Goal: Information Seeking & Learning: Learn about a topic

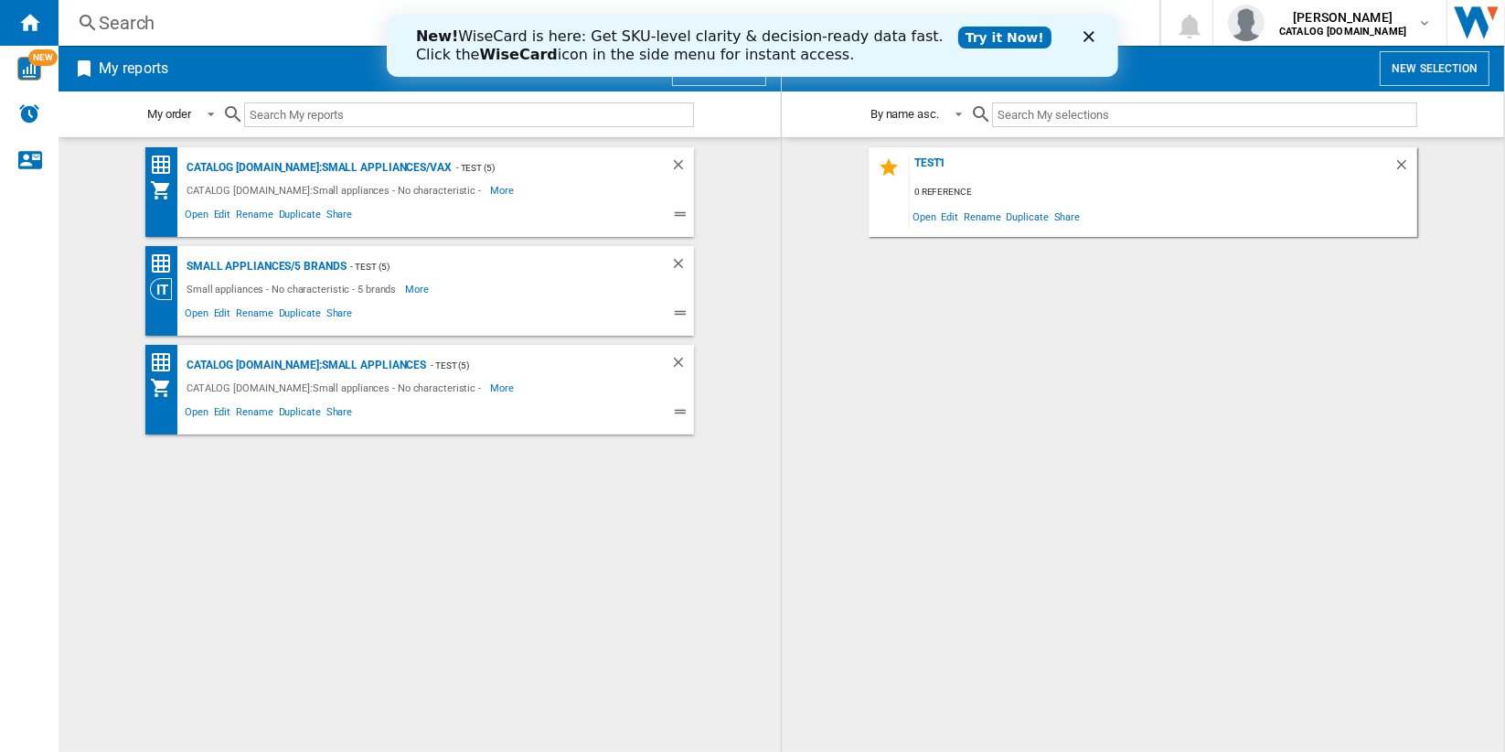
click at [957, 39] on link "Try it Now!" at bounding box center [1003, 38] width 93 height 22
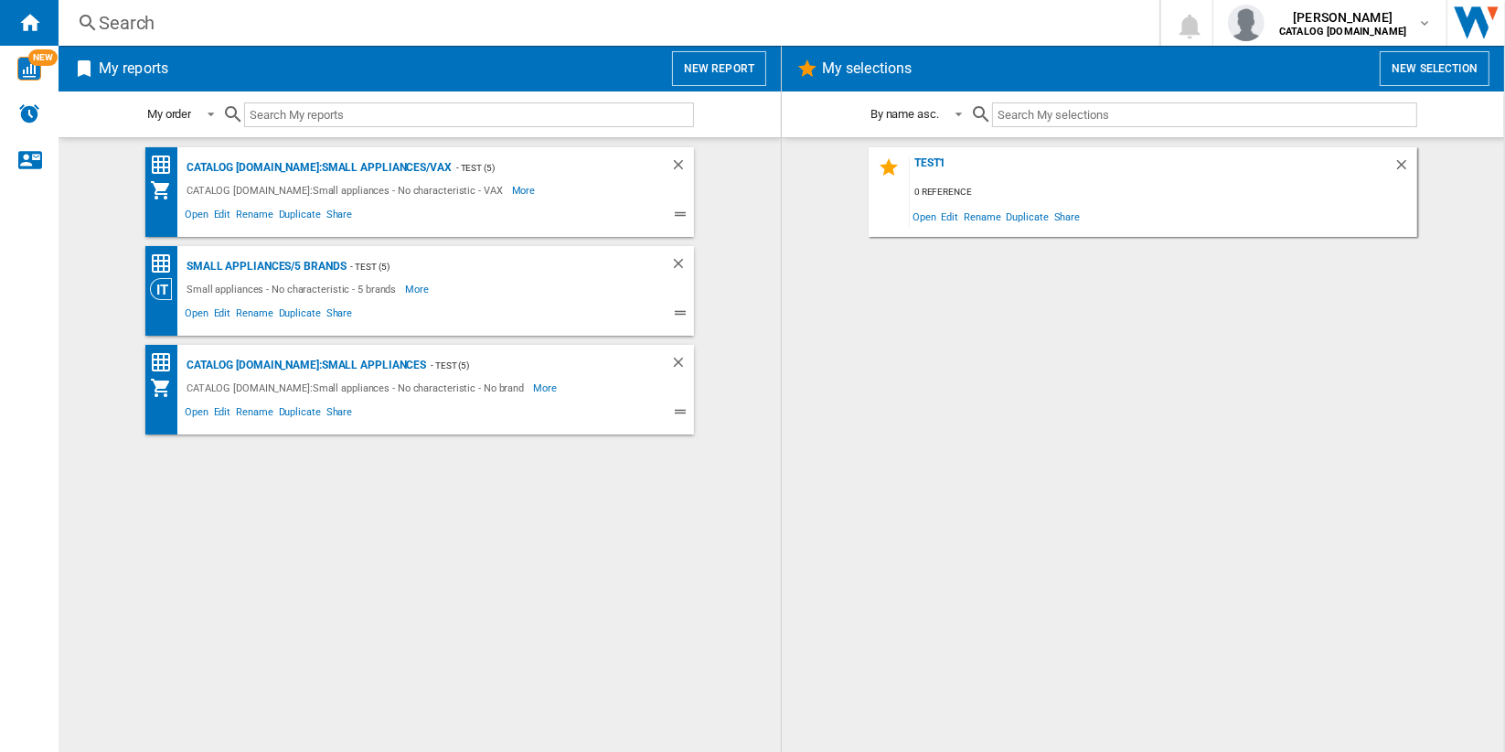
click at [726, 66] on button "New report" at bounding box center [719, 68] width 94 height 35
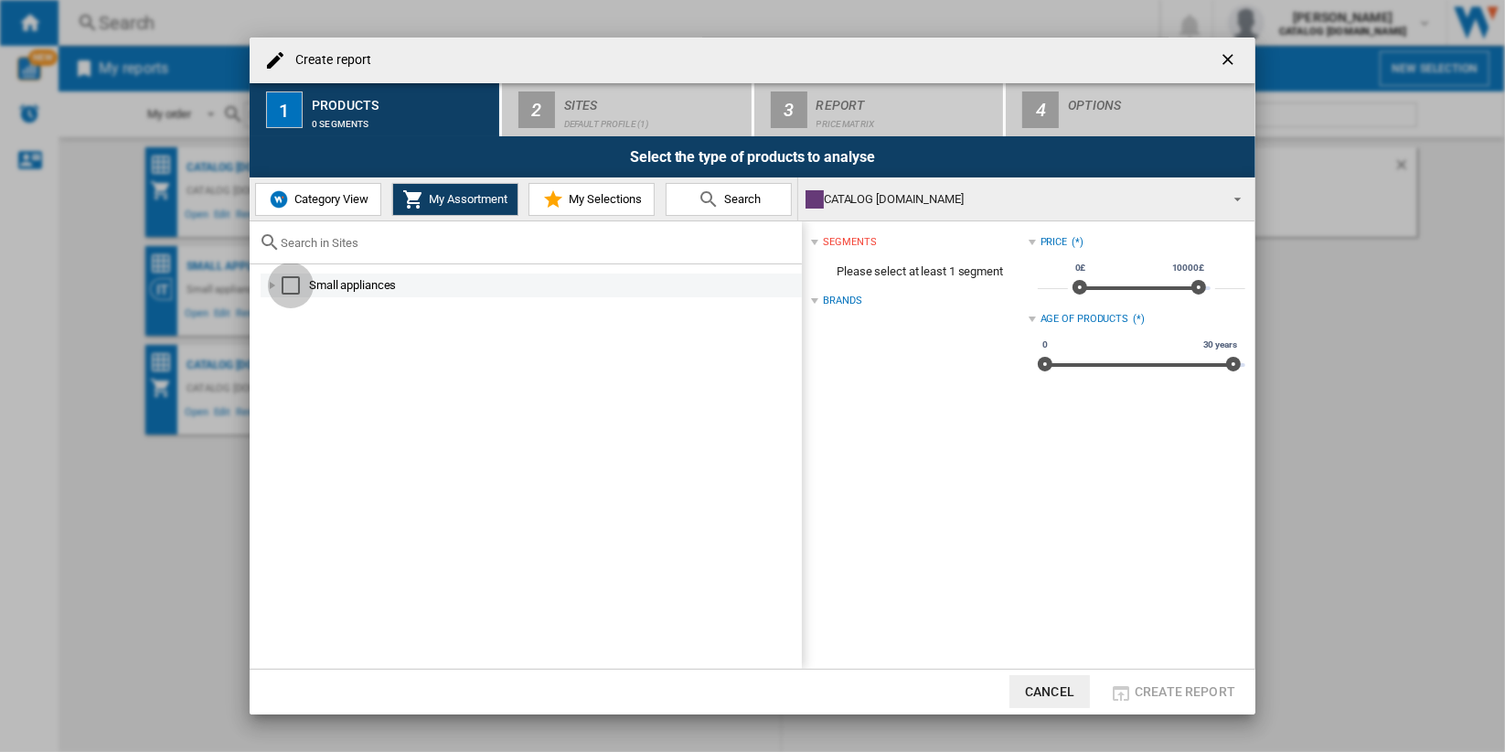
click at [287, 286] on div "Select" at bounding box center [291, 285] width 18 height 18
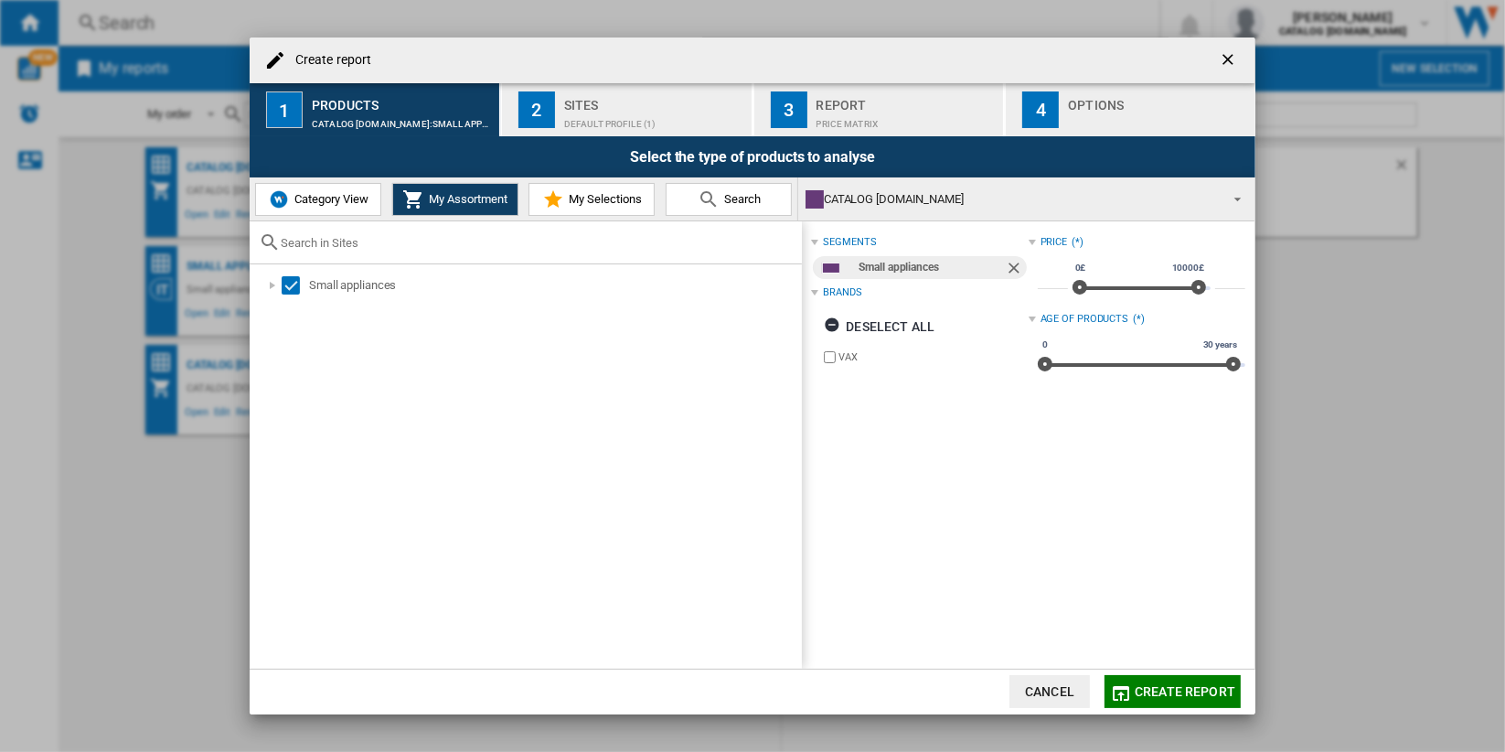
click at [343, 204] on span "Category View" at bounding box center [329, 199] width 79 height 14
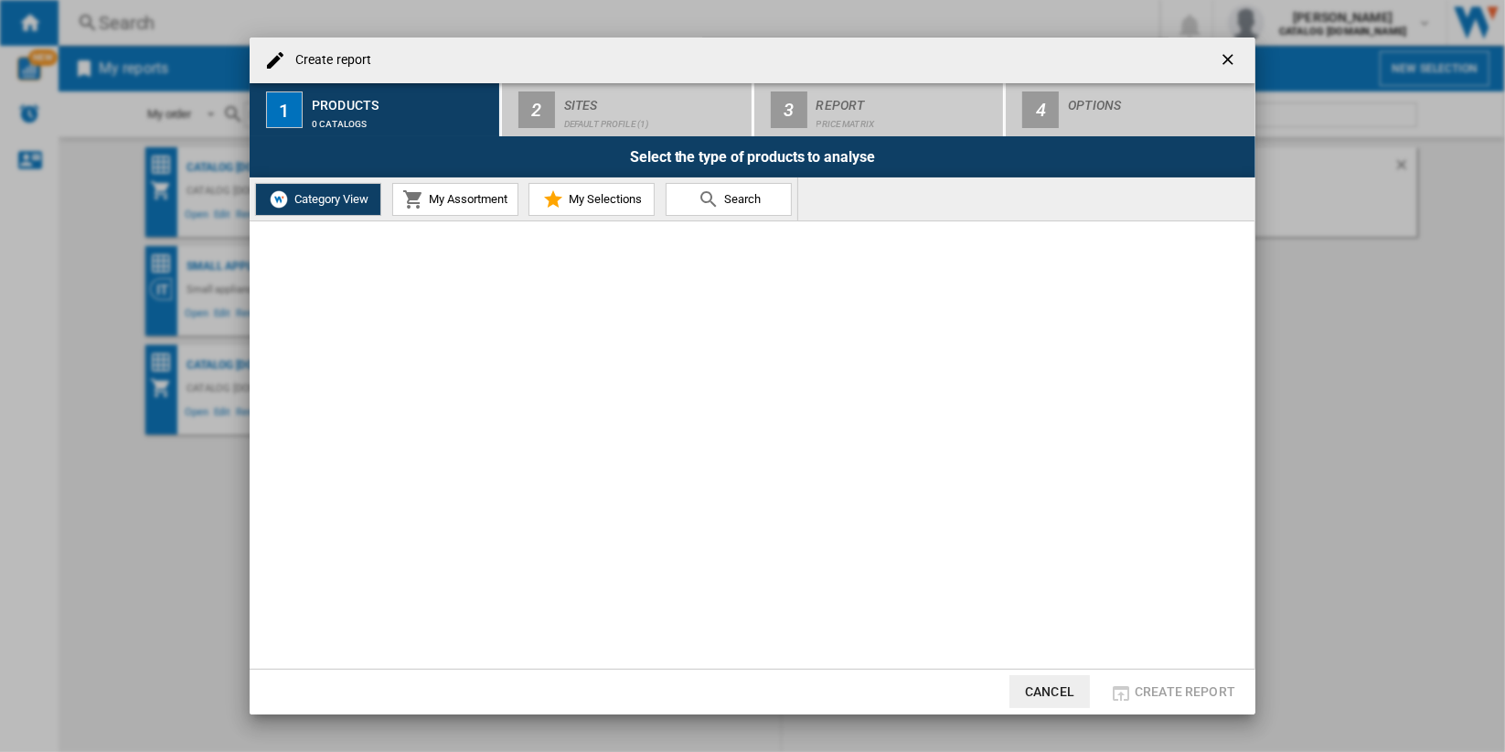
click at [468, 201] on span "My Assortment" at bounding box center [465, 199] width 83 height 14
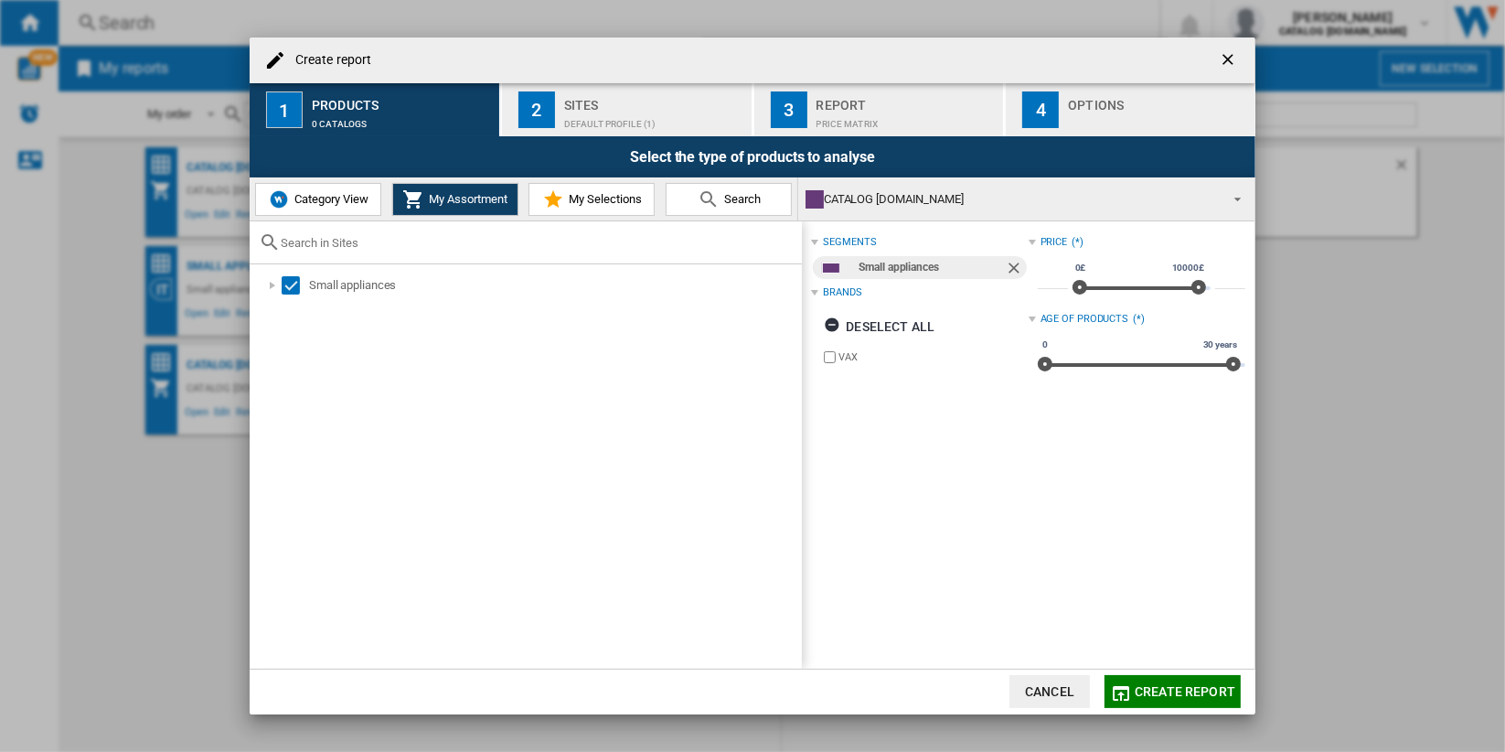
click at [350, 195] on span "Category View" at bounding box center [329, 199] width 79 height 14
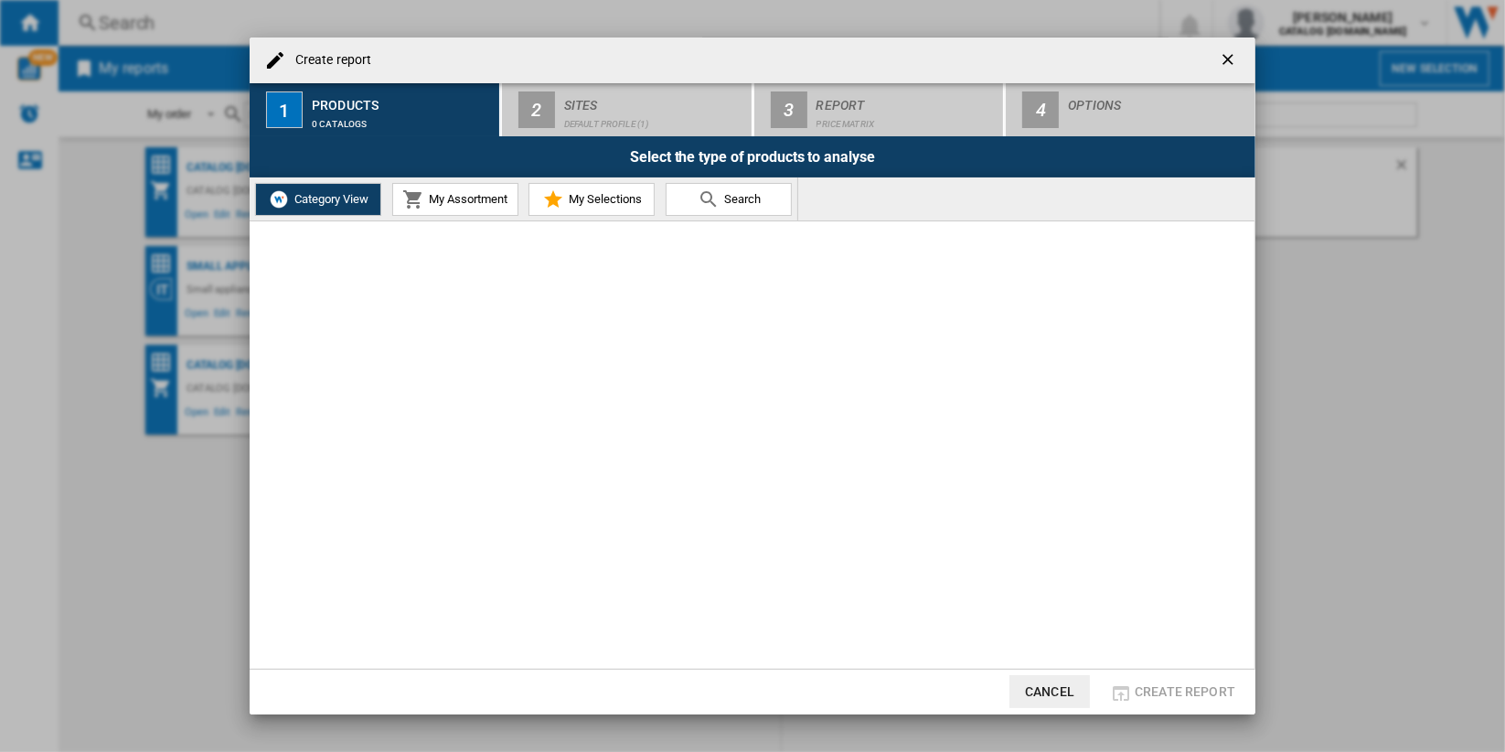
click at [442, 195] on span "My Assortment" at bounding box center [465, 199] width 83 height 14
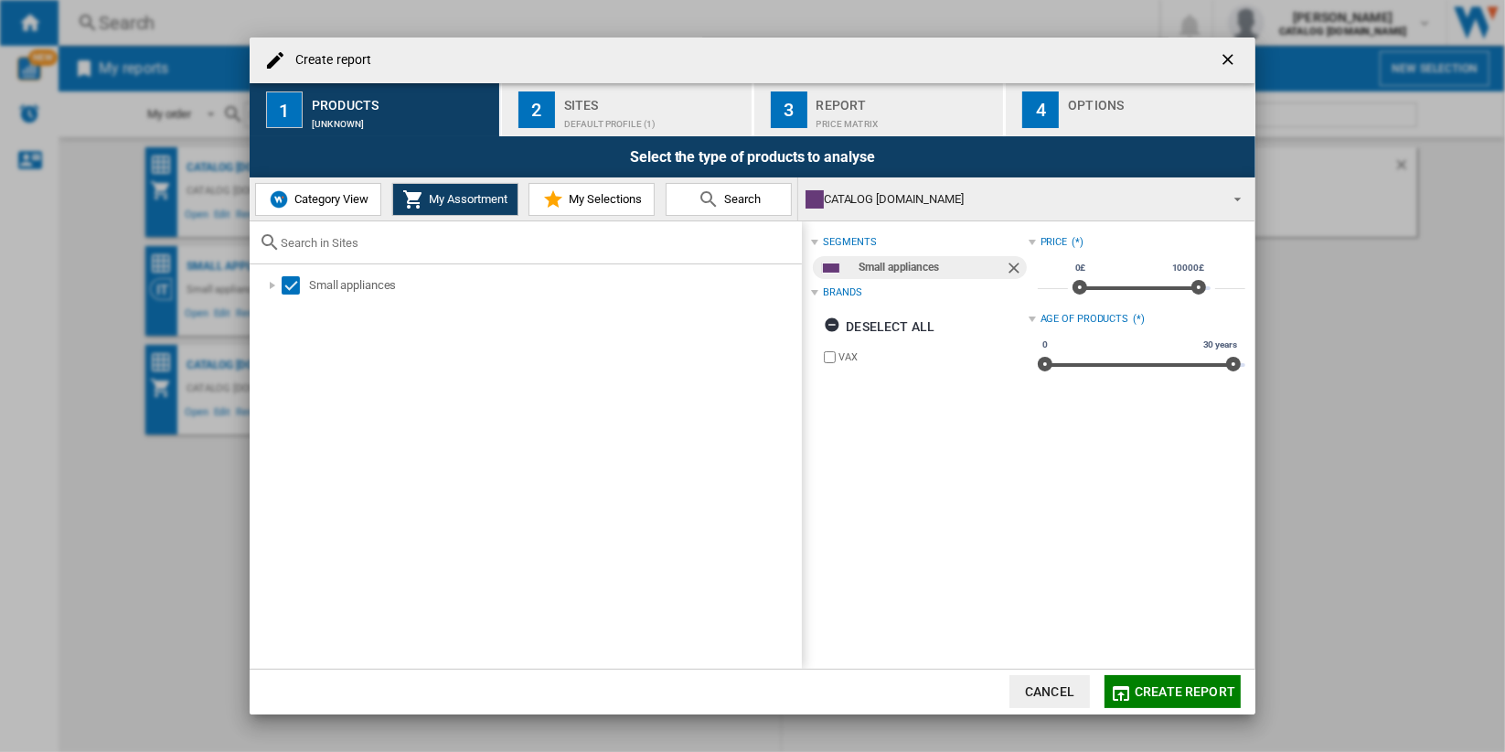
click at [342, 204] on span "Category View" at bounding box center [329, 199] width 79 height 14
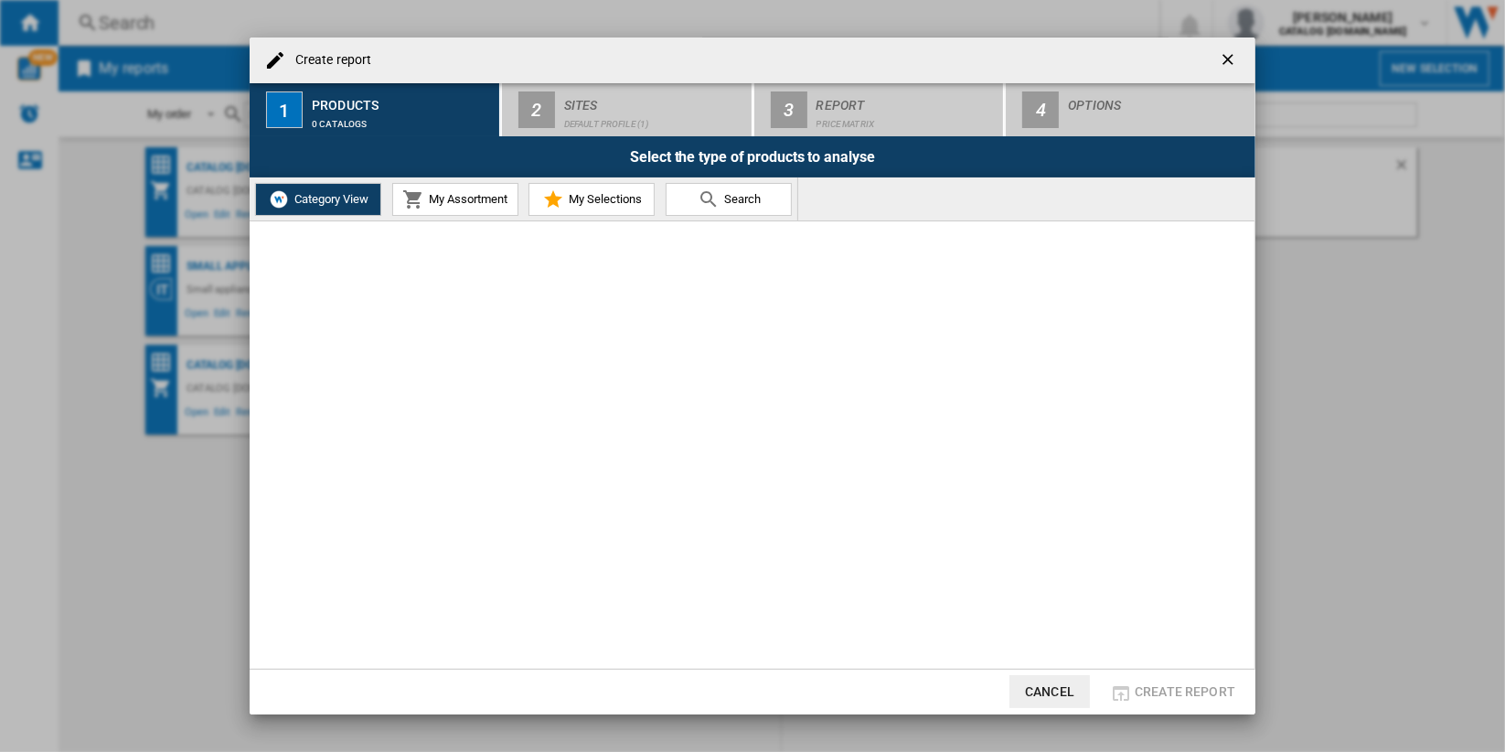
click at [1222, 64] on ng-md-icon "getI18NText('BUTTONS.CLOSE_DIALOG')" at bounding box center [1230, 61] width 22 height 22
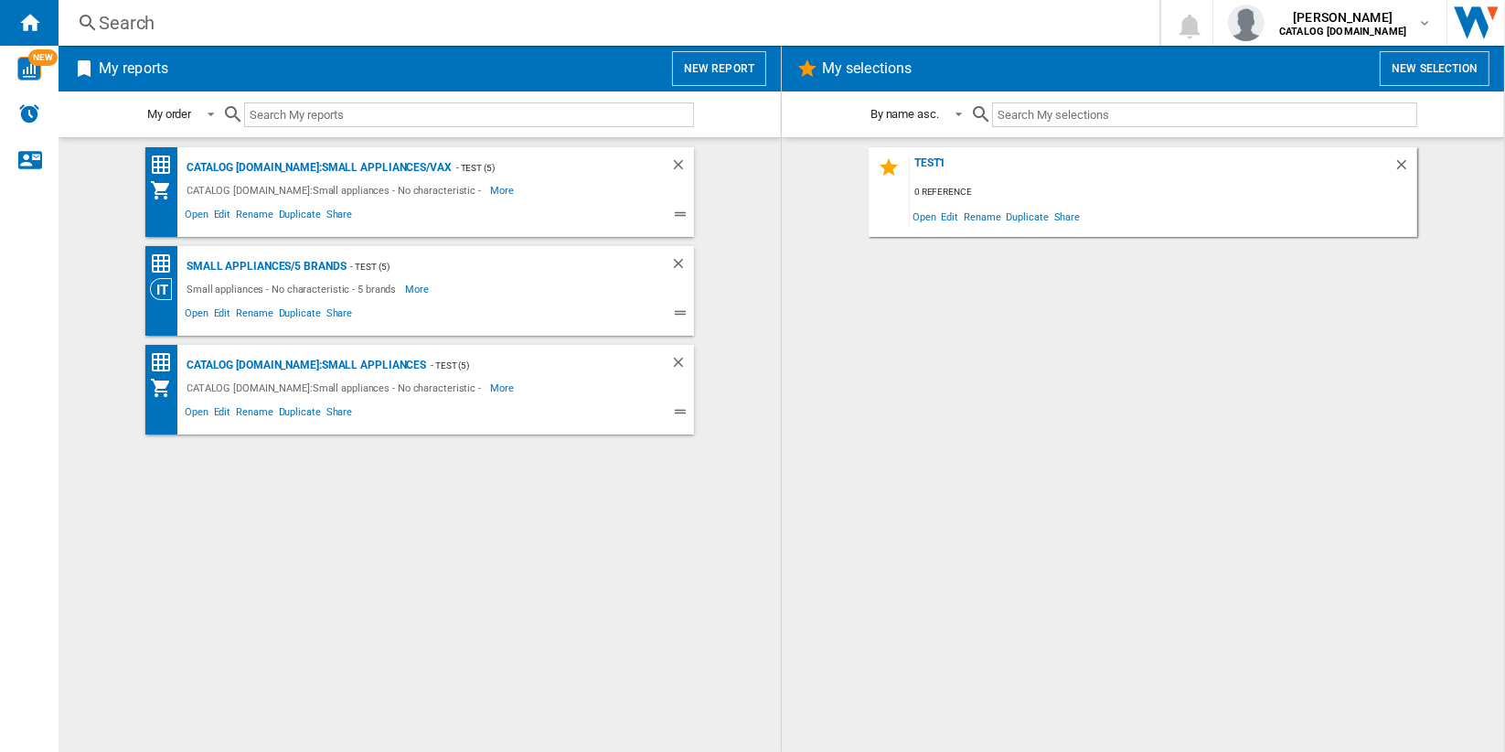
click at [719, 67] on button "New report" at bounding box center [719, 68] width 94 height 35
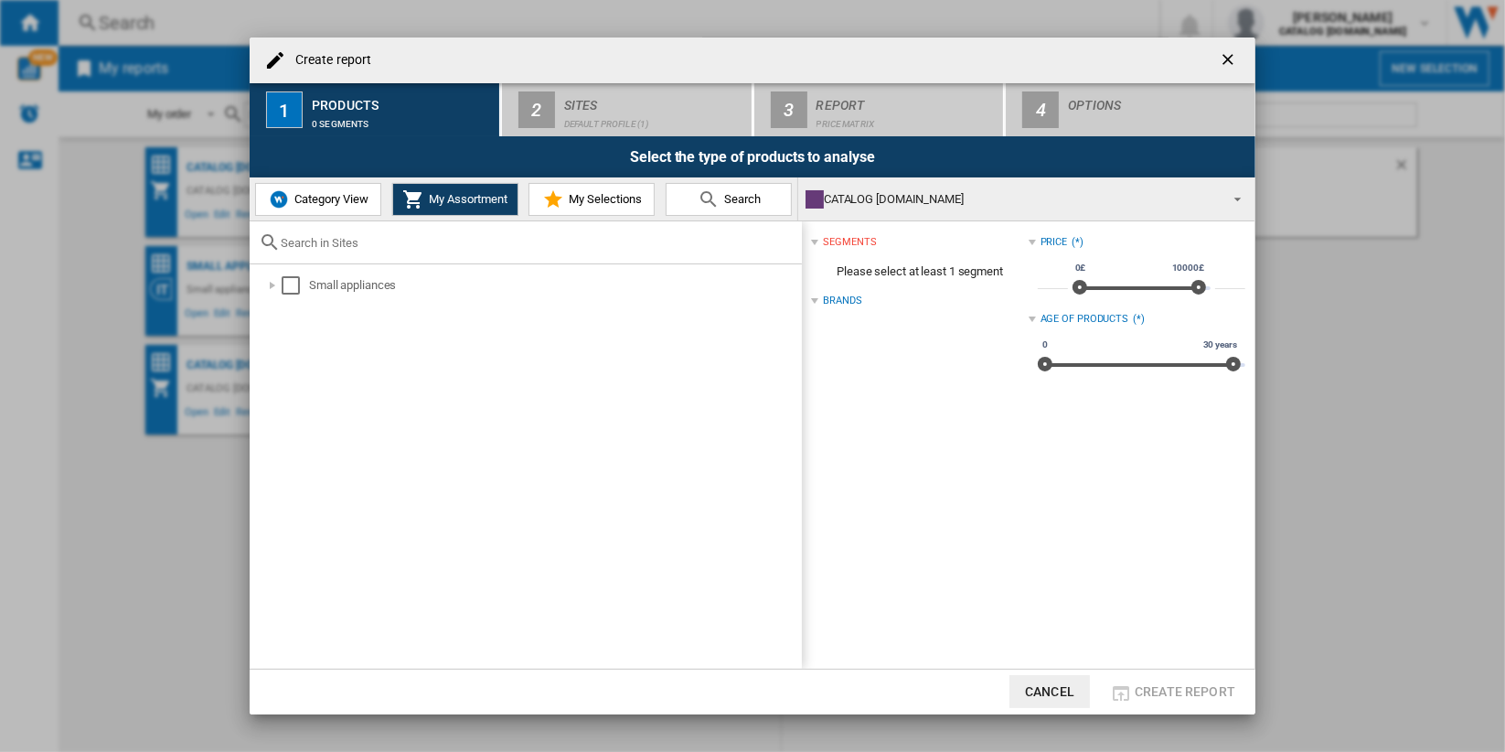
click at [328, 189] on button "Category View" at bounding box center [318, 199] width 126 height 33
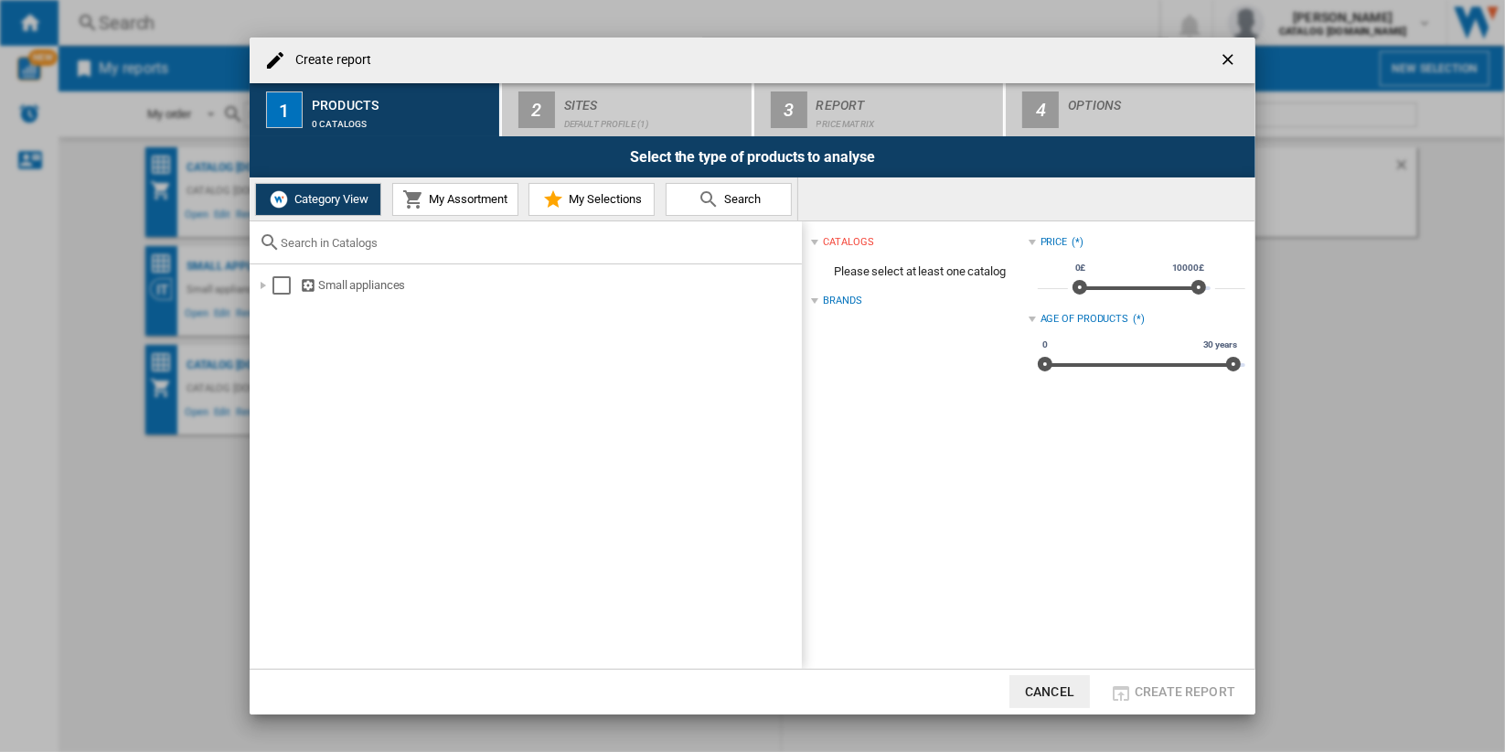
click at [442, 192] on span "My Assortment" at bounding box center [465, 199] width 83 height 14
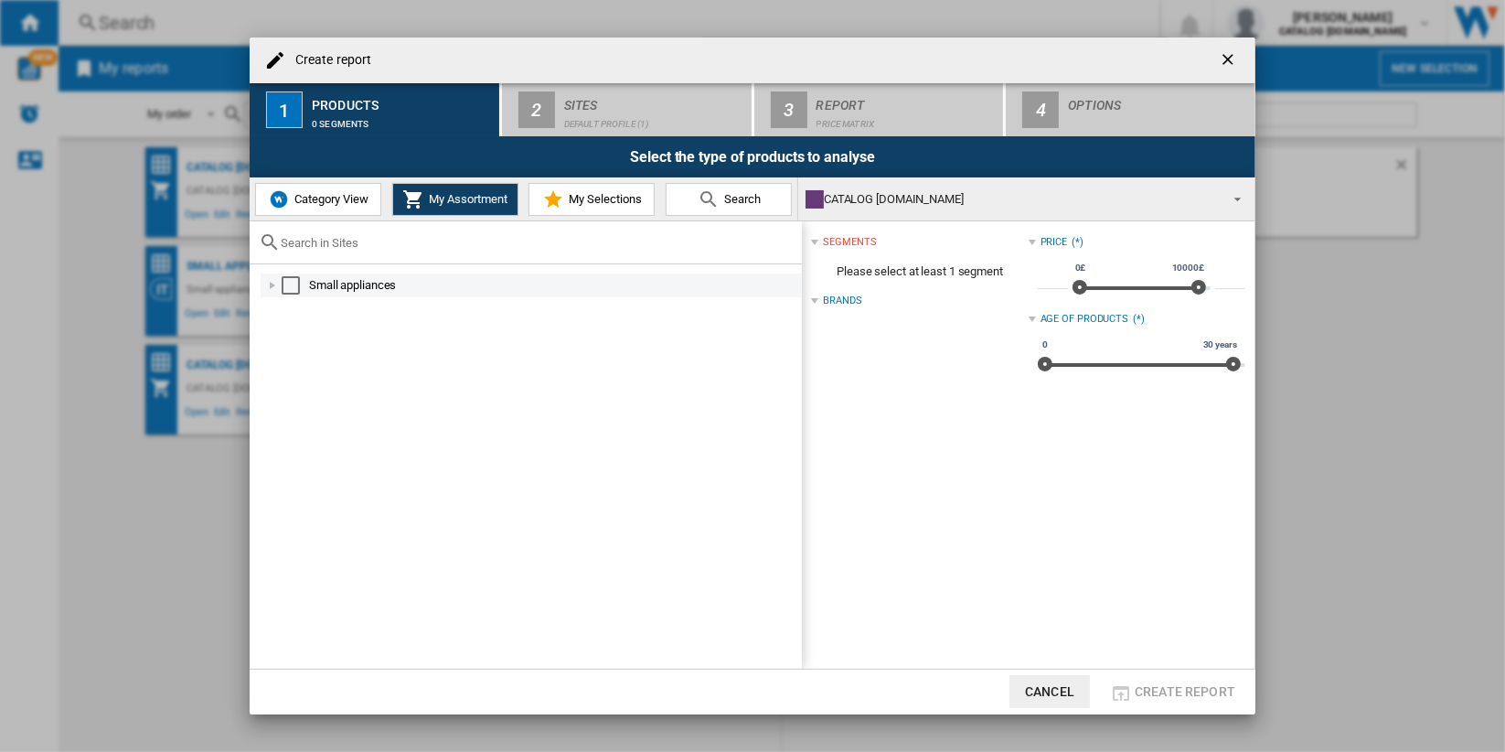
click at [290, 284] on div "Select" at bounding box center [291, 285] width 18 height 18
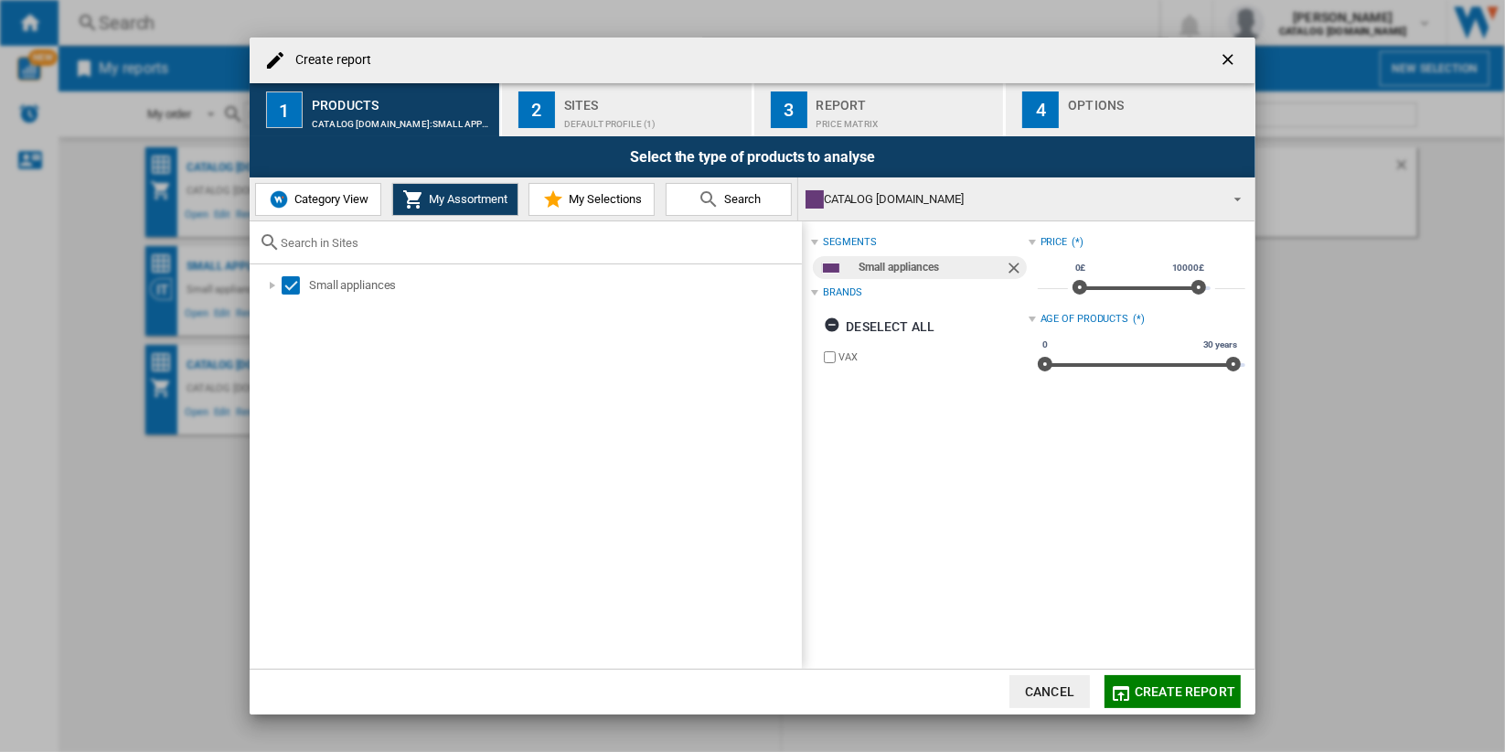
click at [353, 199] on span "Category View" at bounding box center [329, 199] width 79 height 14
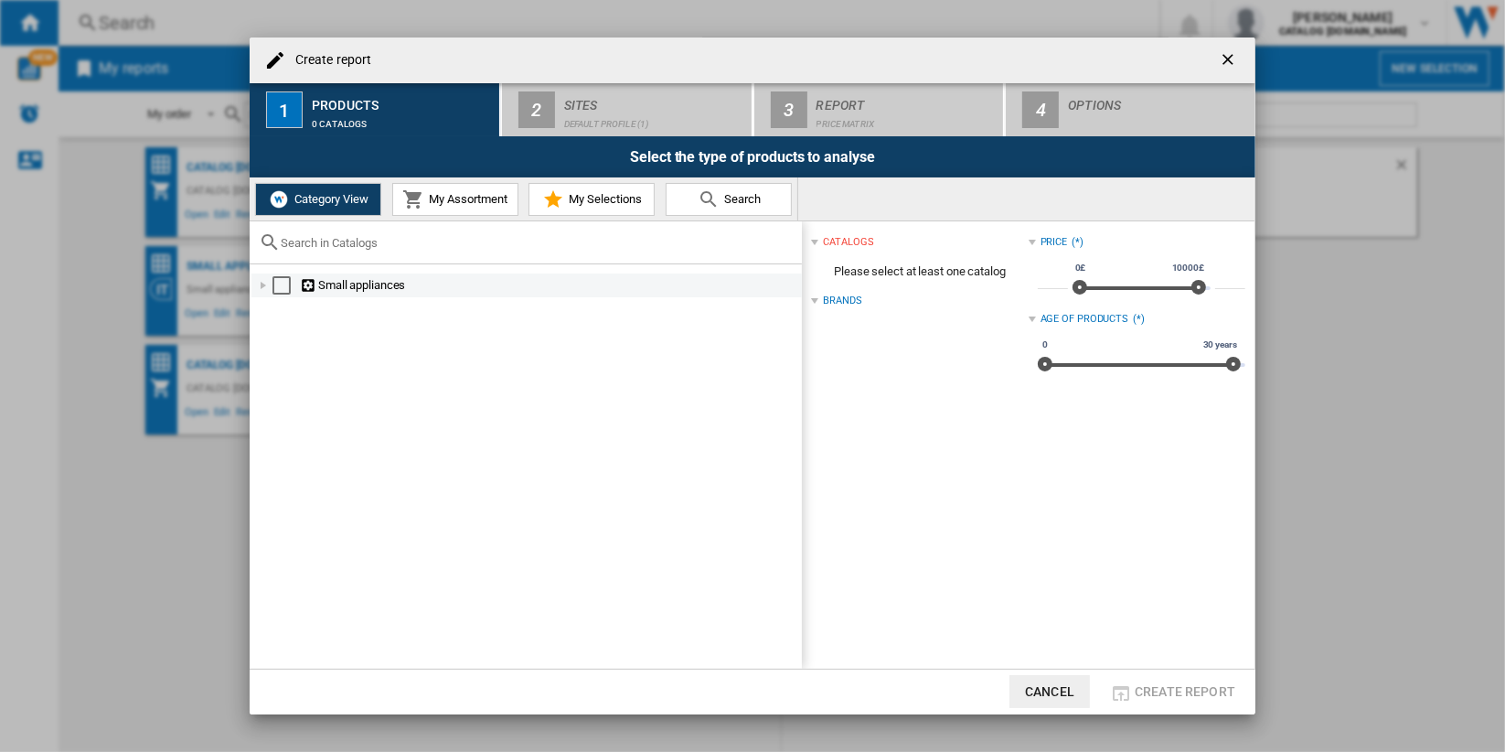
click at [264, 283] on div at bounding box center [263, 285] width 18 height 18
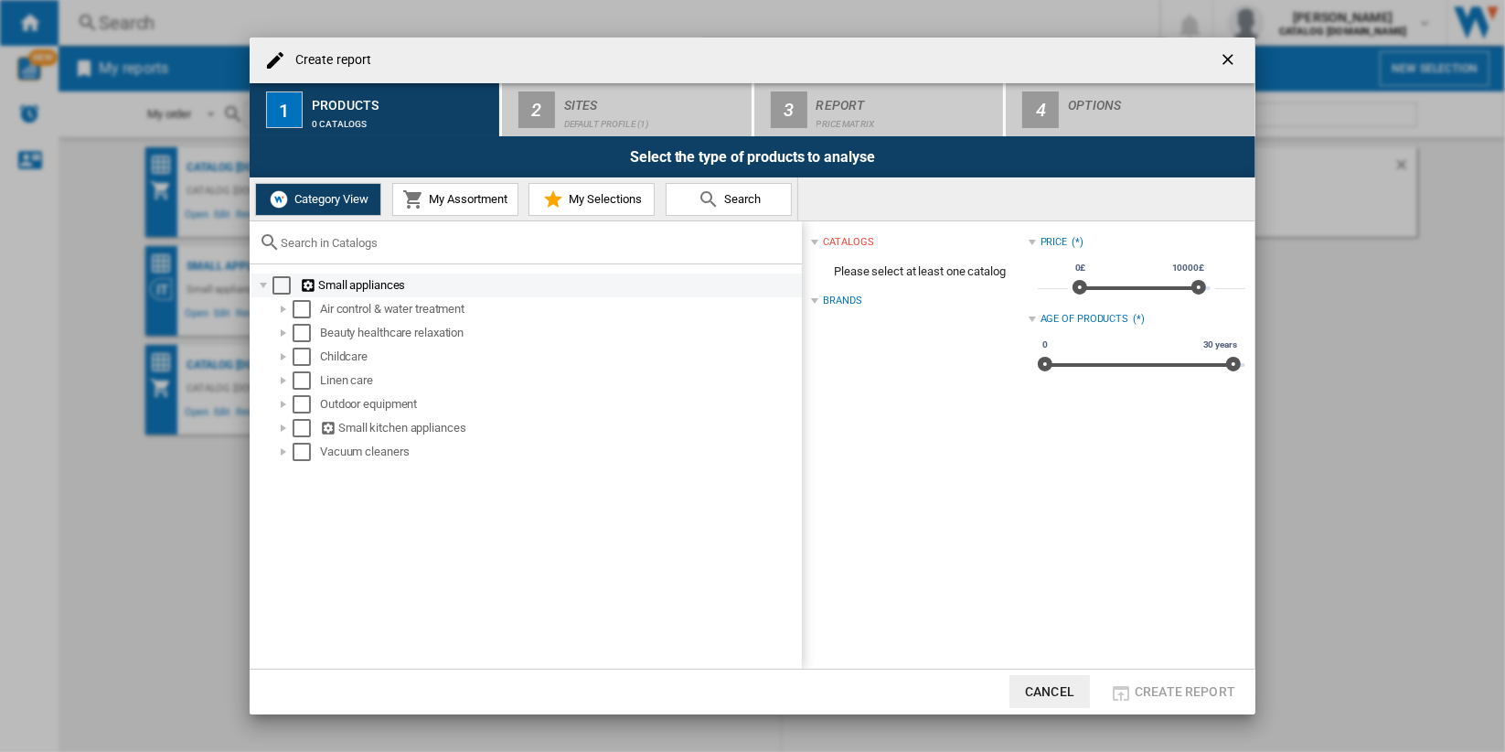
click at [280, 283] on div "Select" at bounding box center [281, 285] width 18 height 18
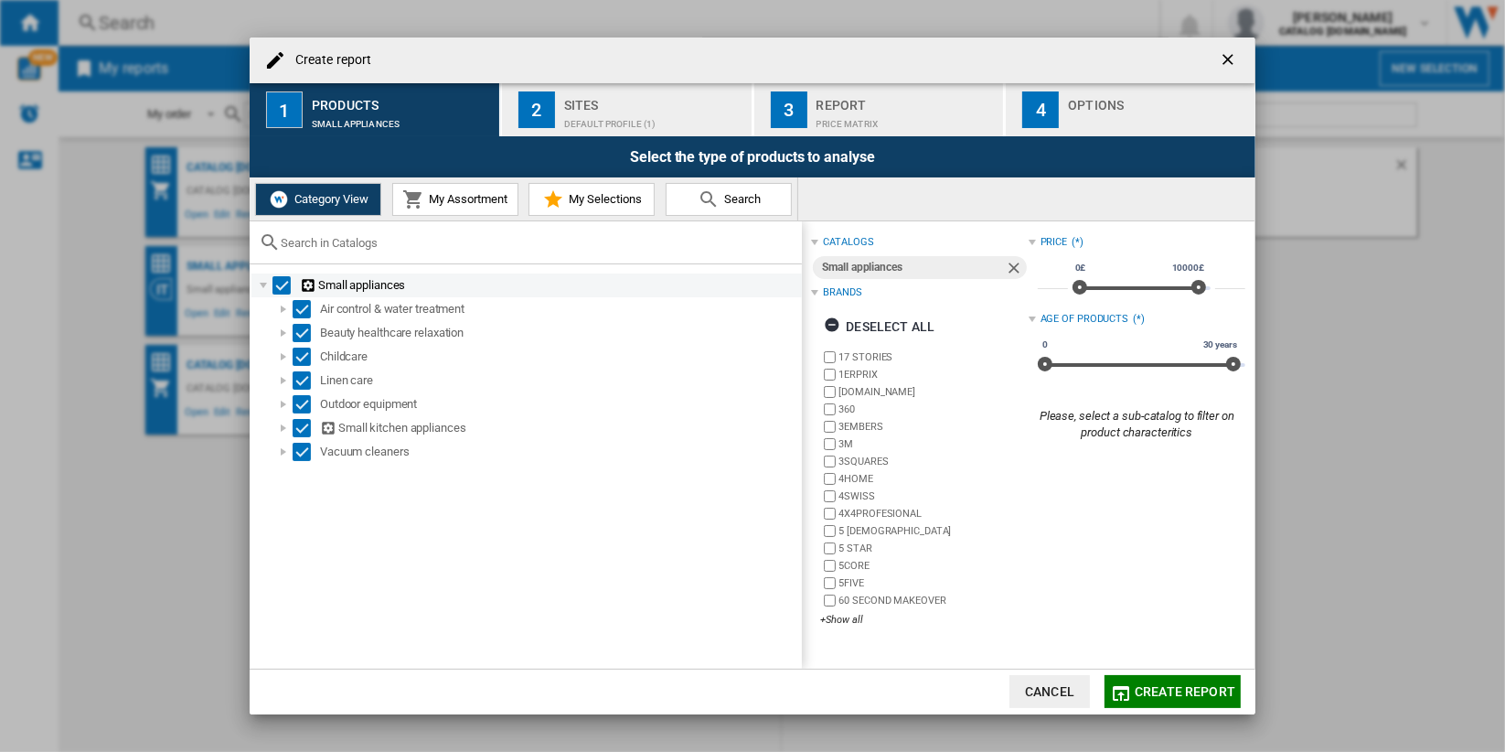
click at [278, 283] on div "Select" at bounding box center [281, 285] width 18 height 18
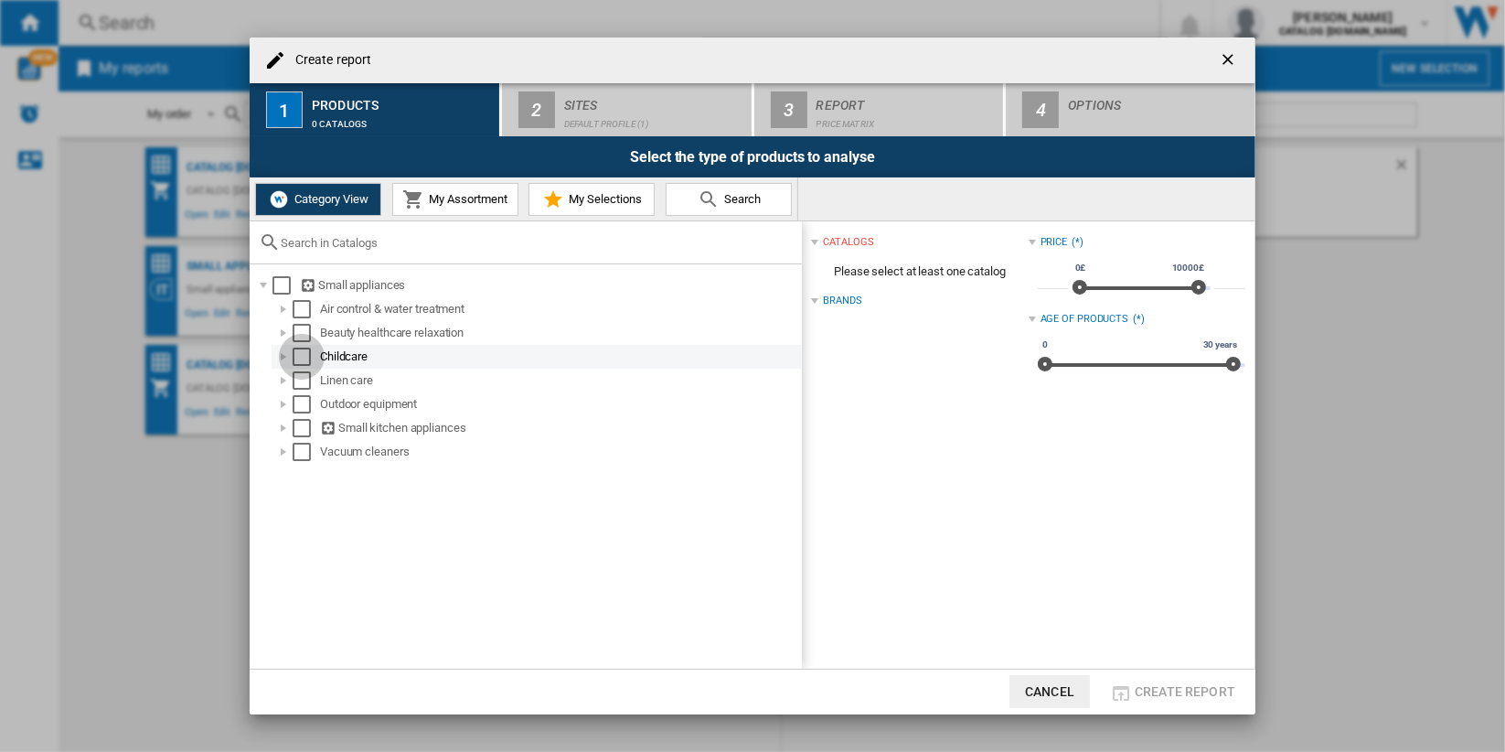
click at [301, 358] on div "Select" at bounding box center [302, 356] width 18 height 18
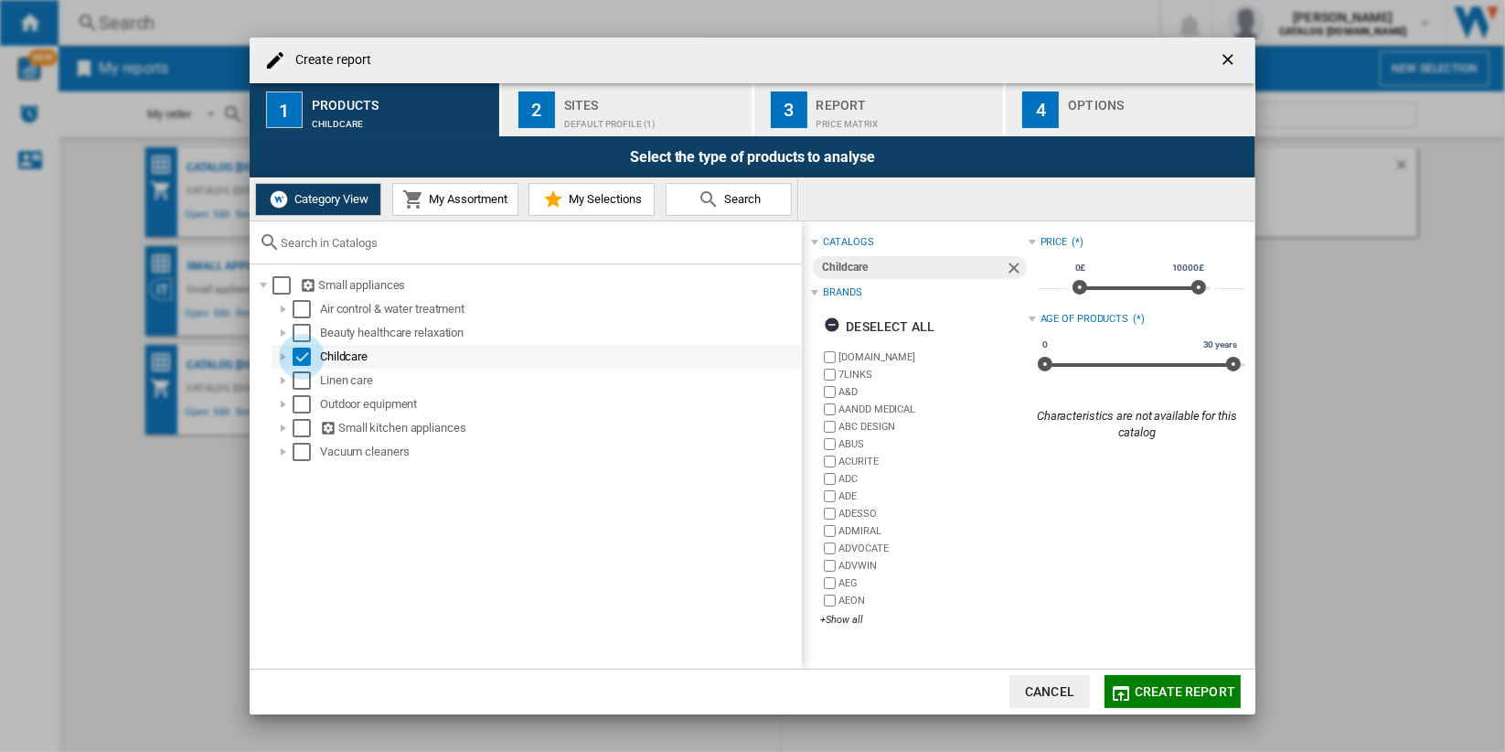
click at [301, 358] on div "Select" at bounding box center [302, 356] width 18 height 18
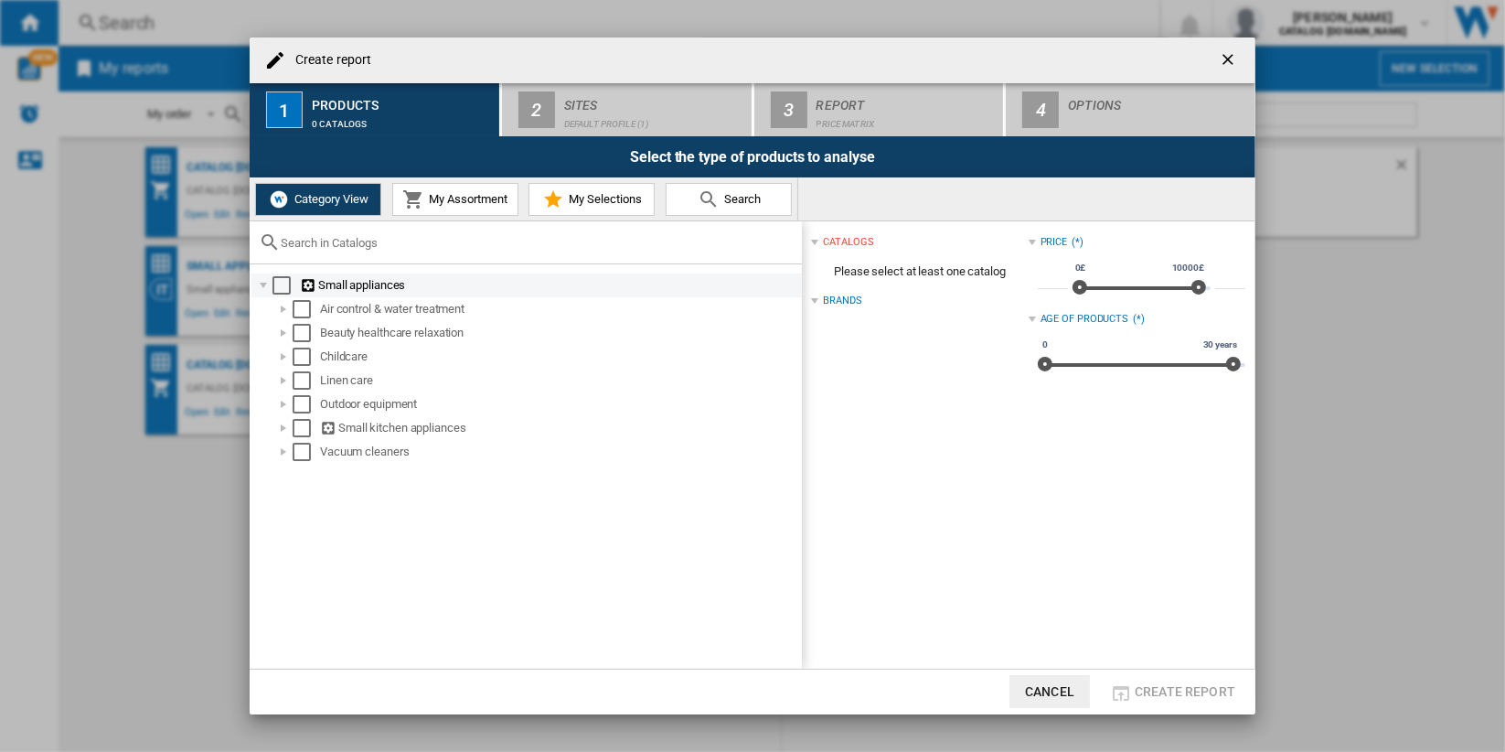
click at [282, 282] on div "Select" at bounding box center [281, 285] width 18 height 18
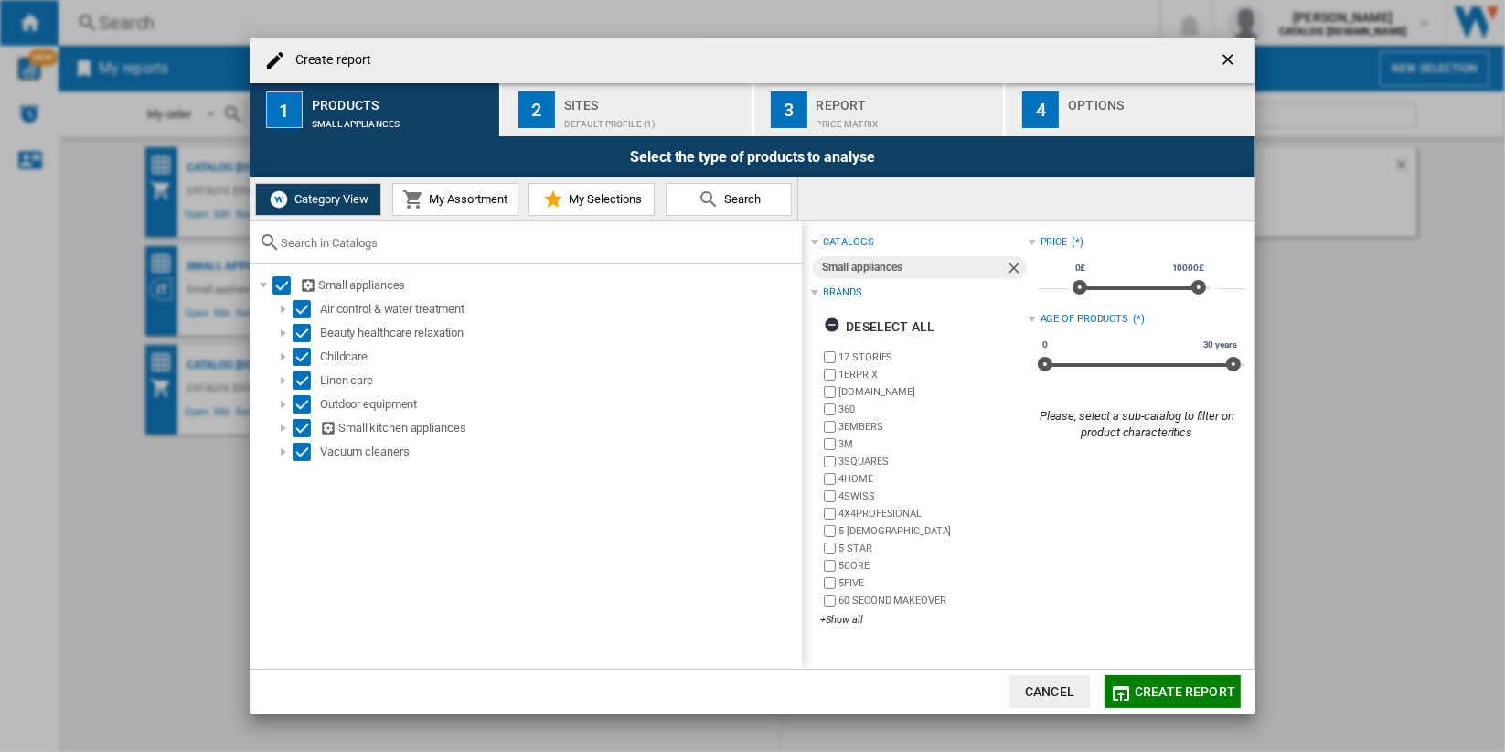
click at [456, 201] on span "My Assortment" at bounding box center [465, 199] width 83 height 14
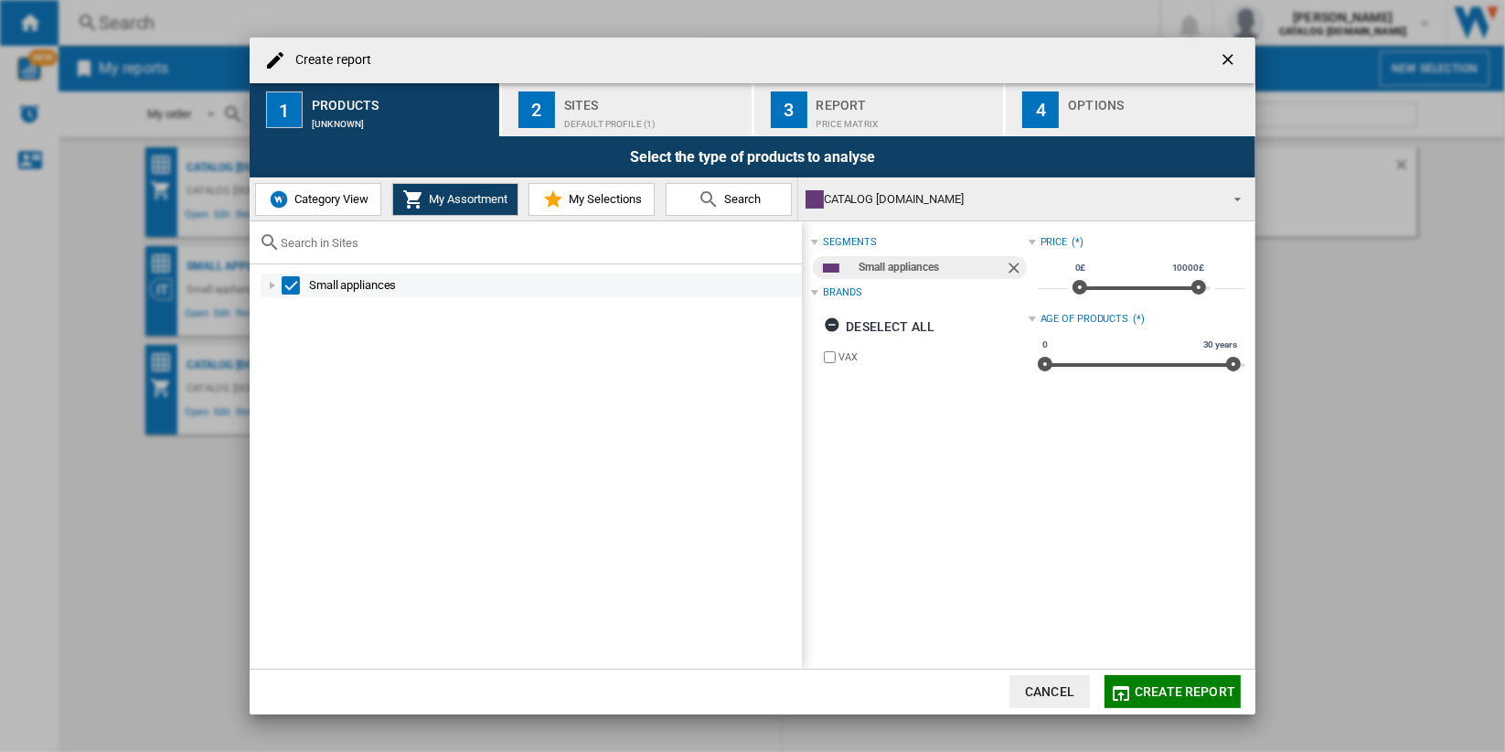
click at [271, 285] on div at bounding box center [272, 285] width 18 height 18
click at [289, 283] on div "Select" at bounding box center [291, 285] width 18 height 18
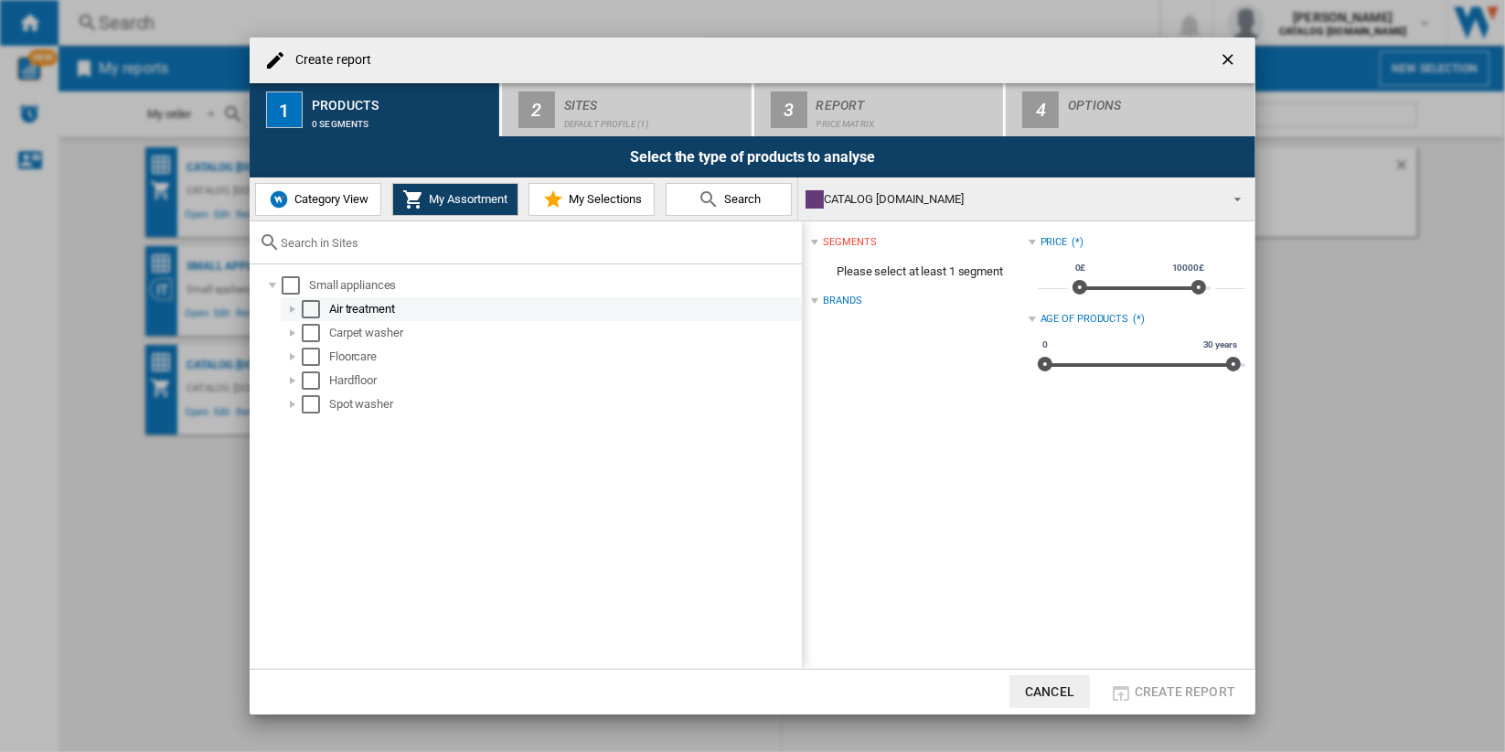
click at [309, 305] on div "Select" at bounding box center [311, 309] width 18 height 18
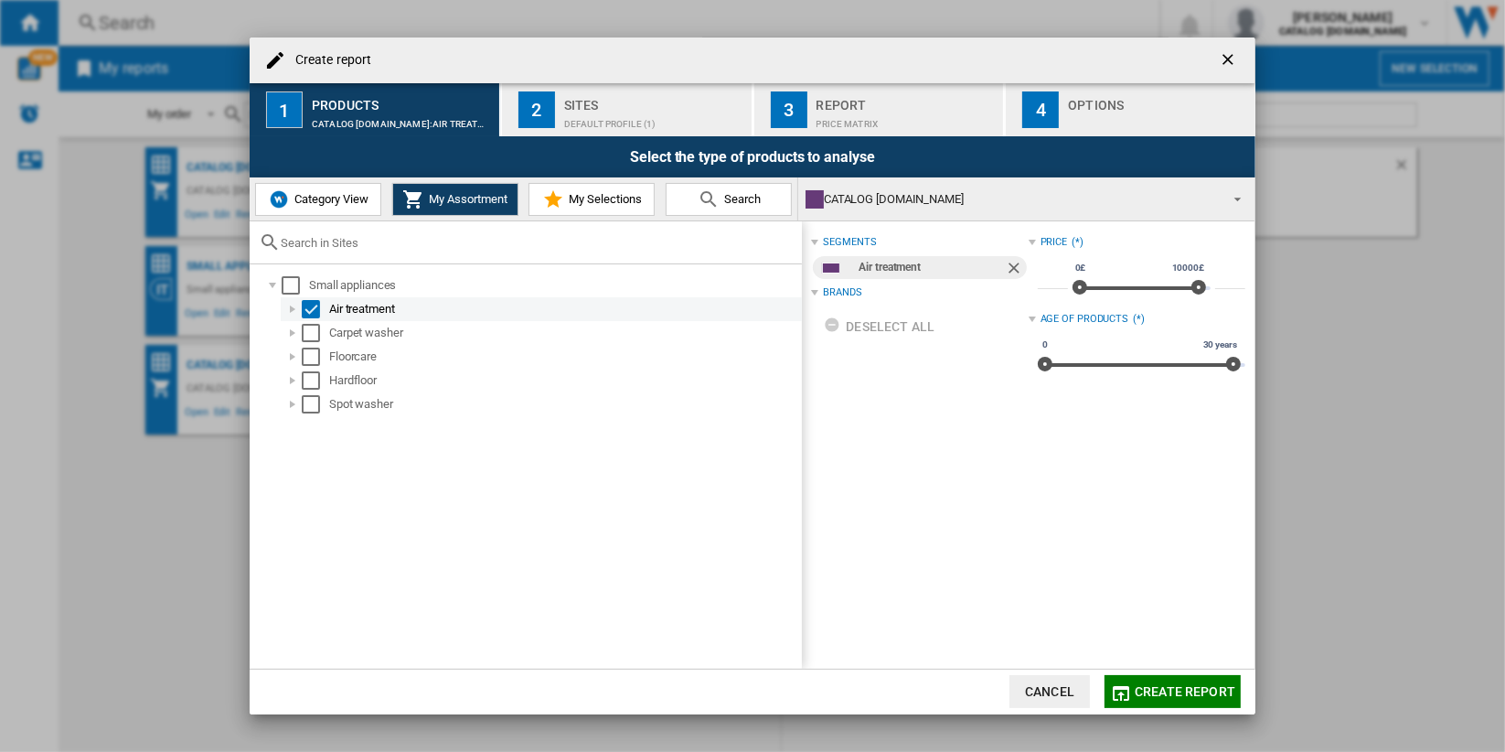
click at [294, 311] on div at bounding box center [292, 309] width 18 height 18
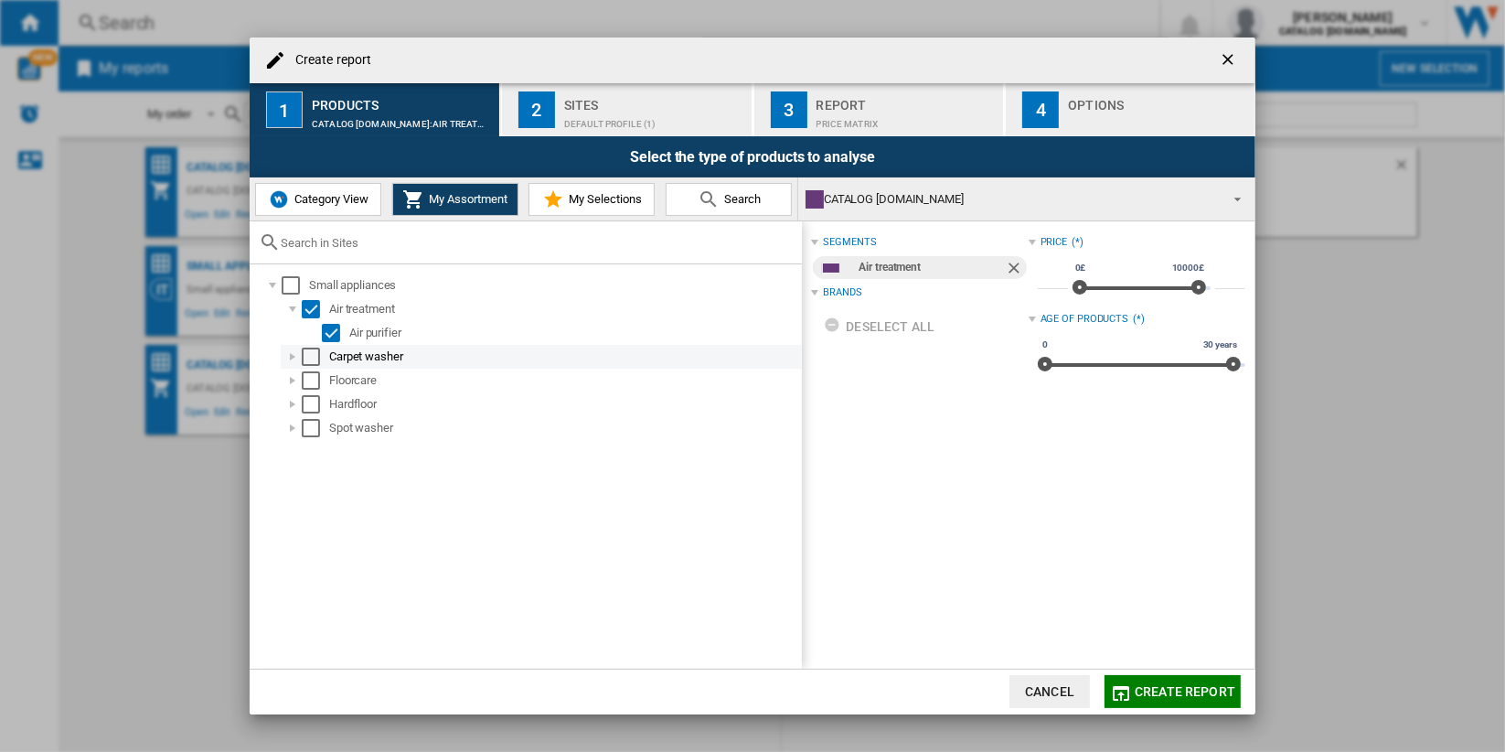
click at [293, 358] on div at bounding box center [292, 356] width 18 height 18
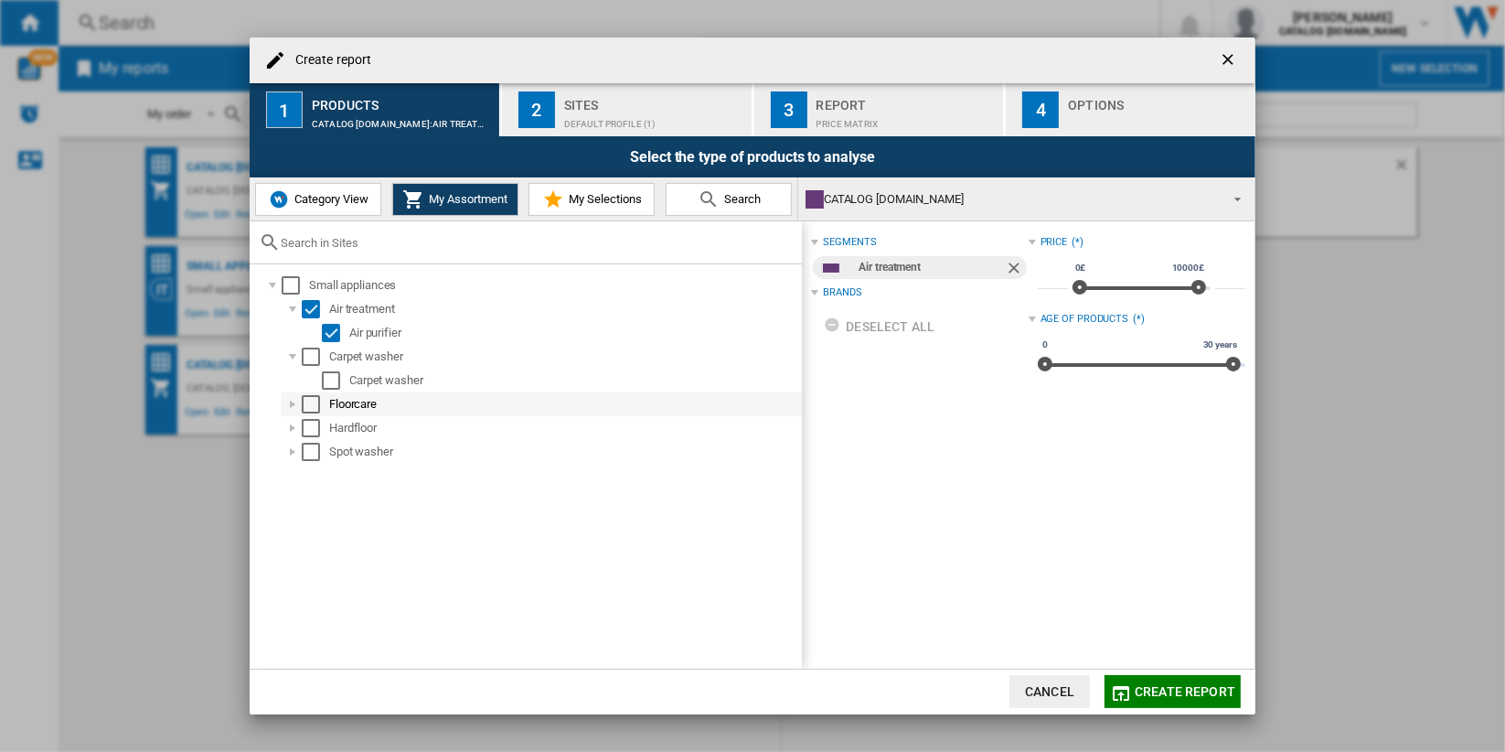
click at [292, 401] on div at bounding box center [292, 404] width 18 height 18
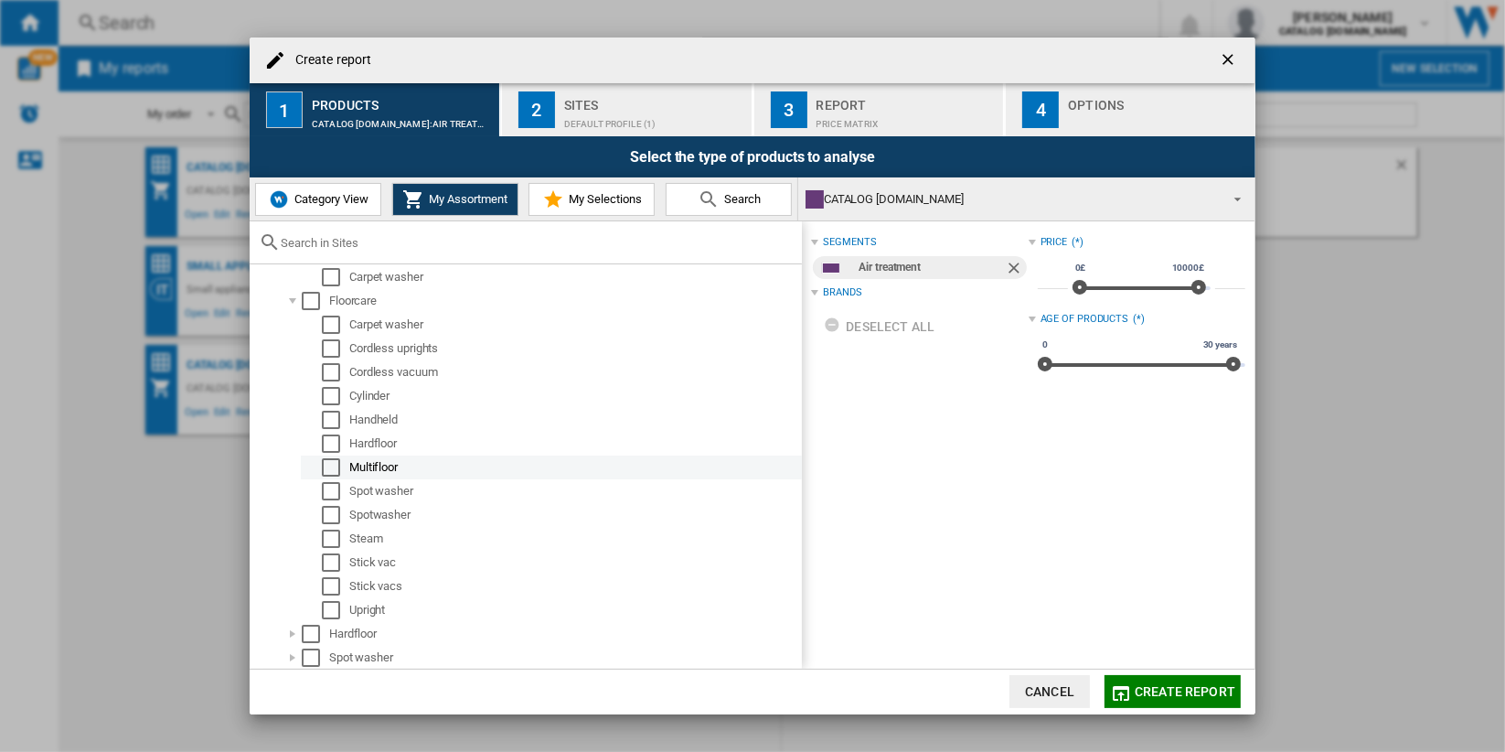
scroll to position [104, 0]
click at [332, 321] on div "Select" at bounding box center [331, 324] width 18 height 18
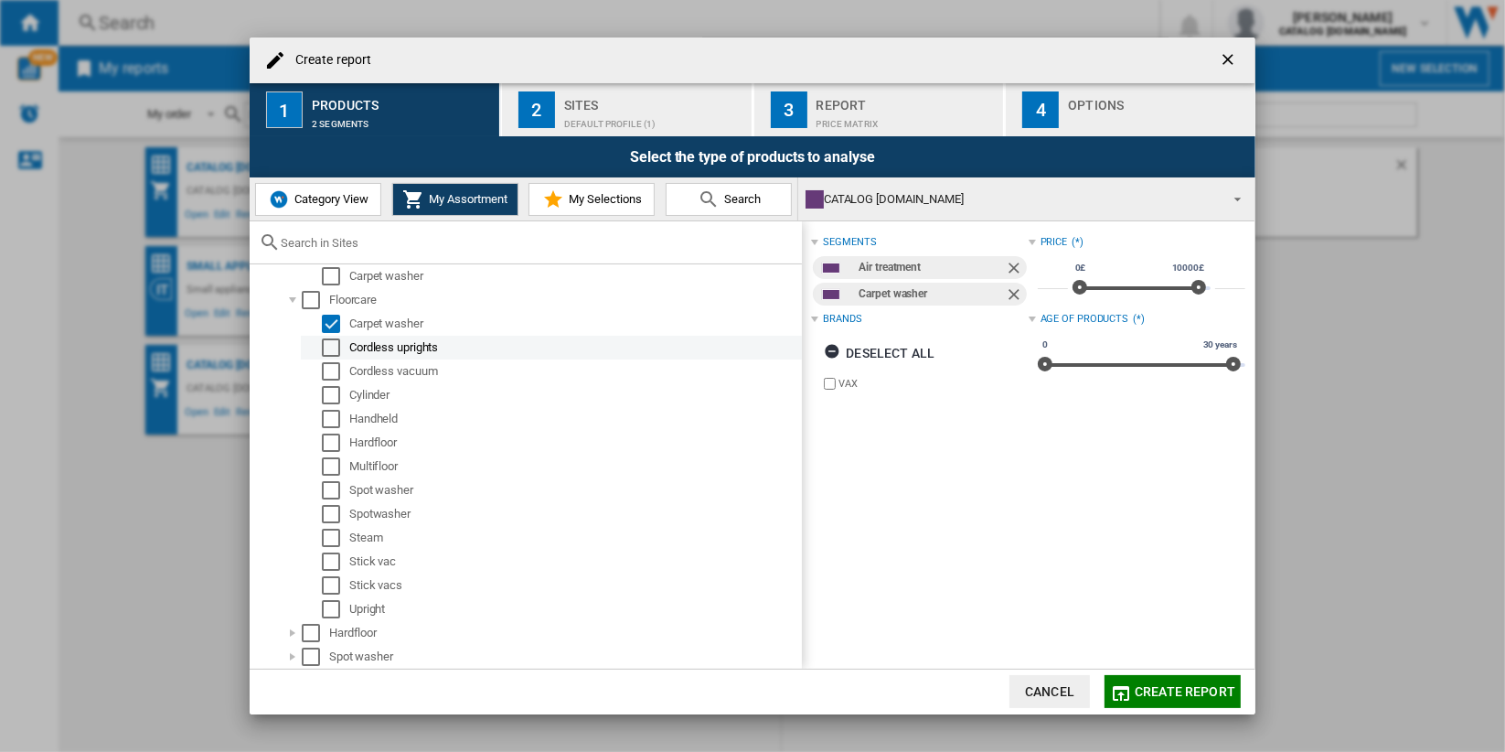
click at [335, 344] on div "Select" at bounding box center [331, 347] width 18 height 18
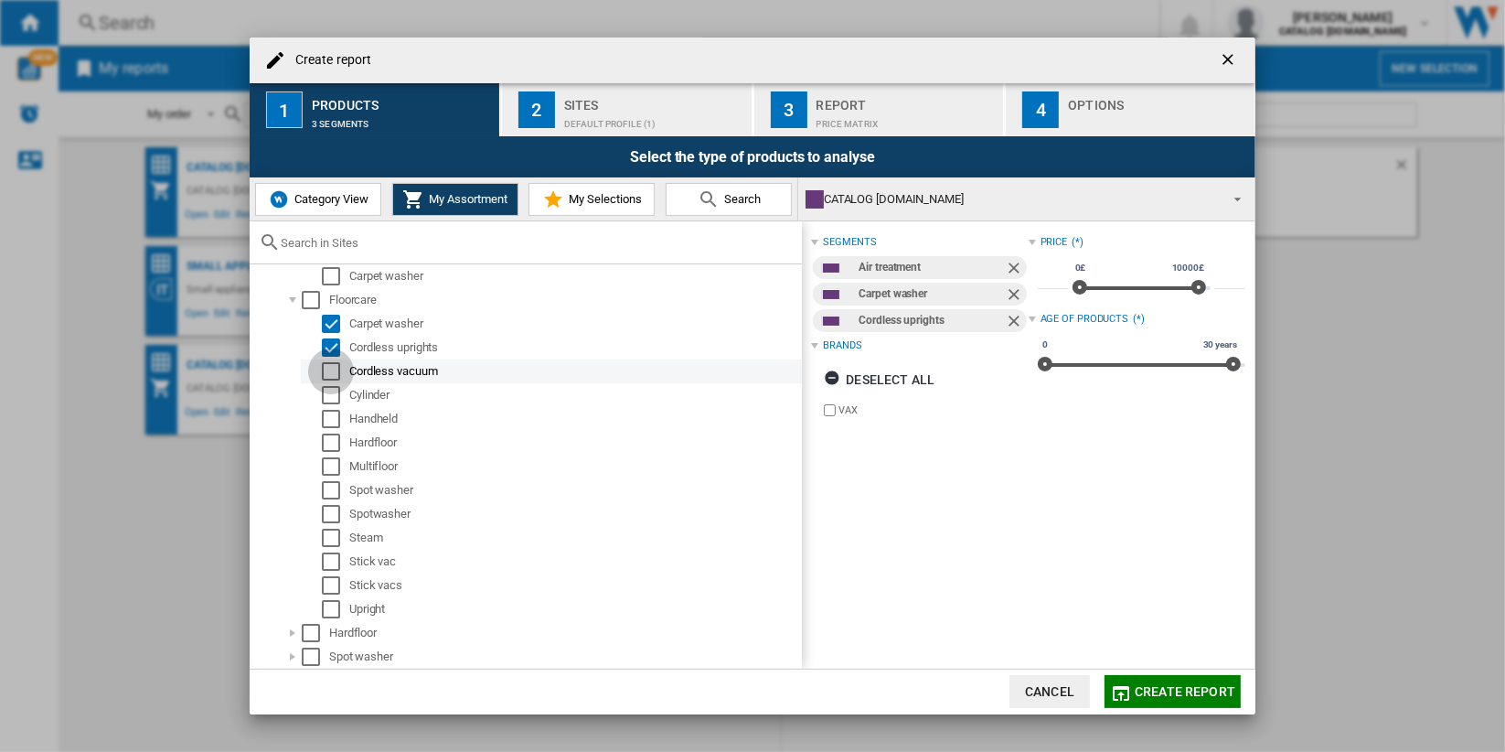
click at [323, 377] on div "Select" at bounding box center [331, 371] width 18 height 18
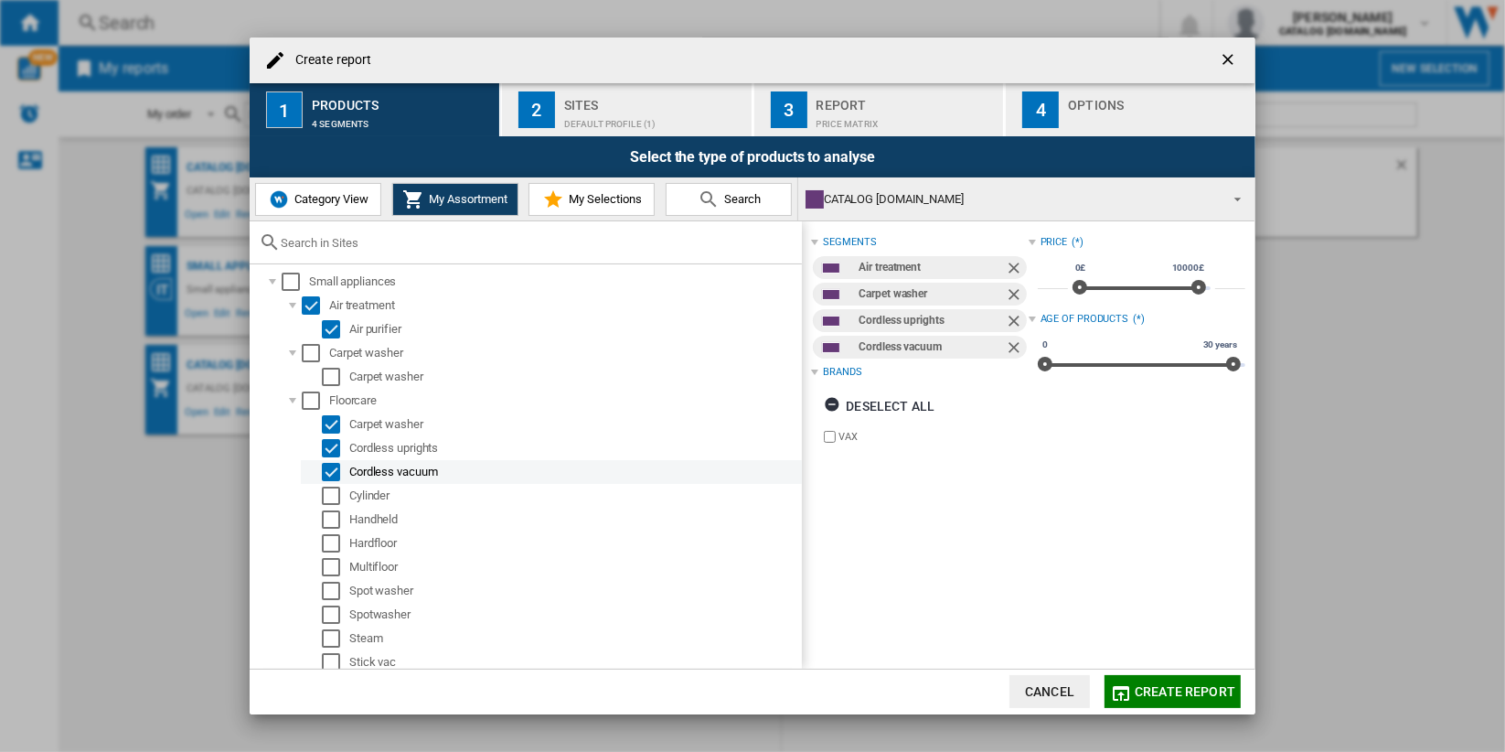
scroll to position [0, 0]
click at [668, 121] on div "Default profile (1)" at bounding box center [654, 119] width 180 height 19
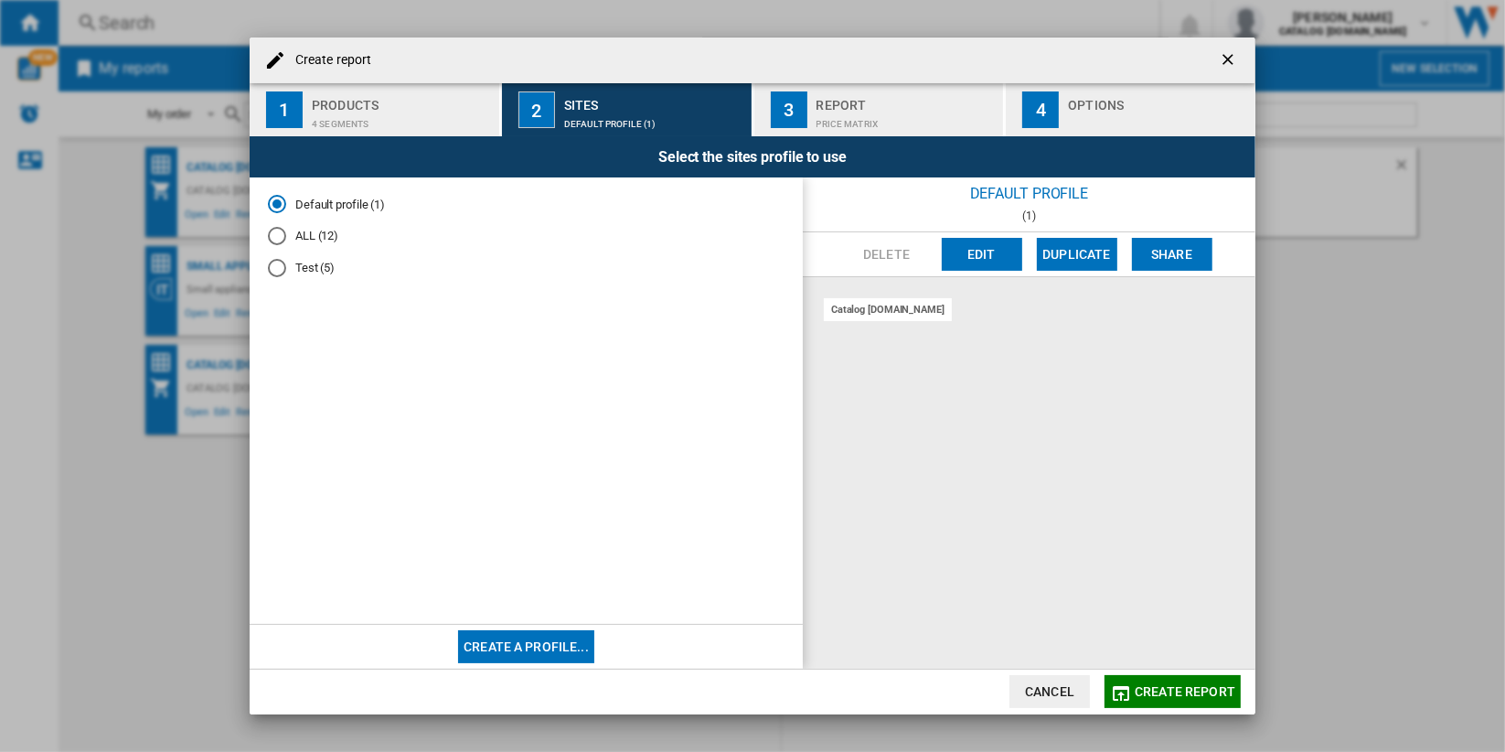
click at [543, 646] on button "Create a profile..." at bounding box center [526, 646] width 136 height 33
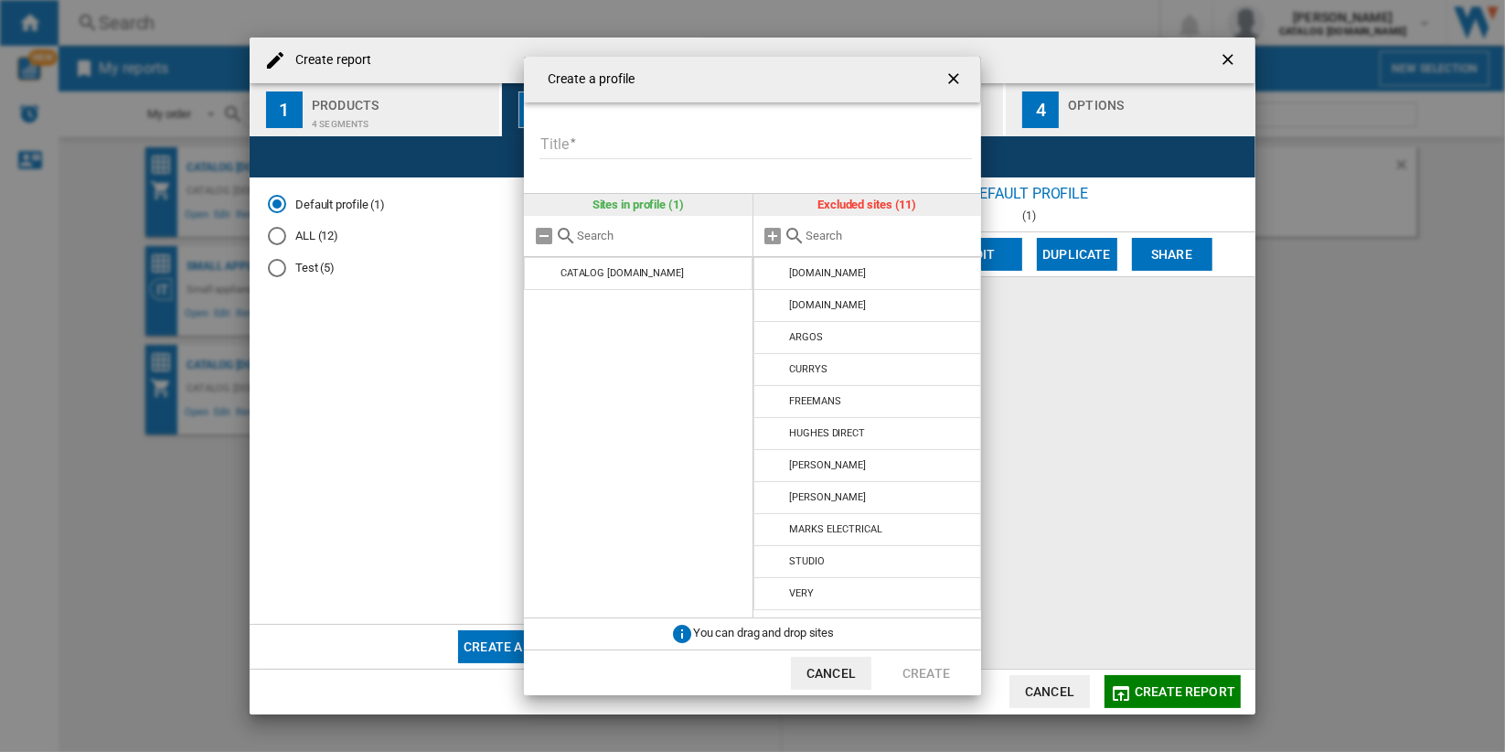
click at [956, 74] on ng-md-icon "getI18NText('BUTTONS.CLOSE_DIALOG')" at bounding box center [956, 80] width 22 height 22
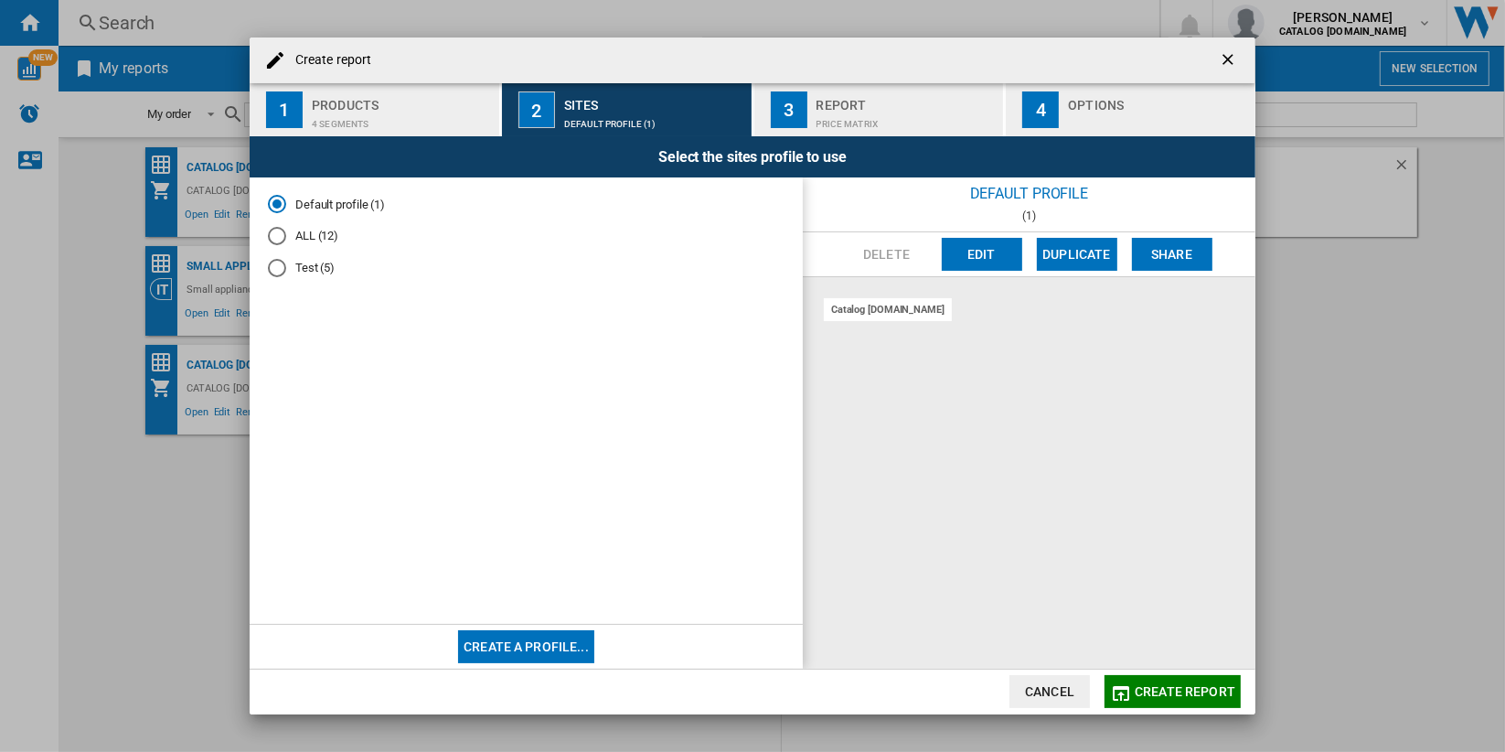
click at [553, 649] on button "Create a profile..." at bounding box center [526, 646] width 136 height 33
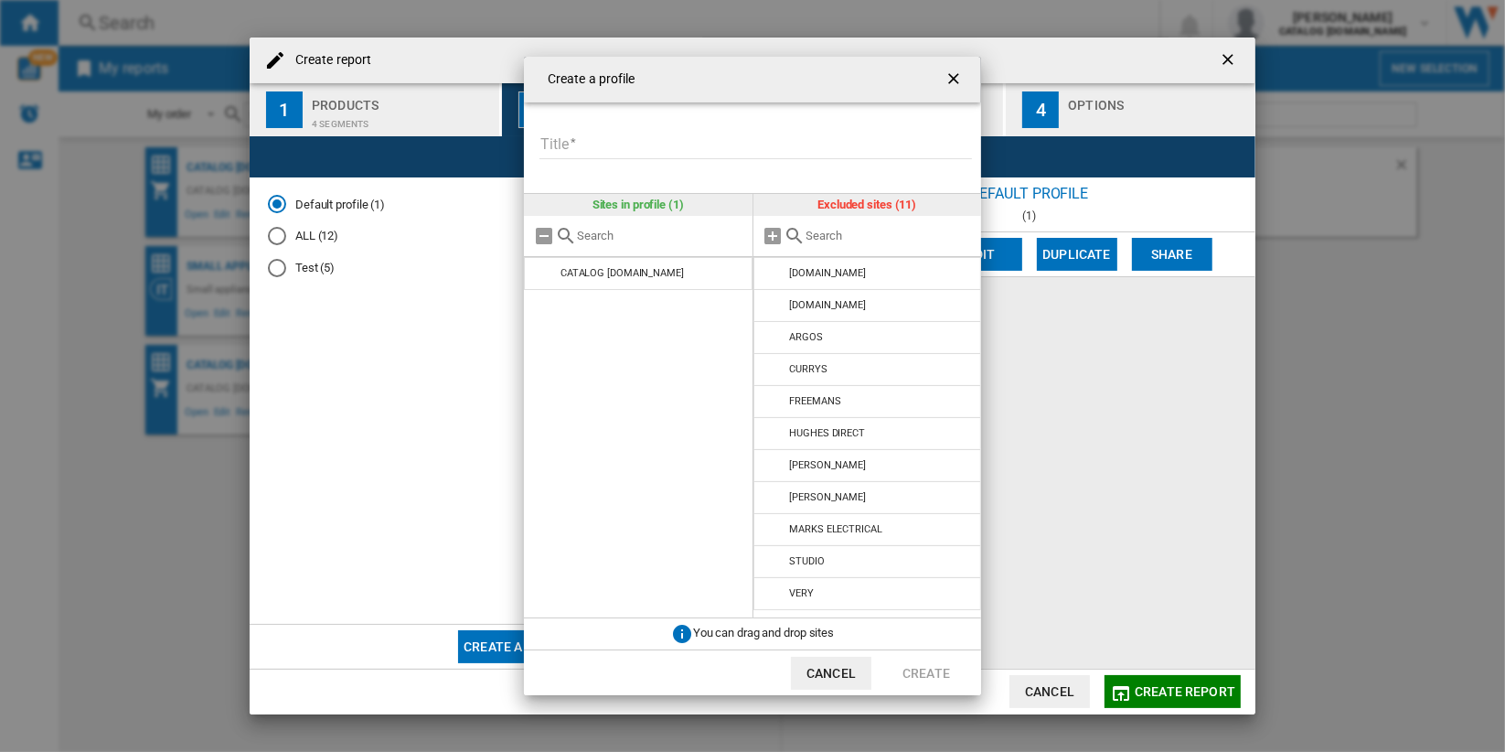
click at [679, 148] on input "Title" at bounding box center [755, 145] width 433 height 27
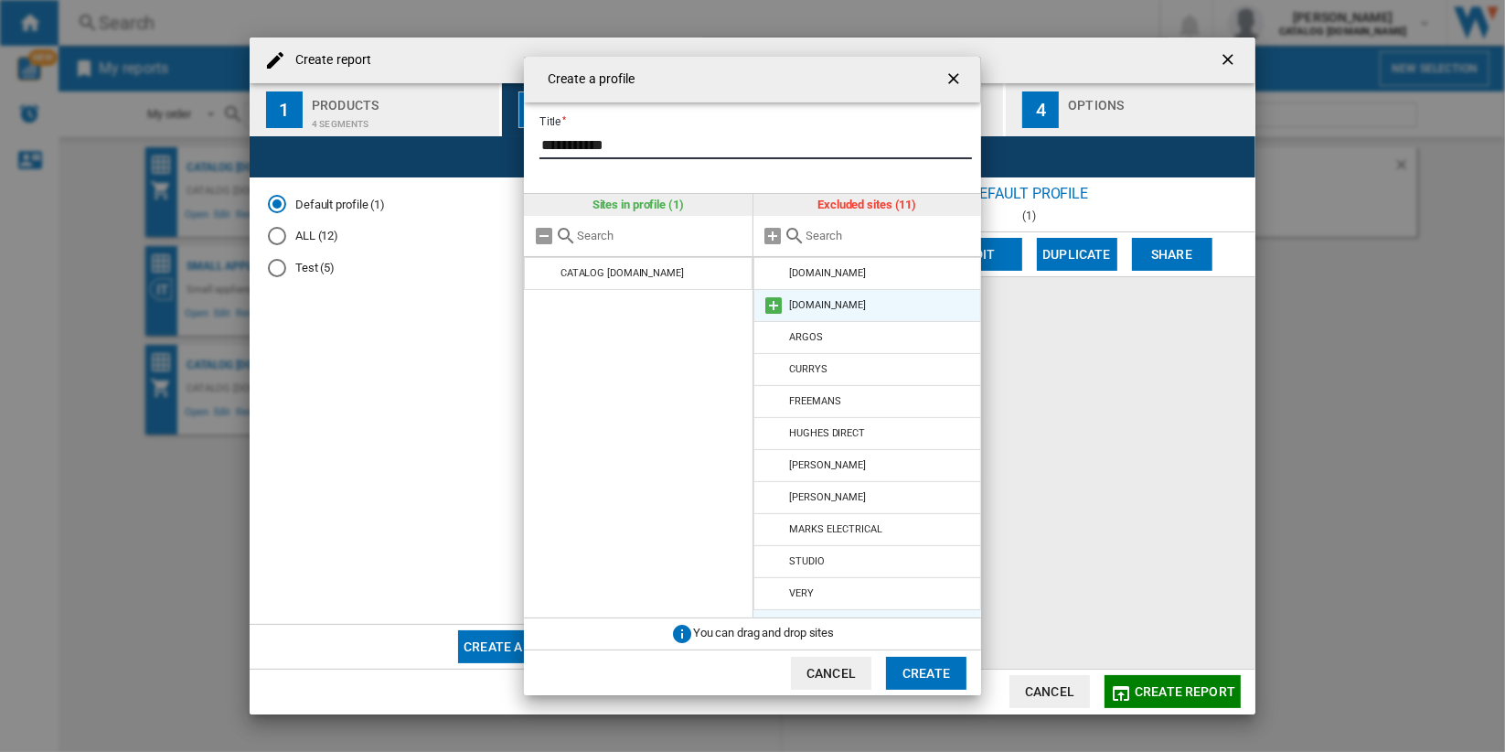
type input "**********"
click at [774, 306] on md-icon "{{::title}} {{::getI18NText('BUTTONS.CANCEL')}} ..." at bounding box center [775, 305] width 22 height 22
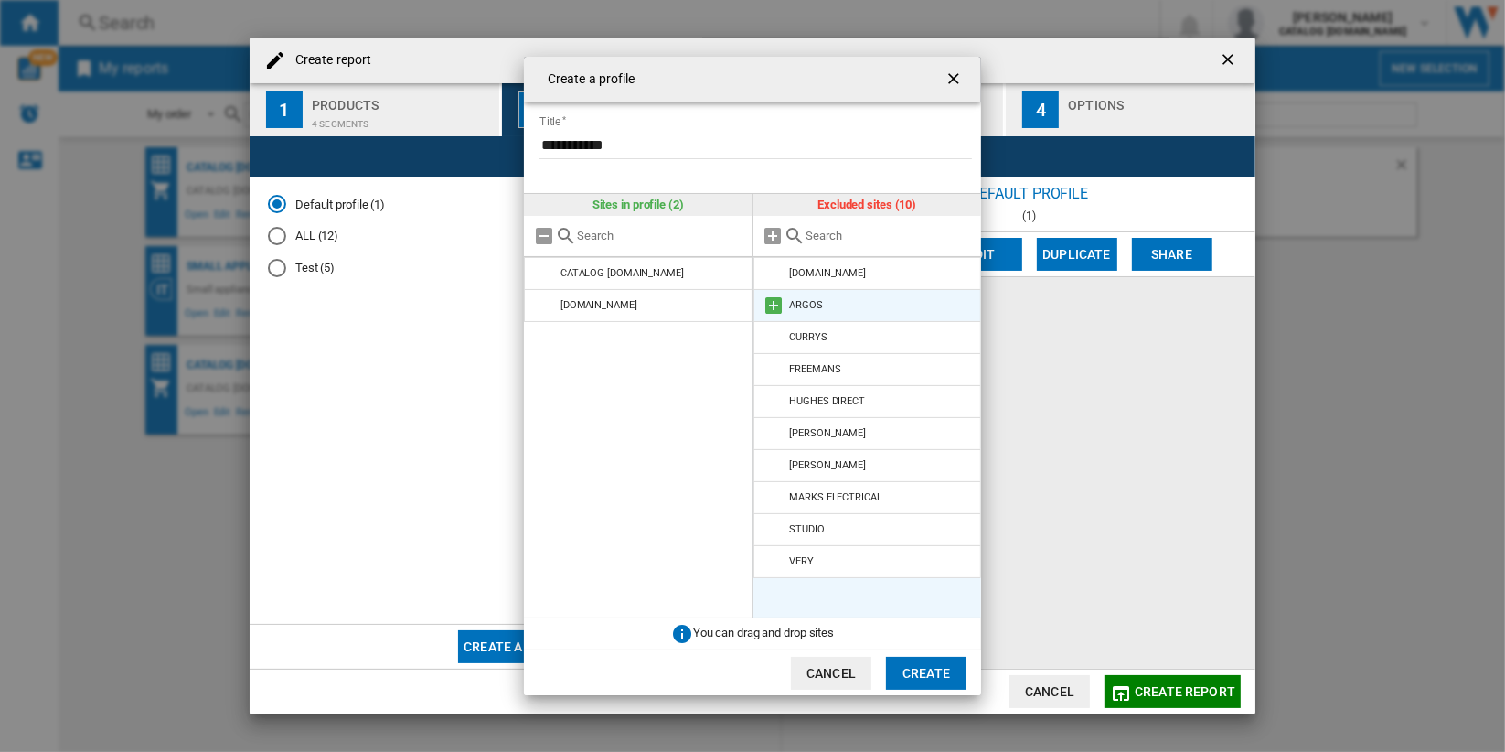
click at [770, 307] on md-icon "{{::title}} {{::getI18NText('BUTTONS.CANCEL')}} ..." at bounding box center [775, 305] width 22 height 22
click at [774, 308] on md-icon "{{::title}} {{::getI18NText('BUTTONS.CANCEL')}} ..." at bounding box center [775, 305] width 22 height 22
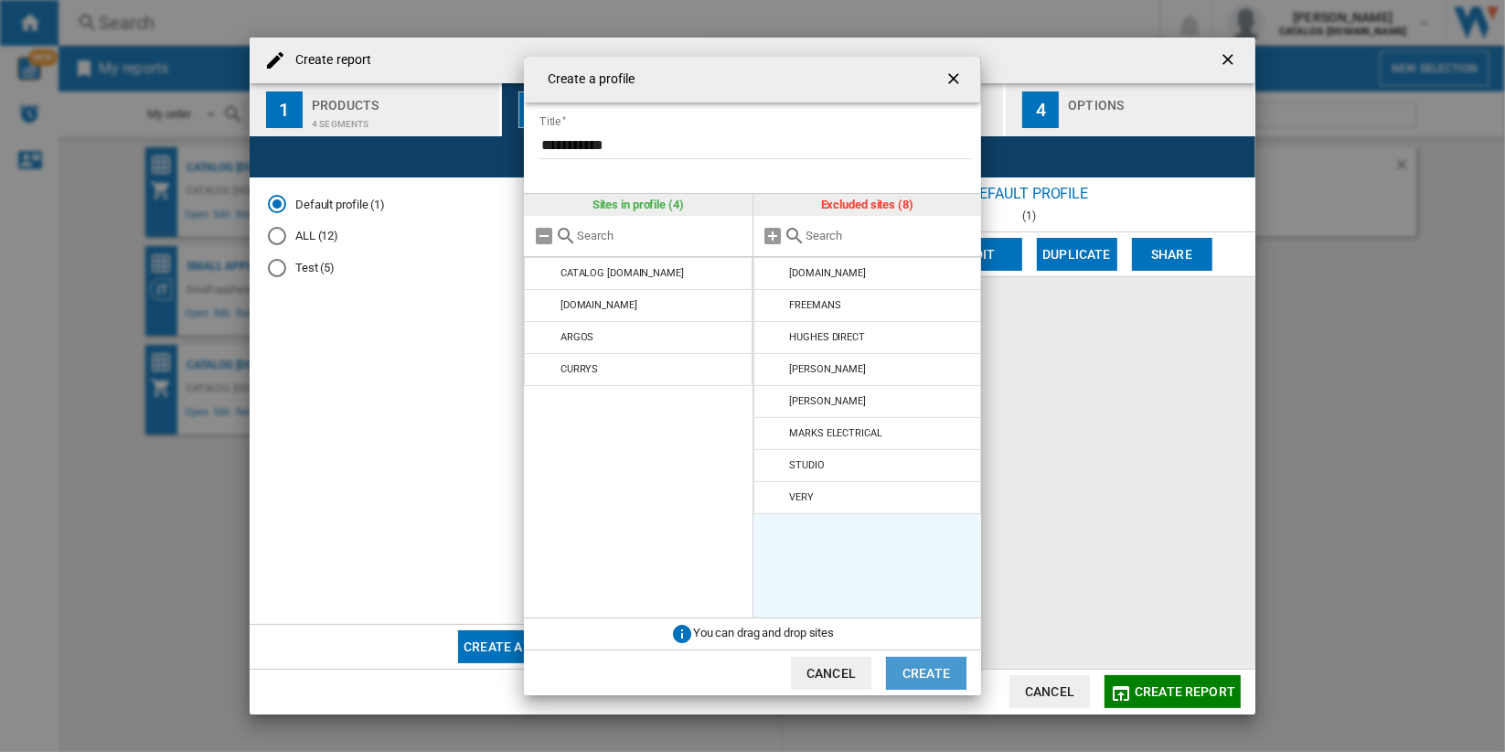
click at [928, 673] on button "Create" at bounding box center [926, 673] width 80 height 33
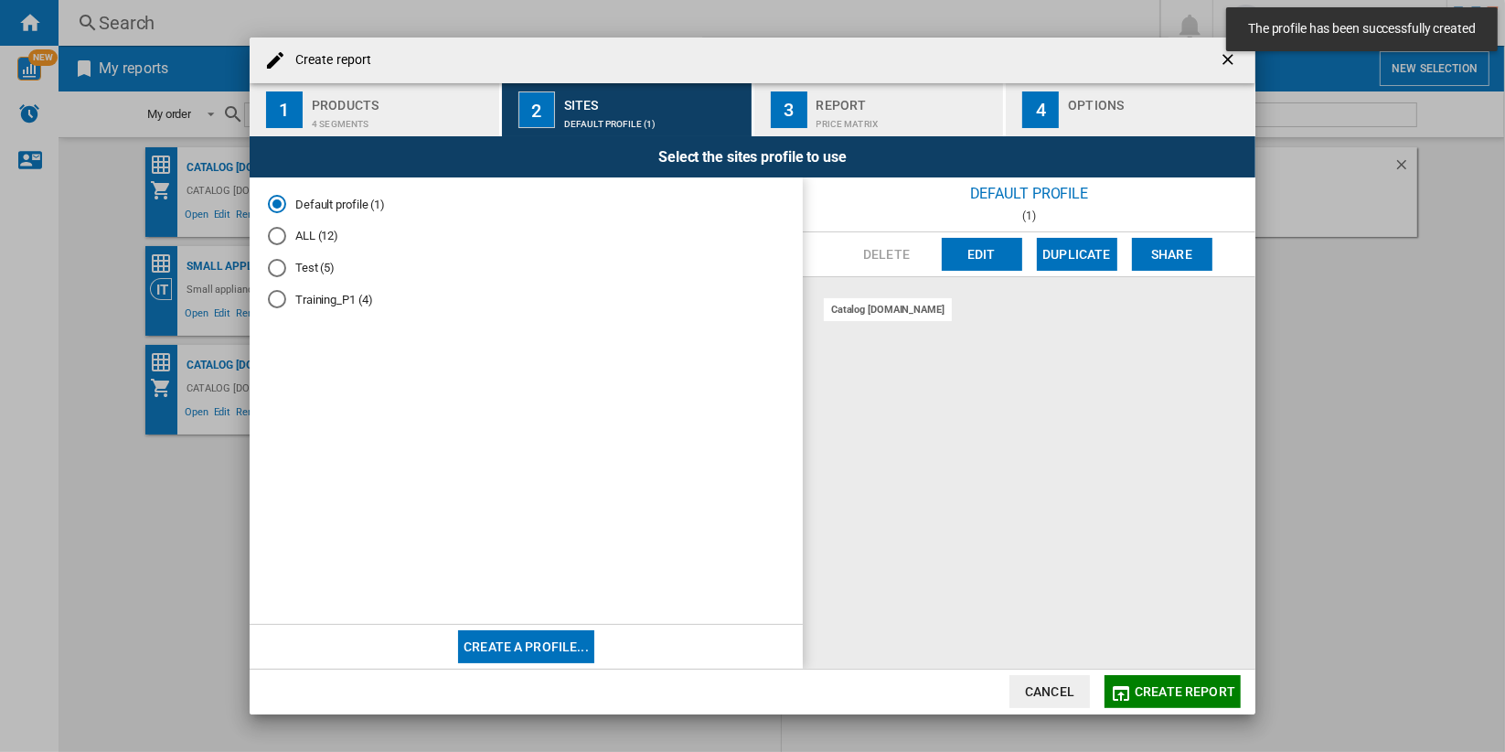
click at [350, 298] on md-radio-button "Training_P1 (4)" at bounding box center [526, 299] width 517 height 17
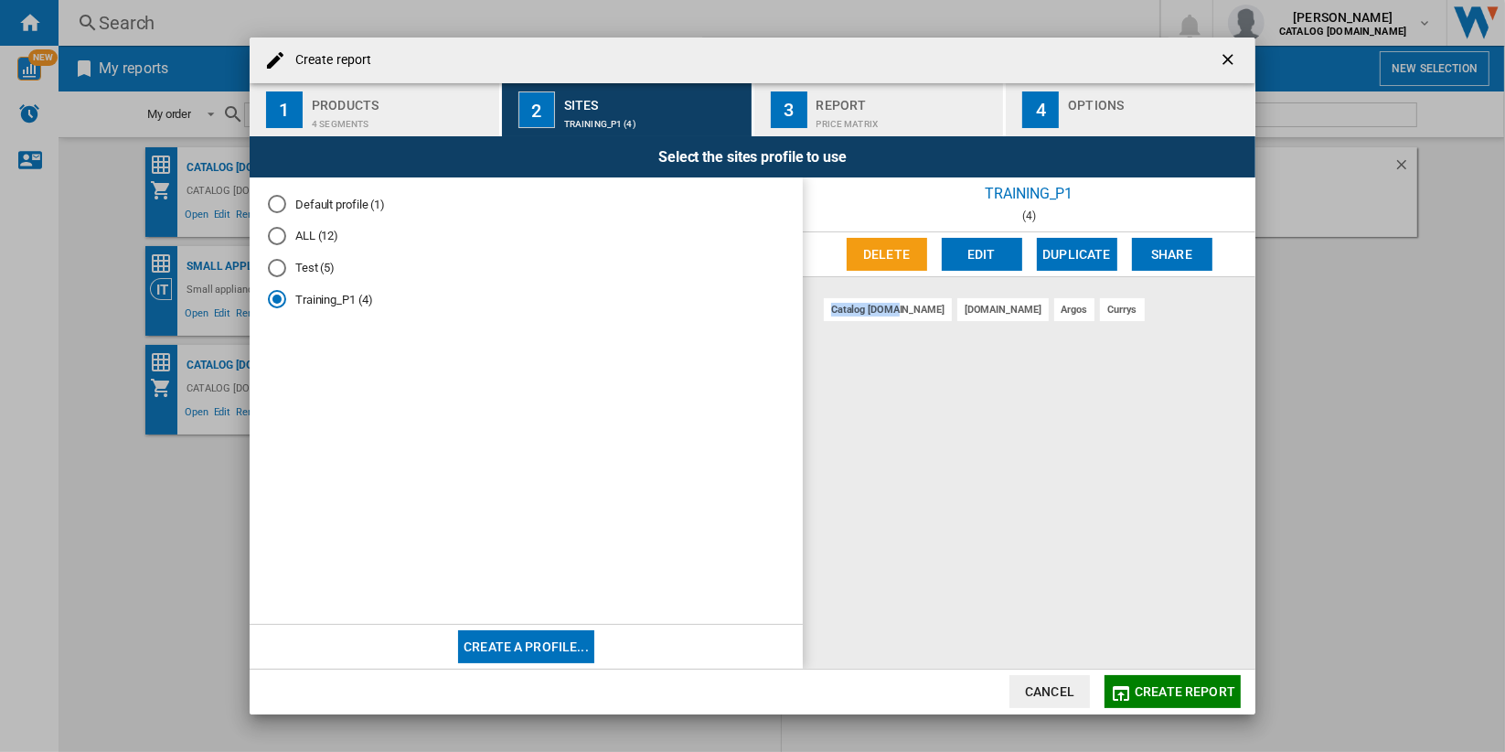
drag, startPoint x: 833, startPoint y: 309, endPoint x: 895, endPoint y: 309, distance: 62.2
click at [895, 309] on div "catalog vax.uk" at bounding box center [888, 309] width 128 height 23
click at [1186, 694] on span "Create report" at bounding box center [1185, 691] width 101 height 15
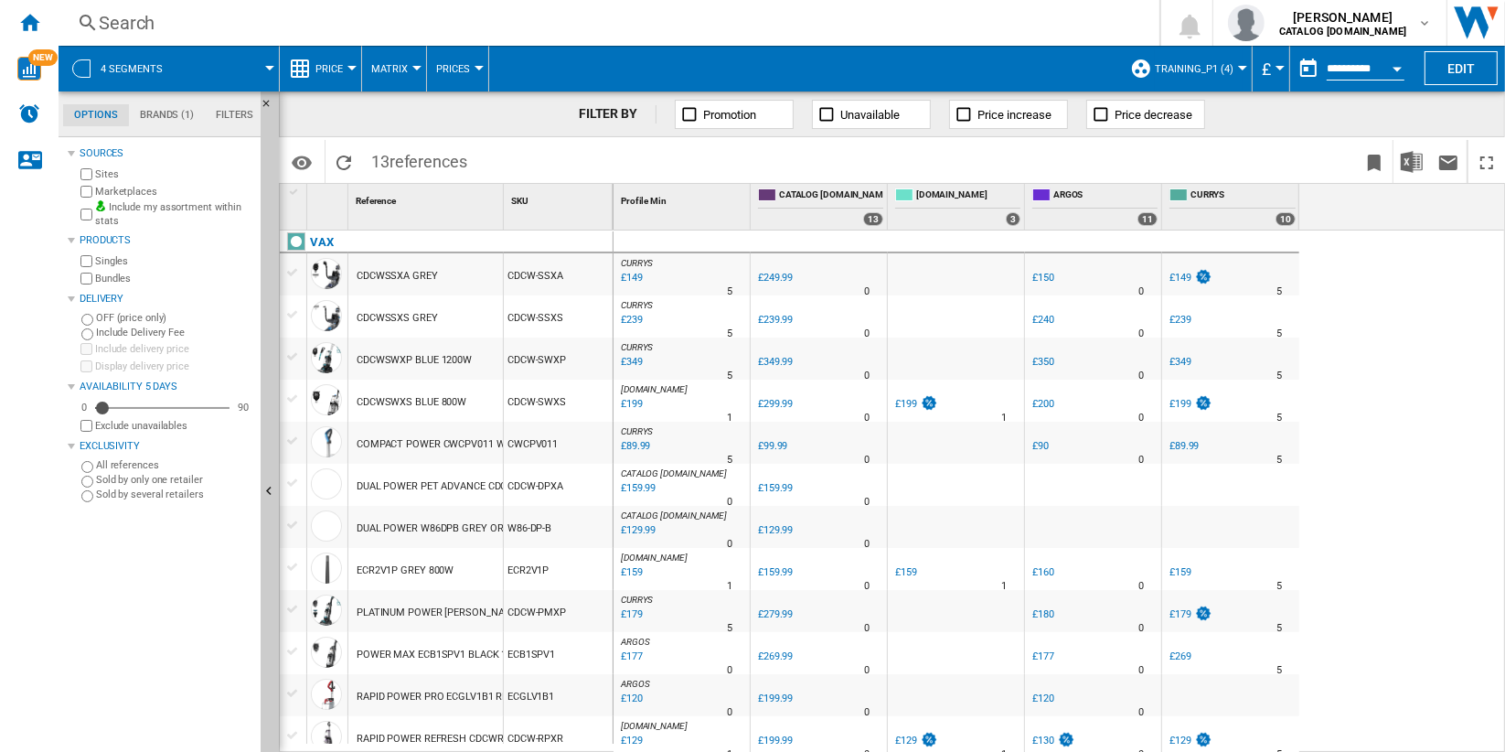
click at [215, 58] on span at bounding box center [228, 69] width 81 height 46
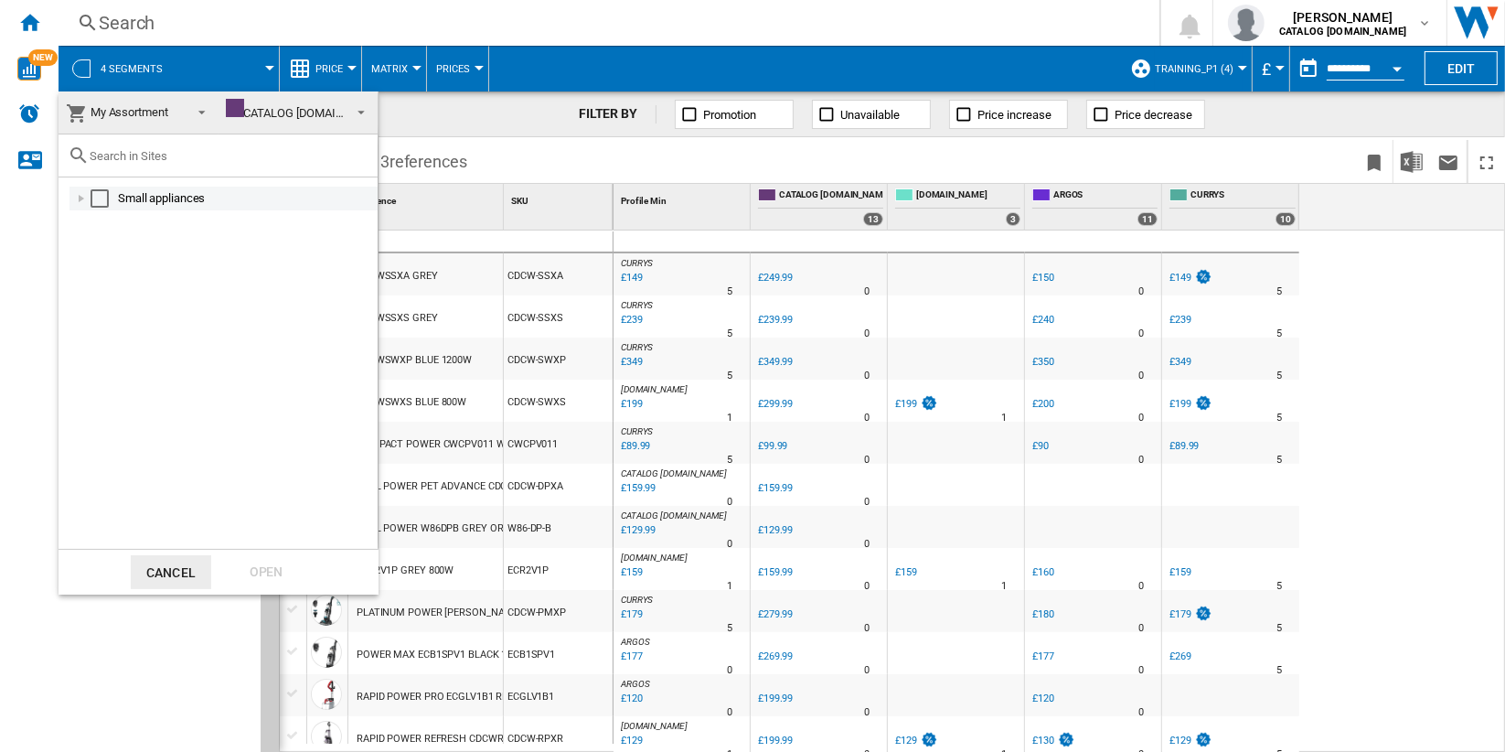
click at [75, 194] on div at bounding box center [81, 198] width 18 height 18
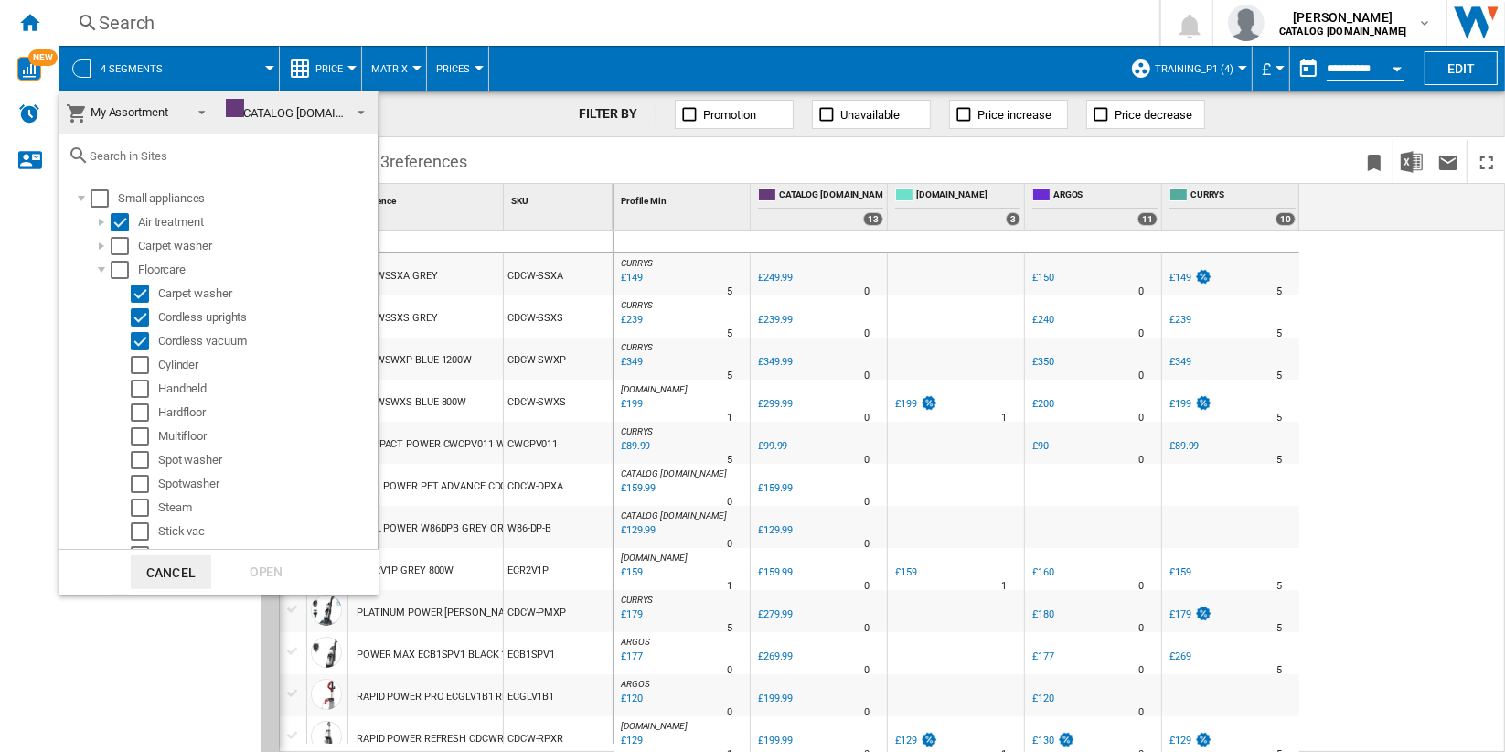
click at [646, 161] on md-backdrop at bounding box center [752, 376] width 1505 height 752
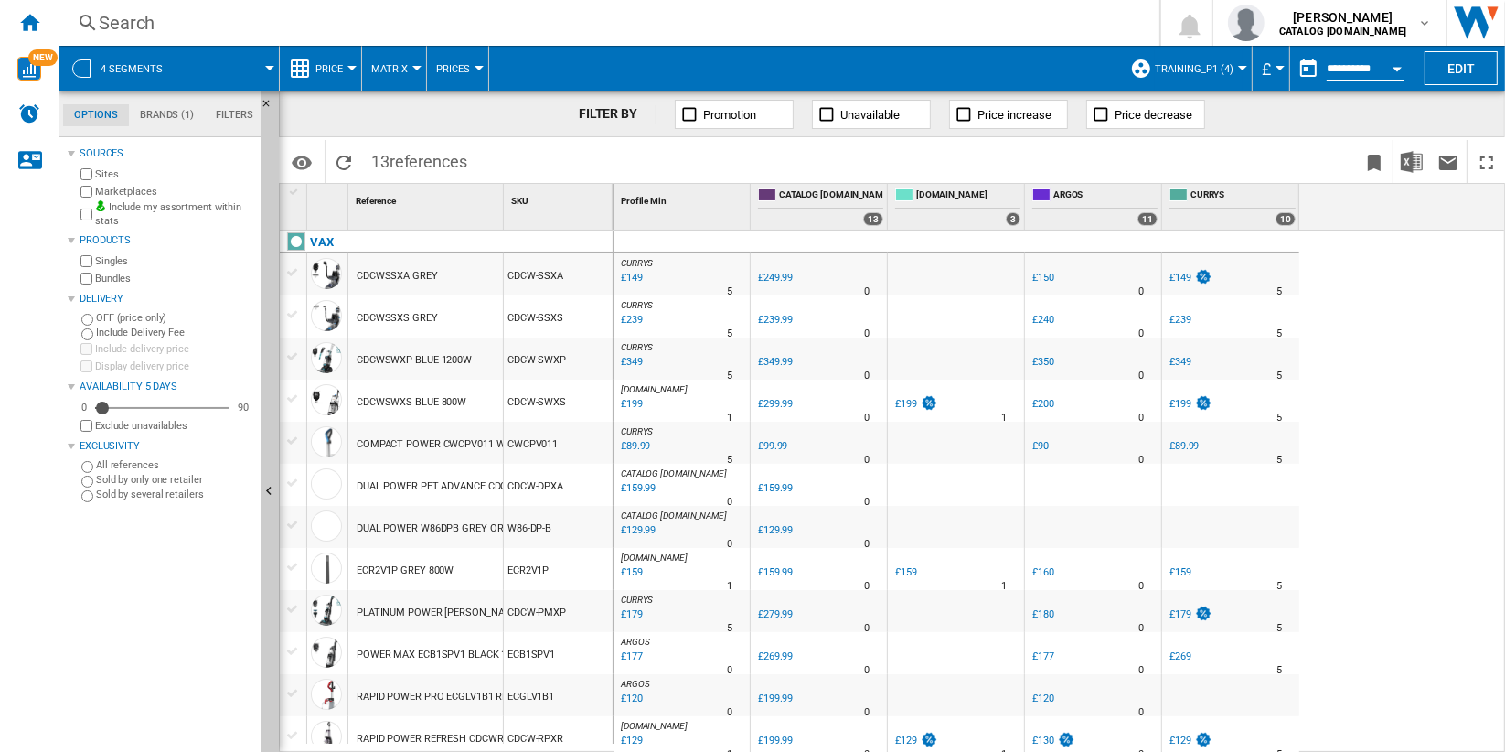
click at [461, 285] on div "CDCWSSXA GREY" at bounding box center [425, 274] width 155 height 42
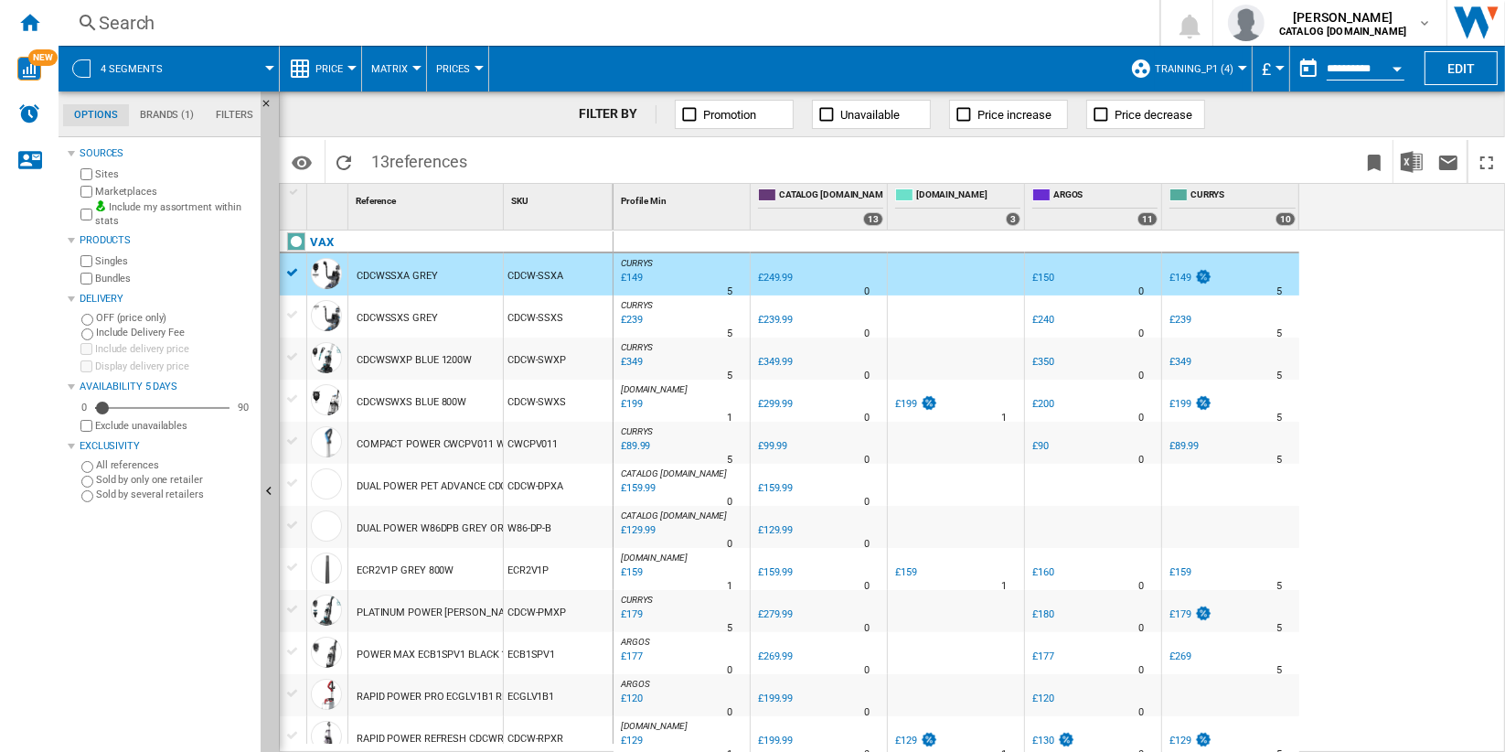
click at [780, 273] on div "£249.99" at bounding box center [775, 278] width 35 height 12
click at [1207, 64] on span "Training_P1 (4)" at bounding box center [1194, 69] width 79 height 12
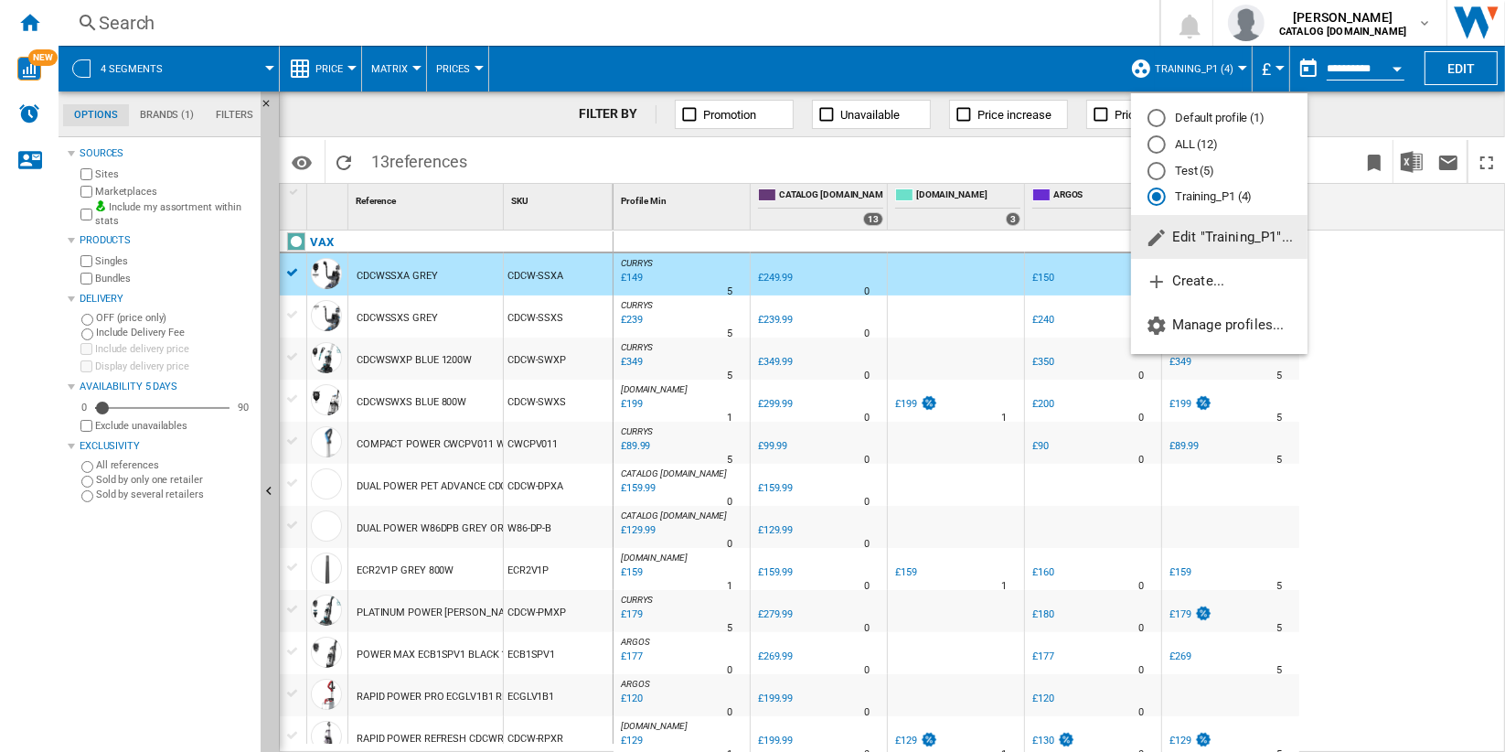
click at [1173, 144] on md-radio-button "ALL (12)" at bounding box center [1220, 144] width 144 height 17
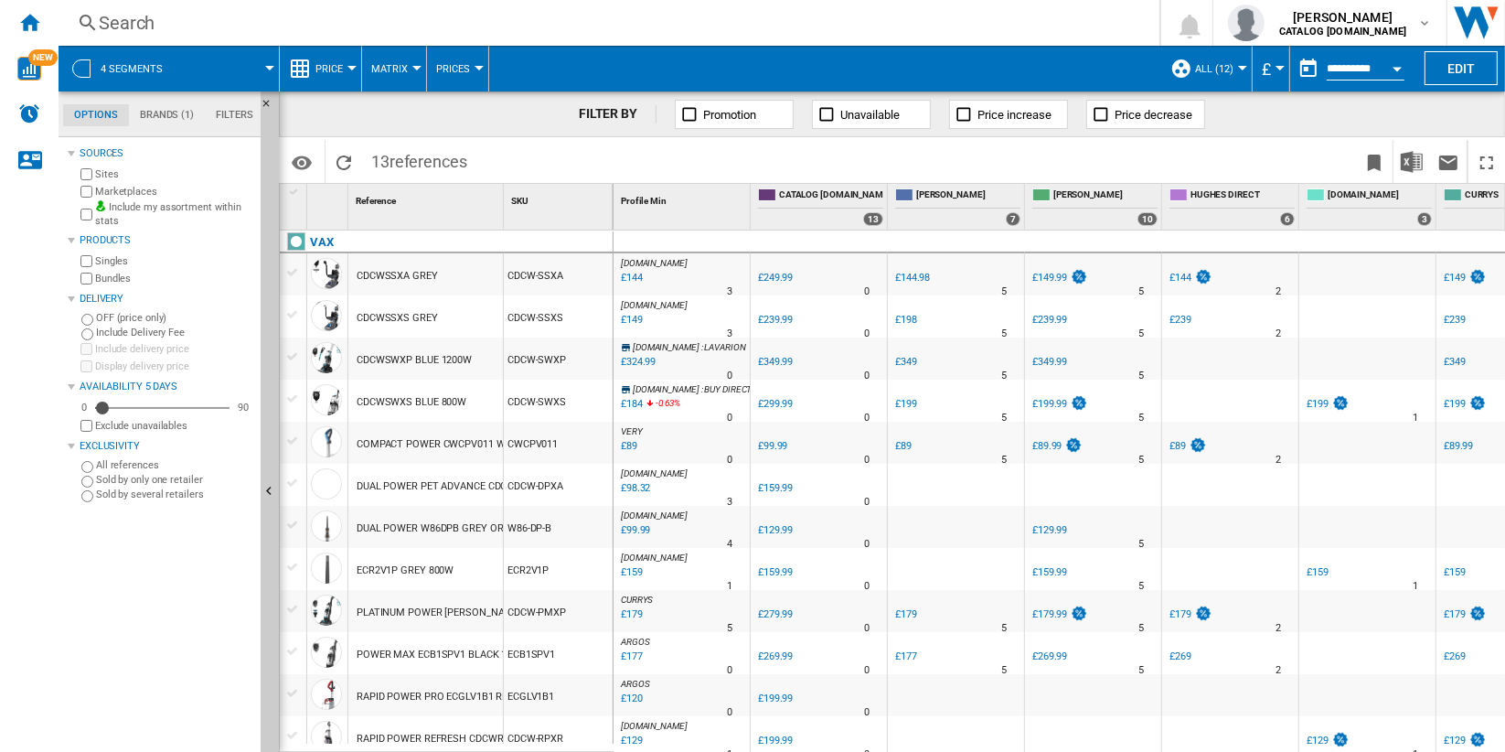
click at [468, 272] on div "CDCWSSXA GREY" at bounding box center [425, 274] width 155 height 42
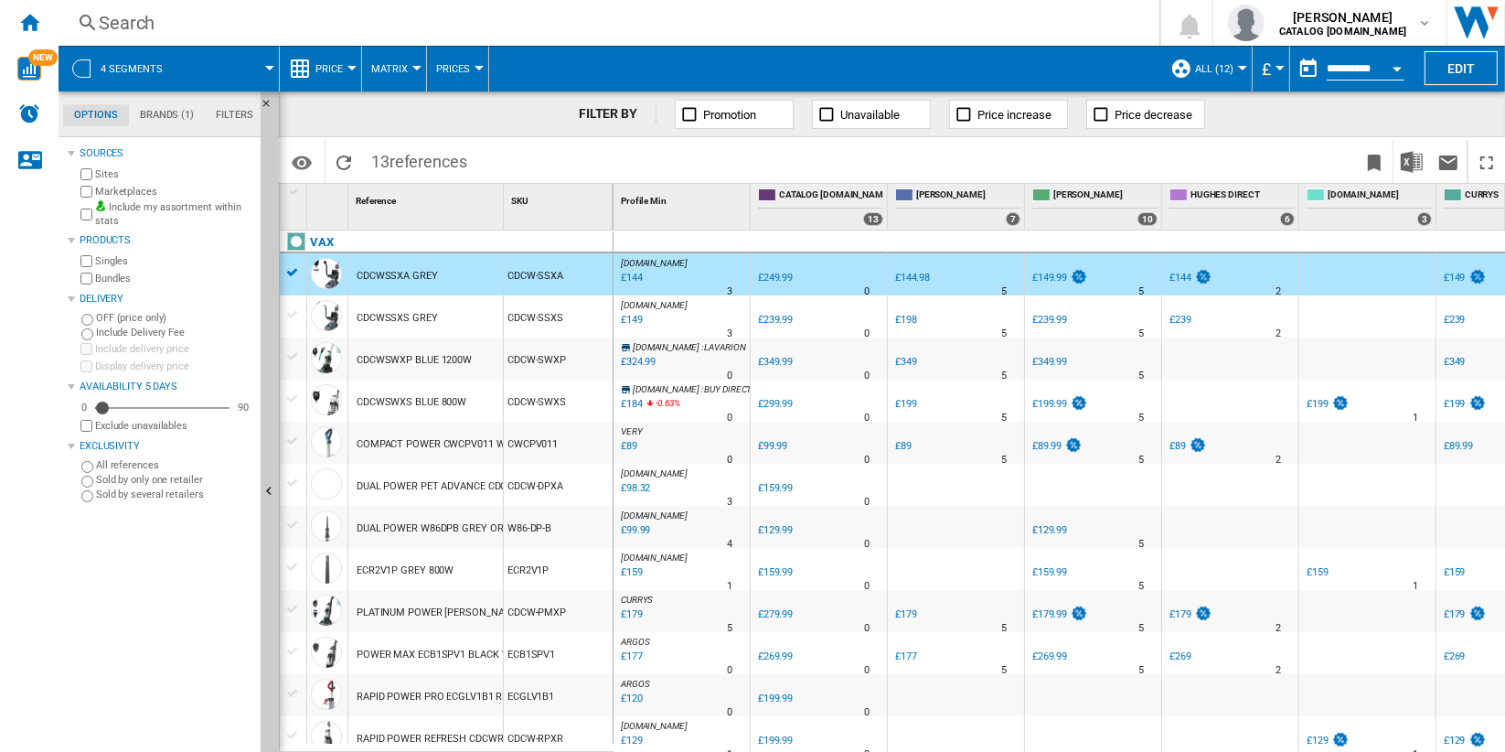
click at [1224, 71] on span "ALL (12)" at bounding box center [1214, 69] width 38 height 12
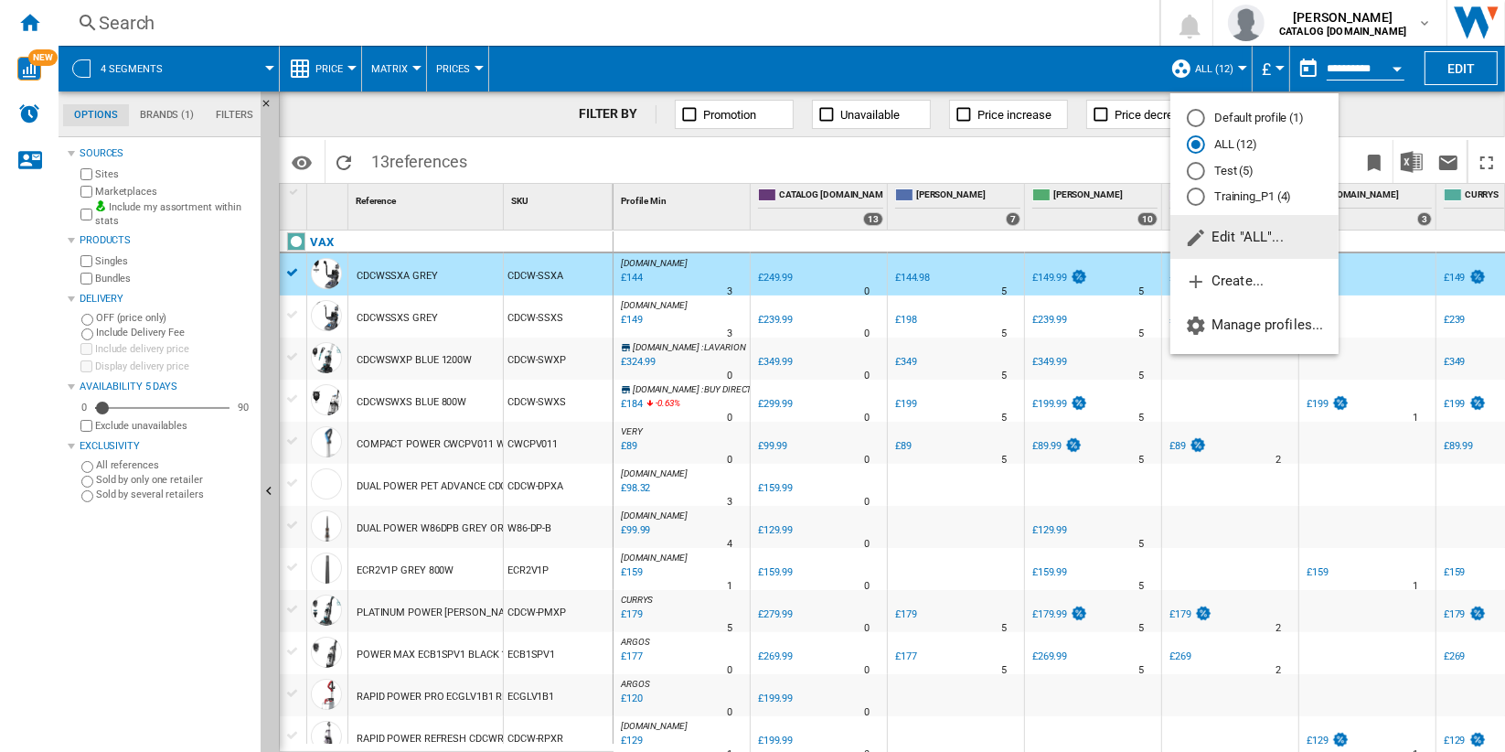
click at [1236, 236] on span "Edit "ALL"..." at bounding box center [1234, 237] width 99 height 16
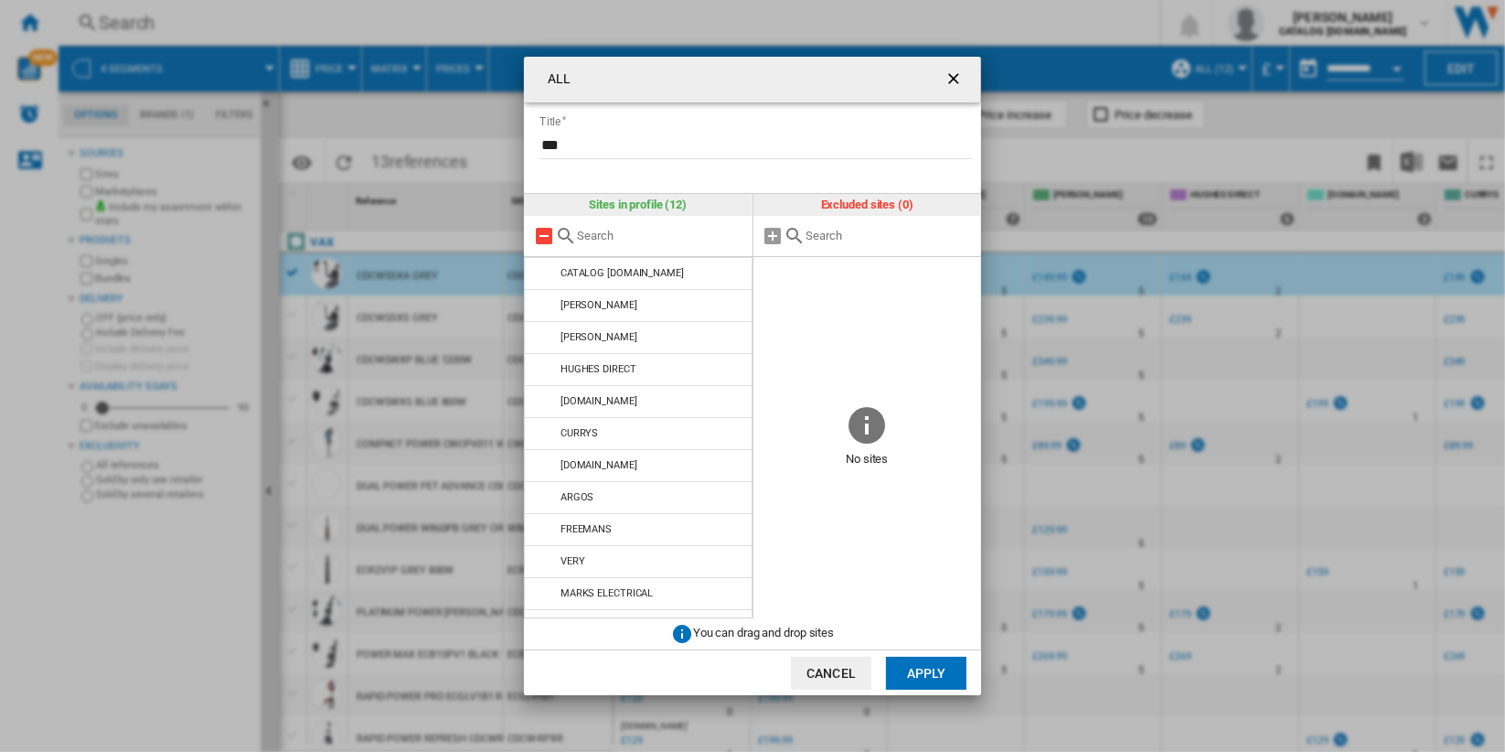
click at [542, 232] on md-icon "ALL Title ..." at bounding box center [544, 236] width 22 height 22
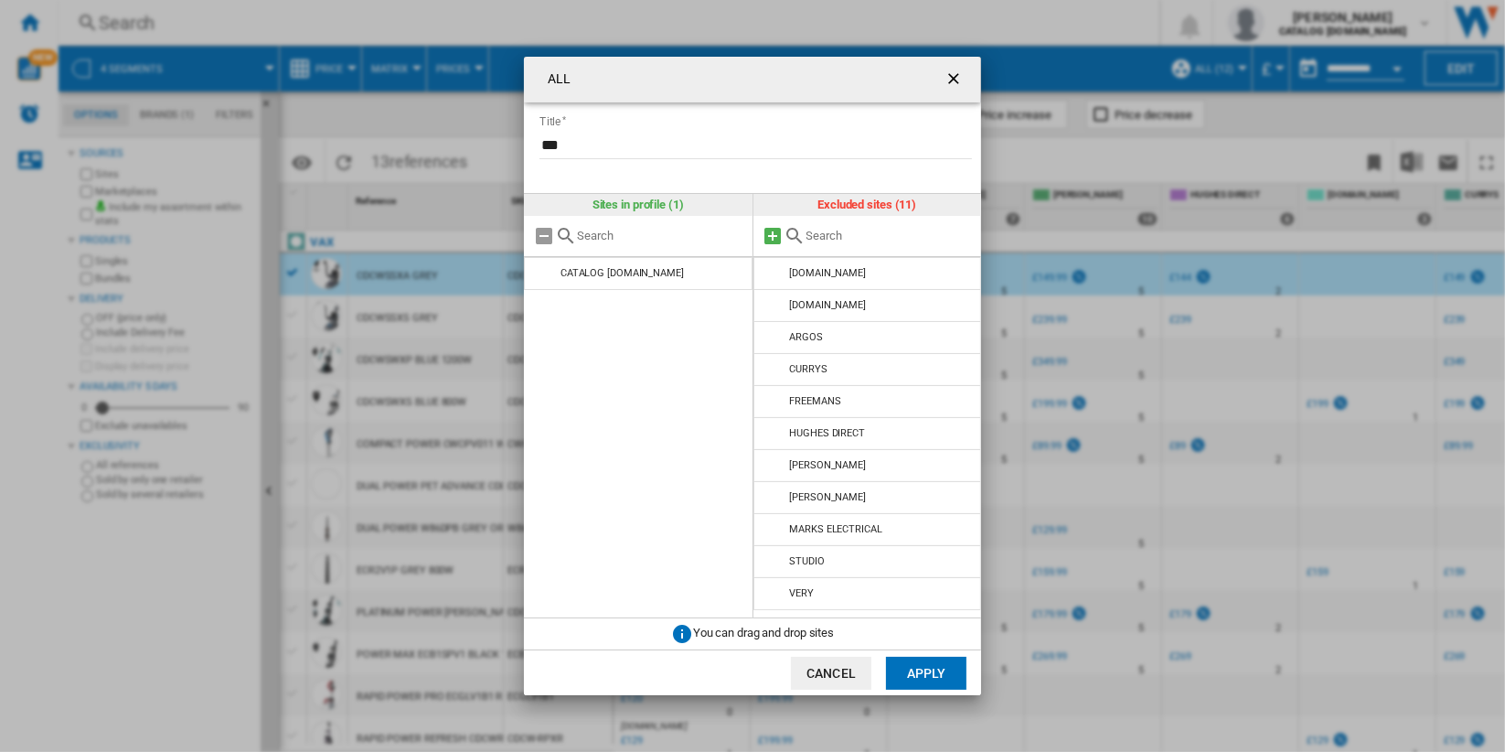
click at [770, 232] on md-icon "ALL Title ..." at bounding box center [774, 236] width 22 height 22
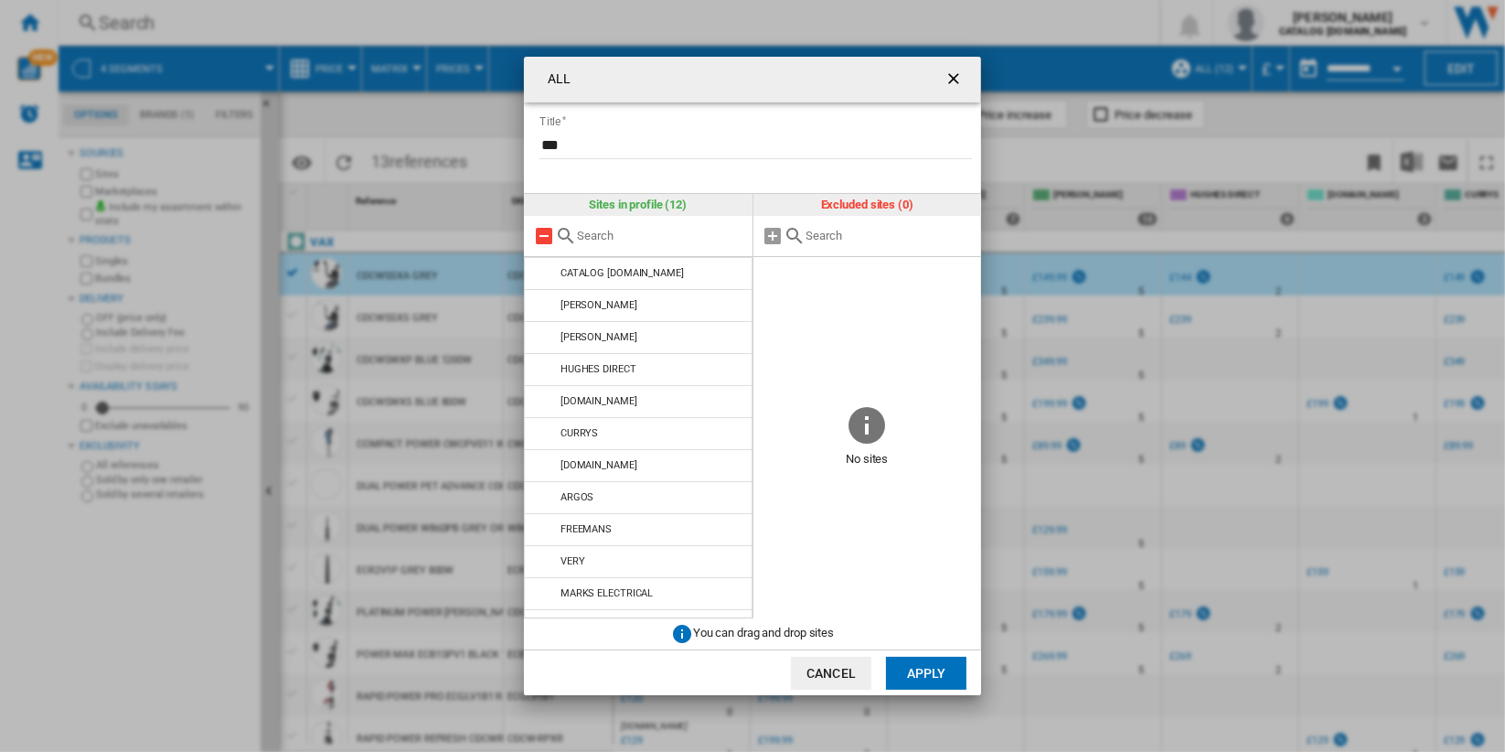
click at [545, 235] on md-icon "ALL Title ..." at bounding box center [544, 236] width 22 height 22
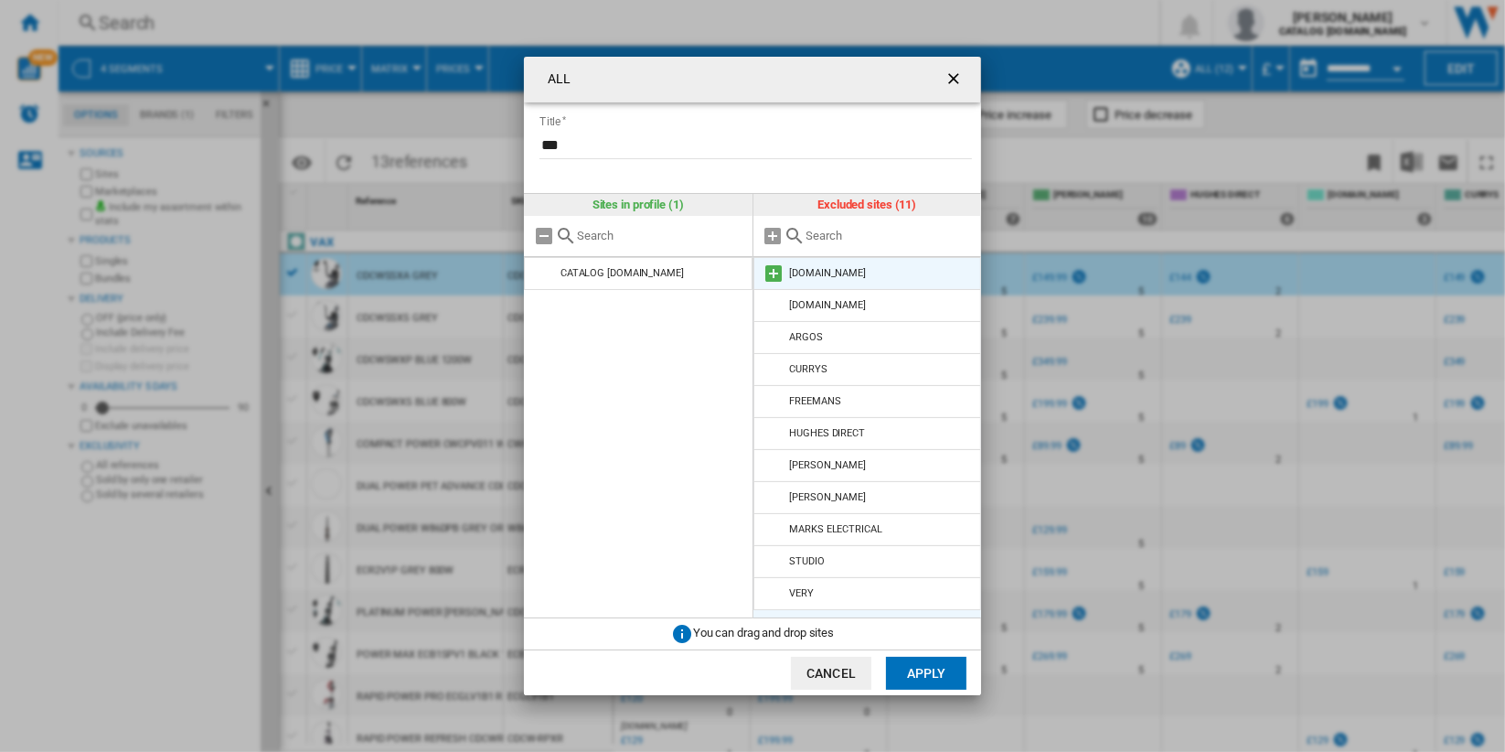
click at [774, 273] on md-icon "ALL Title ..." at bounding box center [775, 273] width 22 height 22
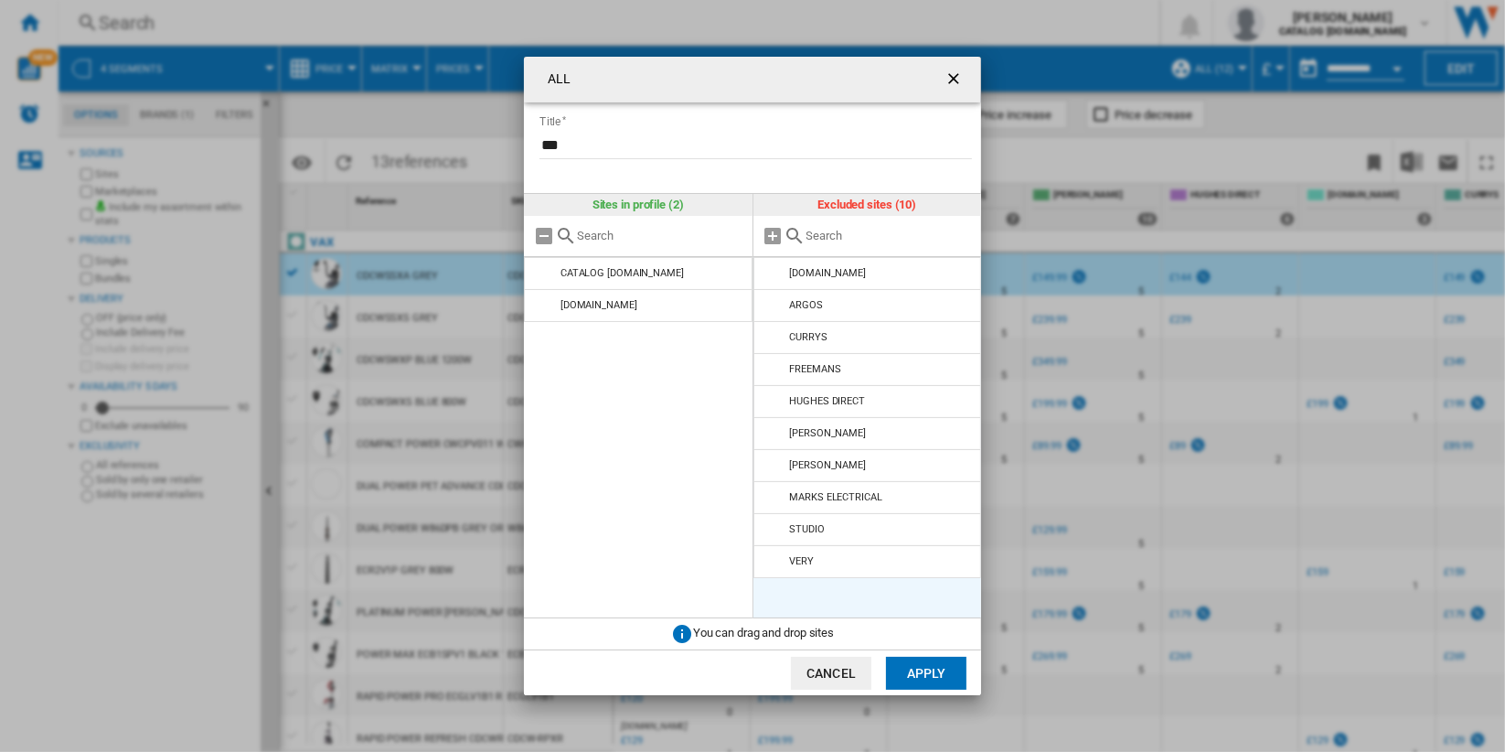
click at [774, 273] on md-icon "ALL Title ..." at bounding box center [775, 273] width 22 height 22
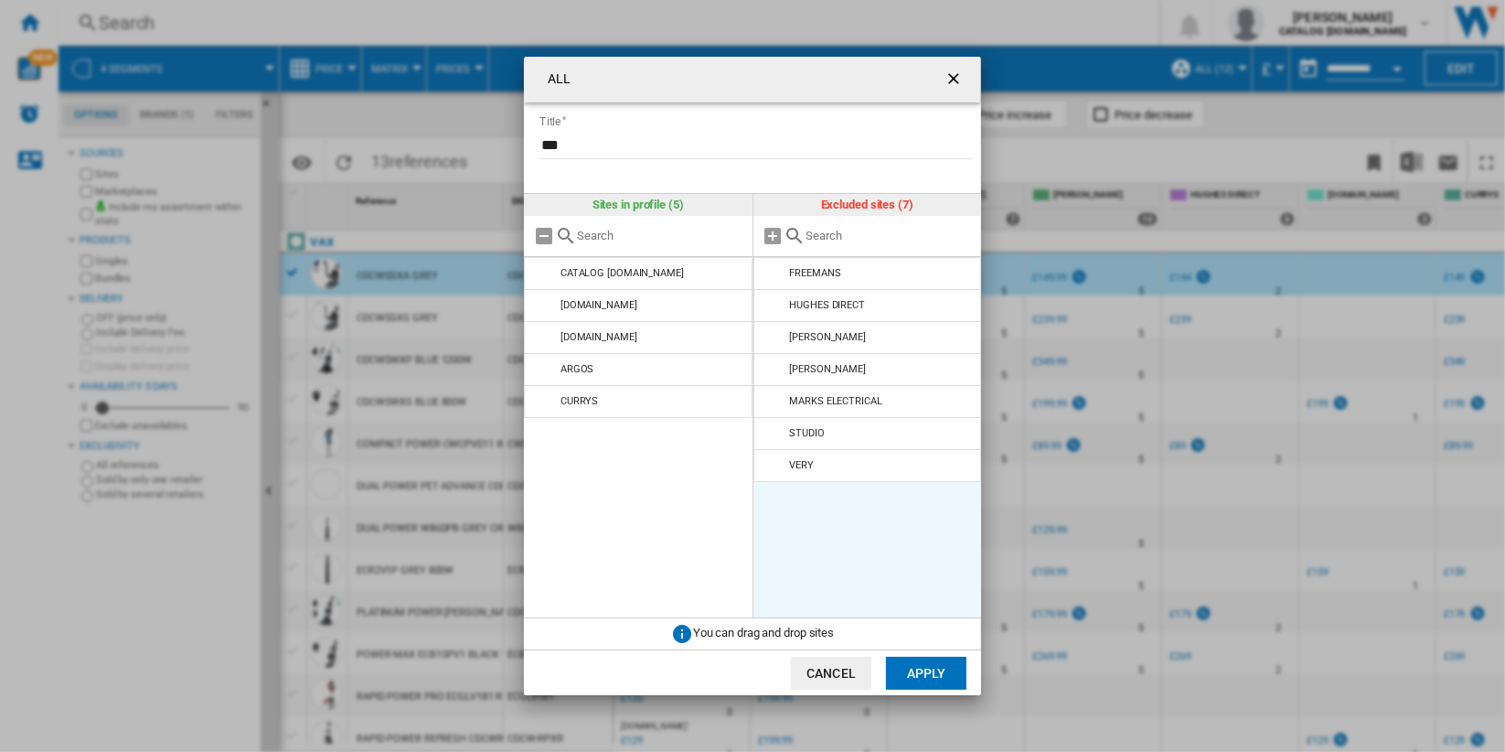
click at [774, 273] on md-icon "ALL Title ..." at bounding box center [775, 273] width 22 height 22
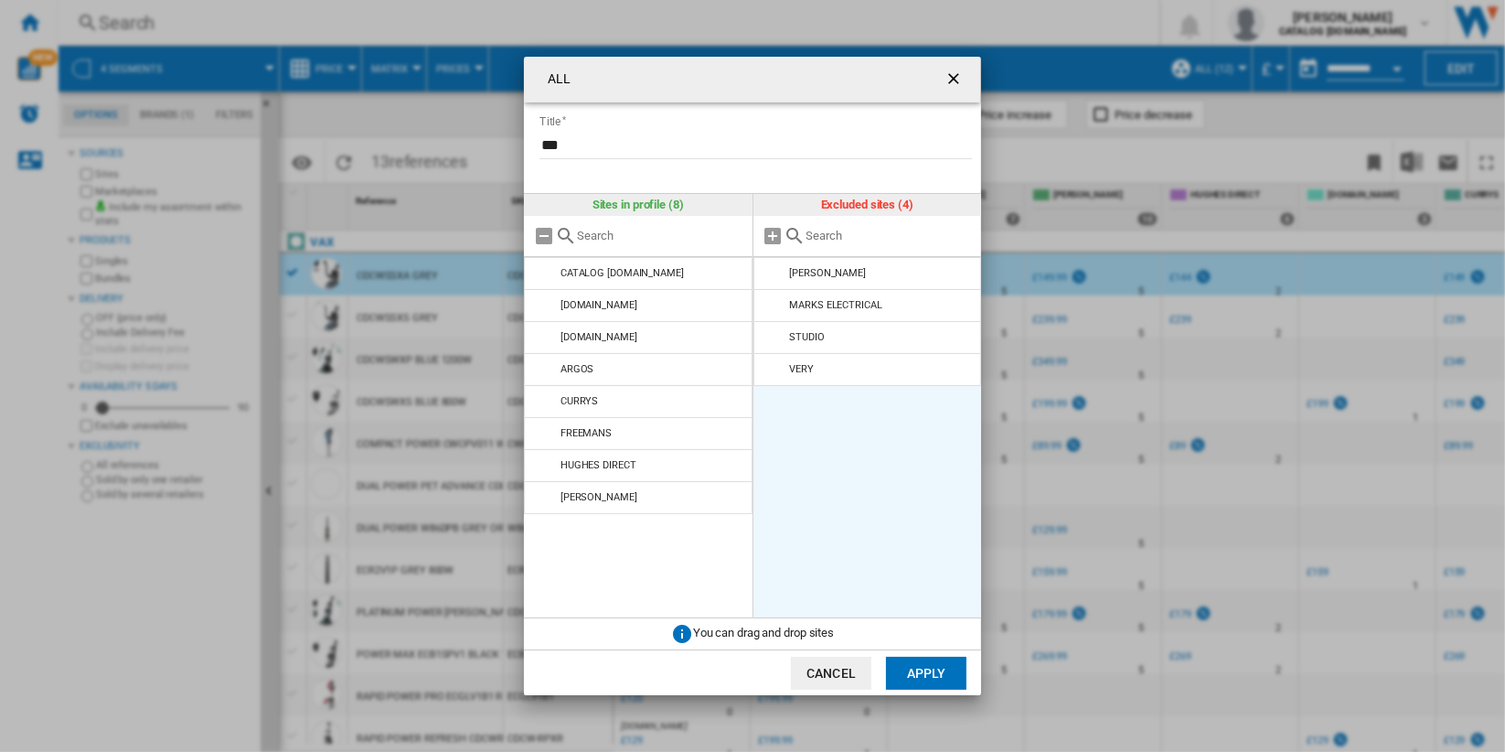
click at [774, 273] on md-icon "ALL Title ..." at bounding box center [775, 273] width 22 height 22
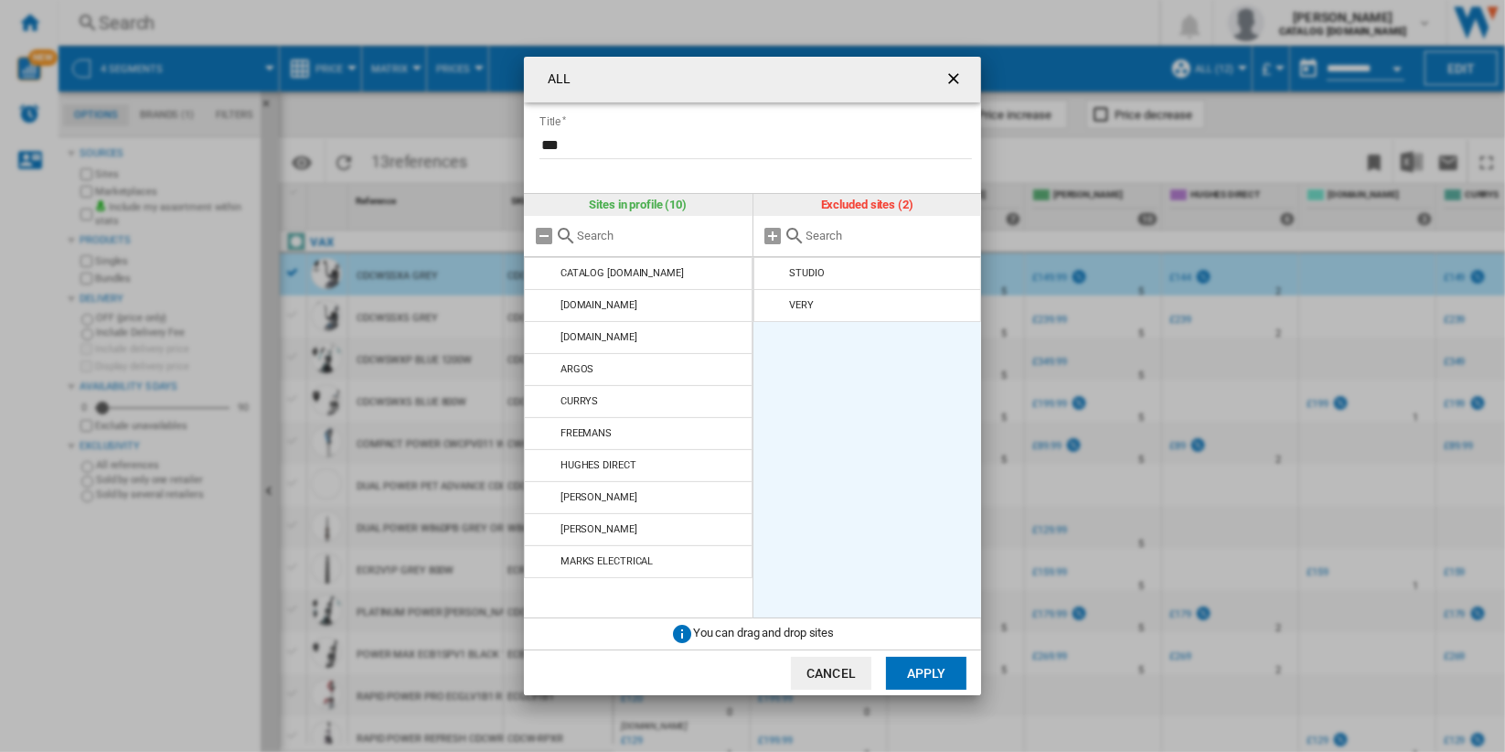
click at [774, 273] on md-icon "ALL Title ..." at bounding box center [775, 273] width 22 height 22
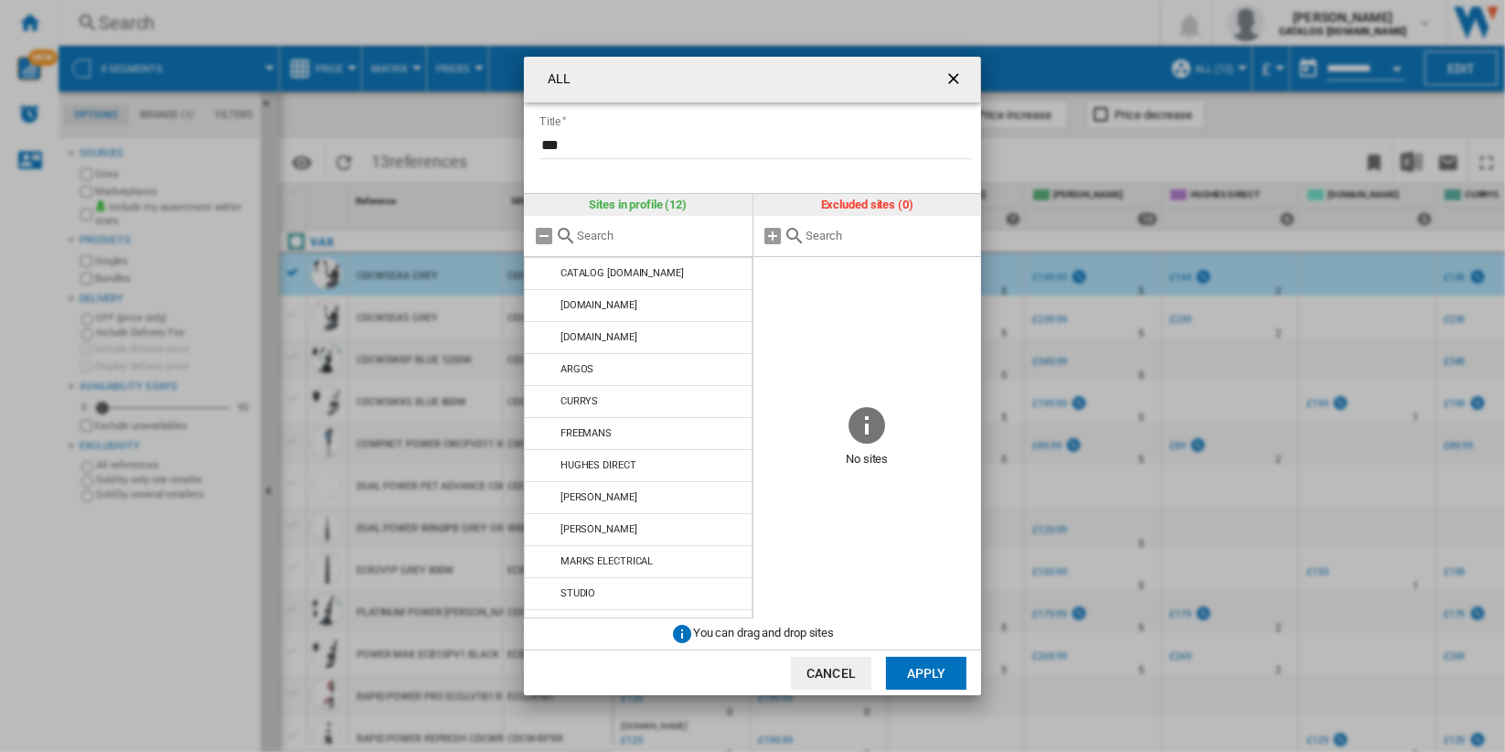
click at [930, 675] on button "Apply" at bounding box center [926, 673] width 80 height 33
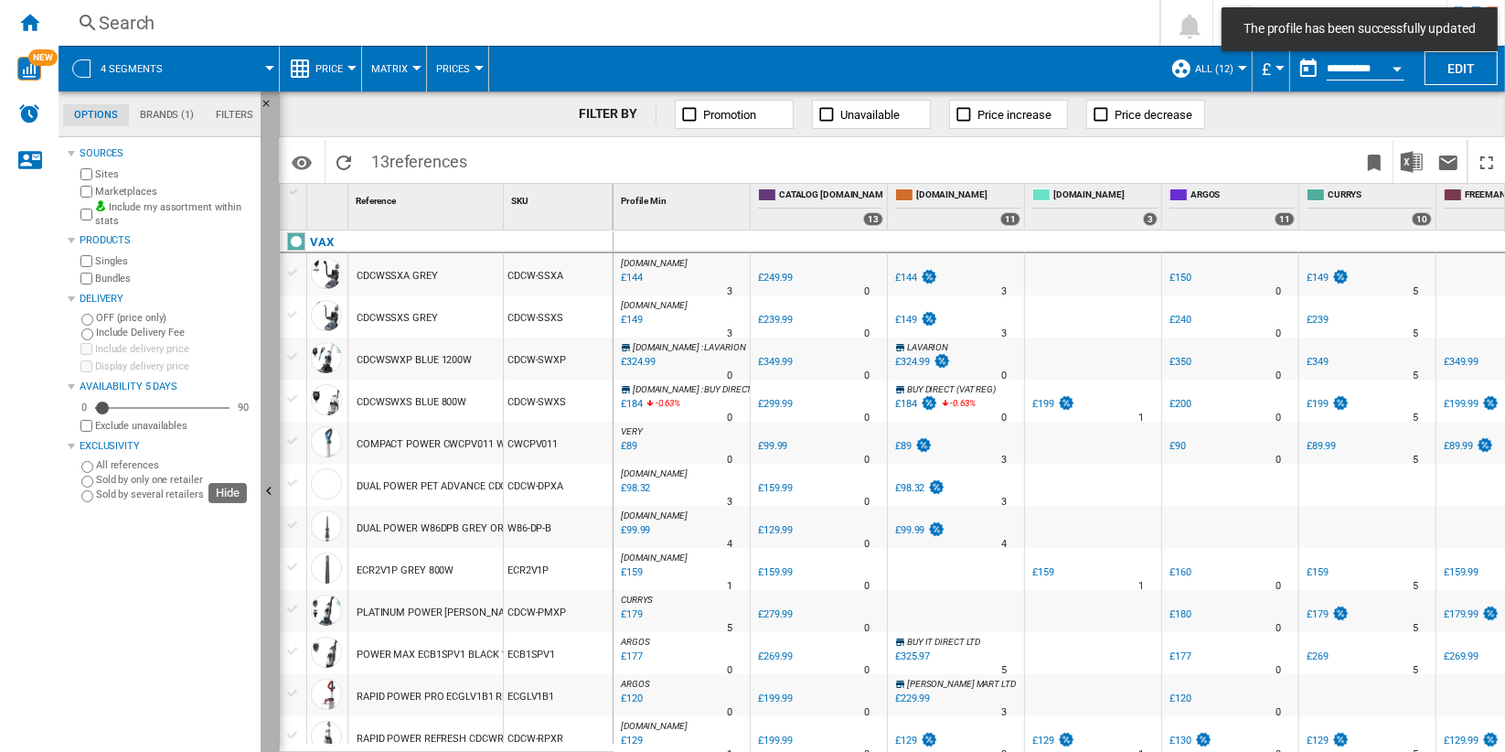
click at [273, 398] on button "Hide" at bounding box center [270, 492] width 18 height 802
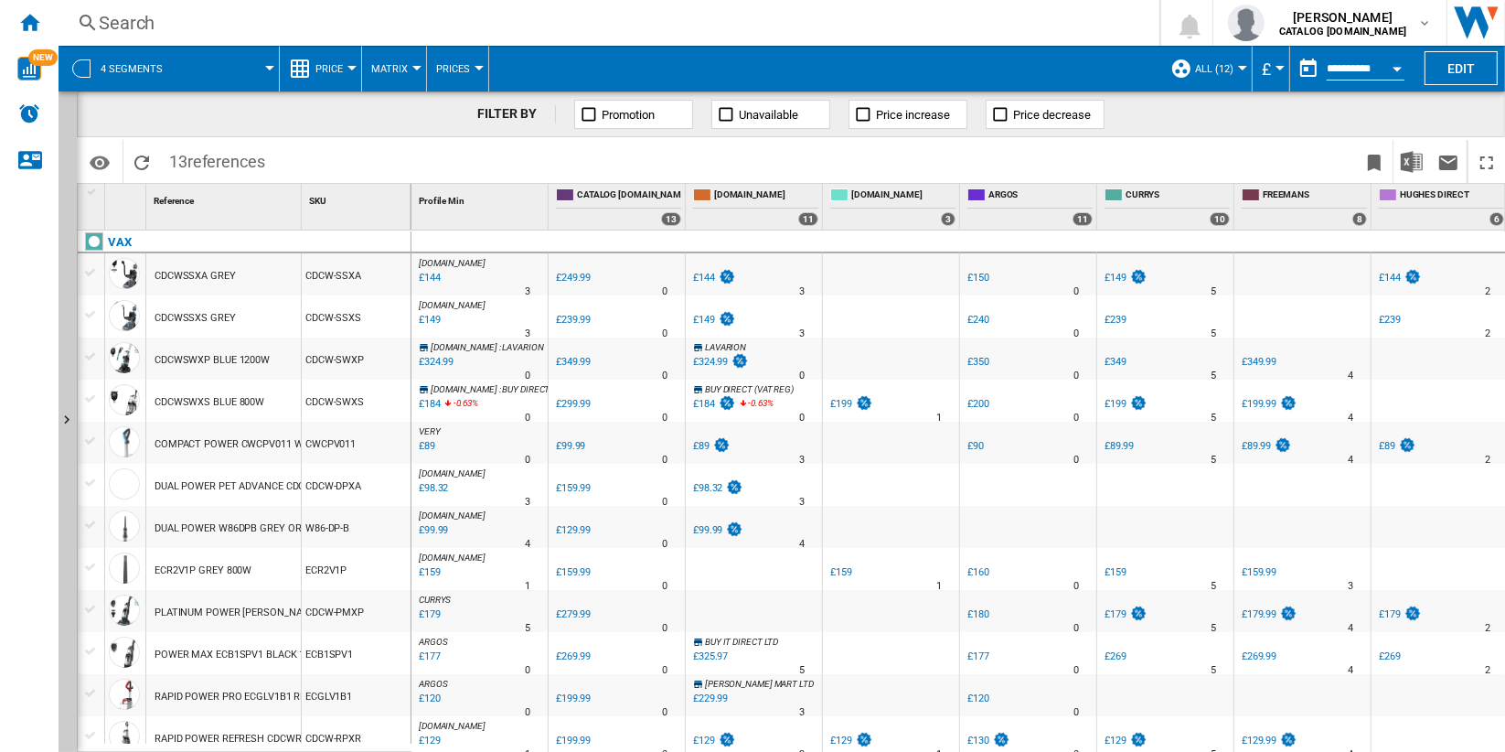
click at [242, 278] on div "CDCWSSXA GREY" at bounding box center [223, 274] width 155 height 42
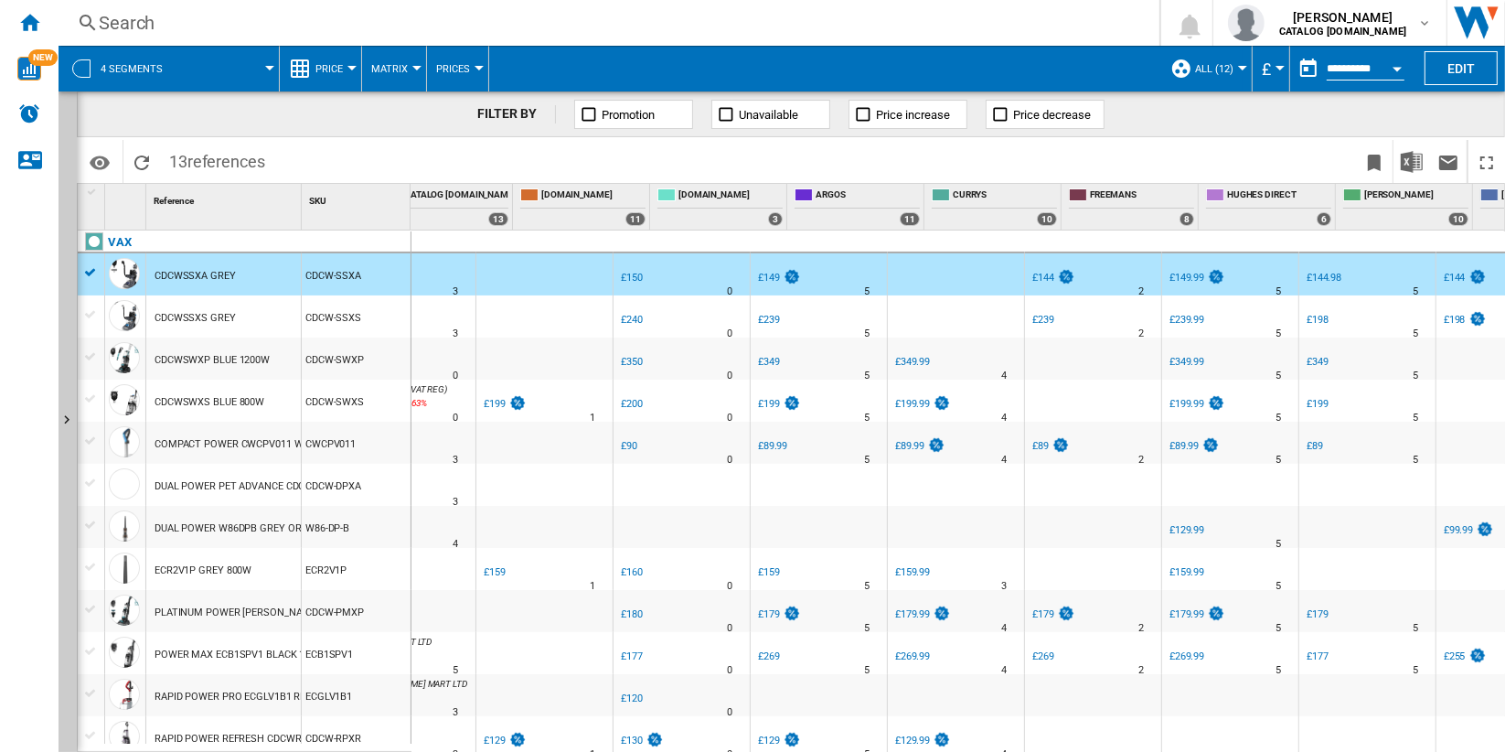
scroll to position [0, 347]
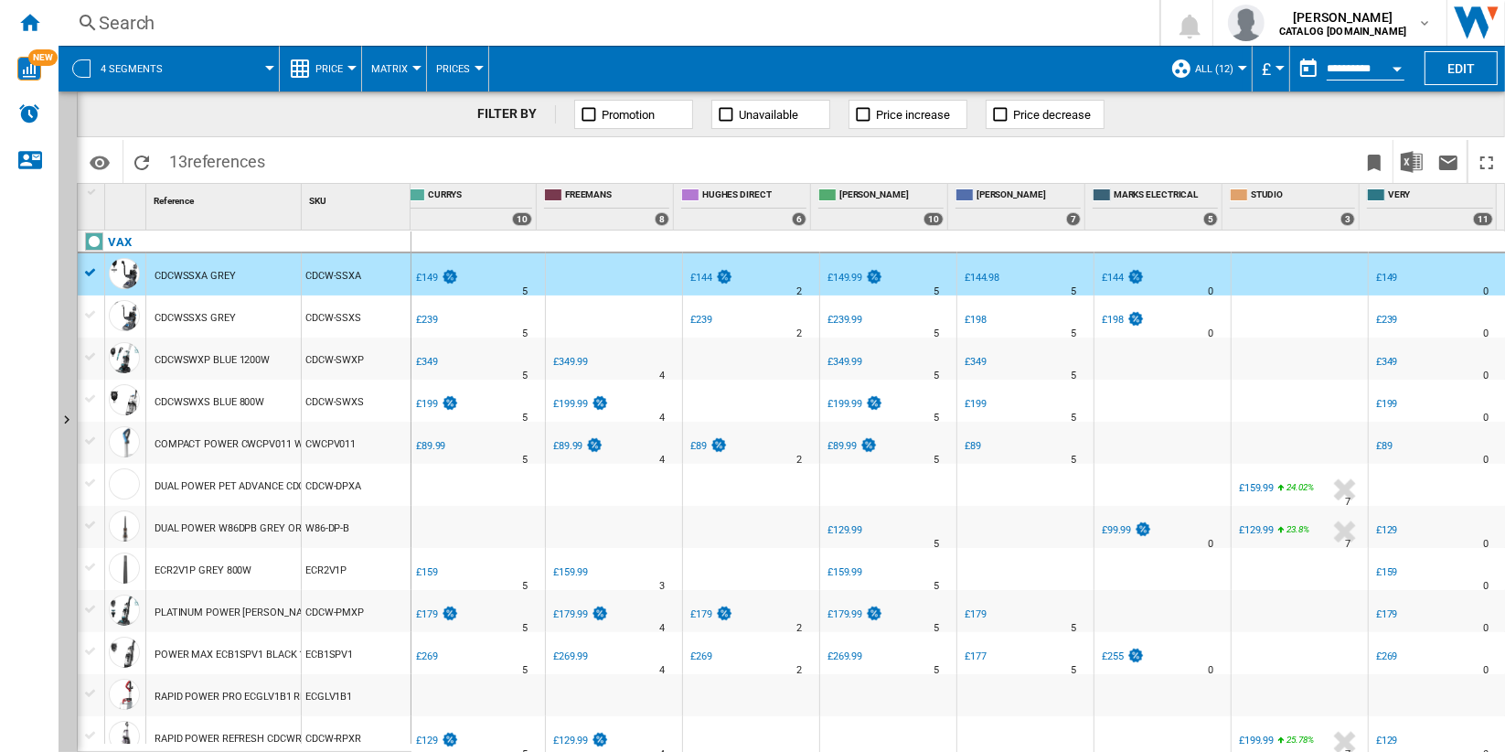
click at [1285, 497] on icon "24.02 %" at bounding box center [1290, 490] width 11 height 22
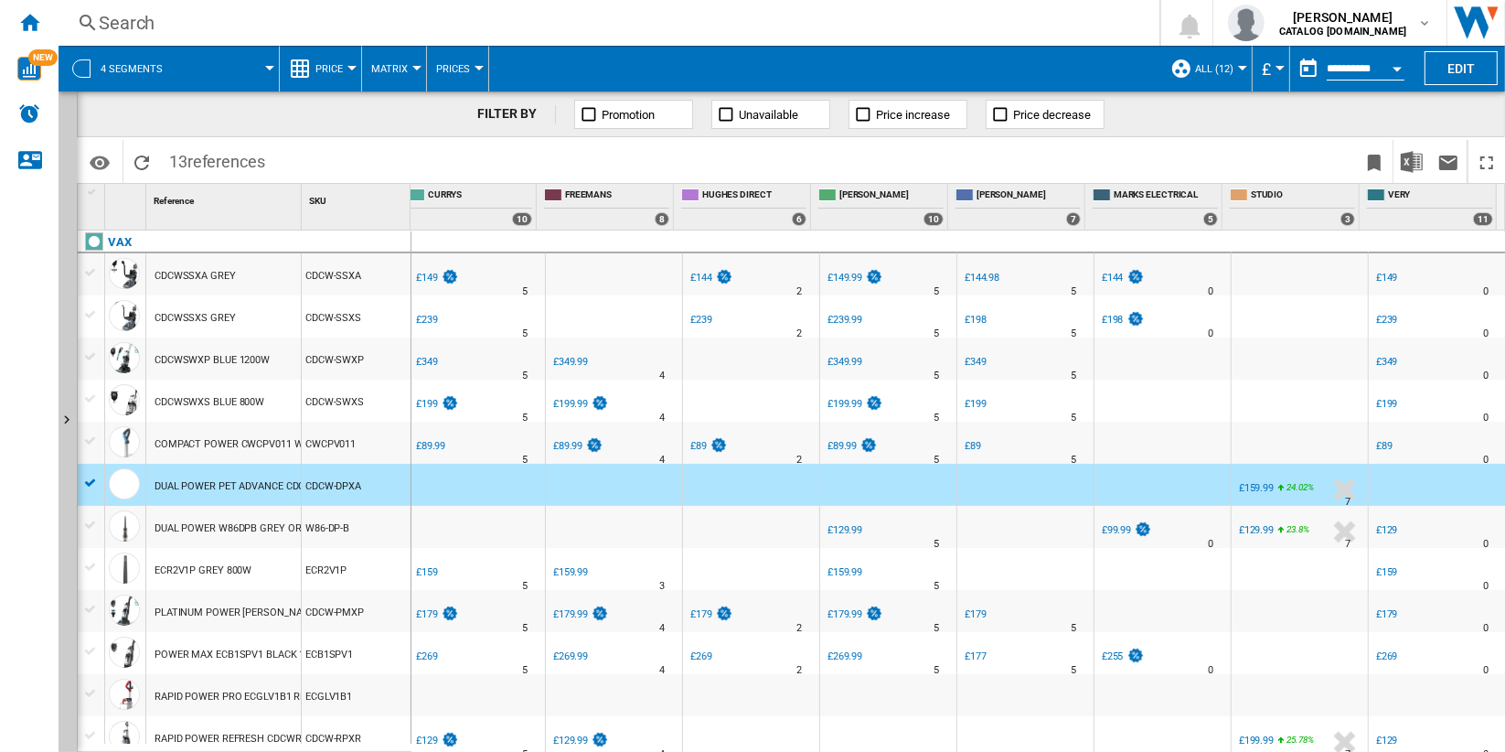
click at [1285, 491] on icon "24.02 %" at bounding box center [1290, 490] width 11 height 22
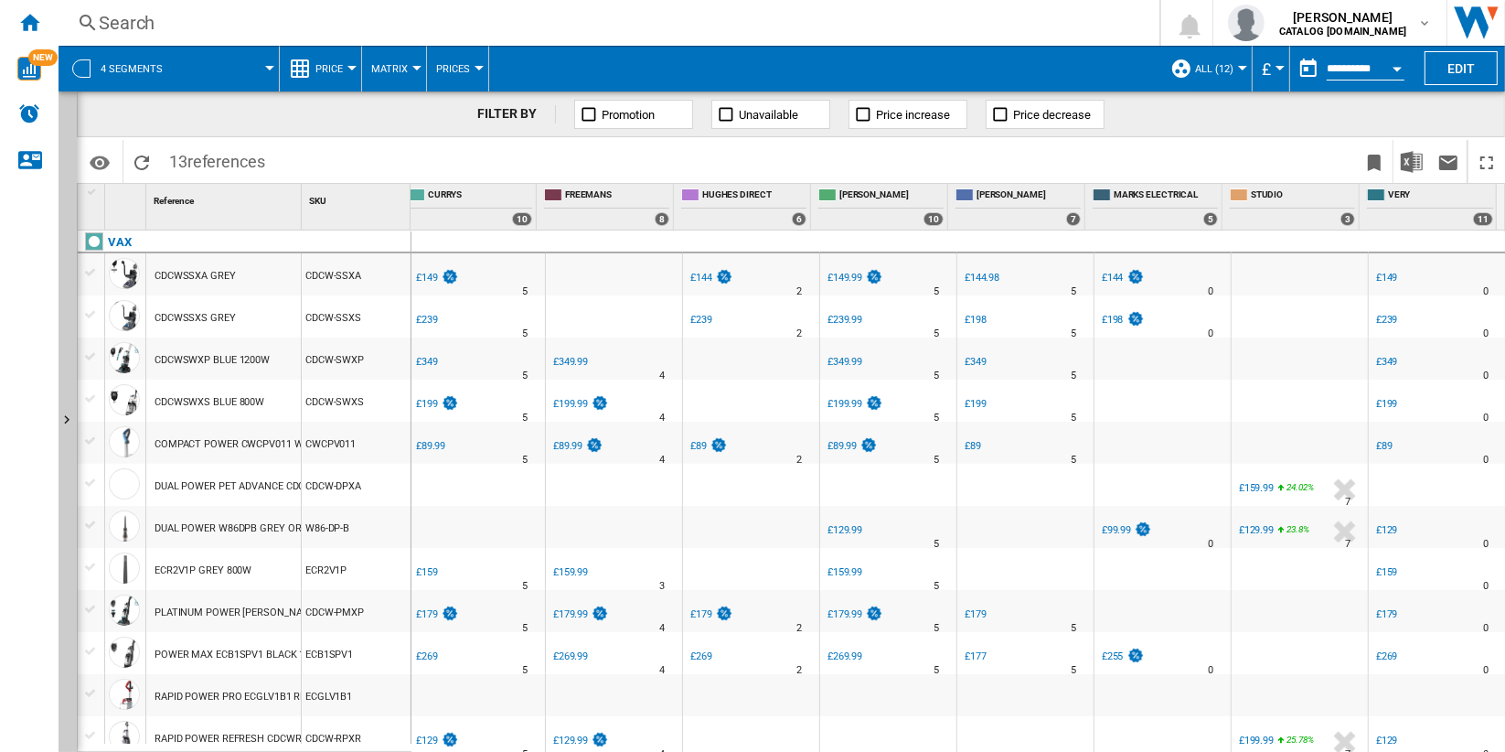
click at [1394, 67] on div "Open calendar" at bounding box center [1397, 69] width 9 height 5
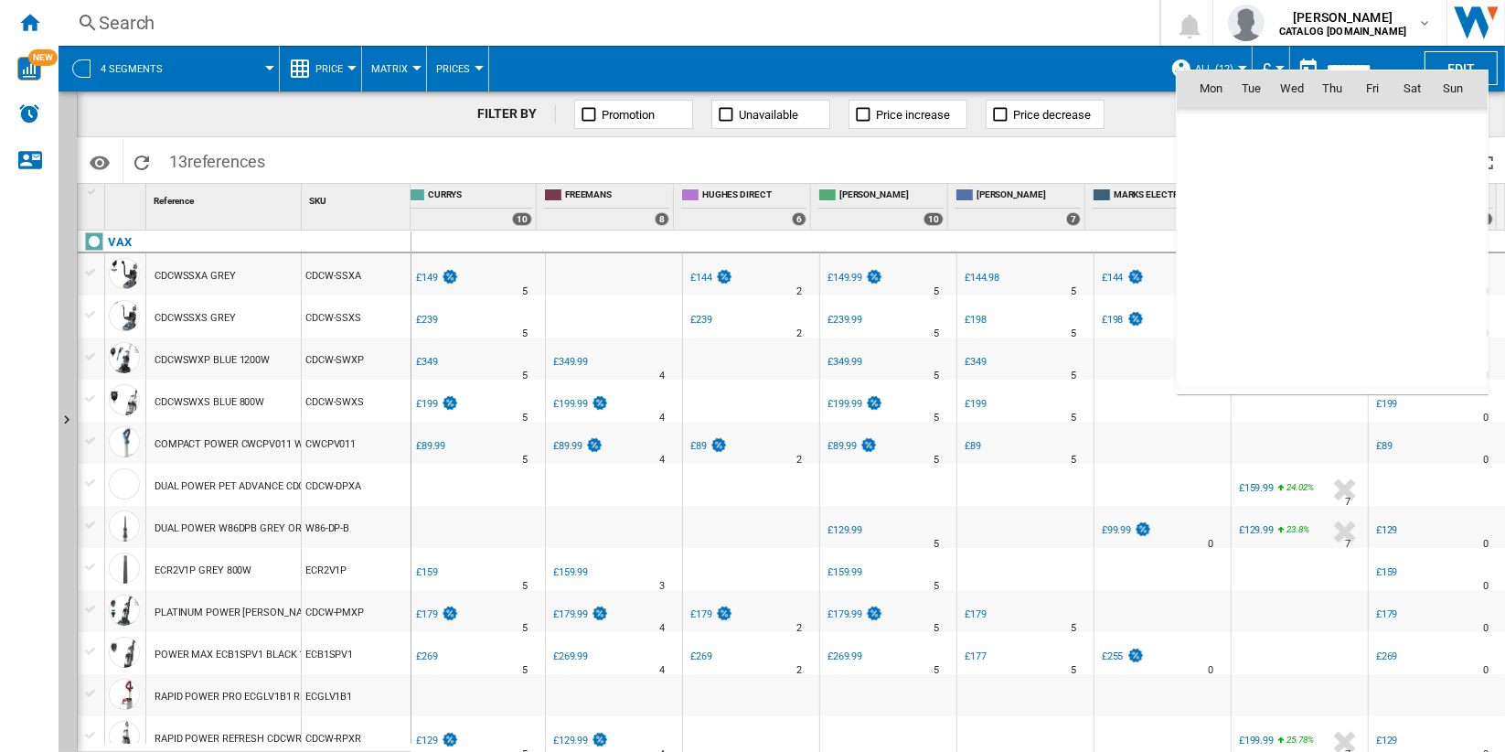
scroll to position [8723, 0]
click at [1394, 66] on div at bounding box center [752, 376] width 1505 height 752
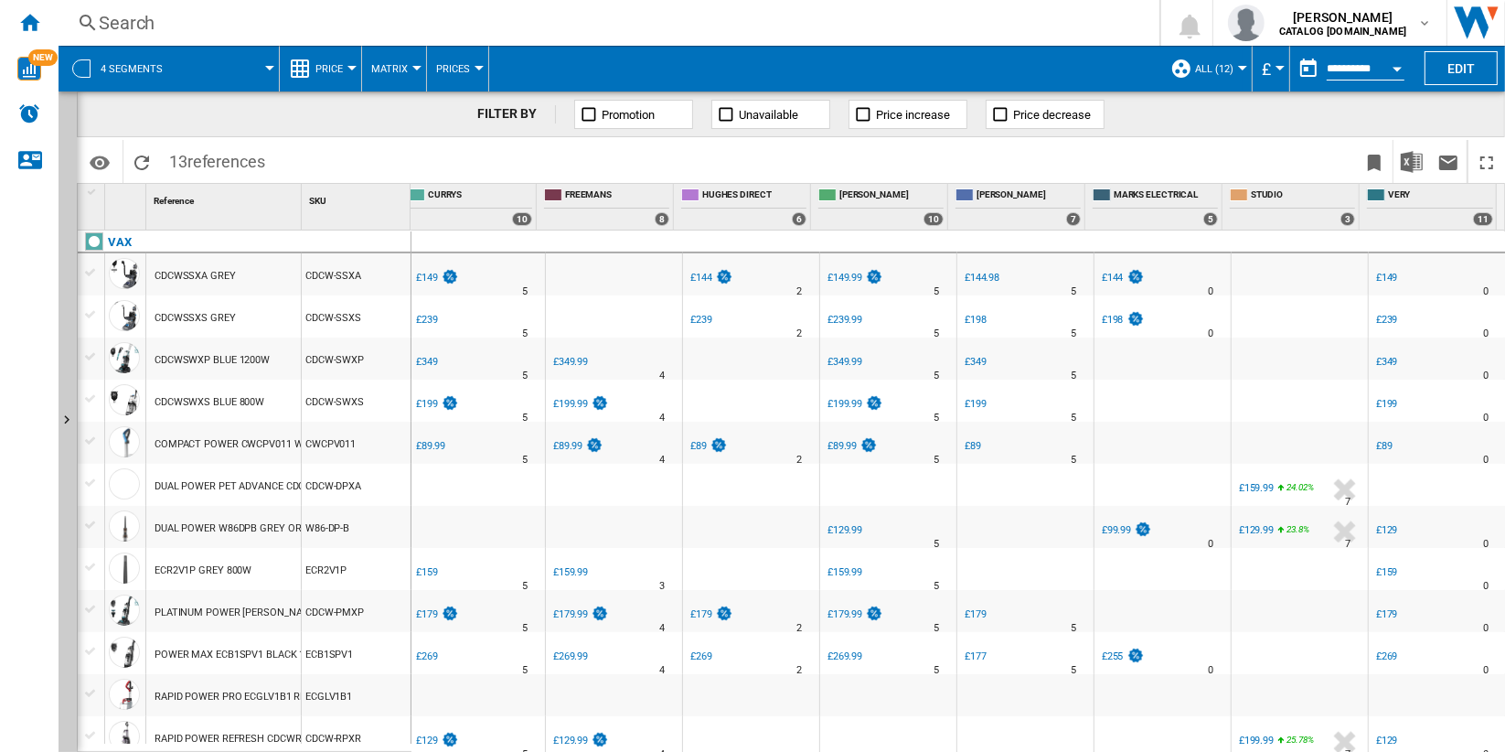
click at [1388, 66] on button "Open calendar" at bounding box center [1397, 65] width 33 height 33
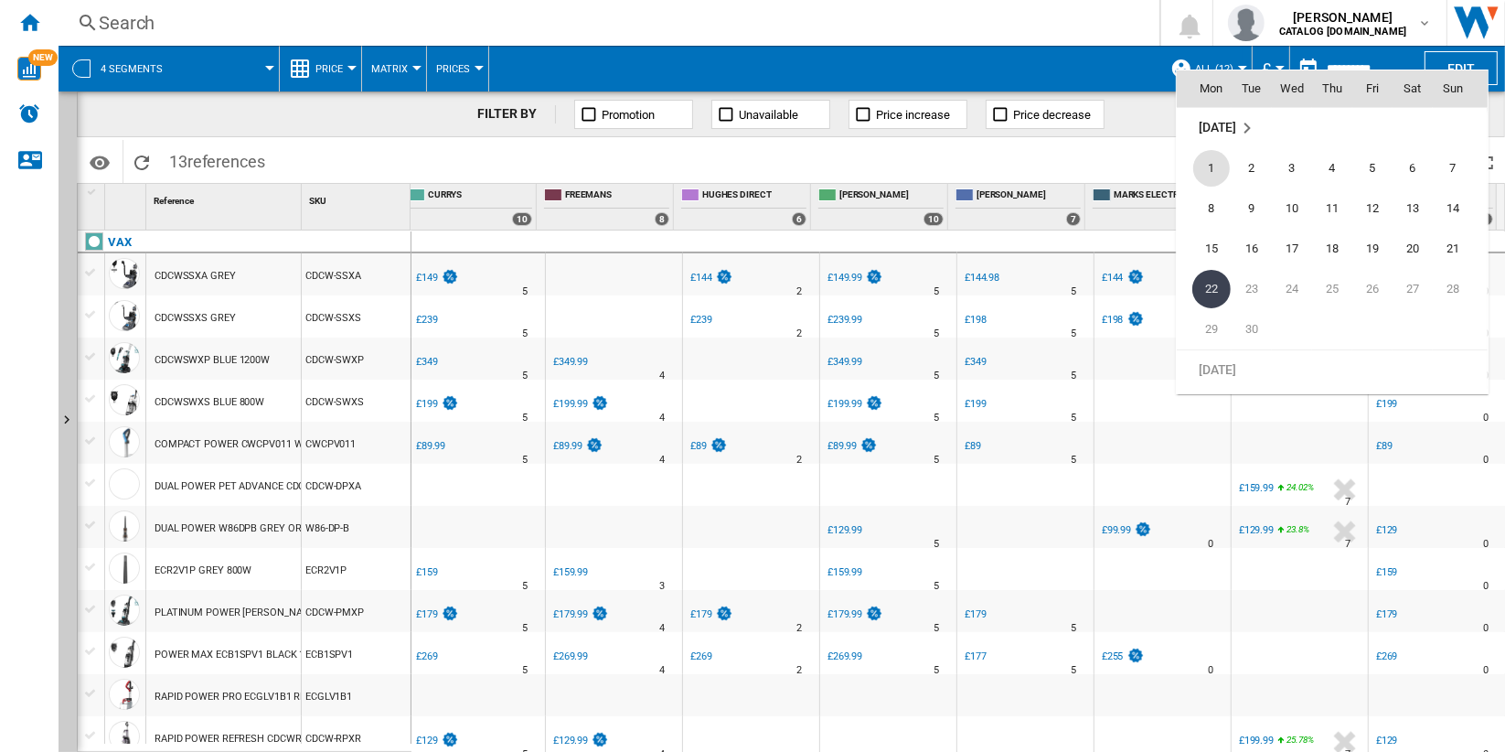
click at [1215, 163] on span "1" at bounding box center [1211, 168] width 37 height 37
type input "**********"
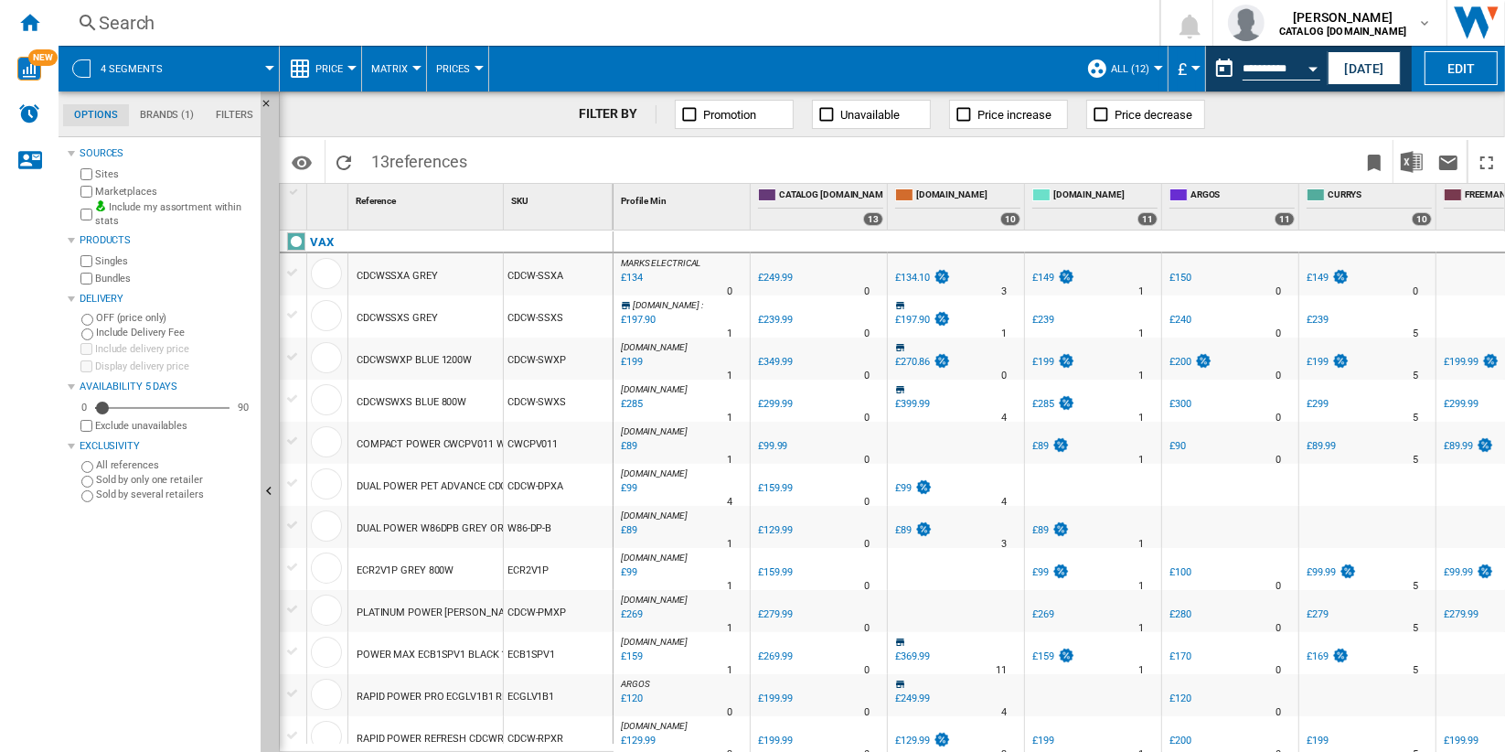
click at [1191, 68] on div "Currency" at bounding box center [1195, 68] width 9 height 5
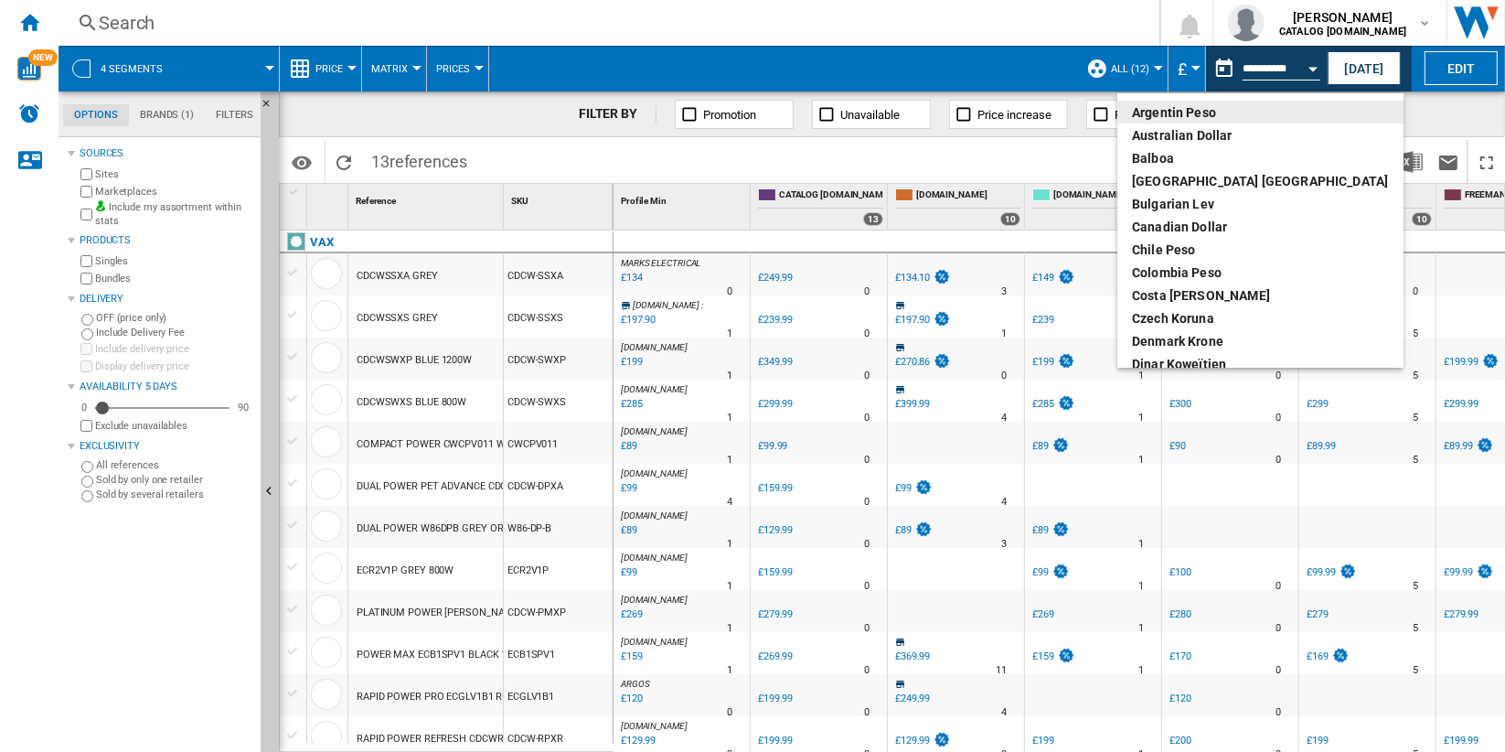
click at [1187, 68] on md-backdrop at bounding box center [752, 376] width 1505 height 752
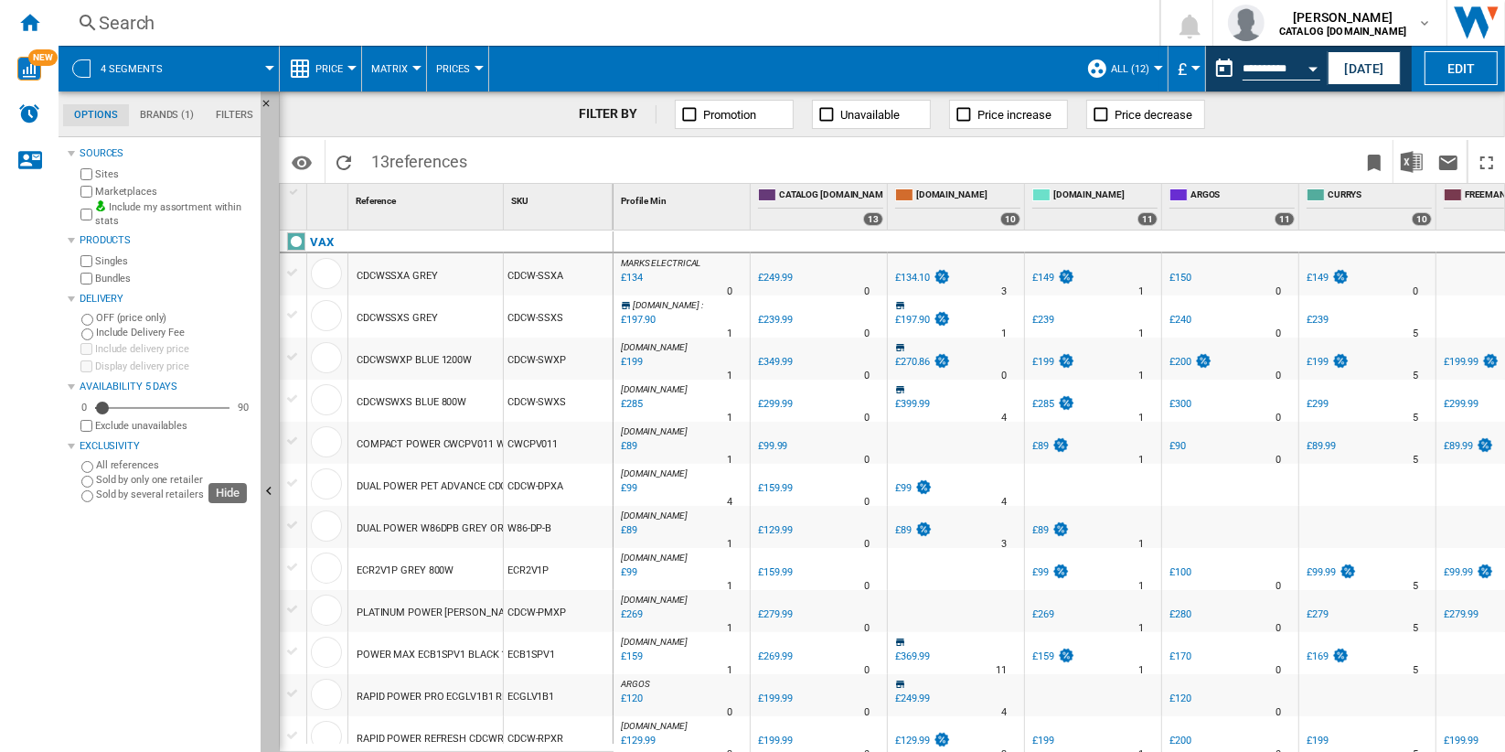
click at [269, 493] on ng-md-icon "Hide" at bounding box center [272, 494] width 22 height 22
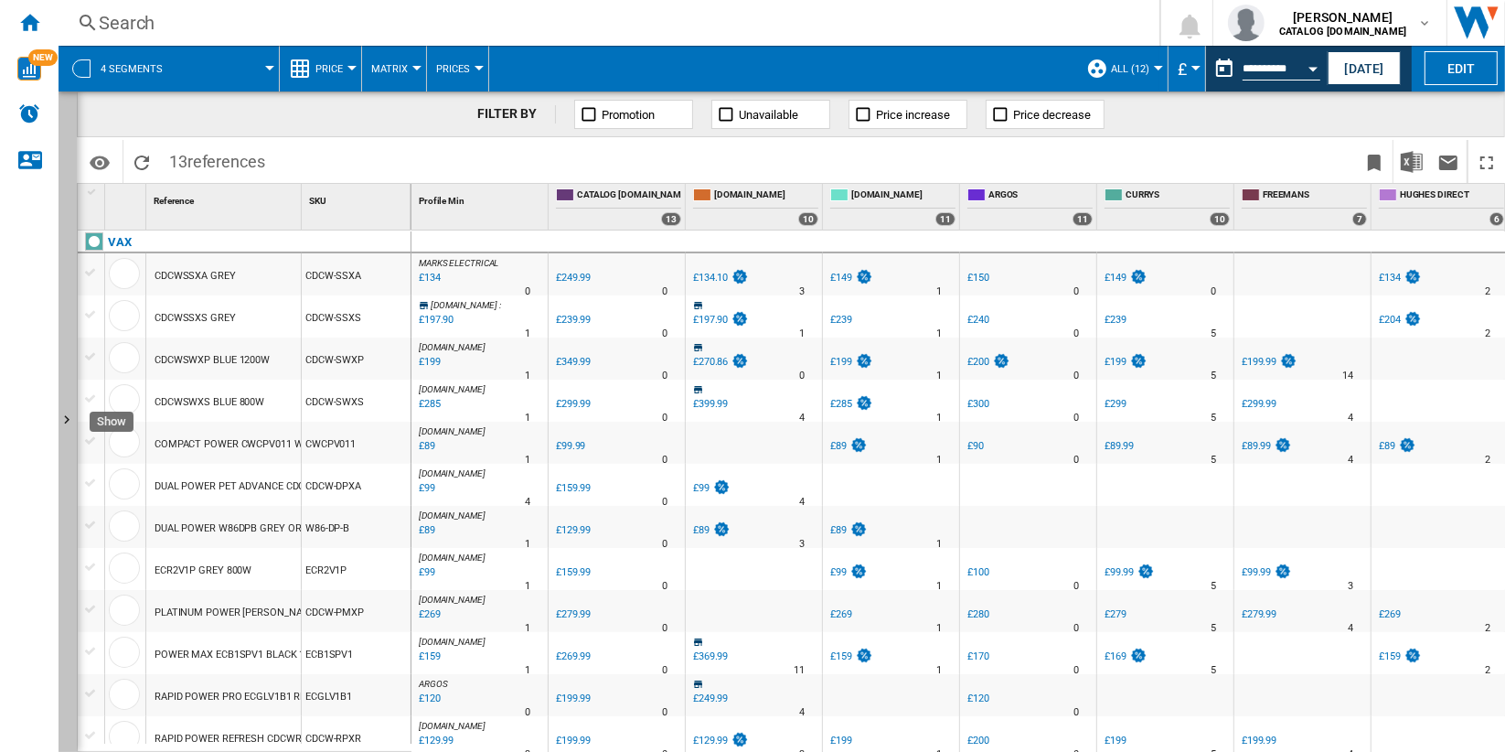
click at [68, 475] on button "Show" at bounding box center [68, 421] width 18 height 660
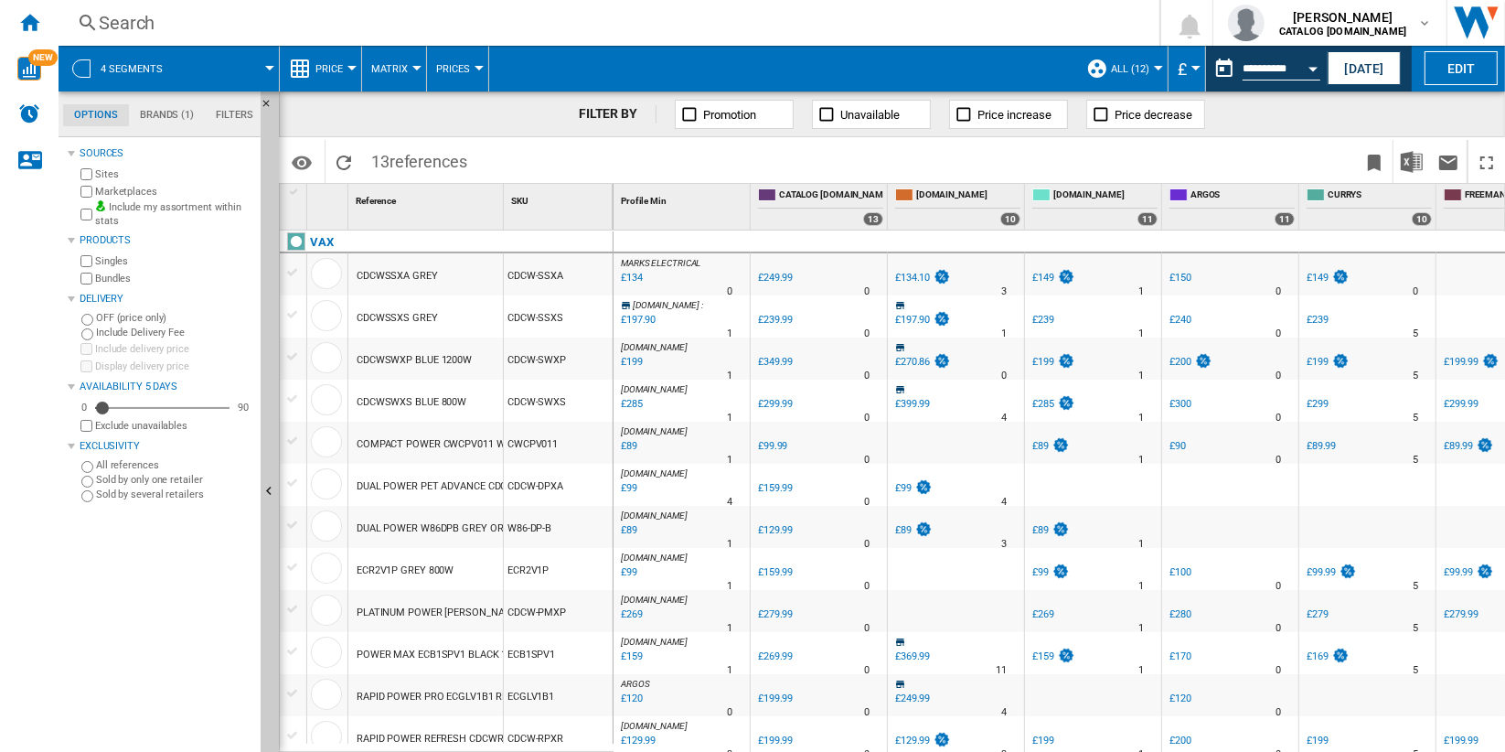
click at [462, 282] on div "CDCWSSXA GREY" at bounding box center [425, 274] width 155 height 42
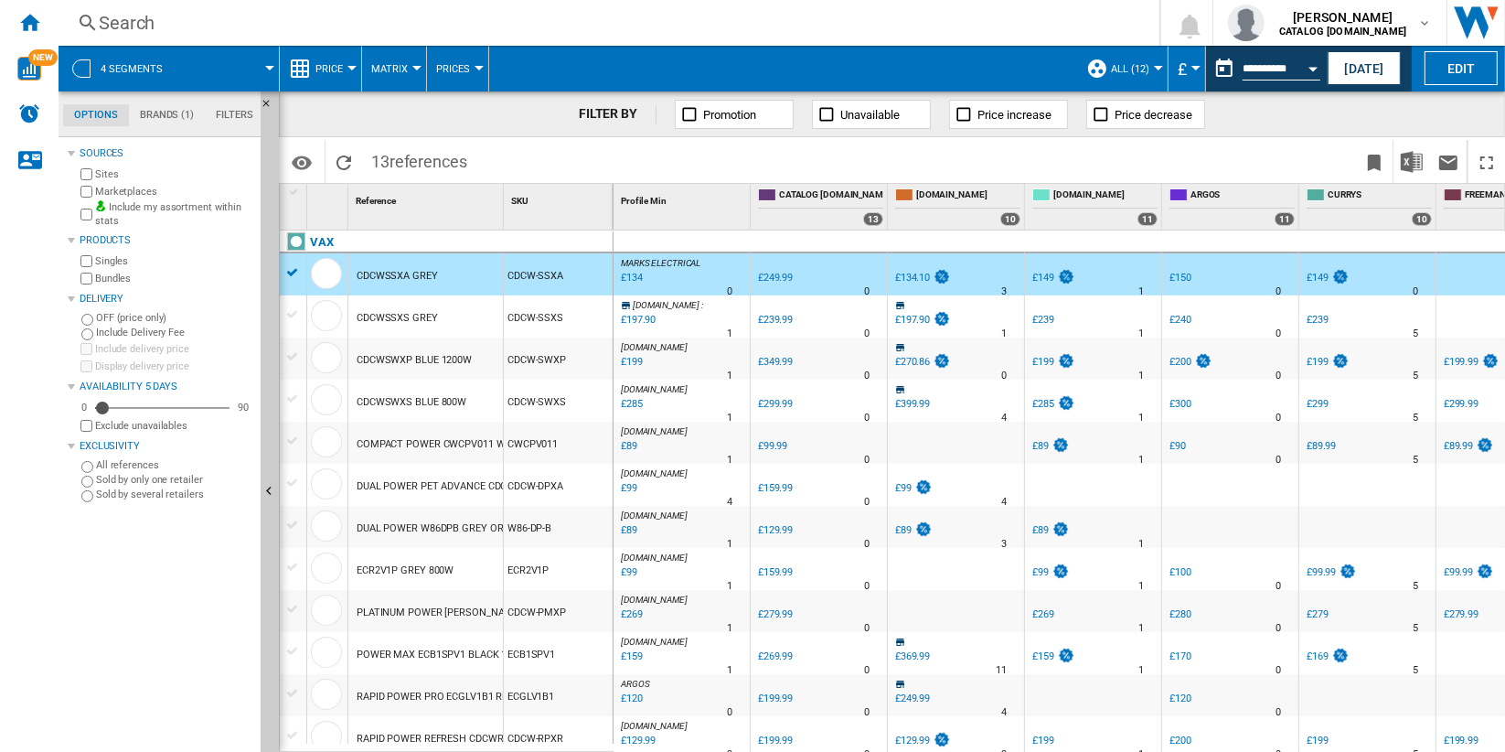
scroll to position [0, 230]
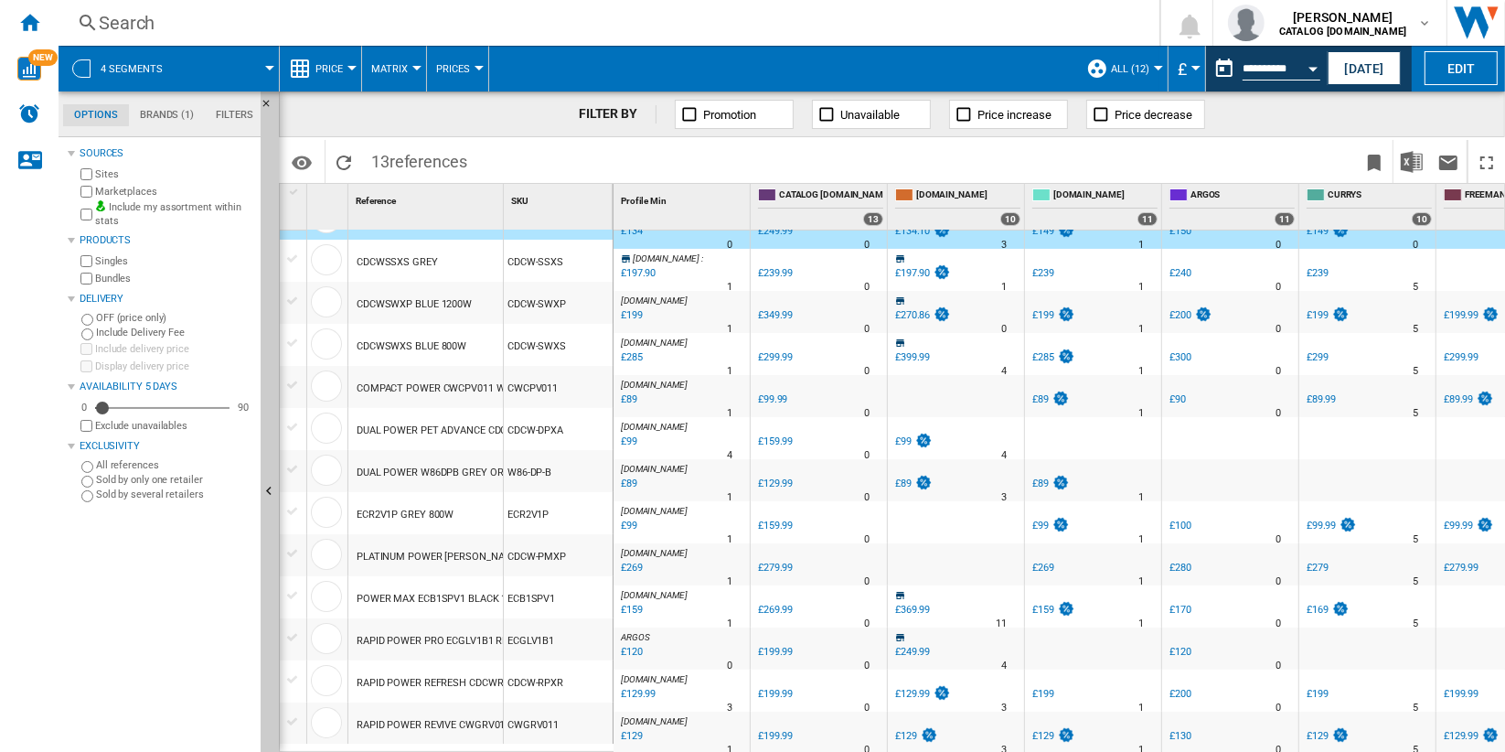
click at [174, 210] on label "Include my assortment within stats" at bounding box center [174, 214] width 158 height 28
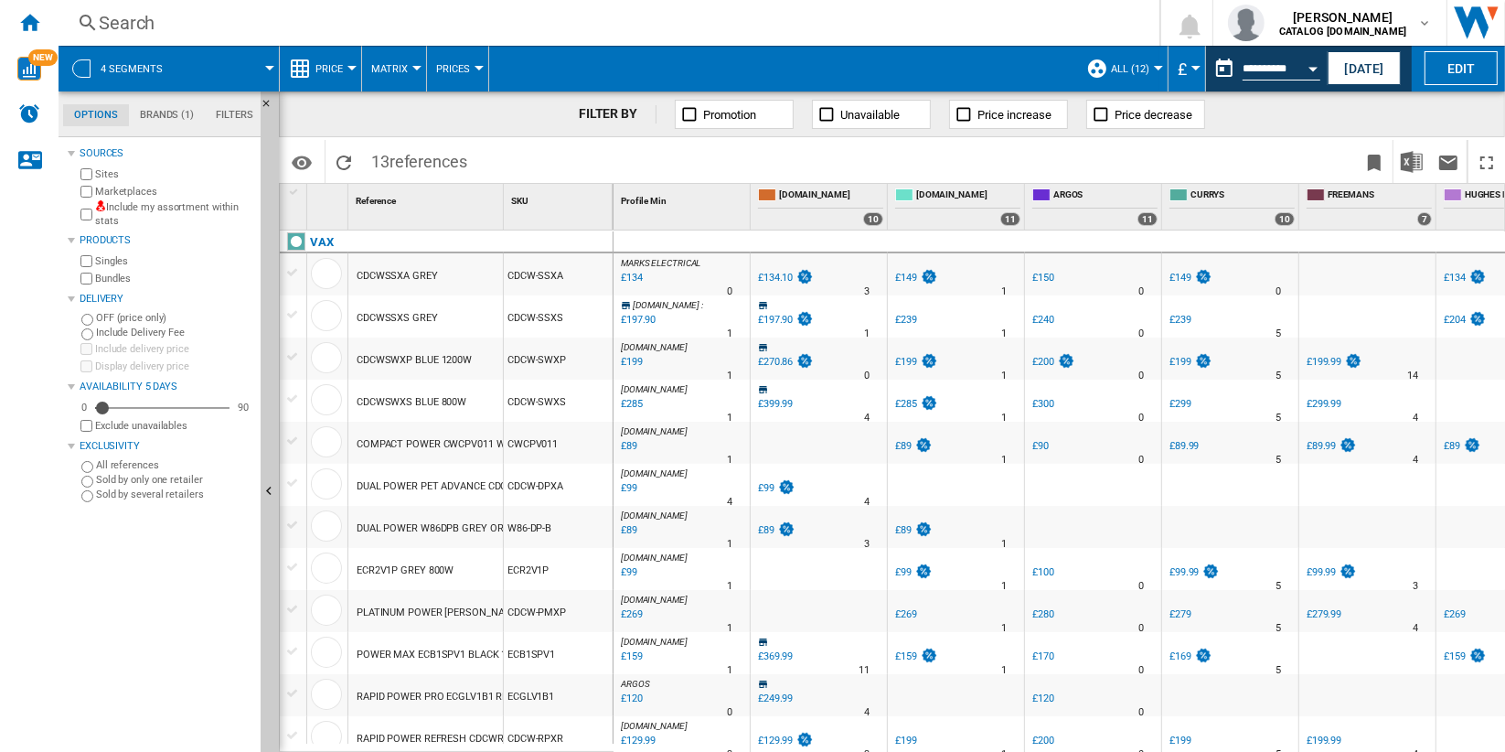
click at [170, 113] on md-tab-item "Brands (1)" at bounding box center [167, 115] width 76 height 22
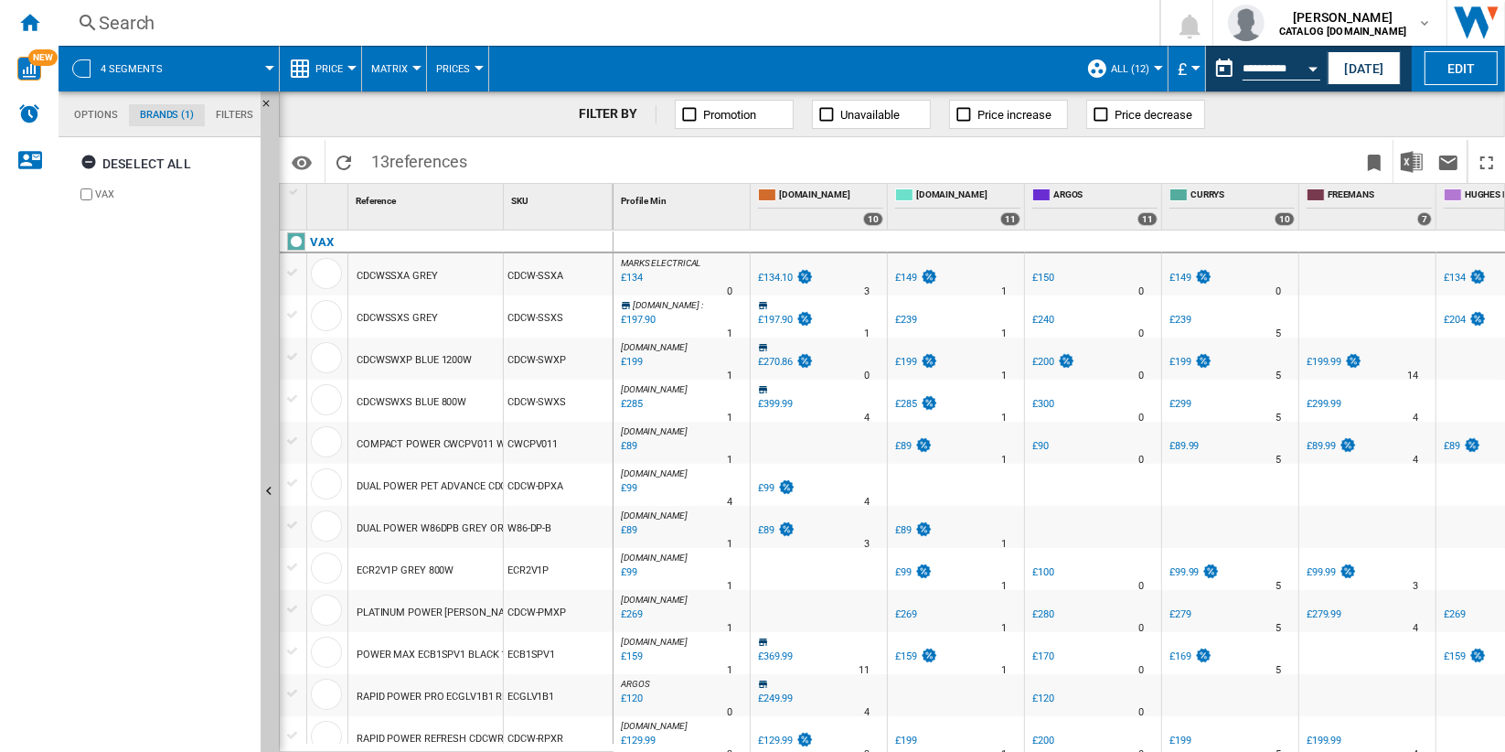
click at [222, 115] on md-tab-item "Filters" at bounding box center [234, 115] width 59 height 22
click at [168, 112] on md-tab-item "Brands (1)" at bounding box center [167, 115] width 76 height 22
click at [83, 109] on md-tab-item "Options" at bounding box center [96, 115] width 66 height 22
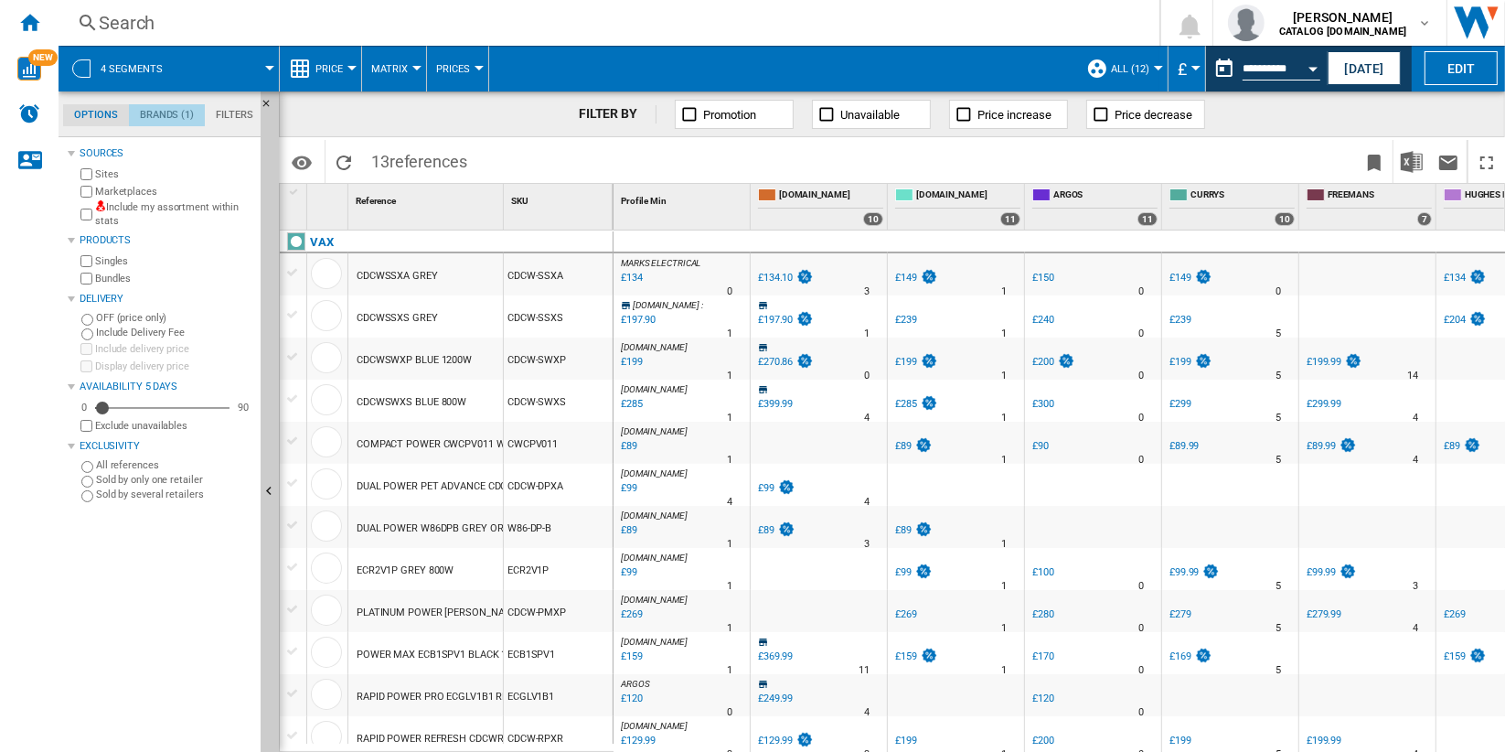
click at [185, 118] on md-tab-item "Brands (1)" at bounding box center [167, 115] width 76 height 22
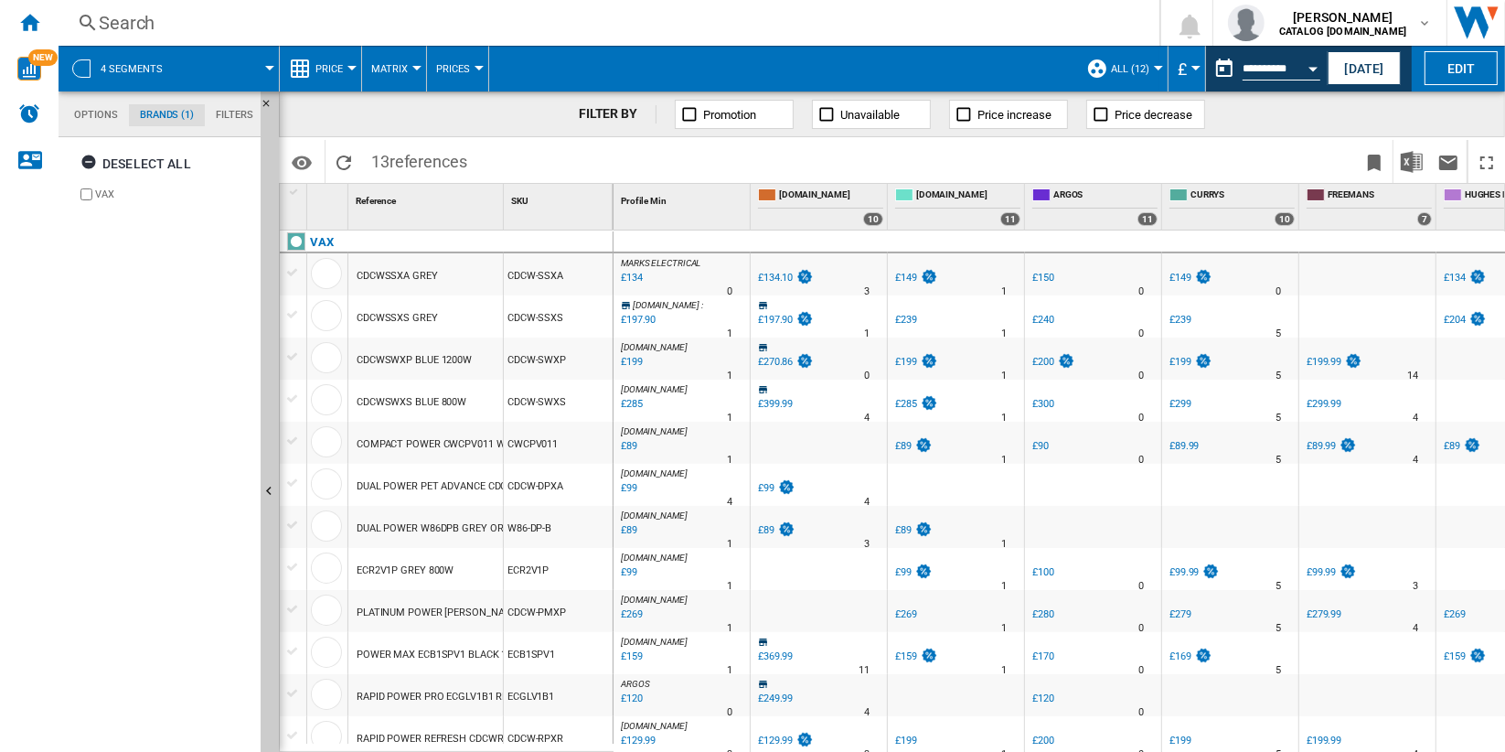
click at [98, 117] on md-tab-item "Options" at bounding box center [96, 115] width 66 height 22
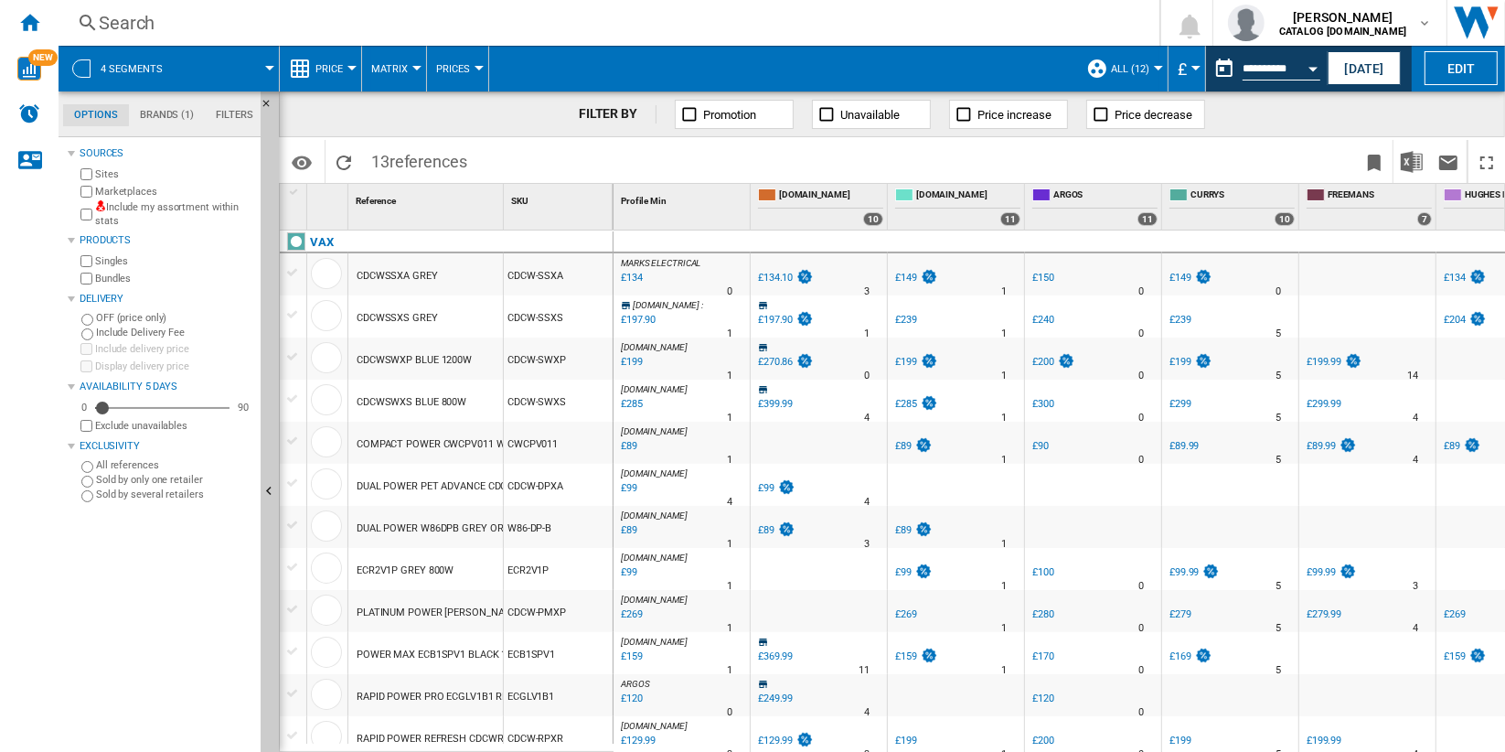
click at [414, 69] on div at bounding box center [416, 68] width 9 height 5
click at [419, 154] on span "Ranking" at bounding box center [400, 157] width 49 height 16
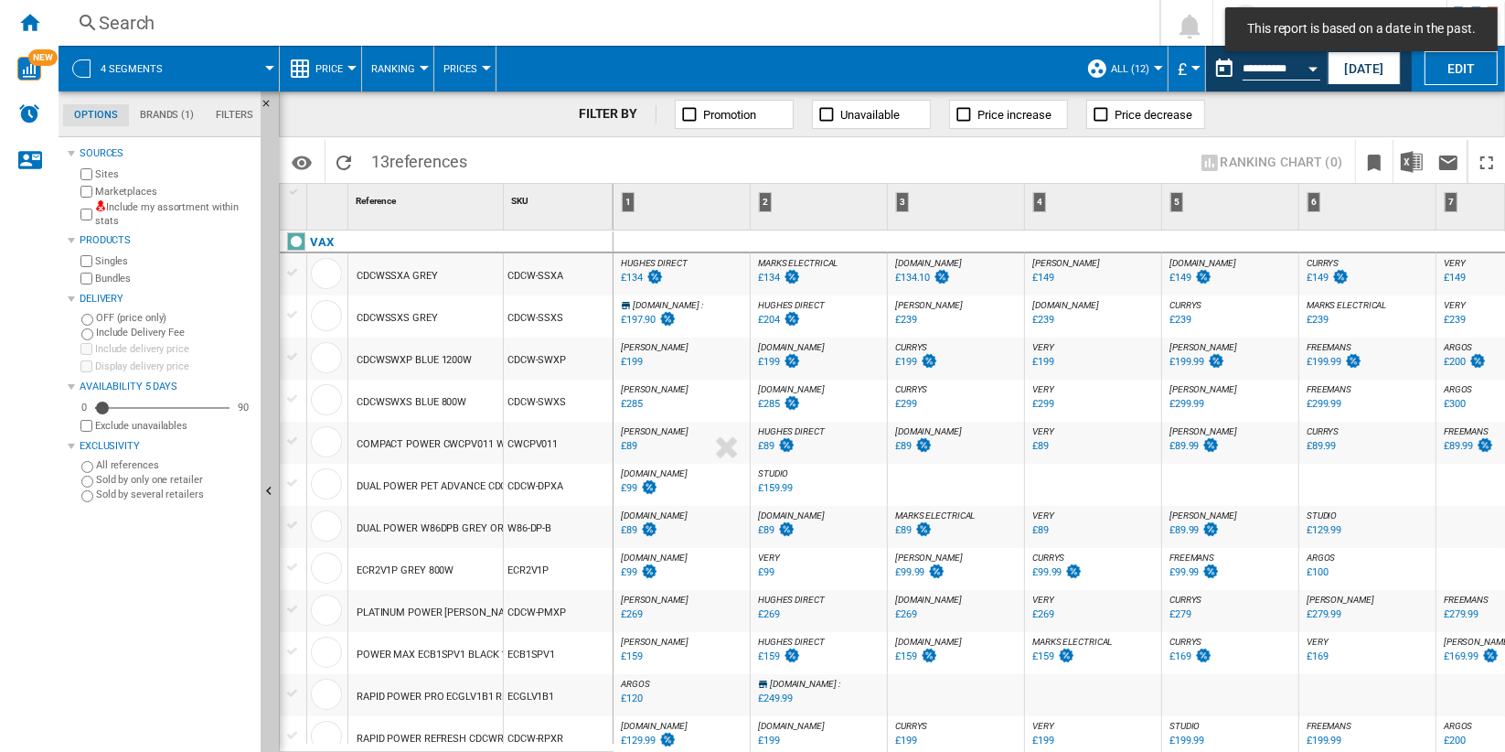
click at [436, 275] on div "CDCWSSXA GREY" at bounding box center [397, 276] width 81 height 42
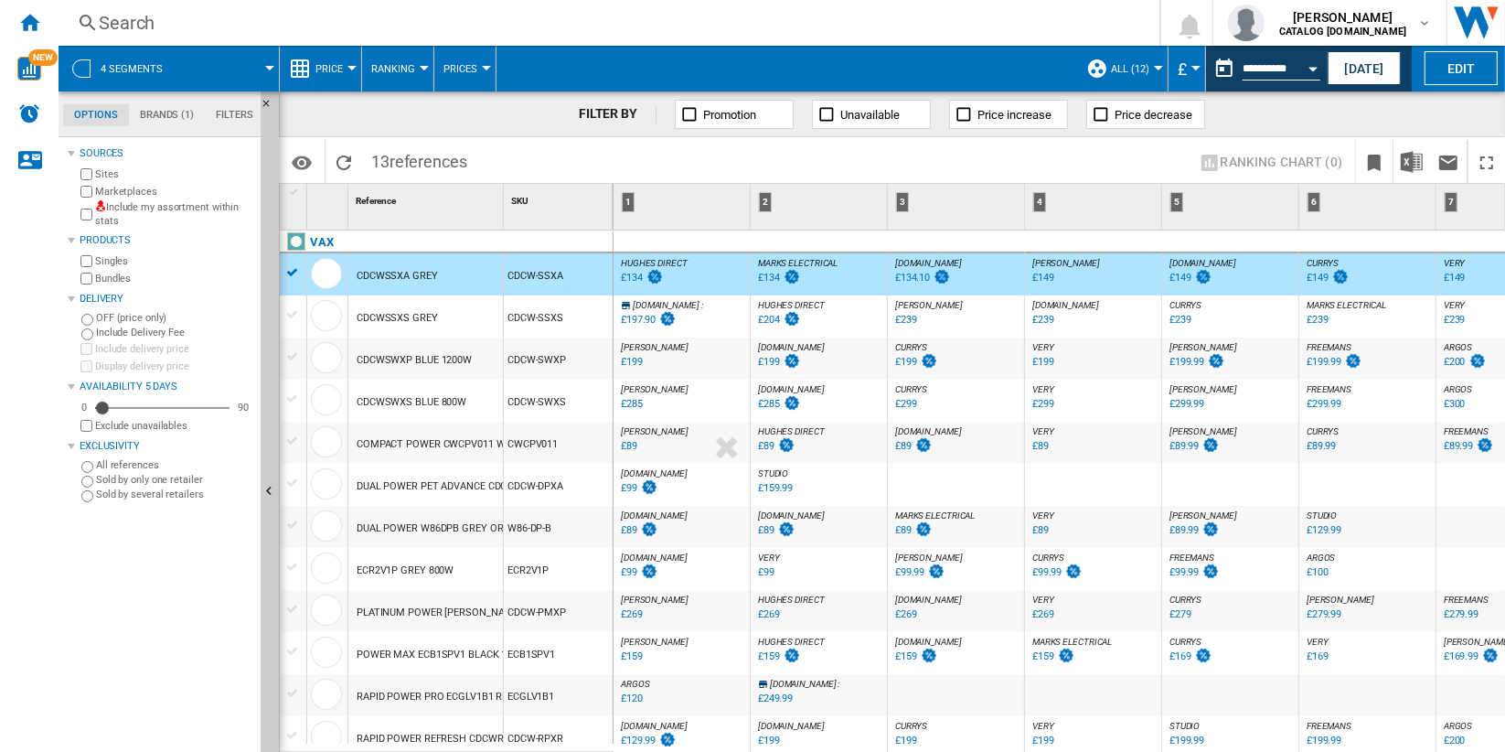
click at [1299, 68] on button "Open calendar" at bounding box center [1313, 65] width 33 height 33
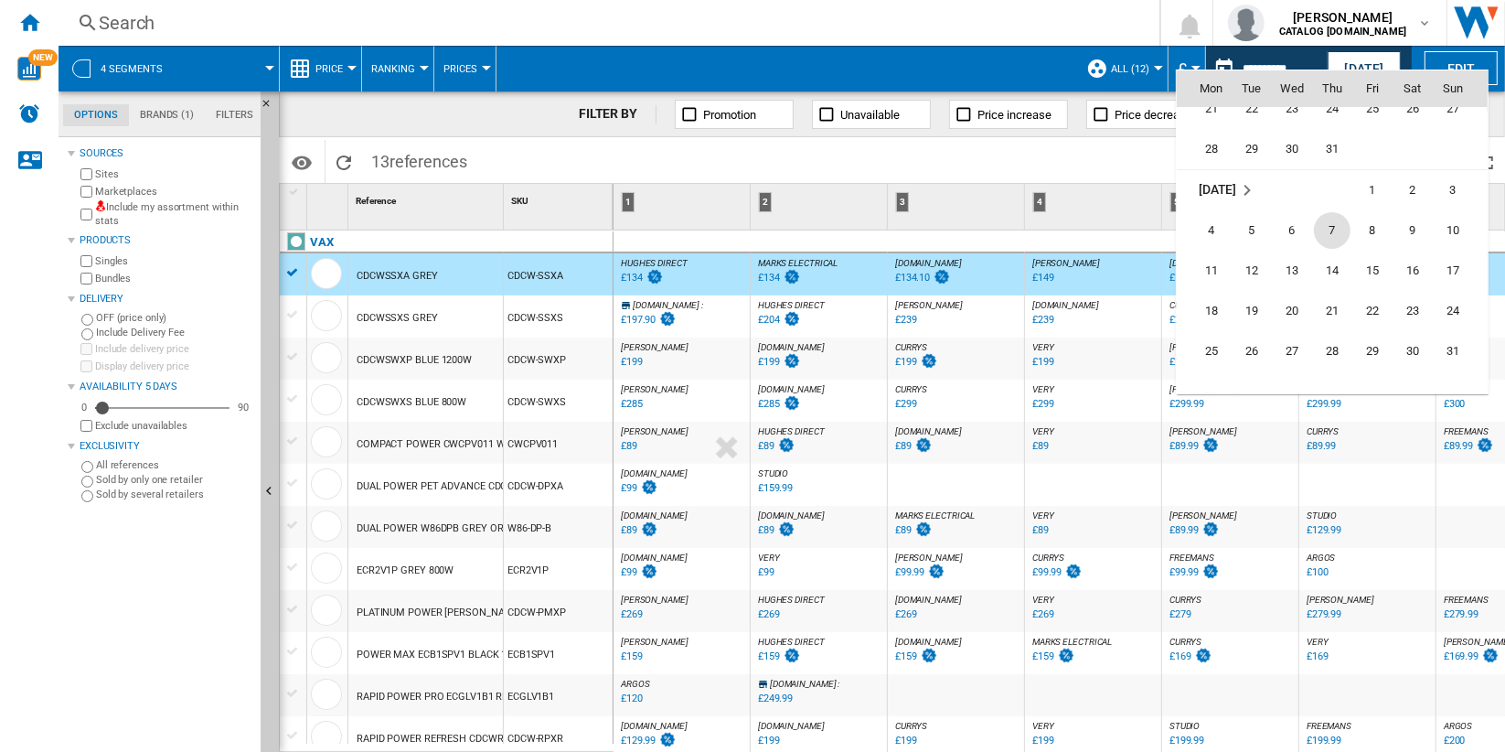
scroll to position [8317, 0]
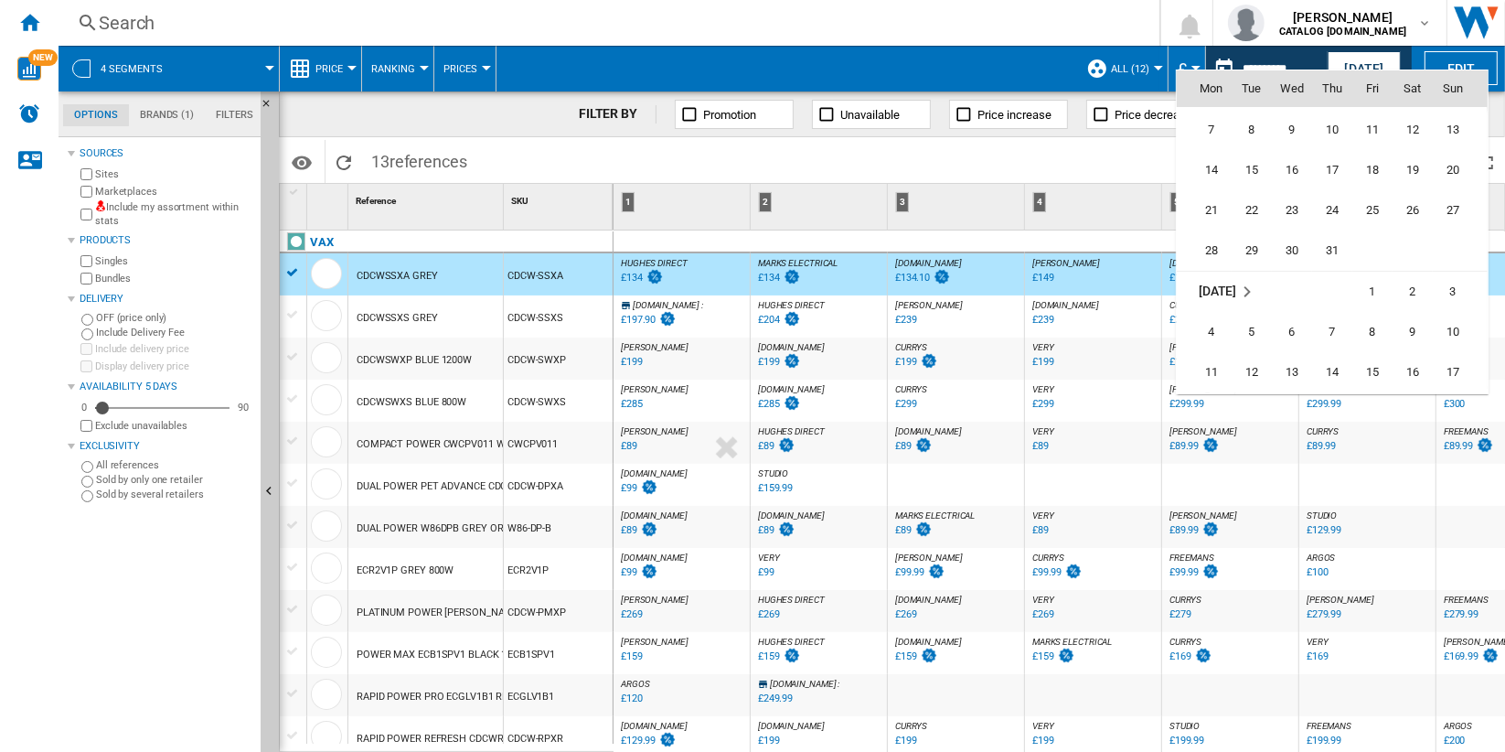
click at [1121, 213] on div at bounding box center [752, 376] width 1505 height 752
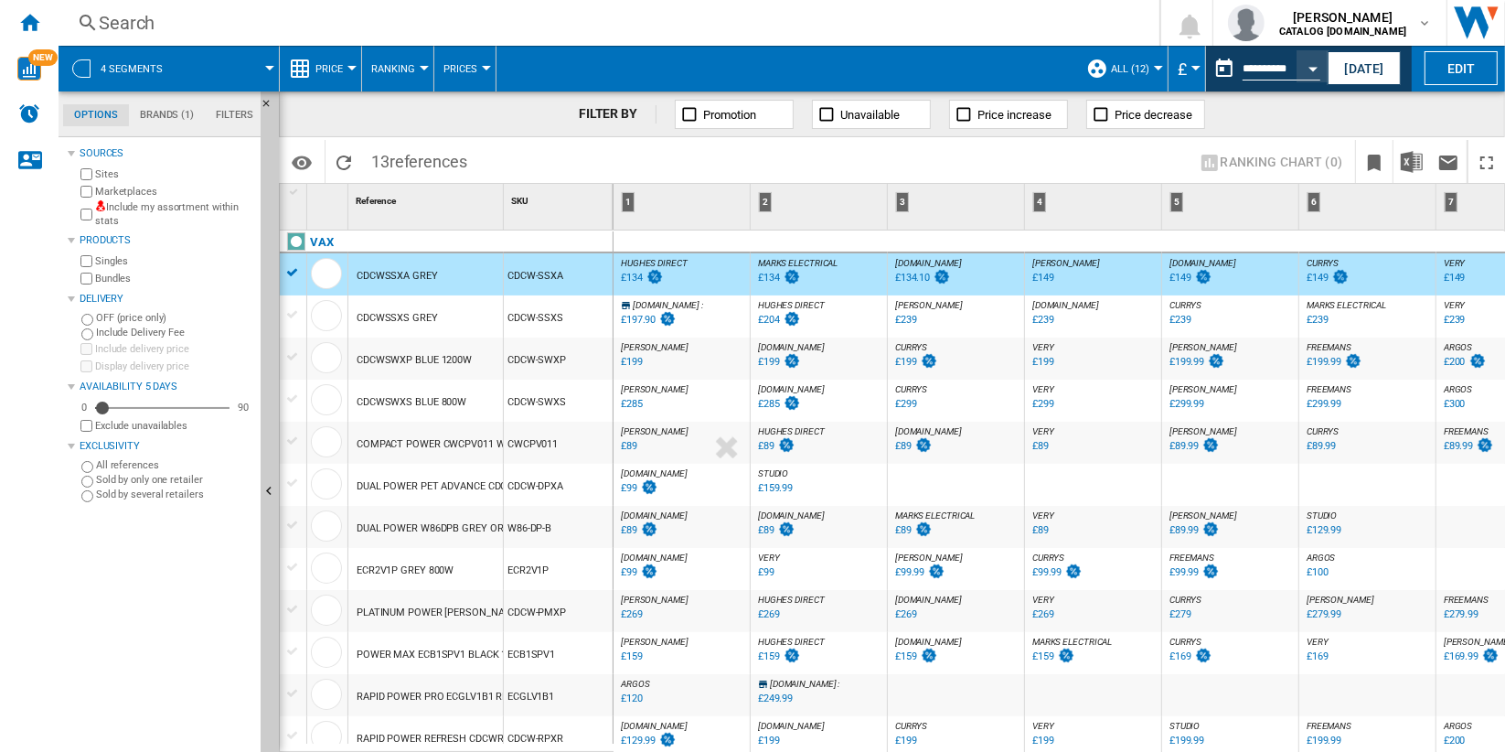
click at [201, 73] on span at bounding box center [228, 69] width 81 height 46
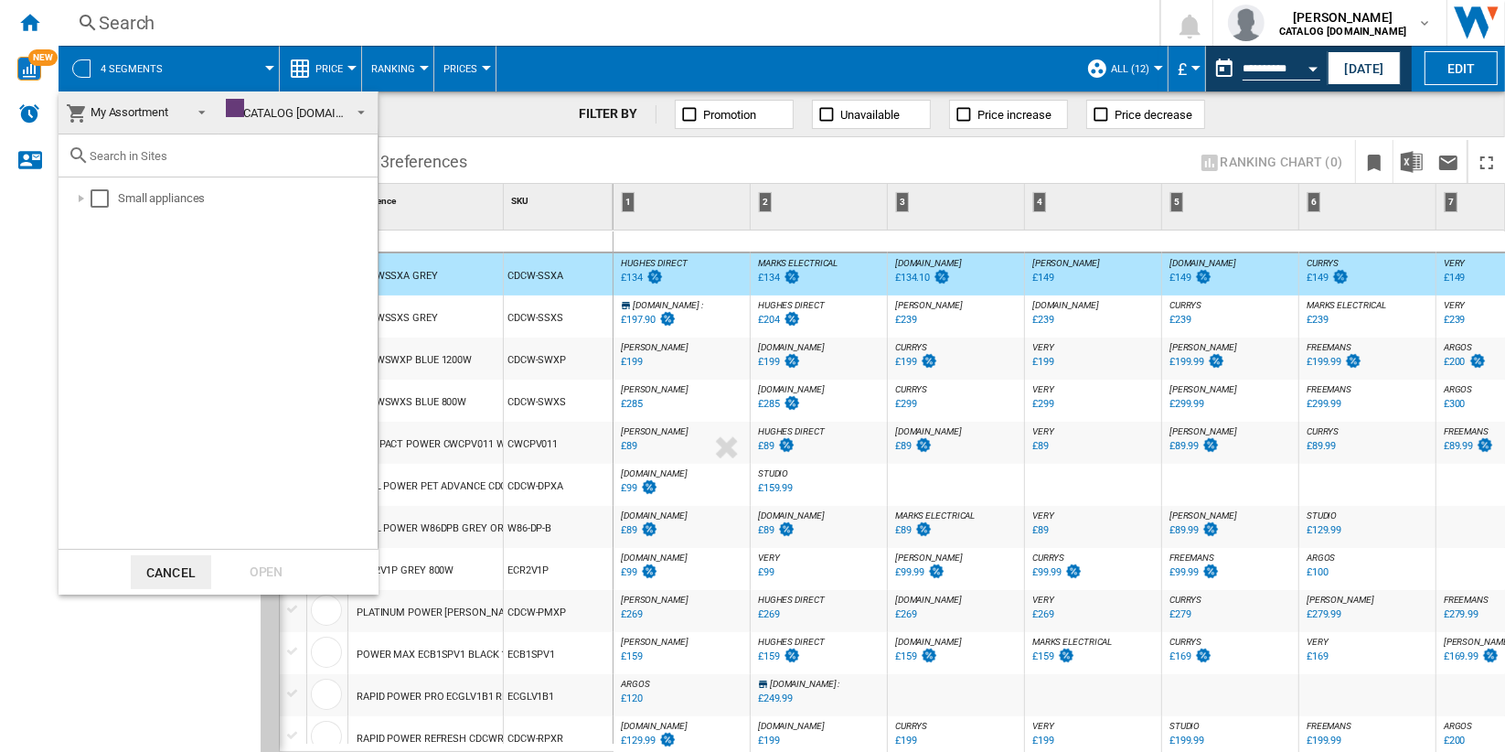
click at [742, 179] on md-backdrop at bounding box center [752, 376] width 1505 height 752
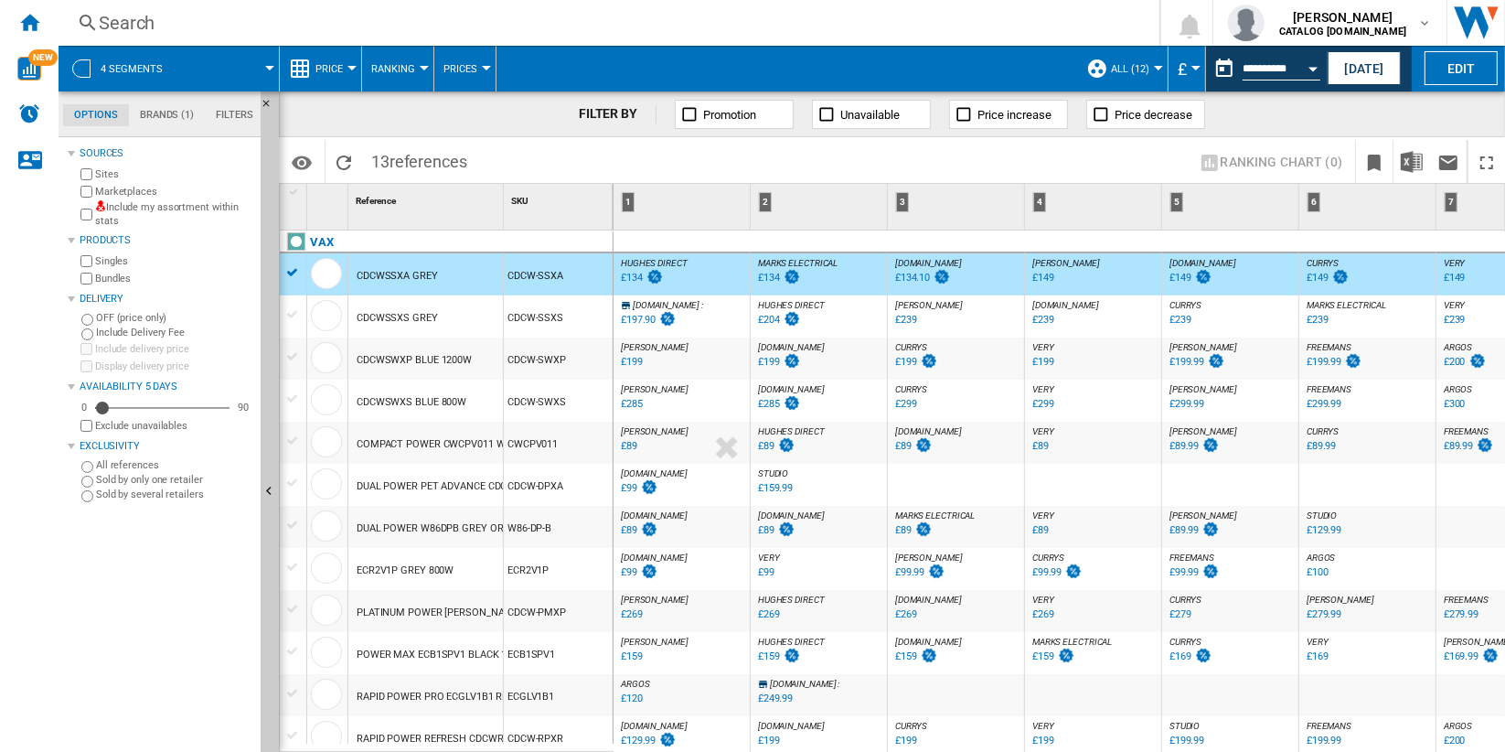
click at [192, 66] on span at bounding box center [228, 69] width 81 height 46
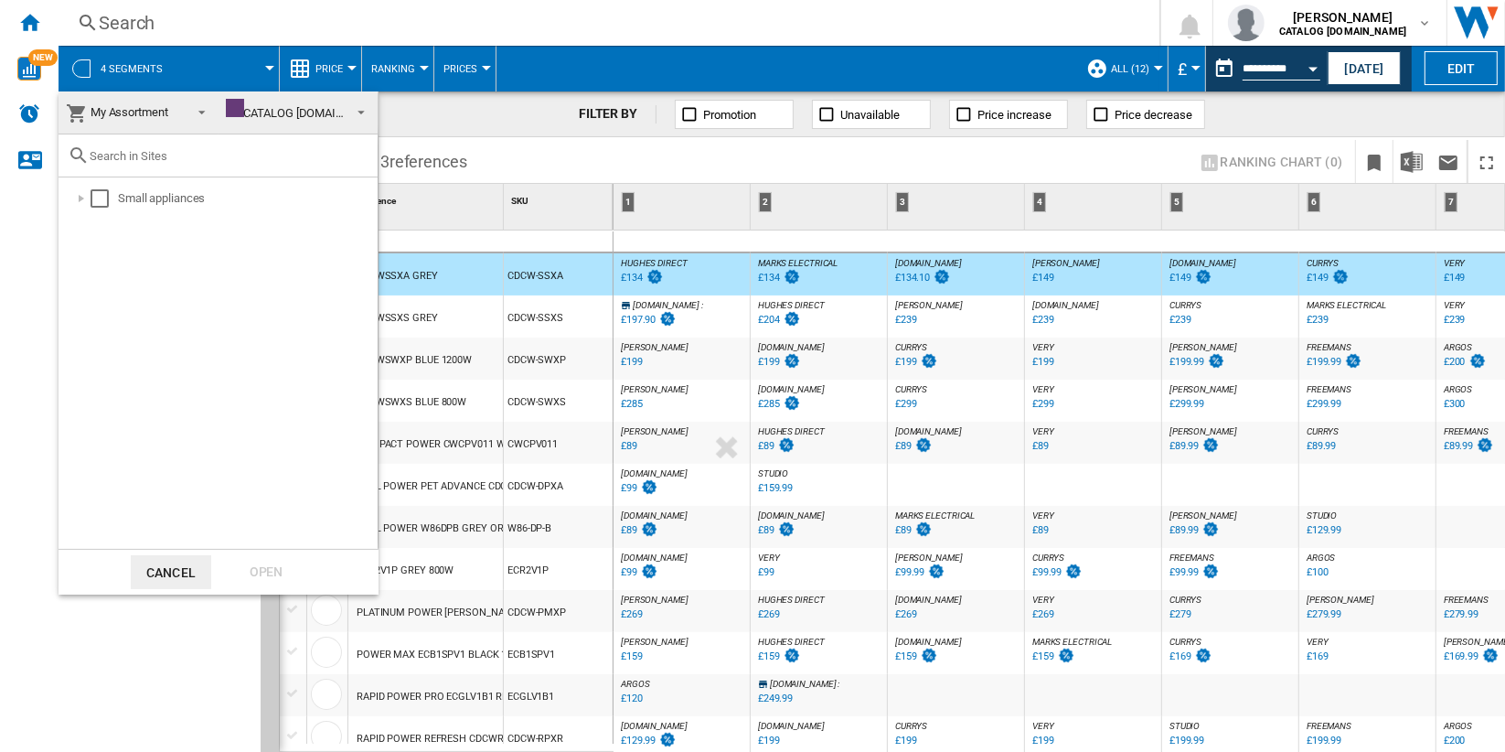
click at [210, 59] on md-backdrop at bounding box center [752, 376] width 1505 height 752
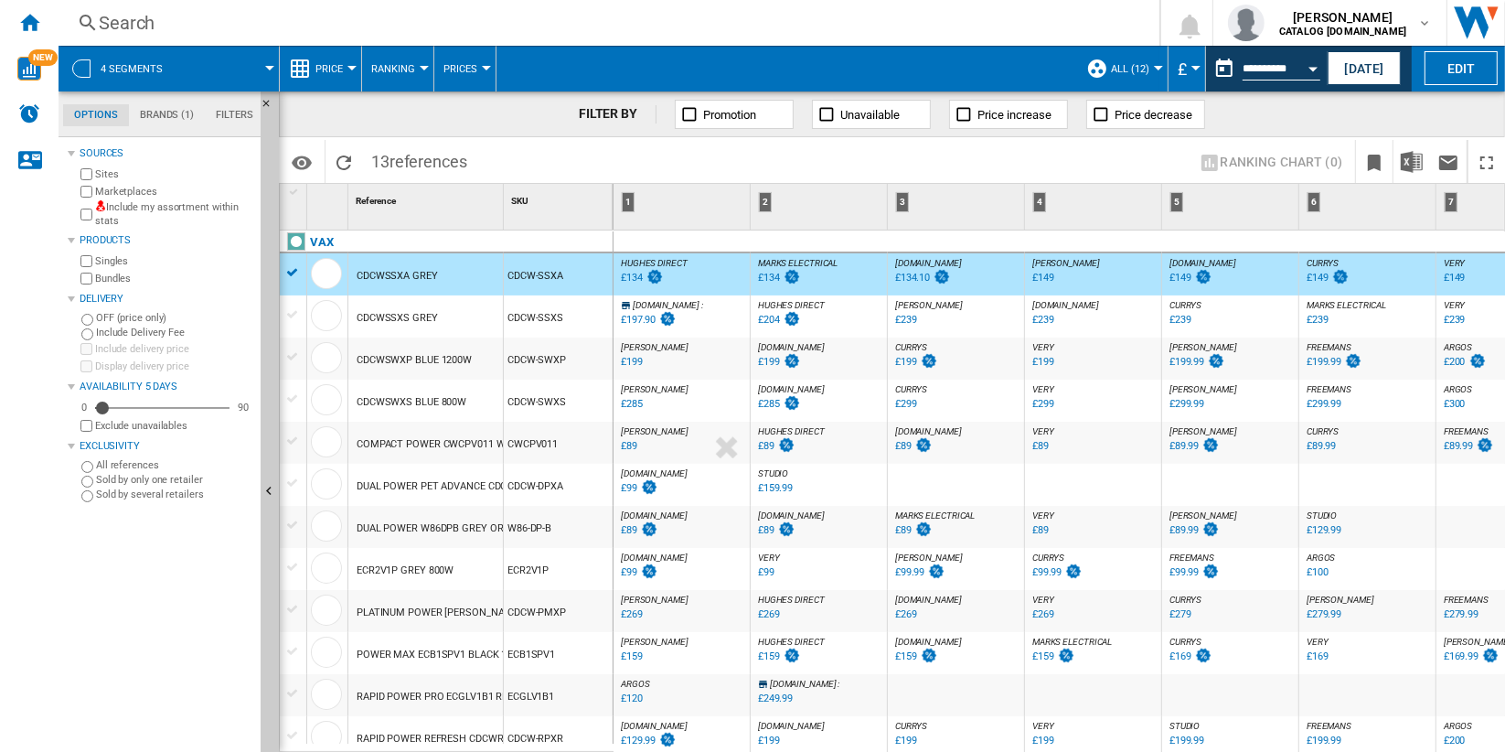
click at [219, 76] on span at bounding box center [228, 69] width 81 height 46
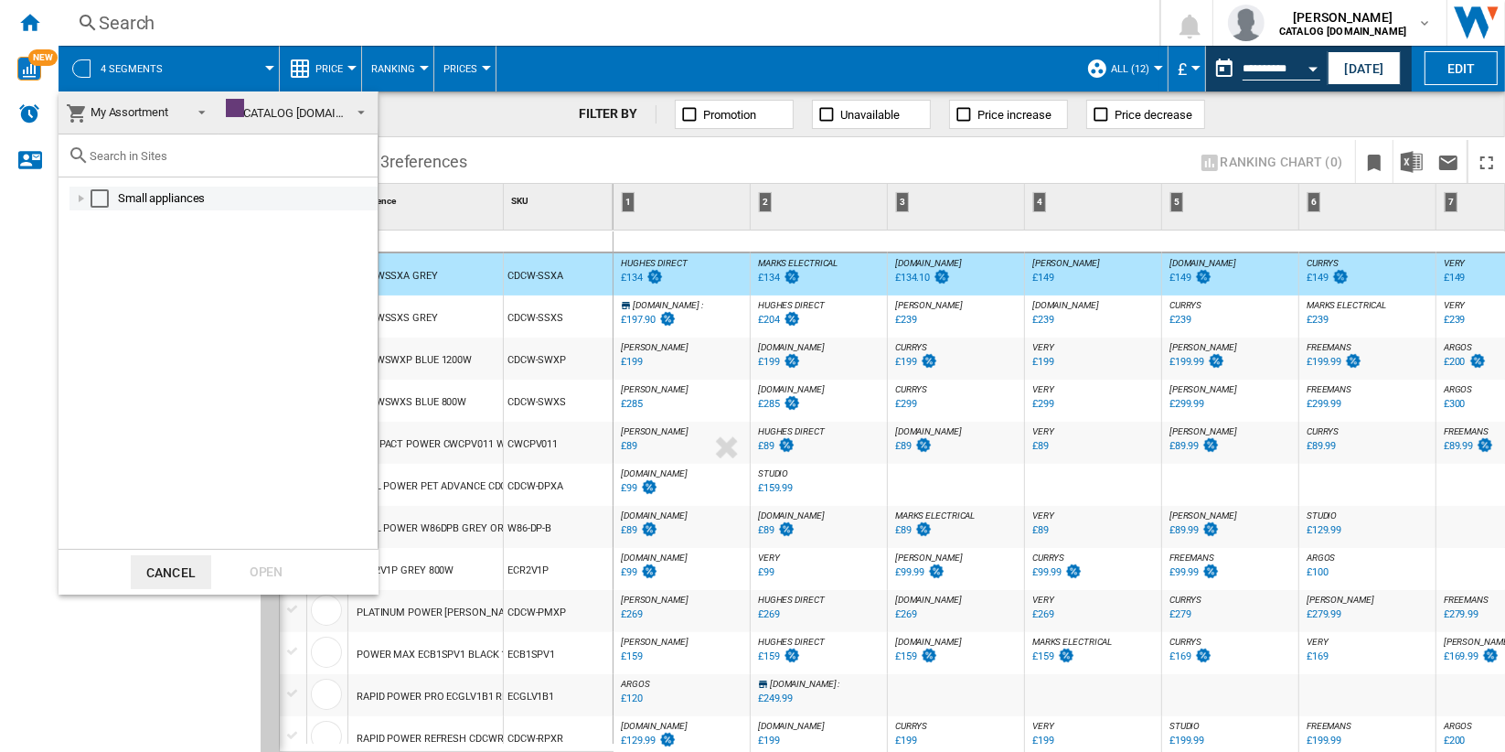
click at [79, 201] on div at bounding box center [81, 198] width 18 height 18
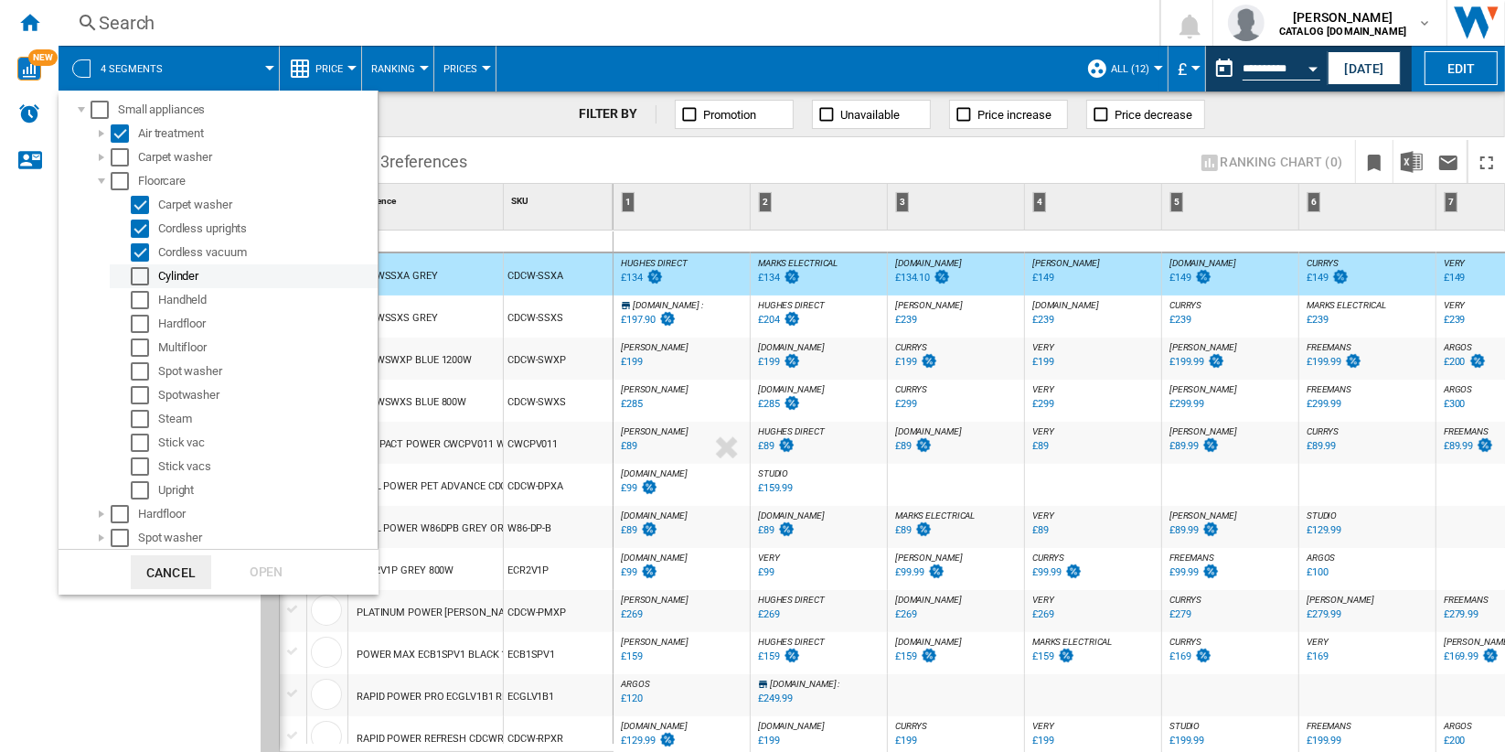
scroll to position [0, 0]
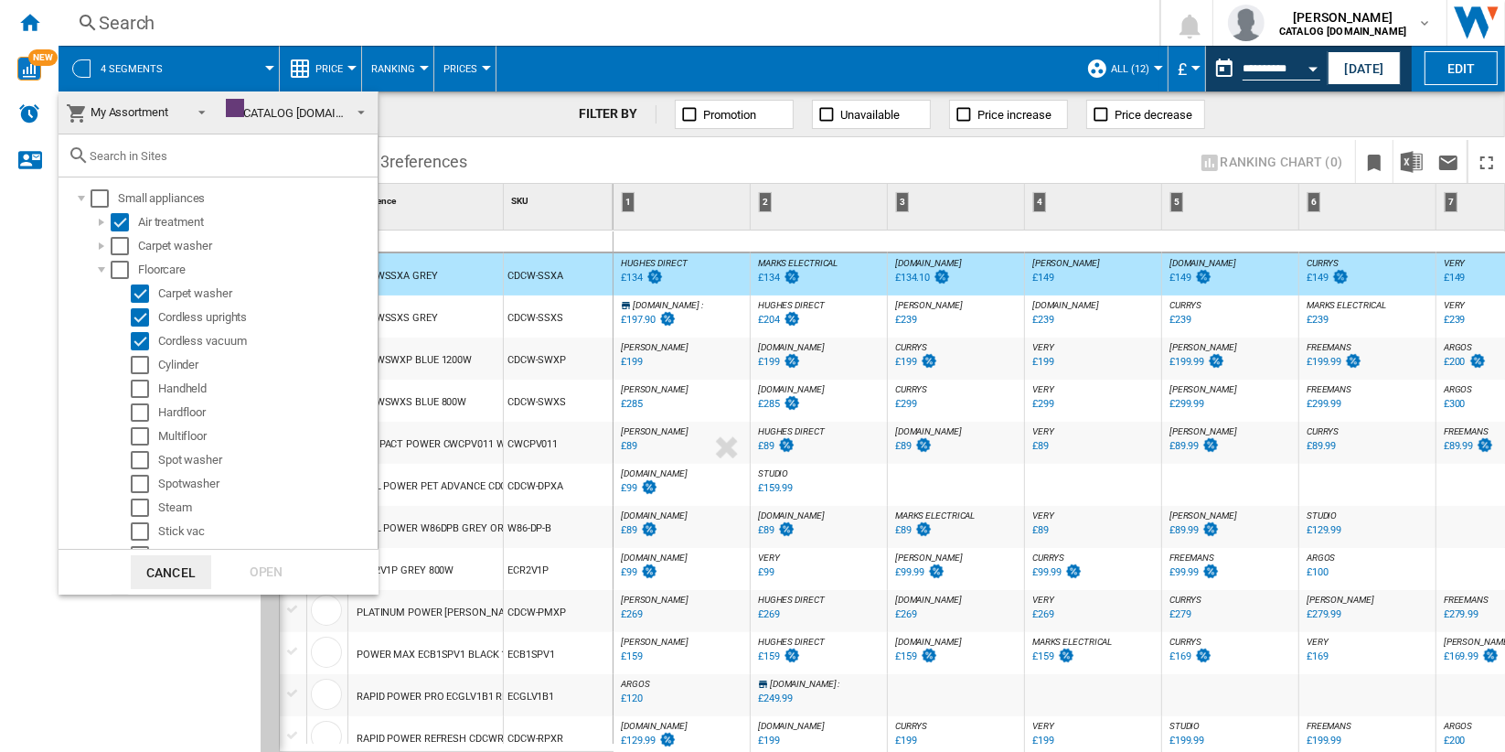
click at [226, 67] on md-backdrop at bounding box center [752, 376] width 1505 height 752
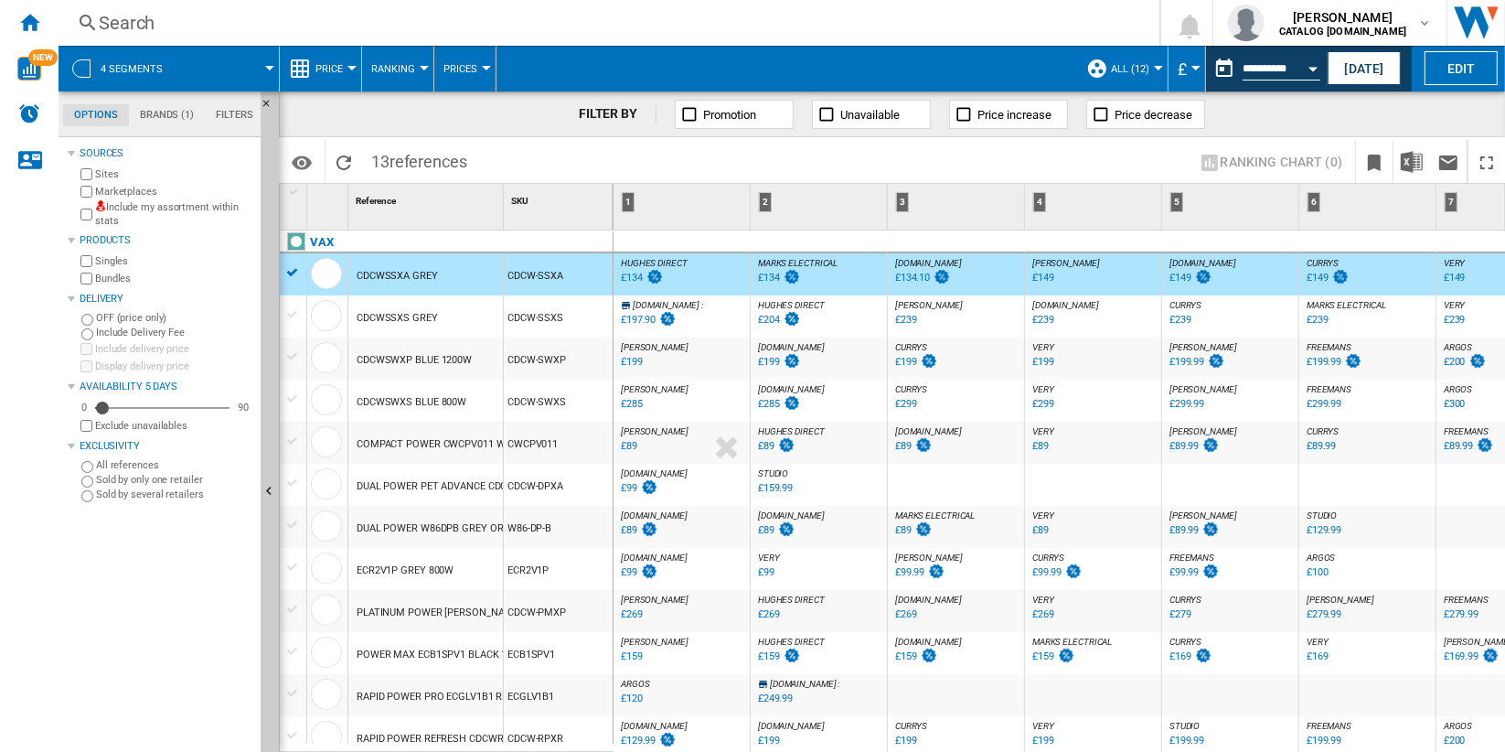
click at [1143, 69] on span "ALL (12)" at bounding box center [1130, 69] width 38 height 12
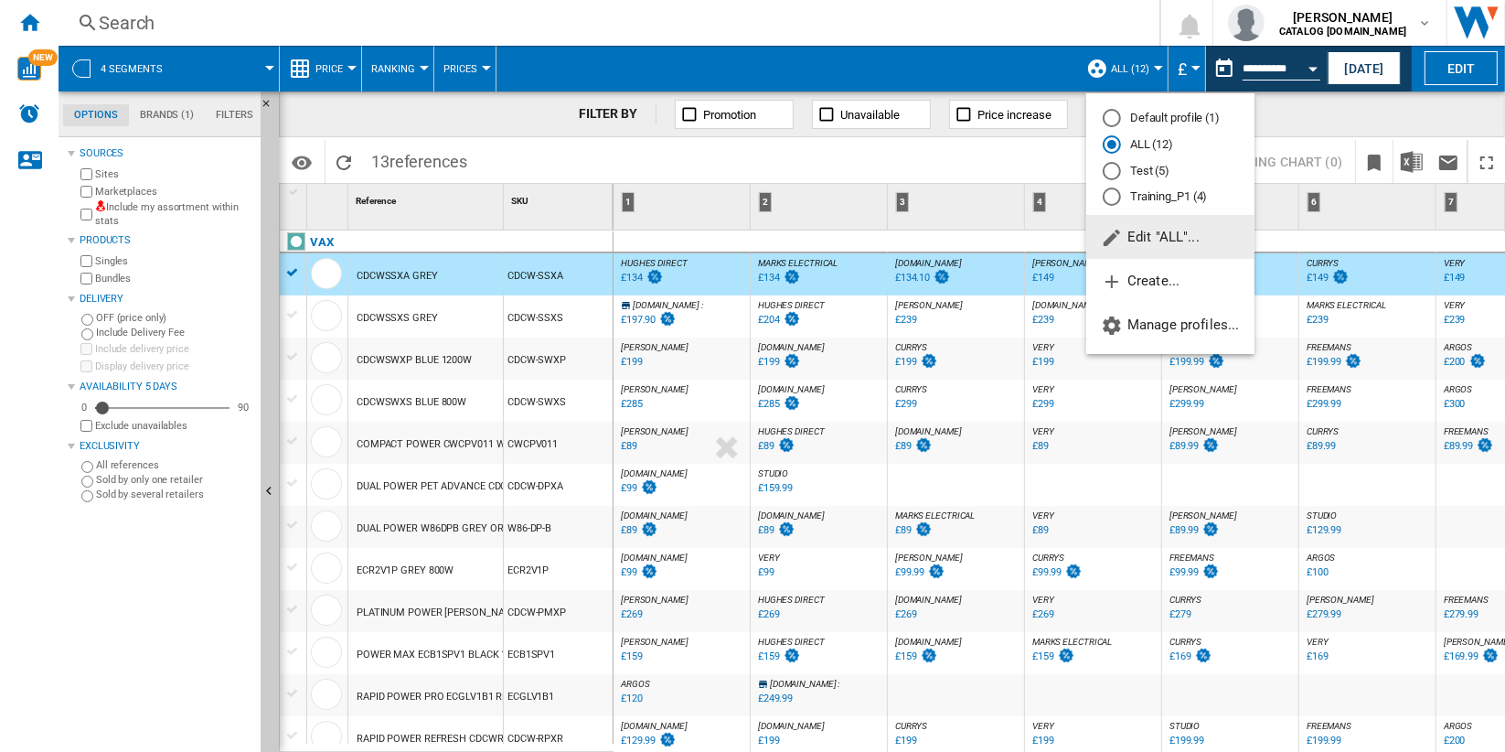
click at [214, 75] on md-backdrop at bounding box center [752, 376] width 1505 height 752
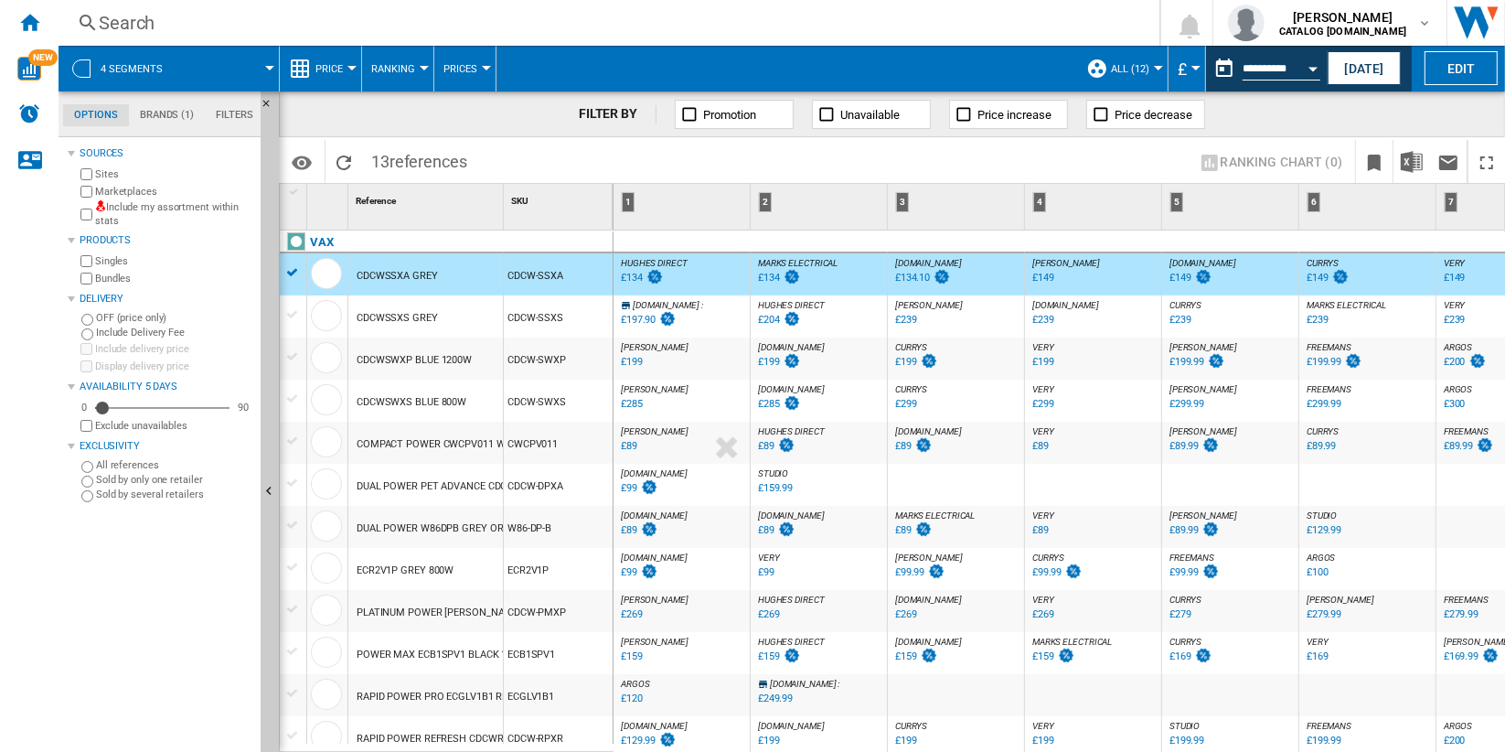
click at [198, 65] on span at bounding box center [228, 69] width 81 height 46
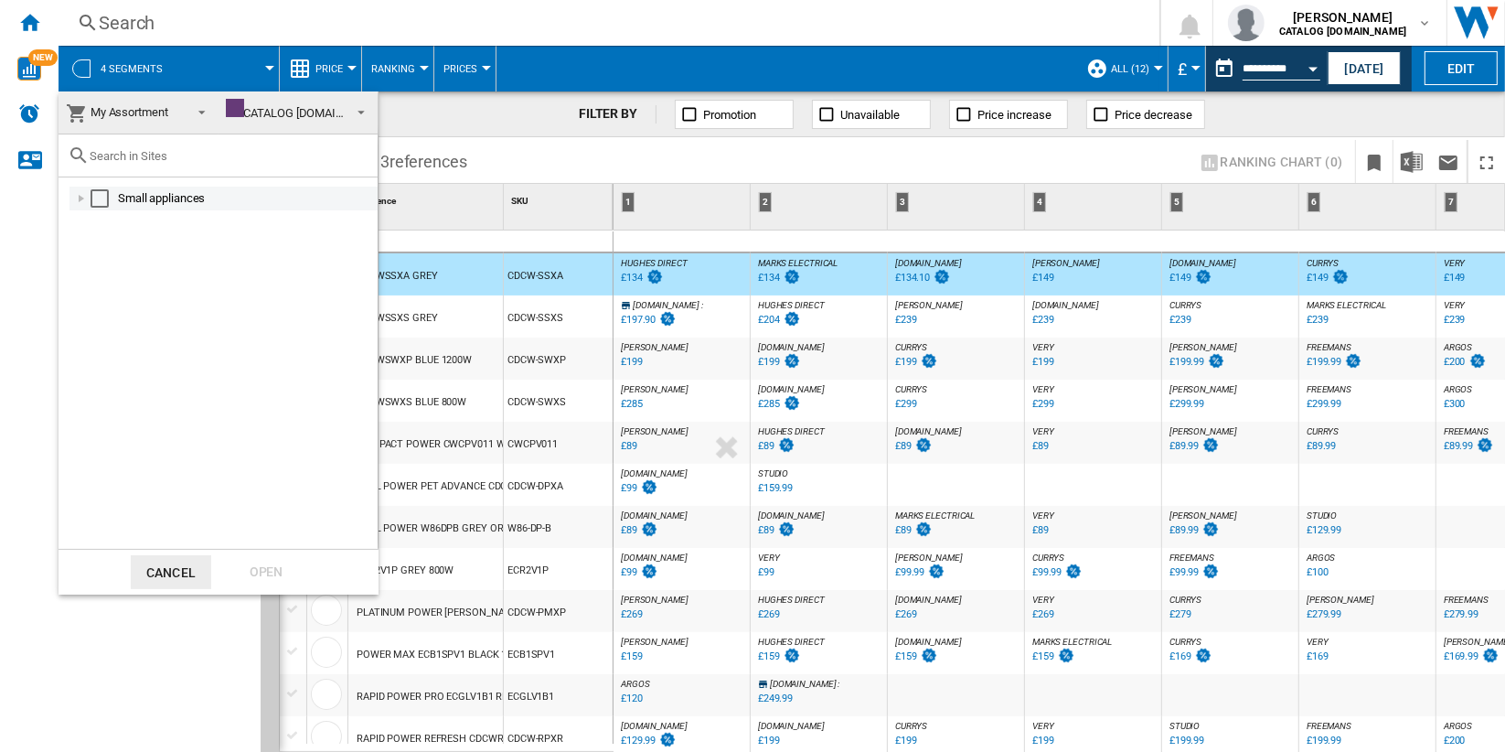
click at [97, 193] on div "Select" at bounding box center [100, 198] width 18 height 18
click at [262, 572] on div "Open" at bounding box center [266, 572] width 80 height 34
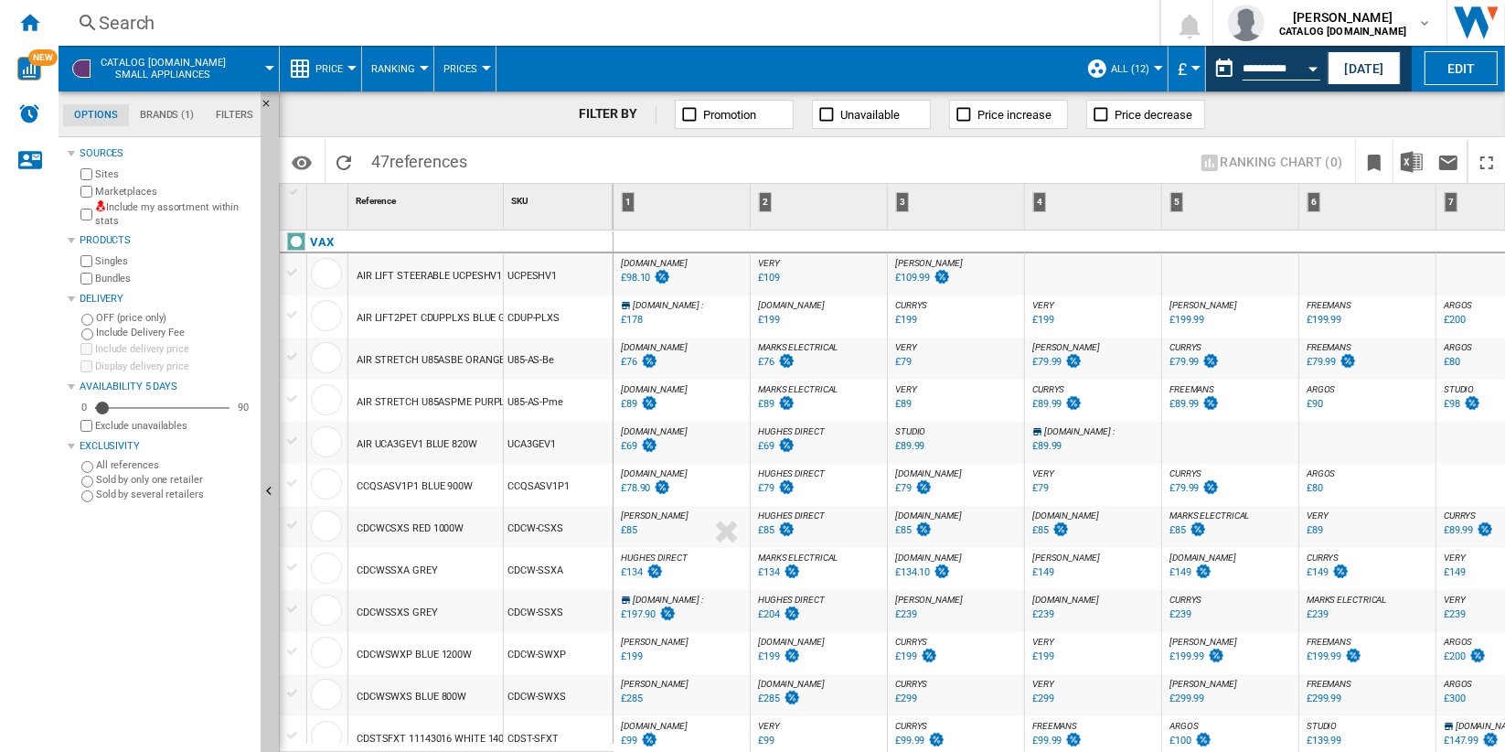
click at [350, 69] on div at bounding box center [351, 68] width 9 height 5
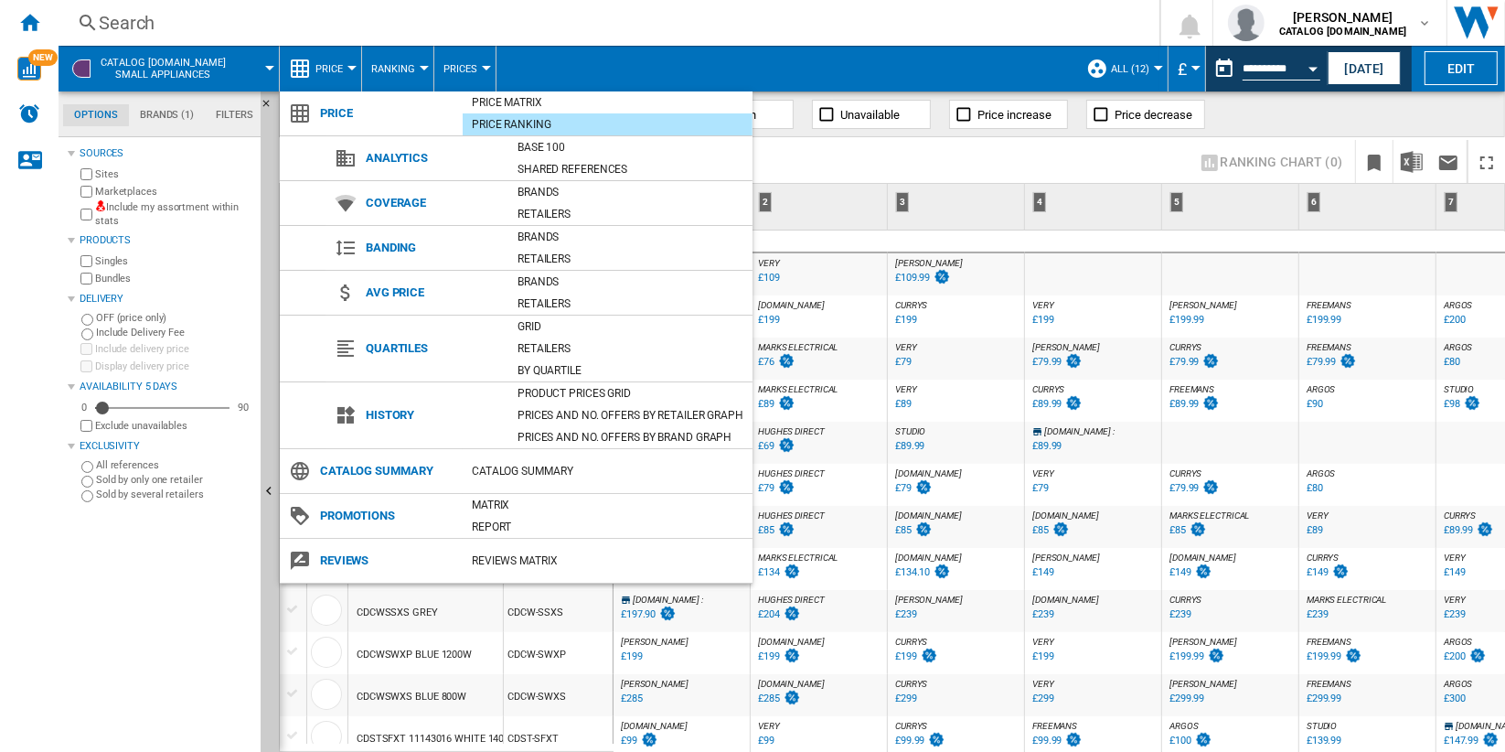
click at [981, 210] on md-backdrop at bounding box center [752, 376] width 1505 height 752
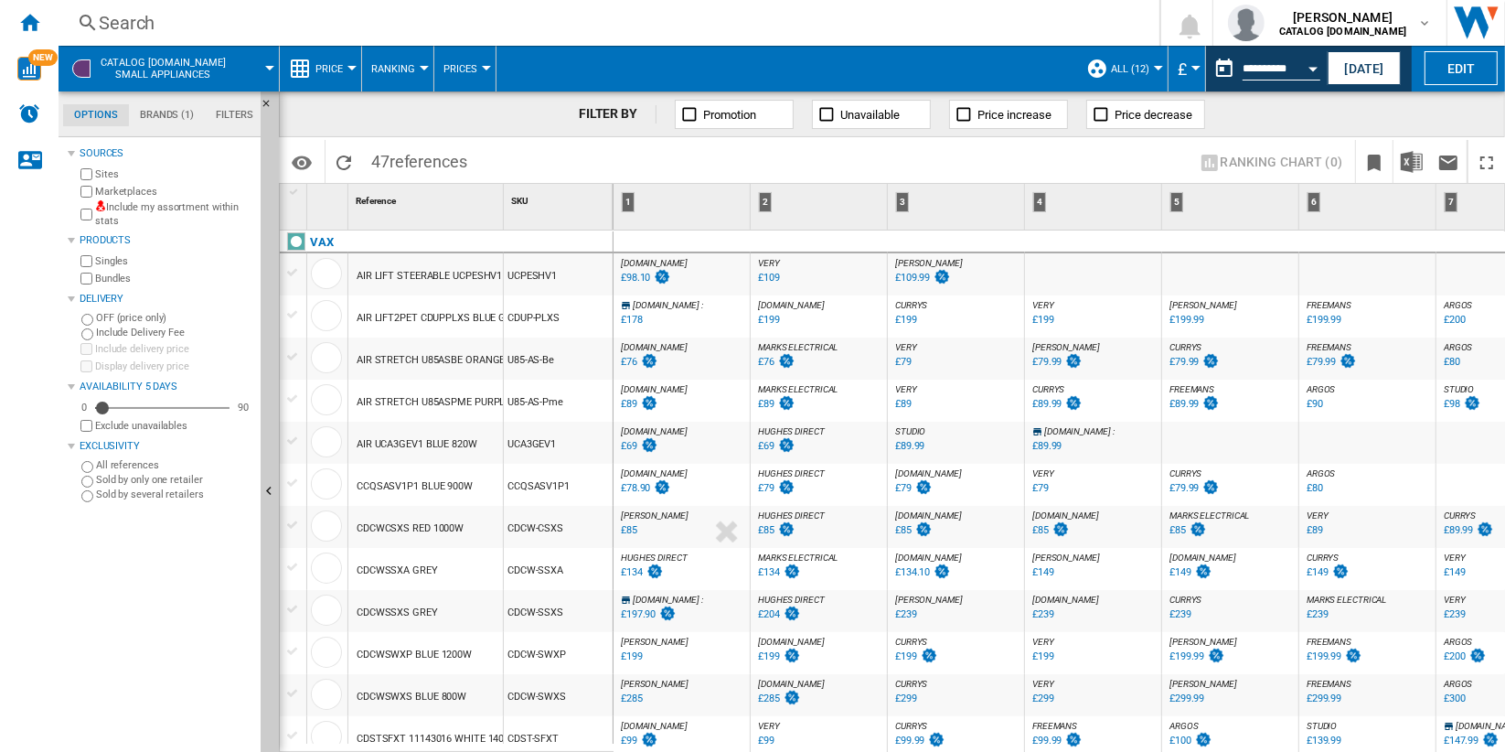
click at [480, 272] on div "AIR LIFT STEERABLE UCPESHV1 BLUE 950W" at bounding box center [456, 276] width 199 height 42
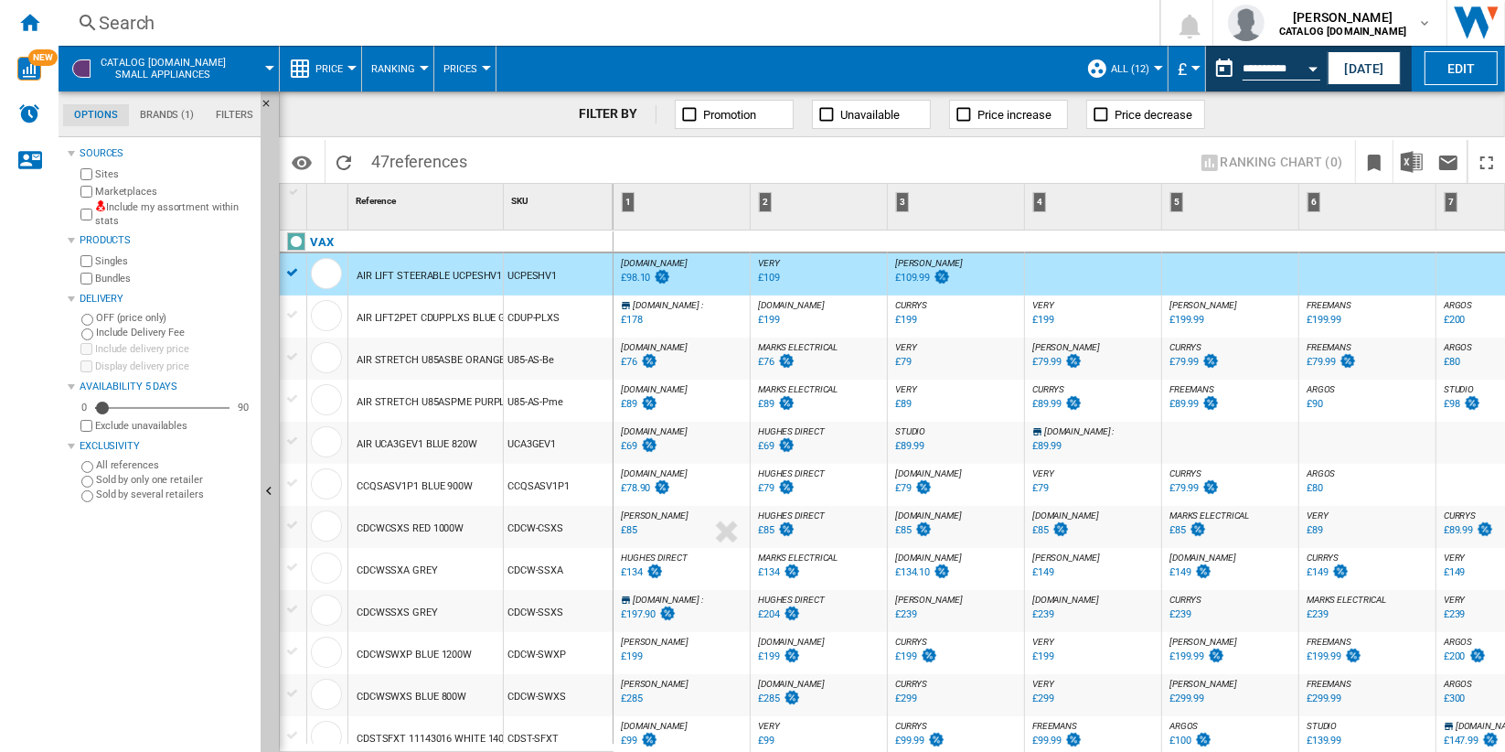
click at [873, 116] on span "Unavailable" at bounding box center [869, 115] width 59 height 14
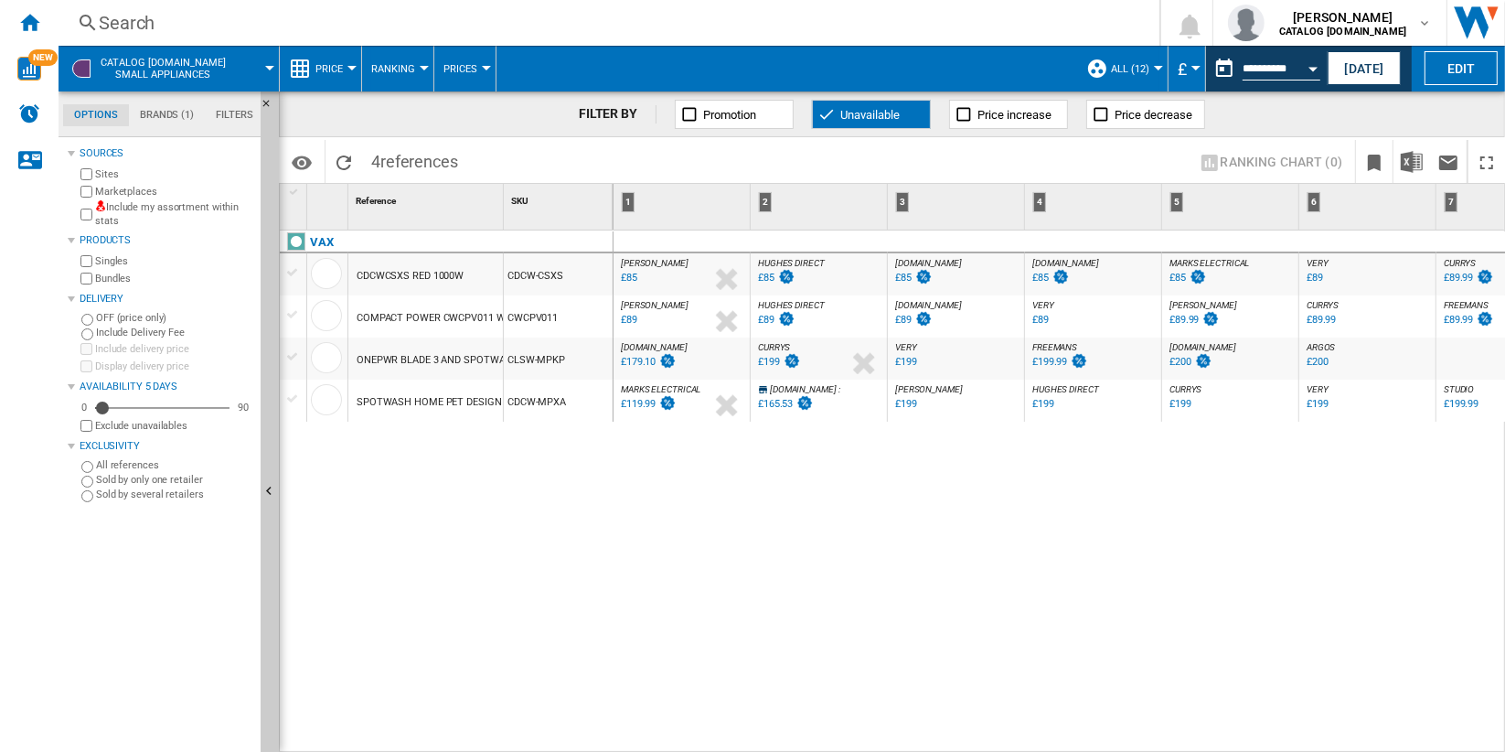
click at [392, 65] on span "Ranking" at bounding box center [393, 69] width 44 height 12
click at [417, 113] on button "Matrix" at bounding box center [405, 113] width 88 height 44
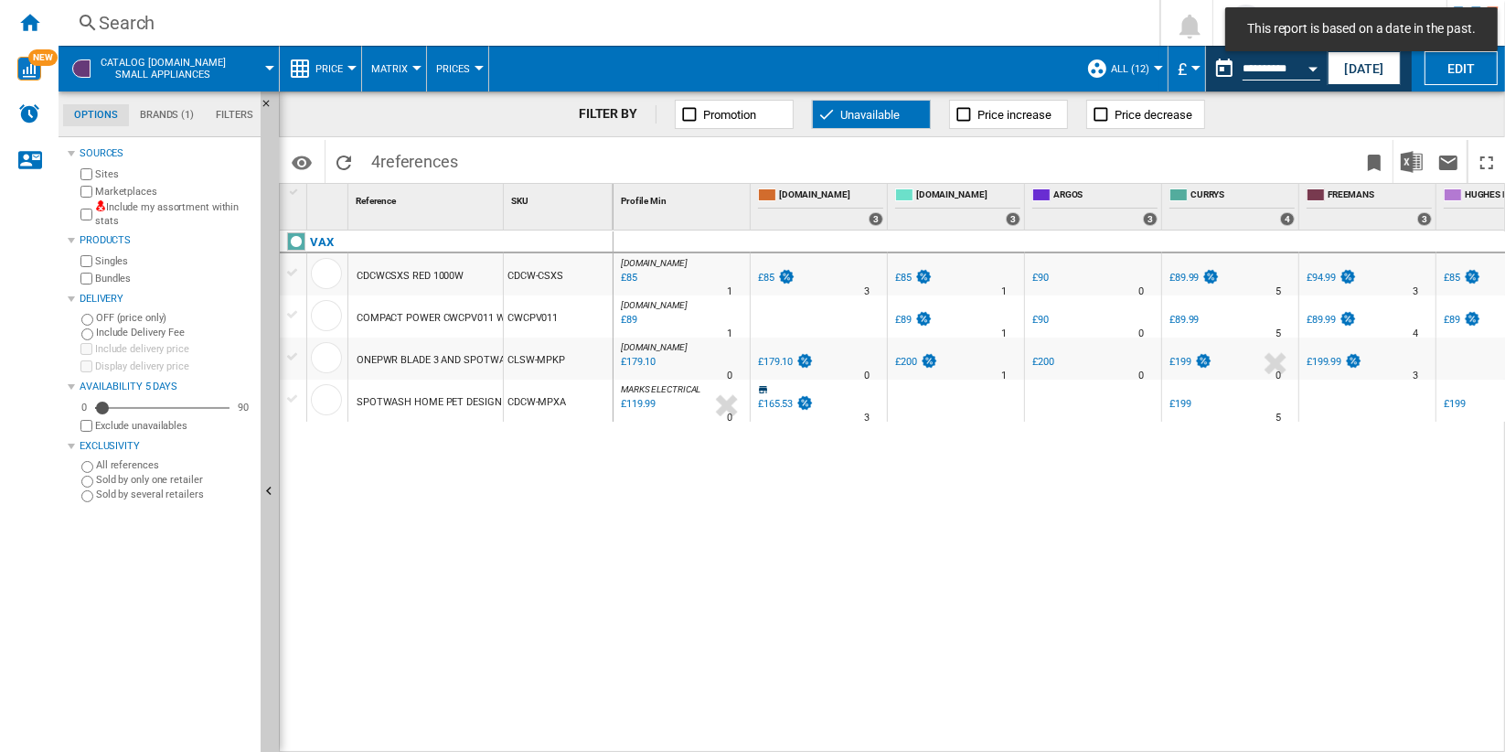
click at [511, 401] on div "CDCW-MPXA" at bounding box center [558, 400] width 109 height 42
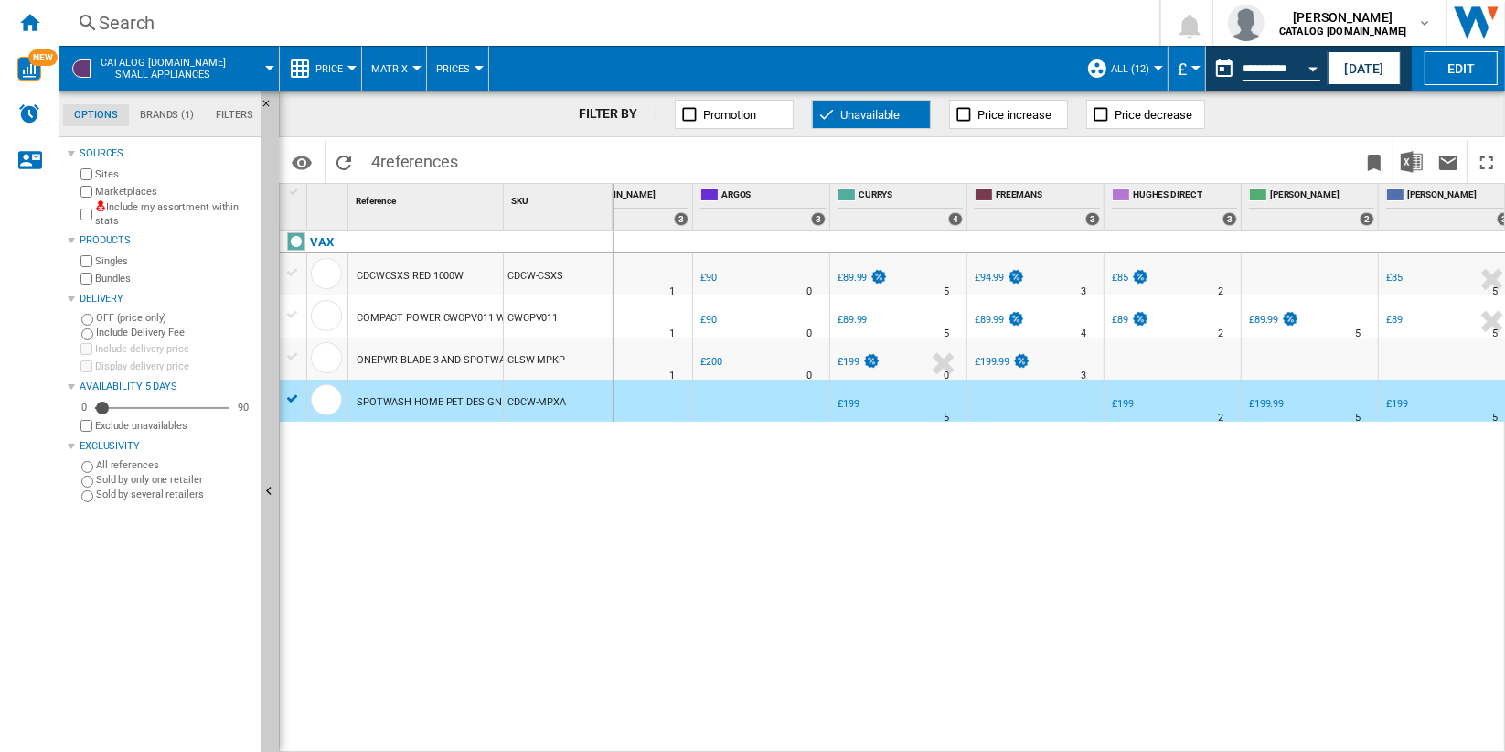
scroll to position [0, 505]
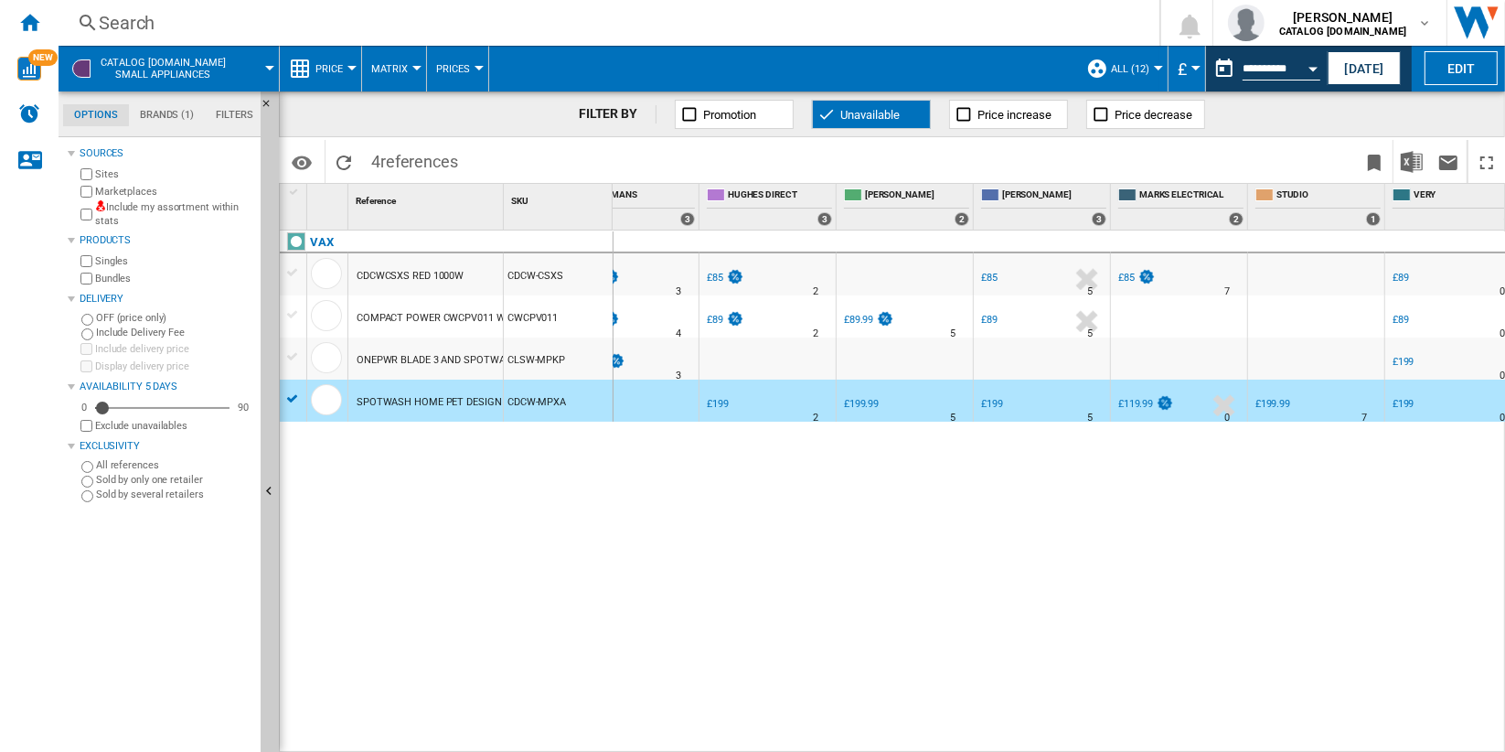
click at [1182, 485] on div "AO.COM : -1.0 % £85 % N/A 1 AO.COM : -1.0 % £85 %" at bounding box center [1060, 491] width 892 height 523
click at [765, 407] on div "-1.0 % £199 % N/A 2" at bounding box center [767, 405] width 129 height 42
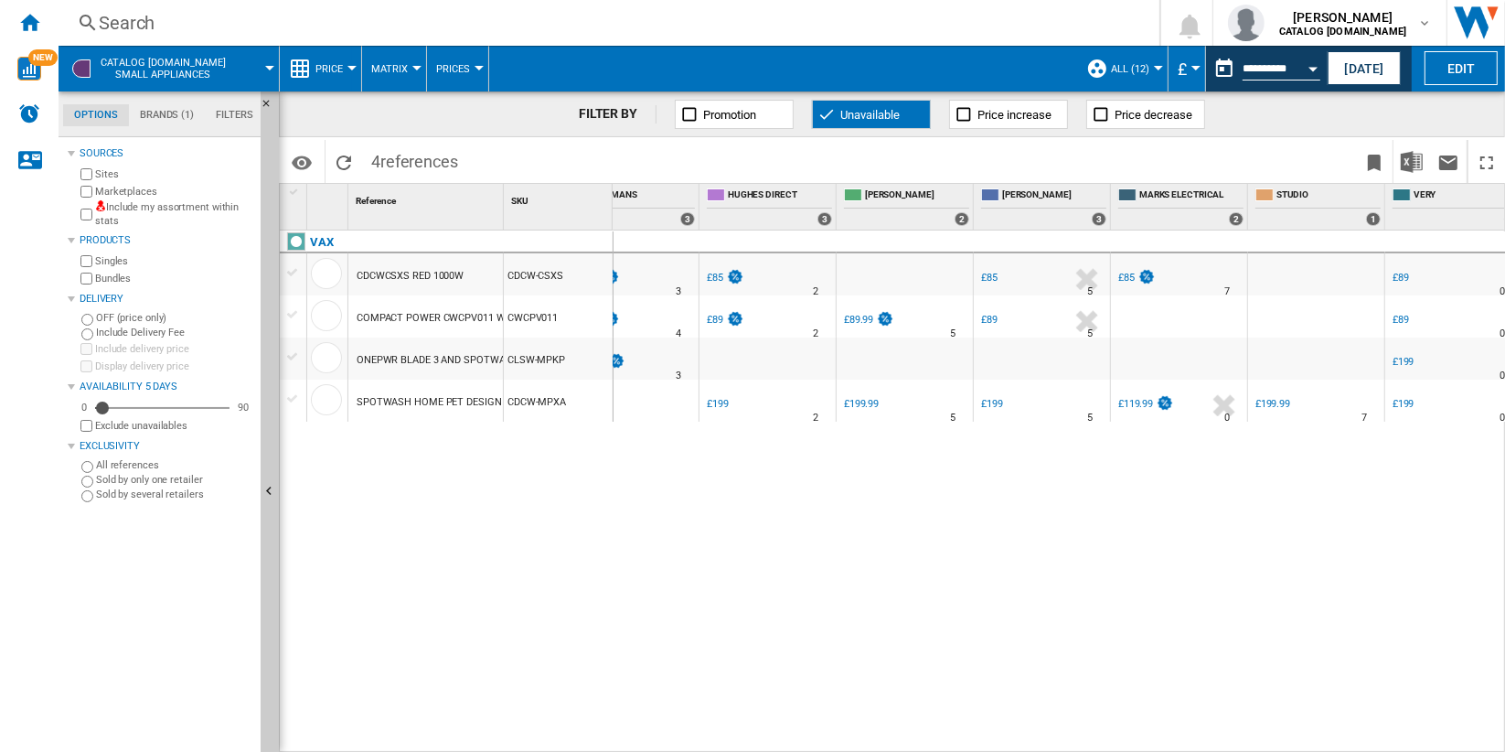
click at [348, 69] on div at bounding box center [351, 68] width 9 height 5
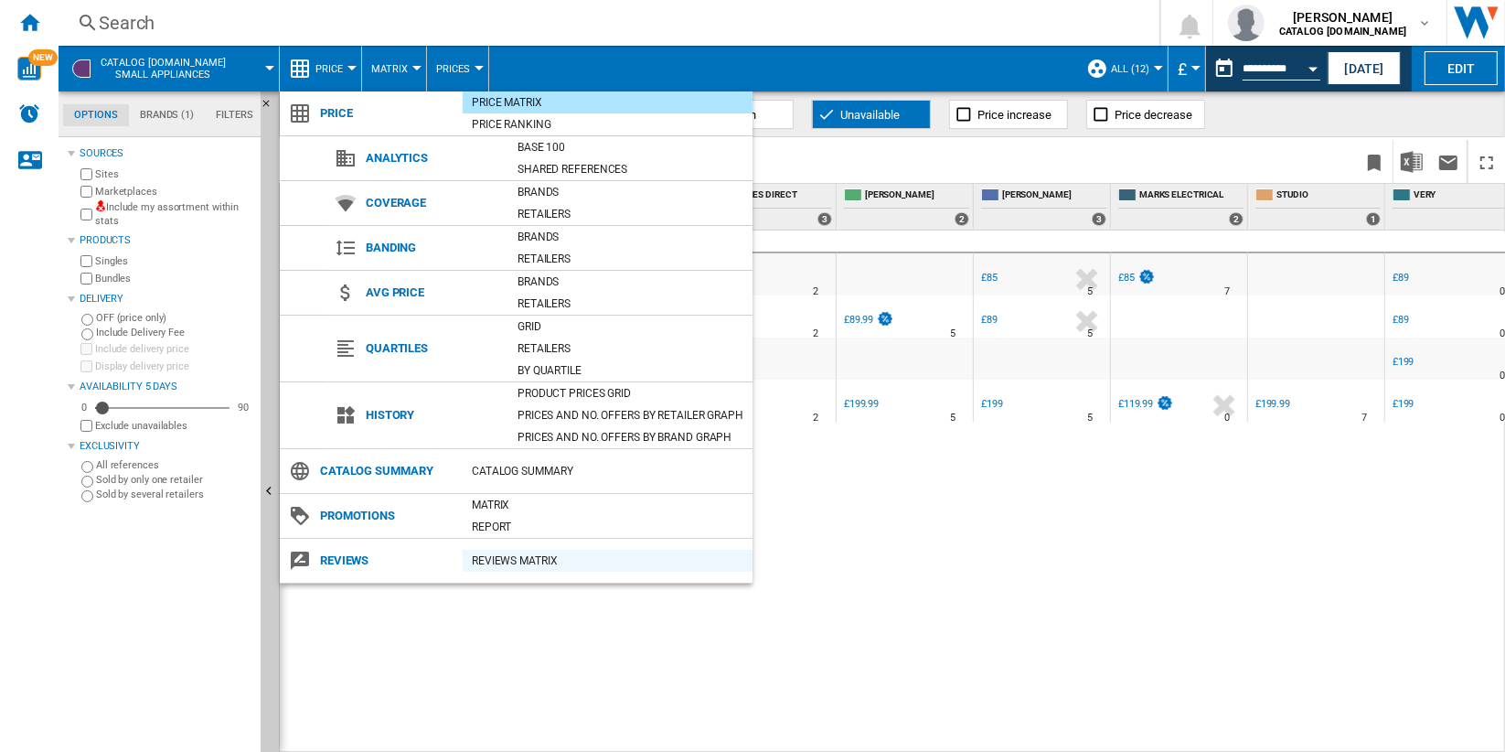
click at [555, 563] on div "REVIEWS Matrix" at bounding box center [608, 560] width 290 height 18
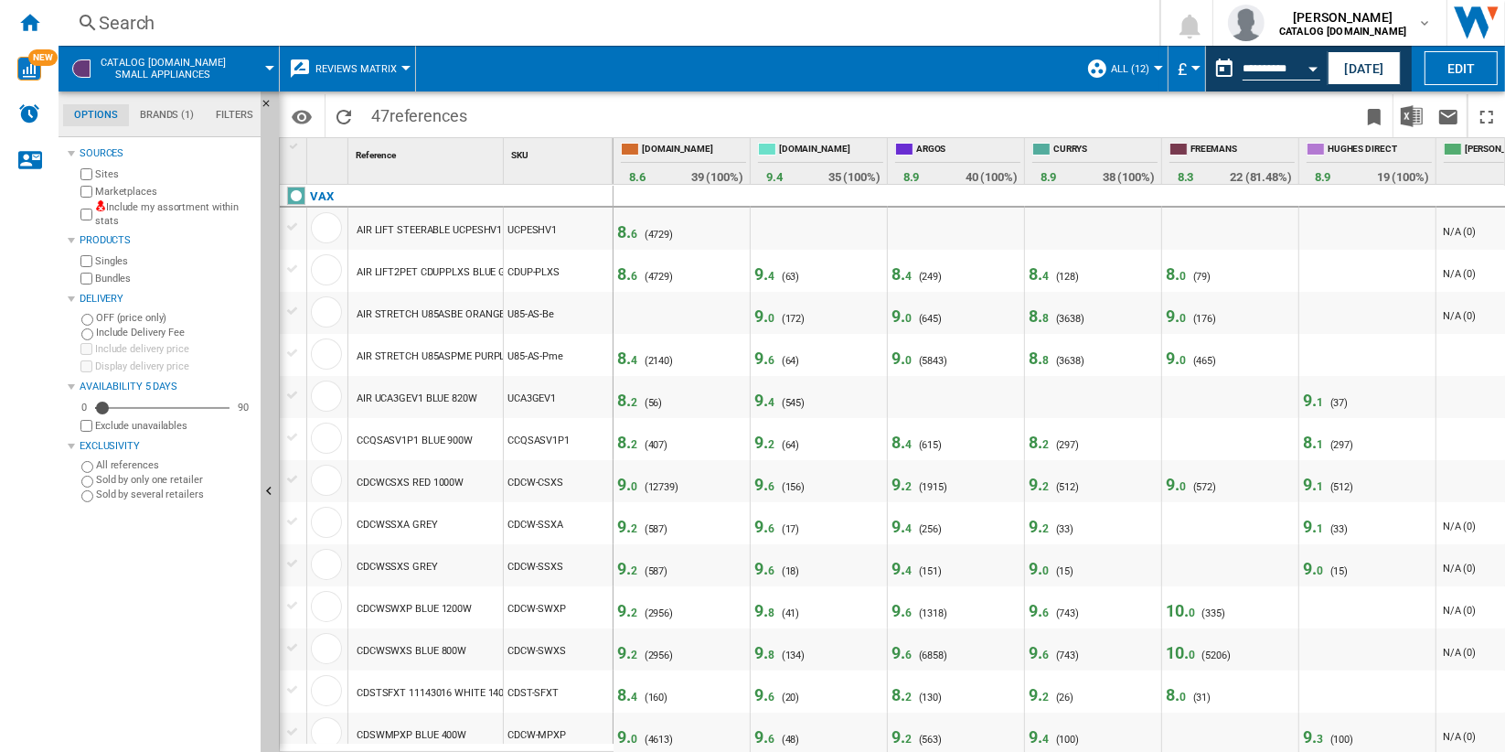
click at [764, 274] on span "9. 4" at bounding box center [764, 273] width 20 height 19
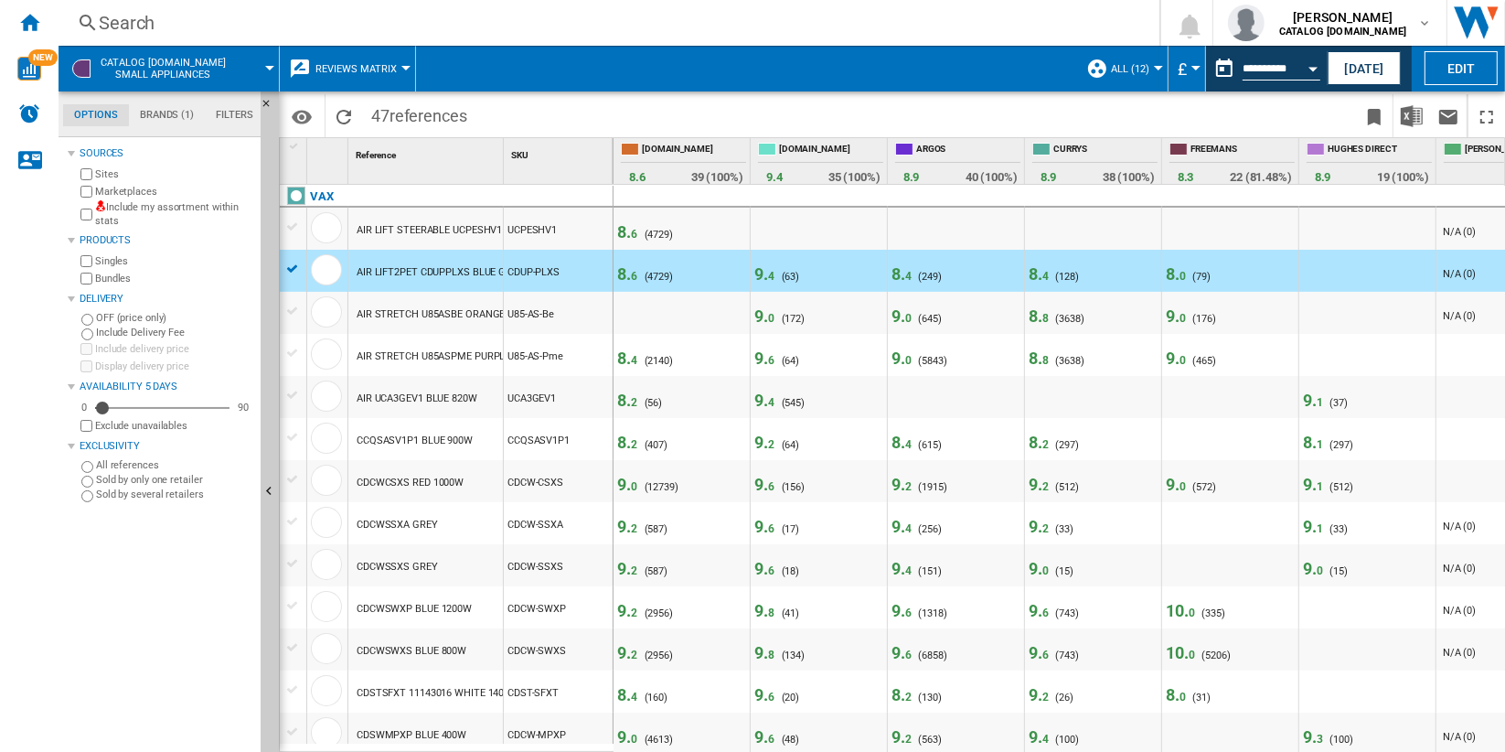
click at [765, 274] on span "9. 4" at bounding box center [764, 273] width 20 height 19
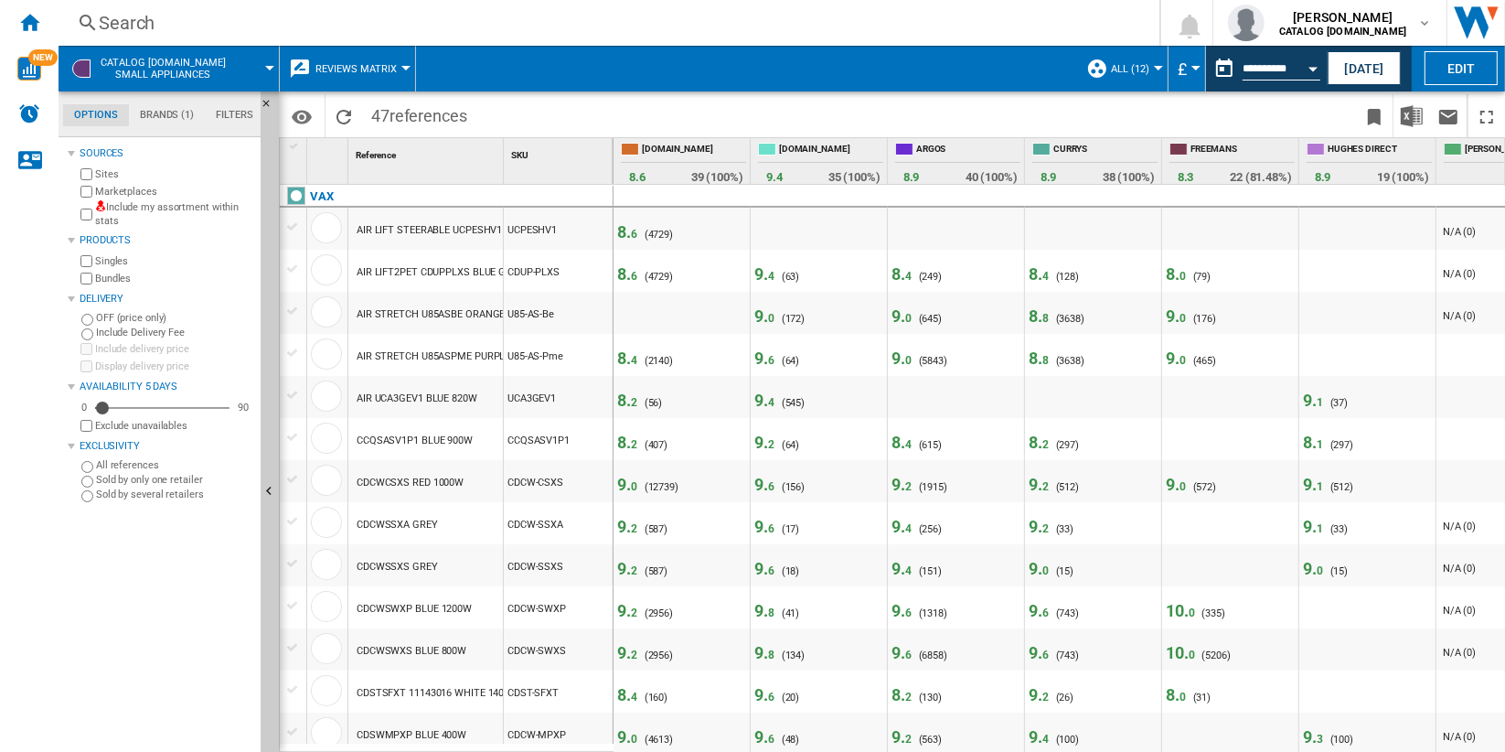
click at [782, 272] on div "( 63 )" at bounding box center [791, 277] width 18 height 12
click at [791, 274] on span "63" at bounding box center [790, 277] width 11 height 12
click at [768, 272] on span "4" at bounding box center [771, 276] width 6 height 13
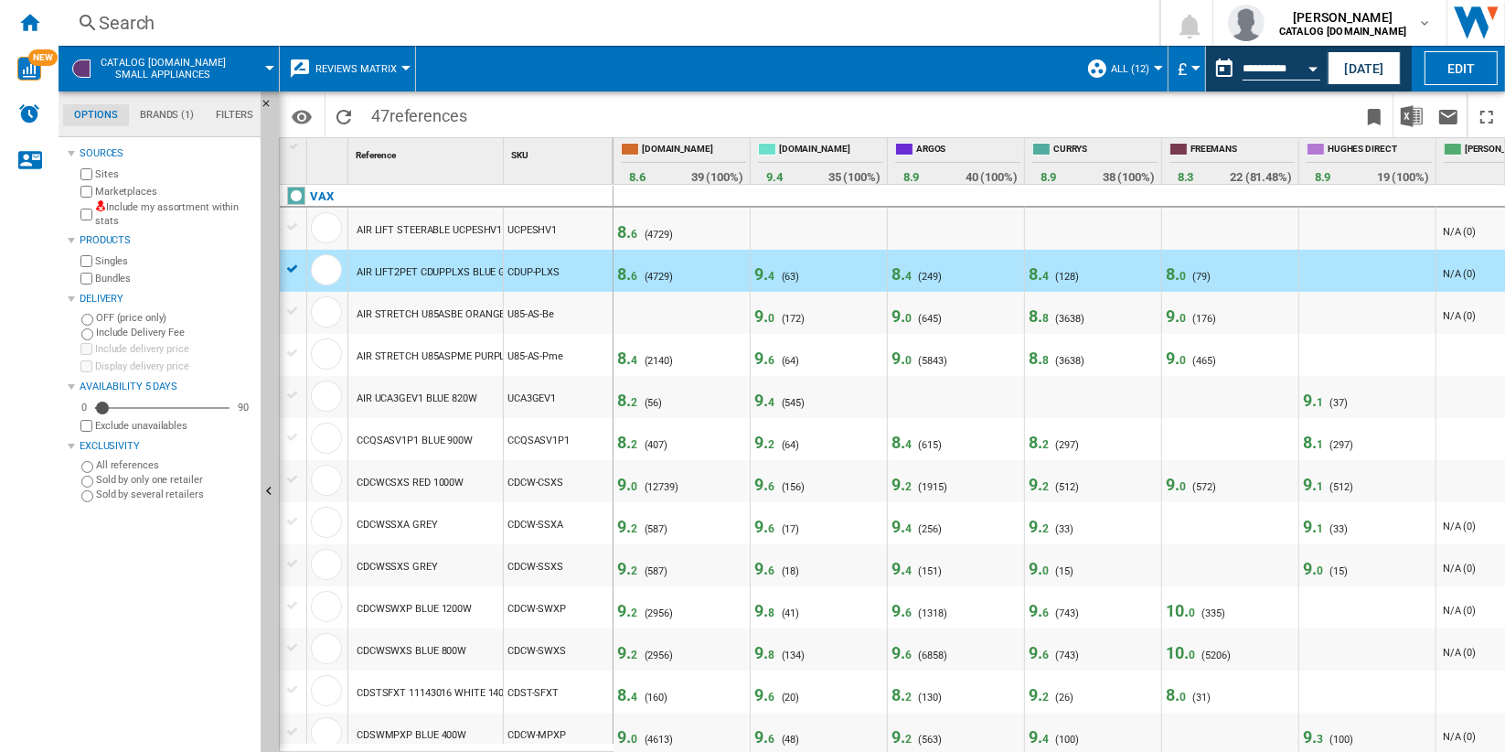
click at [768, 272] on span "4" at bounding box center [771, 276] width 6 height 13
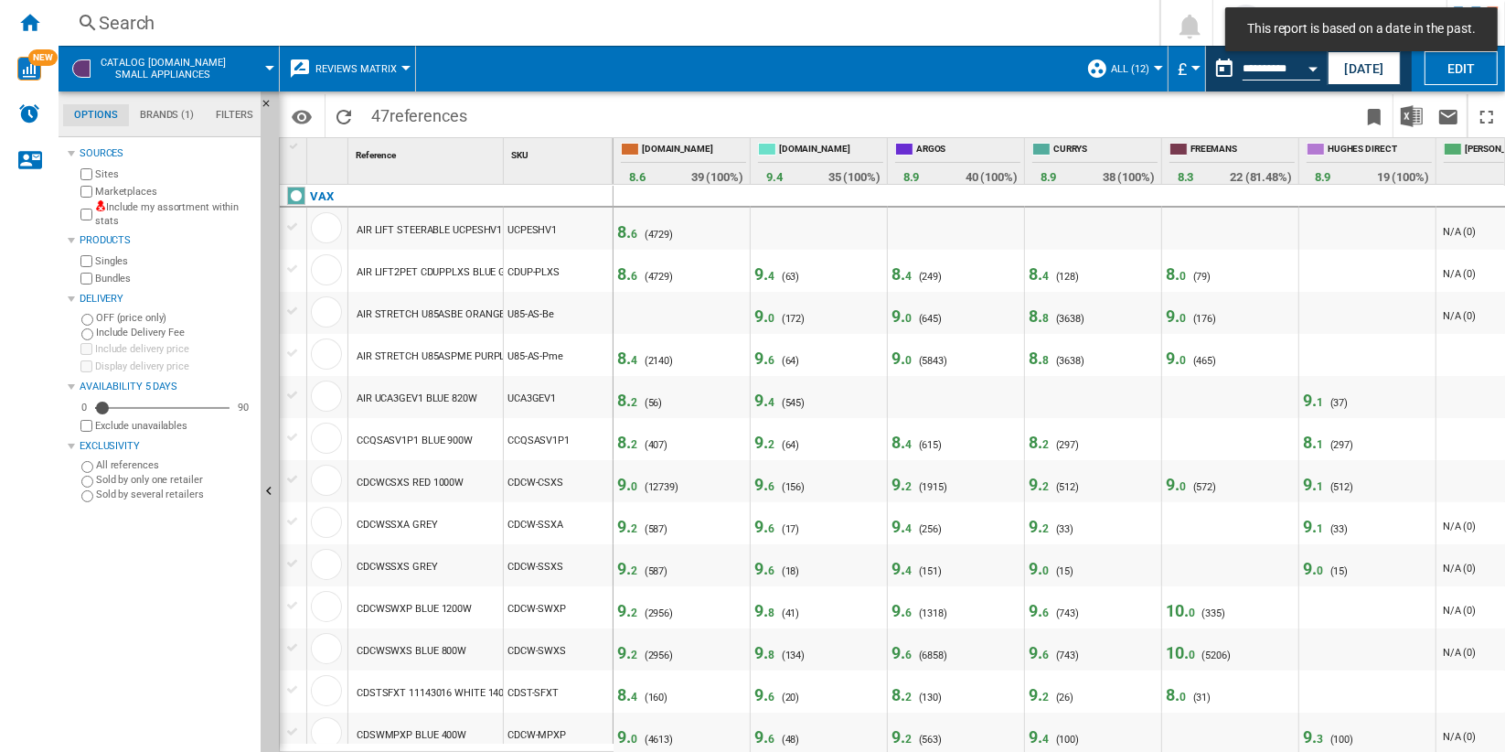
click at [763, 272] on span "9. 4" at bounding box center [764, 273] width 20 height 19
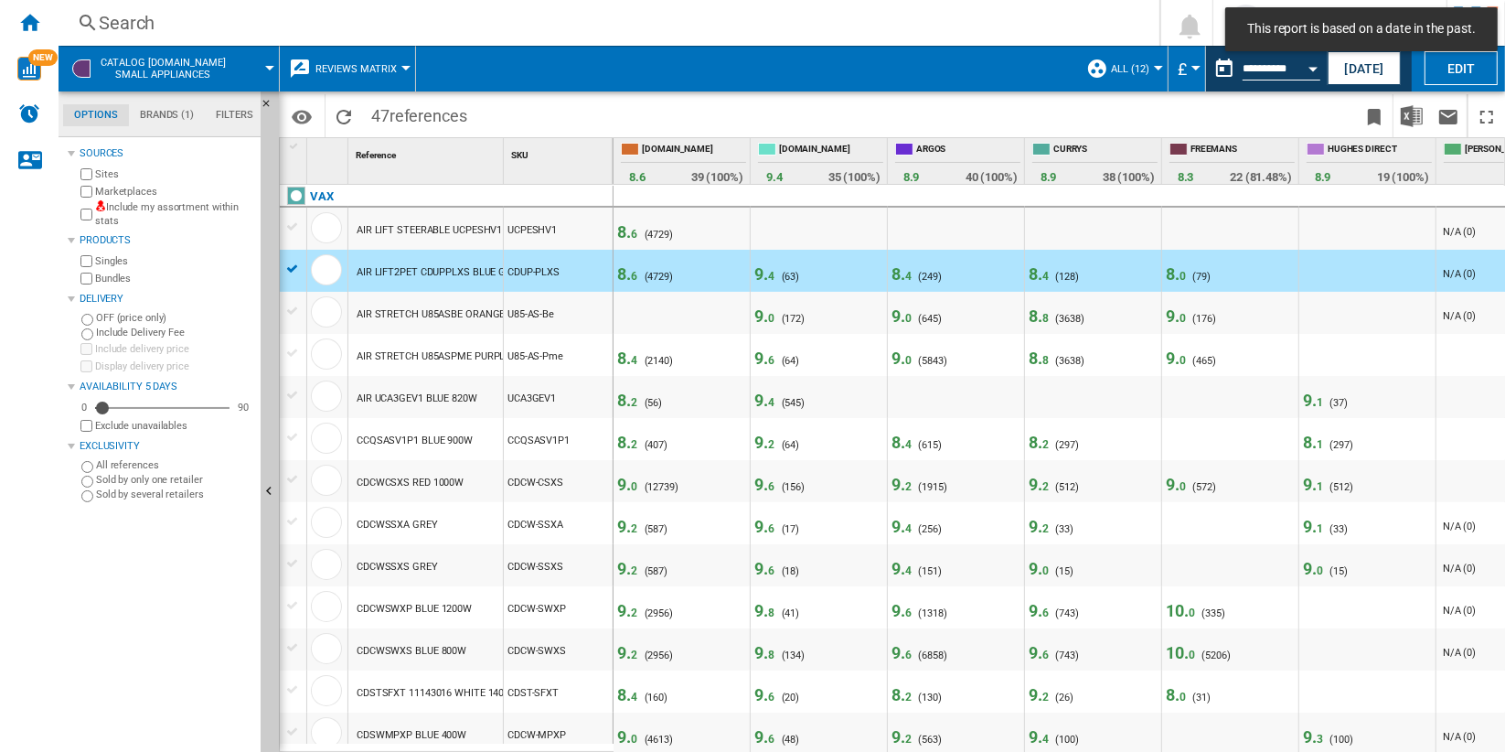
click at [763, 272] on span "9. 4" at bounding box center [764, 273] width 20 height 19
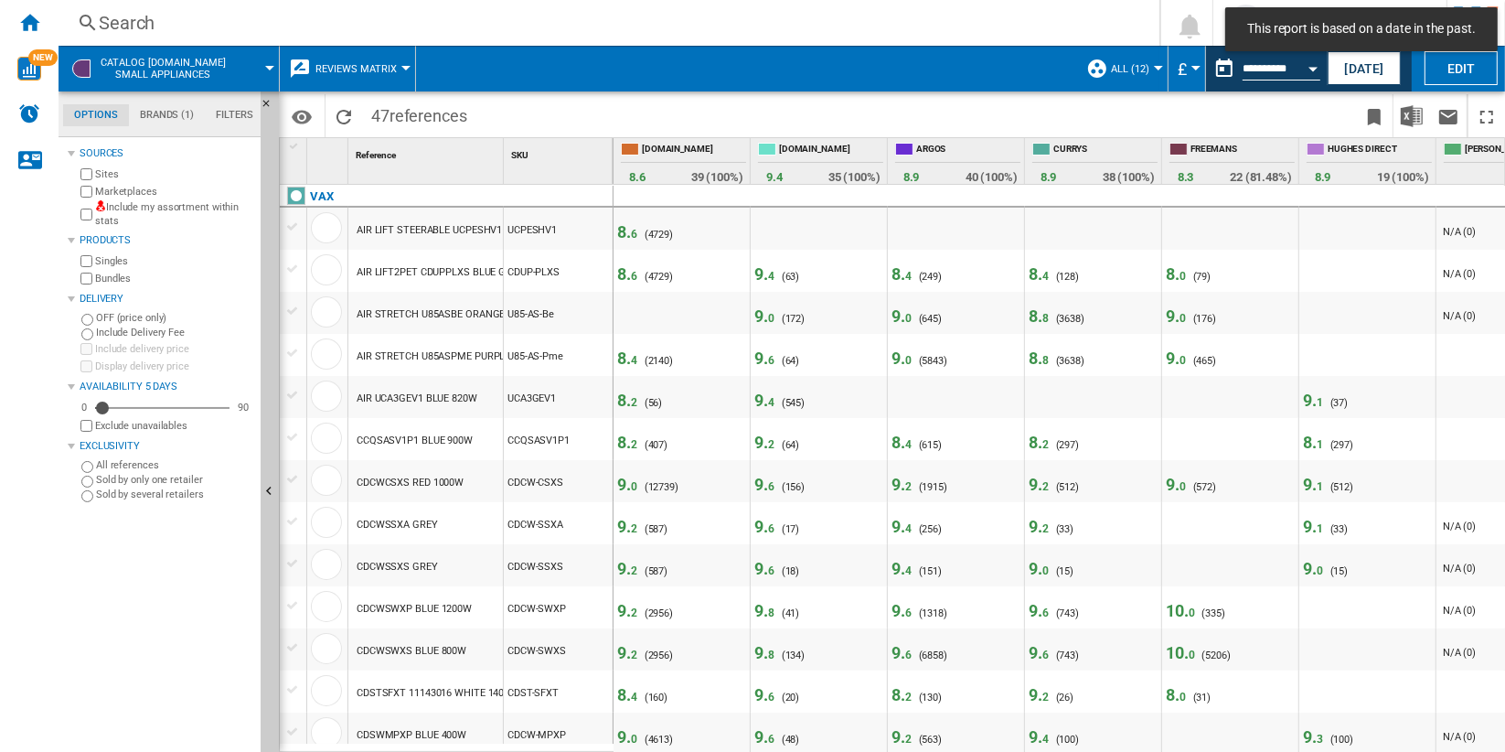
click at [763, 272] on span "9. 4" at bounding box center [764, 273] width 20 height 19
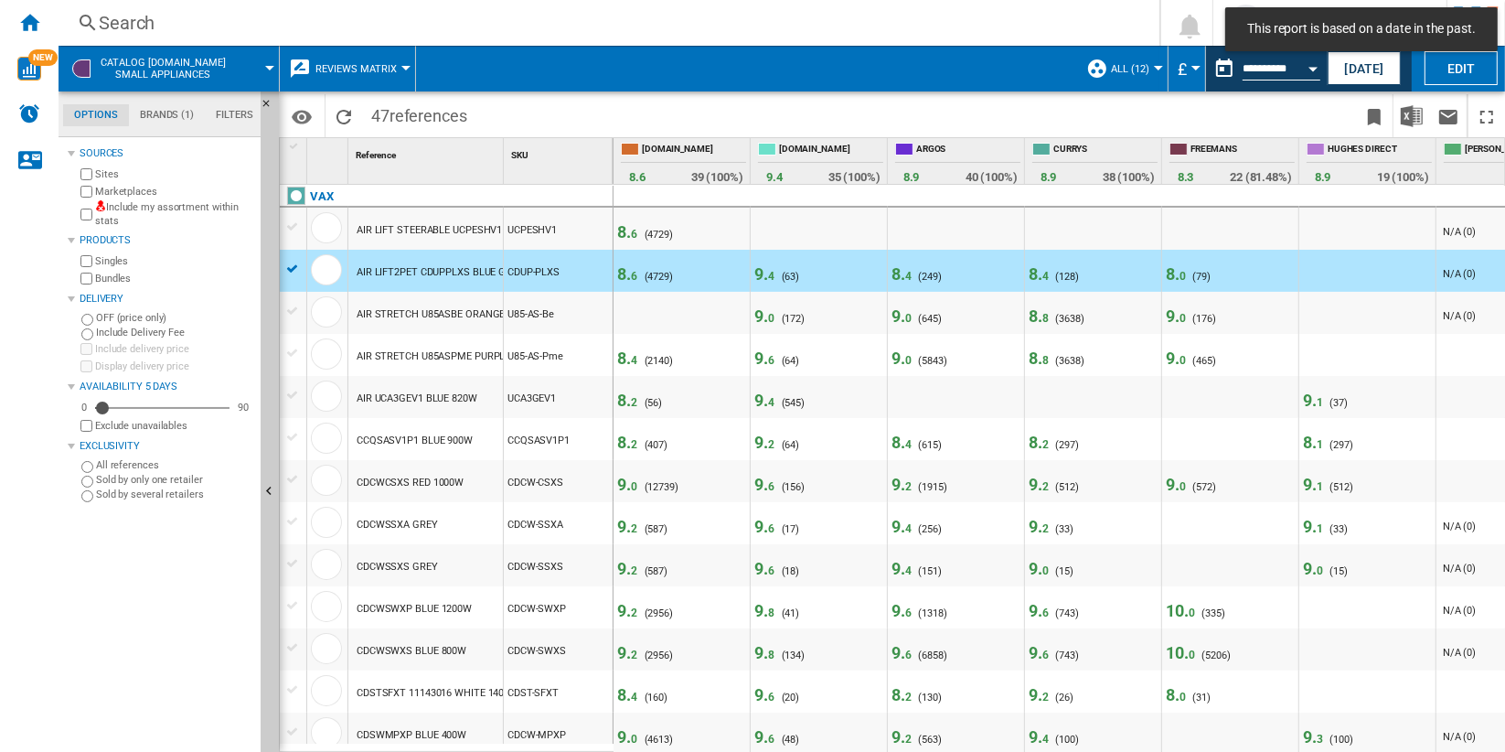
click at [763, 272] on span "9. 4" at bounding box center [764, 273] width 20 height 19
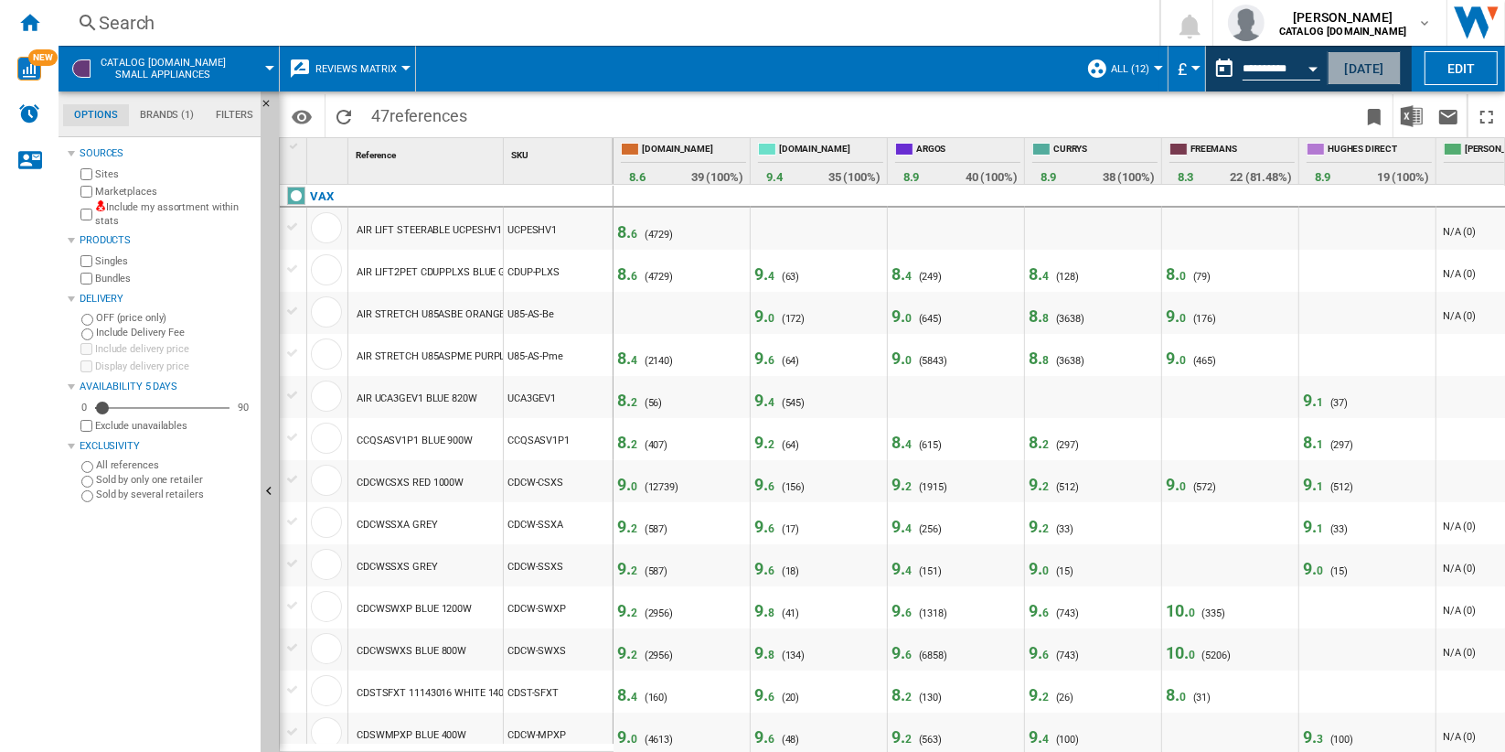
click at [1357, 67] on button "Today" at bounding box center [1364, 68] width 73 height 34
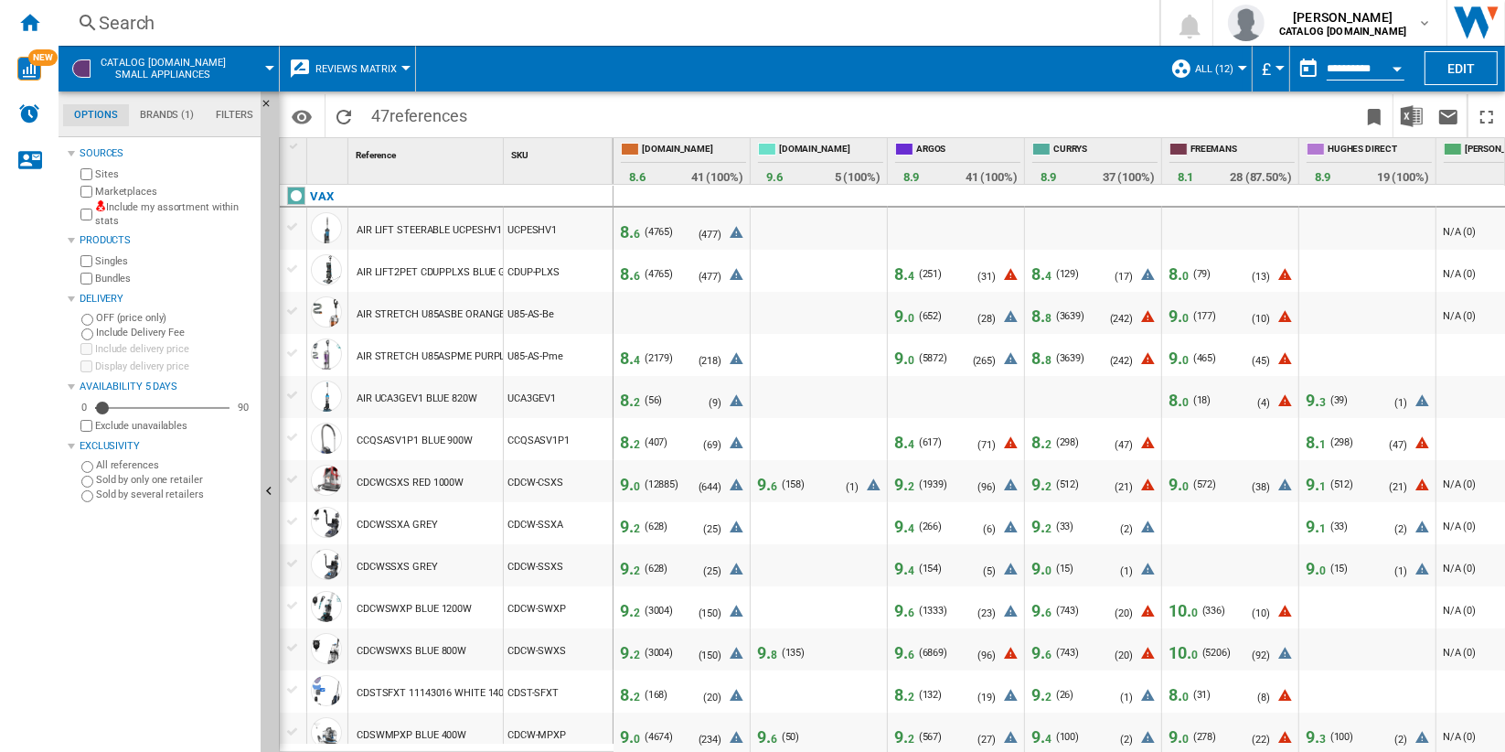
click at [902, 275] on span "8. 4" at bounding box center [904, 273] width 20 height 19
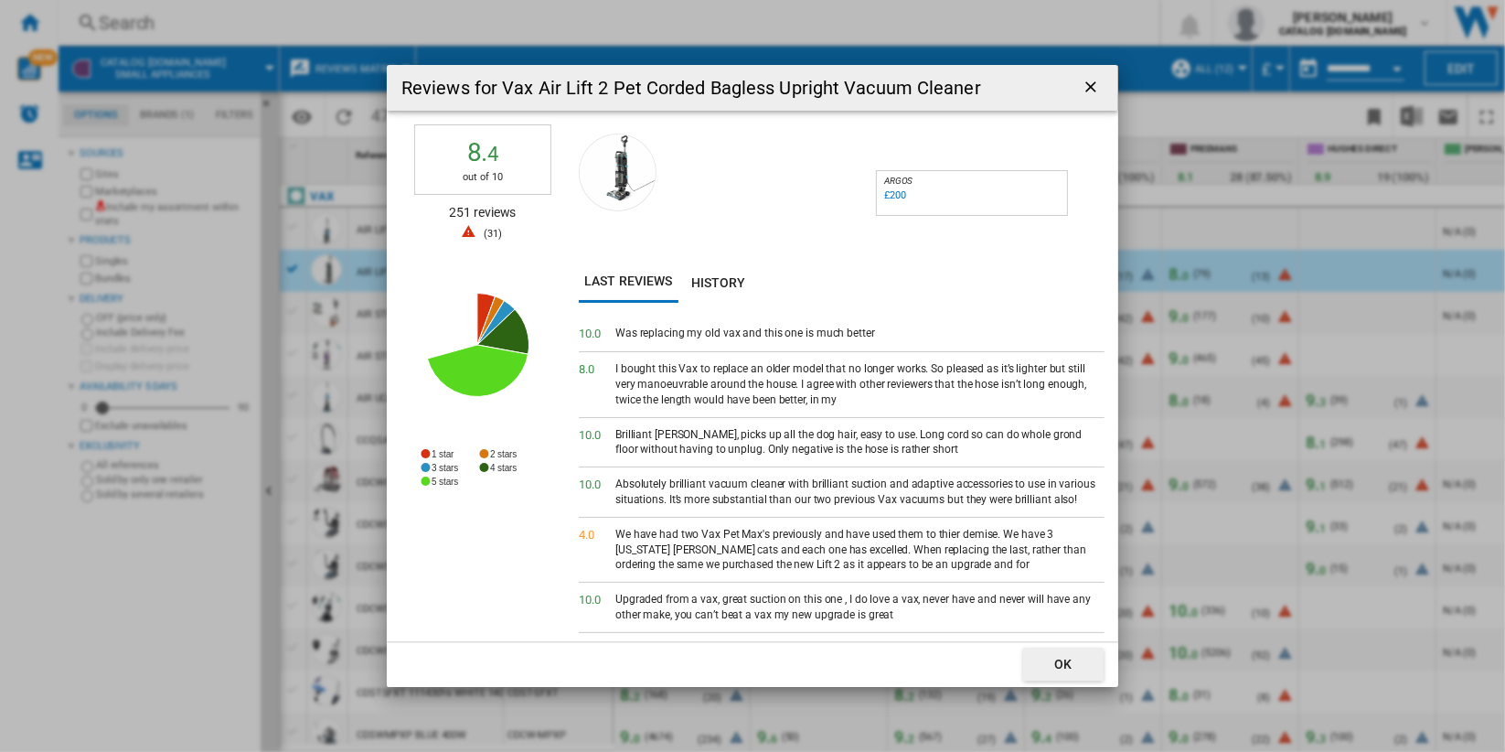
click at [1089, 89] on ng-md-icon "getI18NText('BUTTONS.CLOSE_DIALOG')" at bounding box center [1093, 89] width 22 height 22
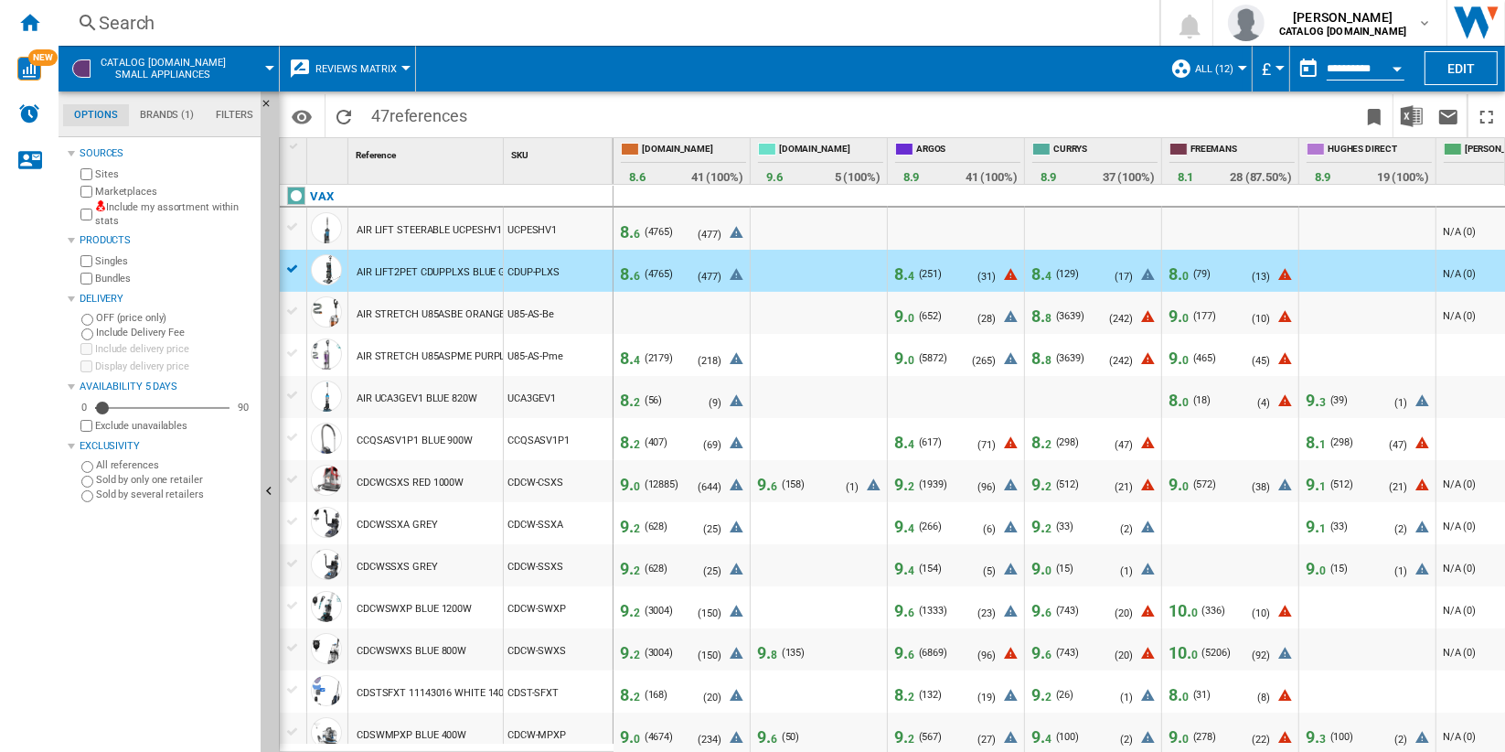
click at [183, 59] on span "CATALOG VAX.UK Small appliances" at bounding box center [163, 69] width 125 height 24
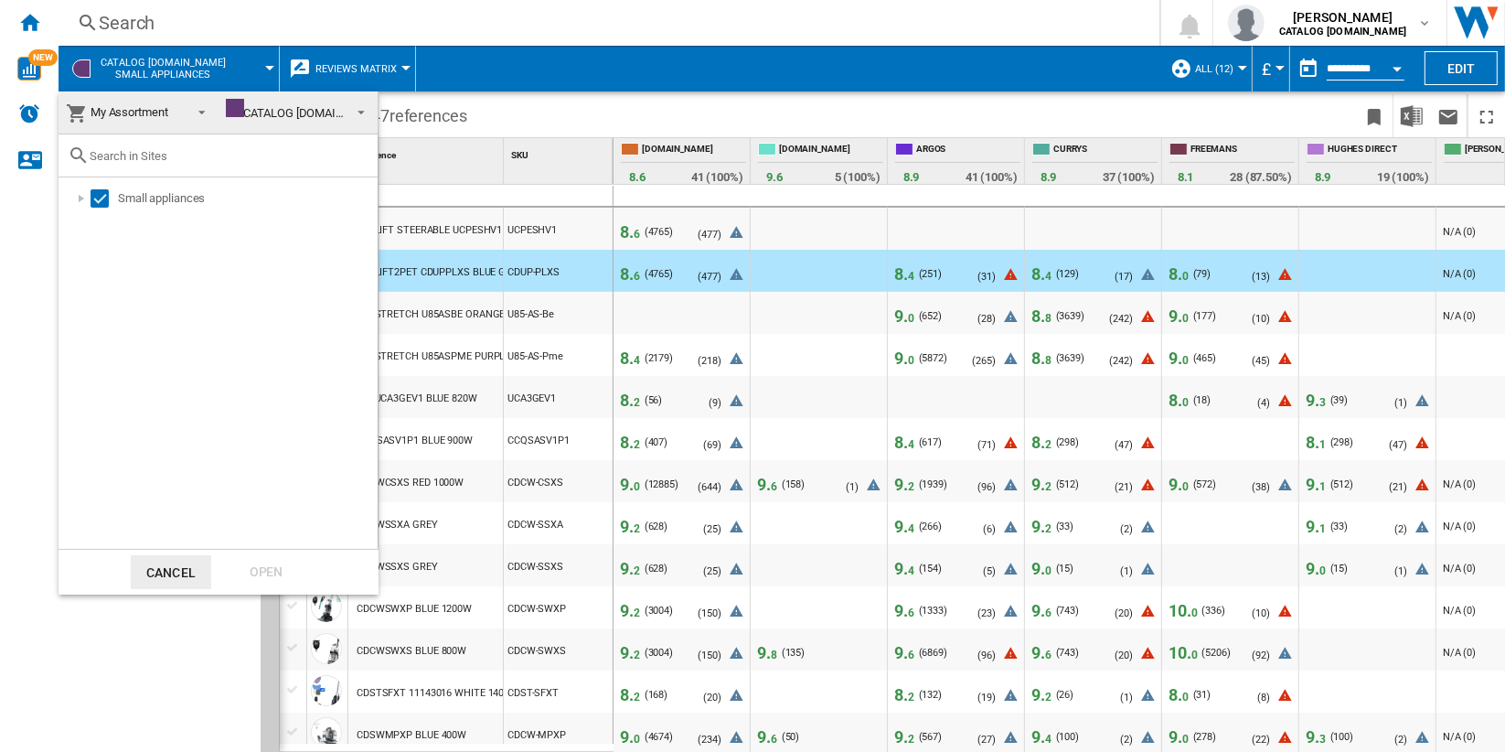
click at [174, 115] on span "My Assortment" at bounding box center [124, 113] width 116 height 26
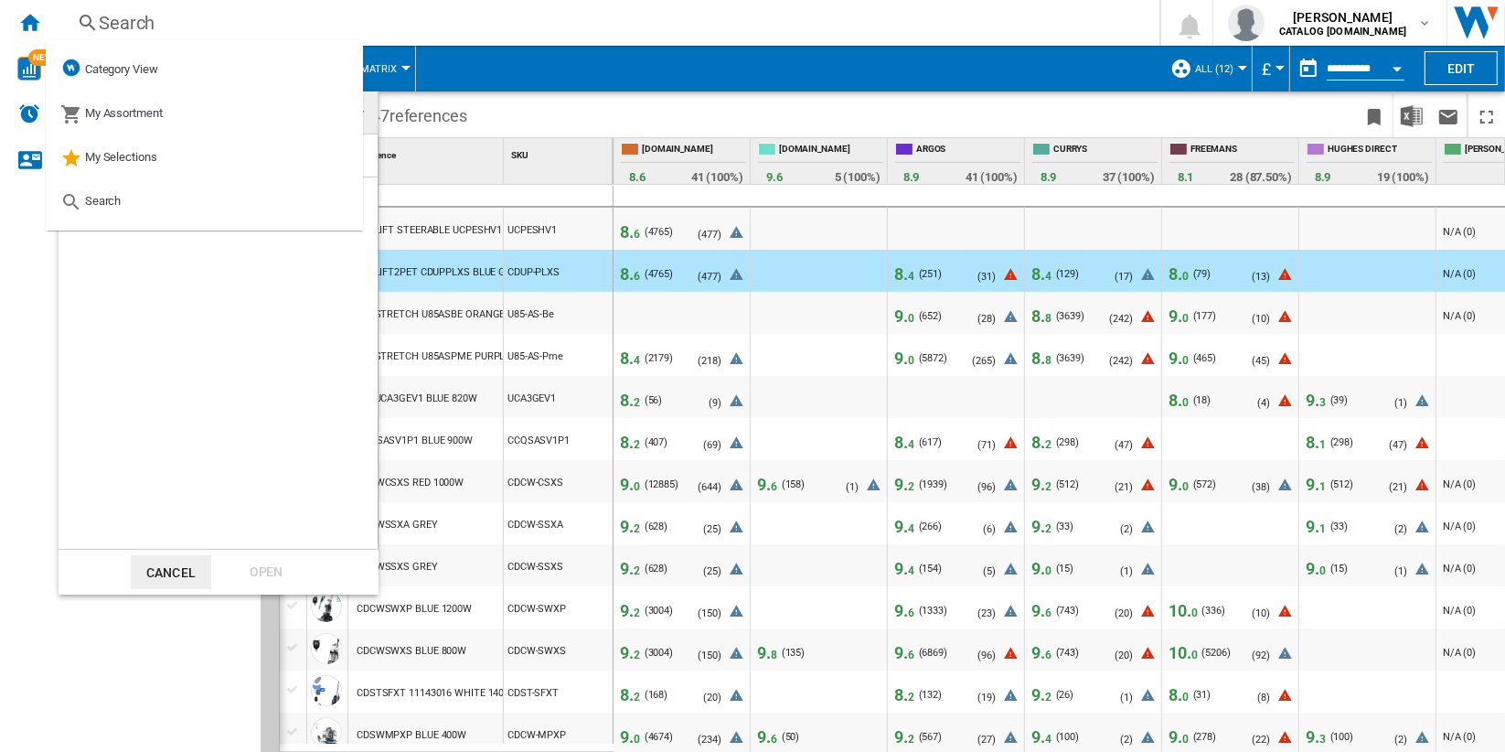
drag, startPoint x: 249, startPoint y: 292, endPoint x: 246, endPoint y: 278, distance: 14.0
click at [249, 293] on div "Small appliances" at bounding box center [218, 362] width 319 height 371
click at [673, 106] on md-backdrop at bounding box center [752, 376] width 1505 height 752
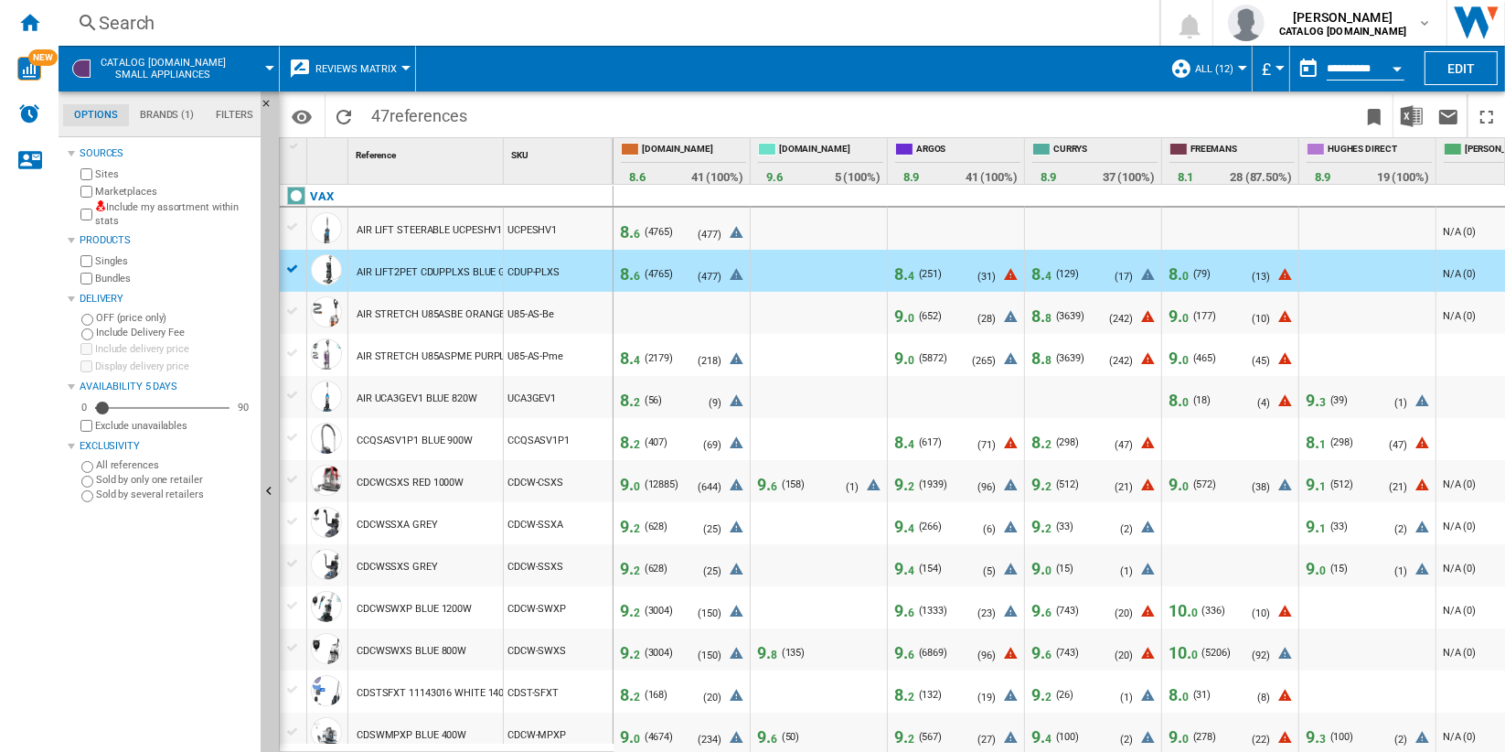
click at [208, 66] on button "CATALOG VAX.UK Small appliances" at bounding box center [173, 69] width 144 height 46
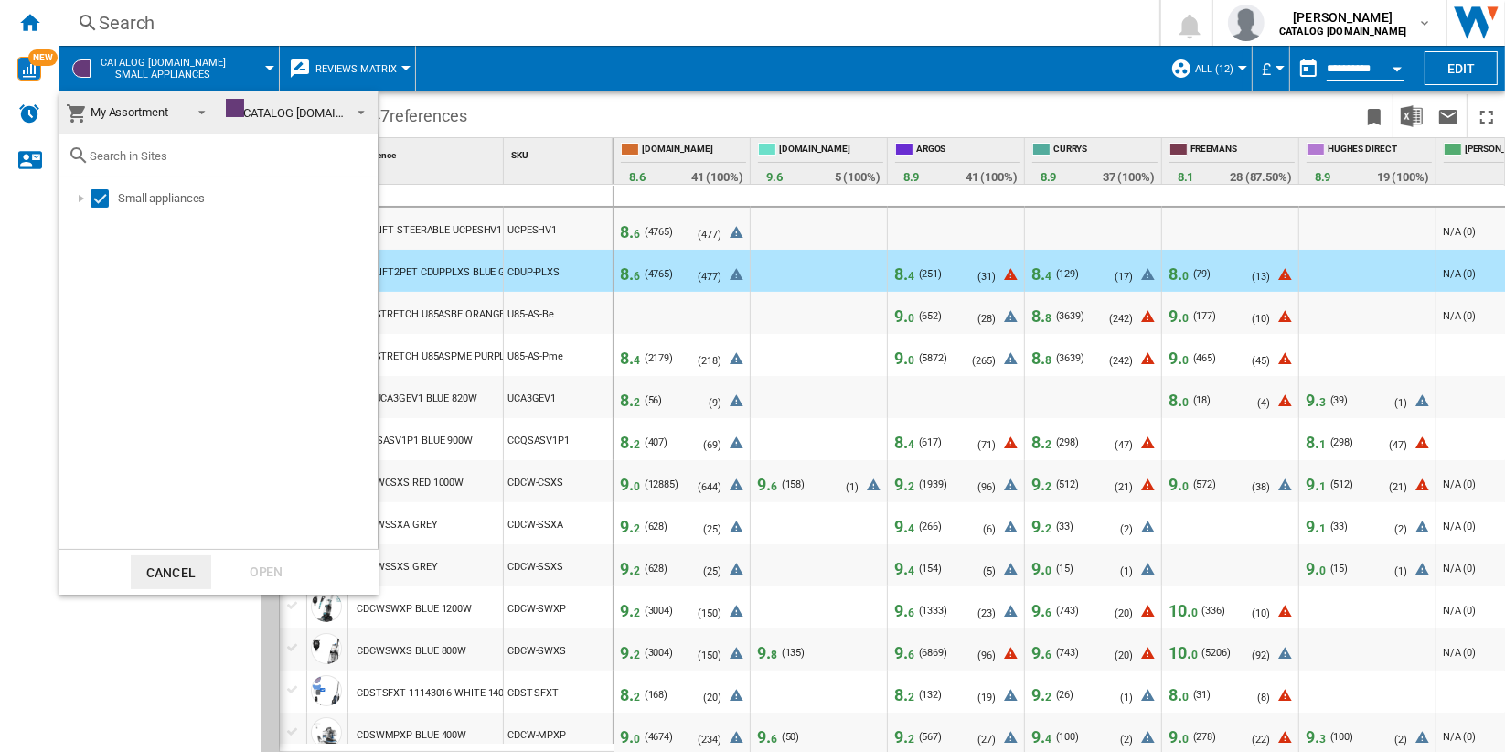
click at [197, 112] on span at bounding box center [197, 111] width 22 height 26
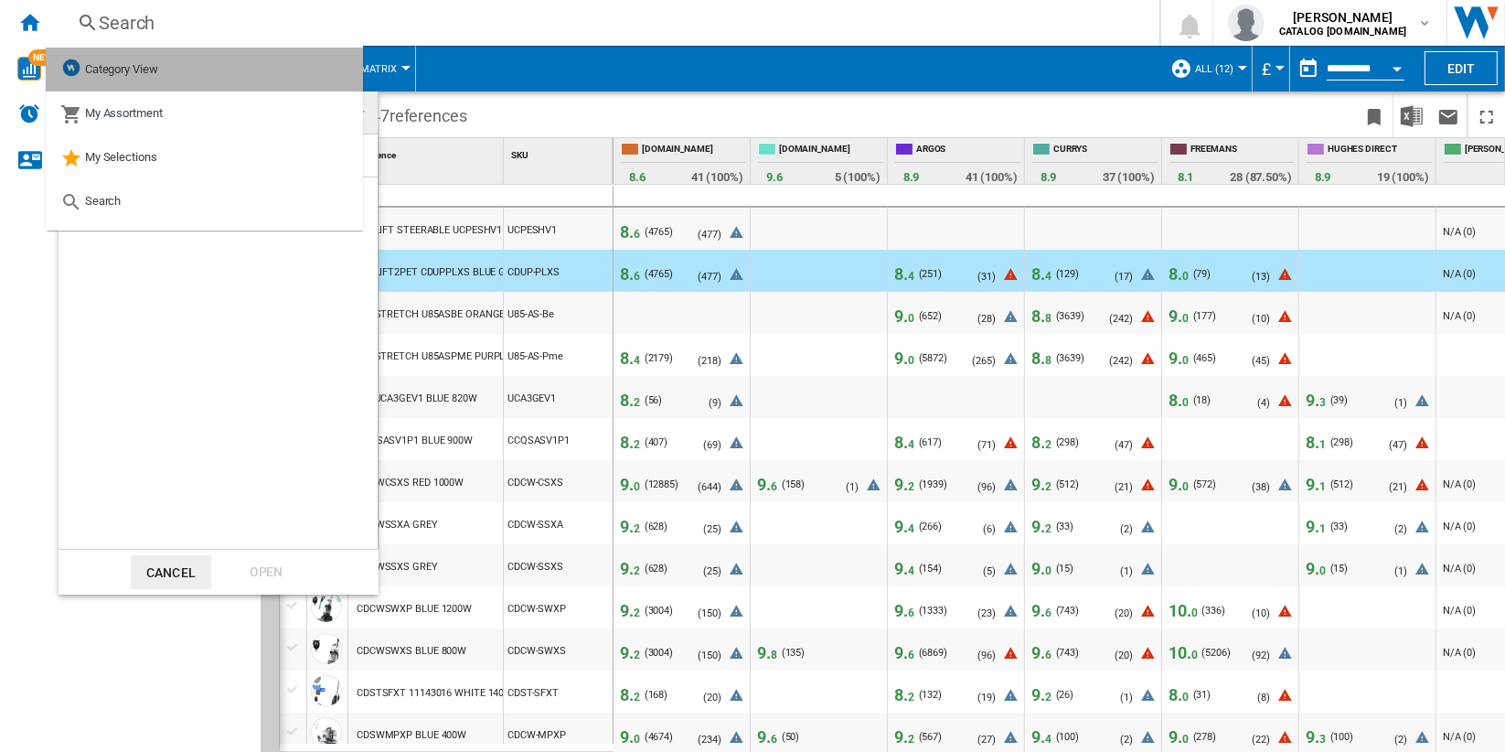
click at [181, 71] on md-option "Category View" at bounding box center [204, 70] width 317 height 44
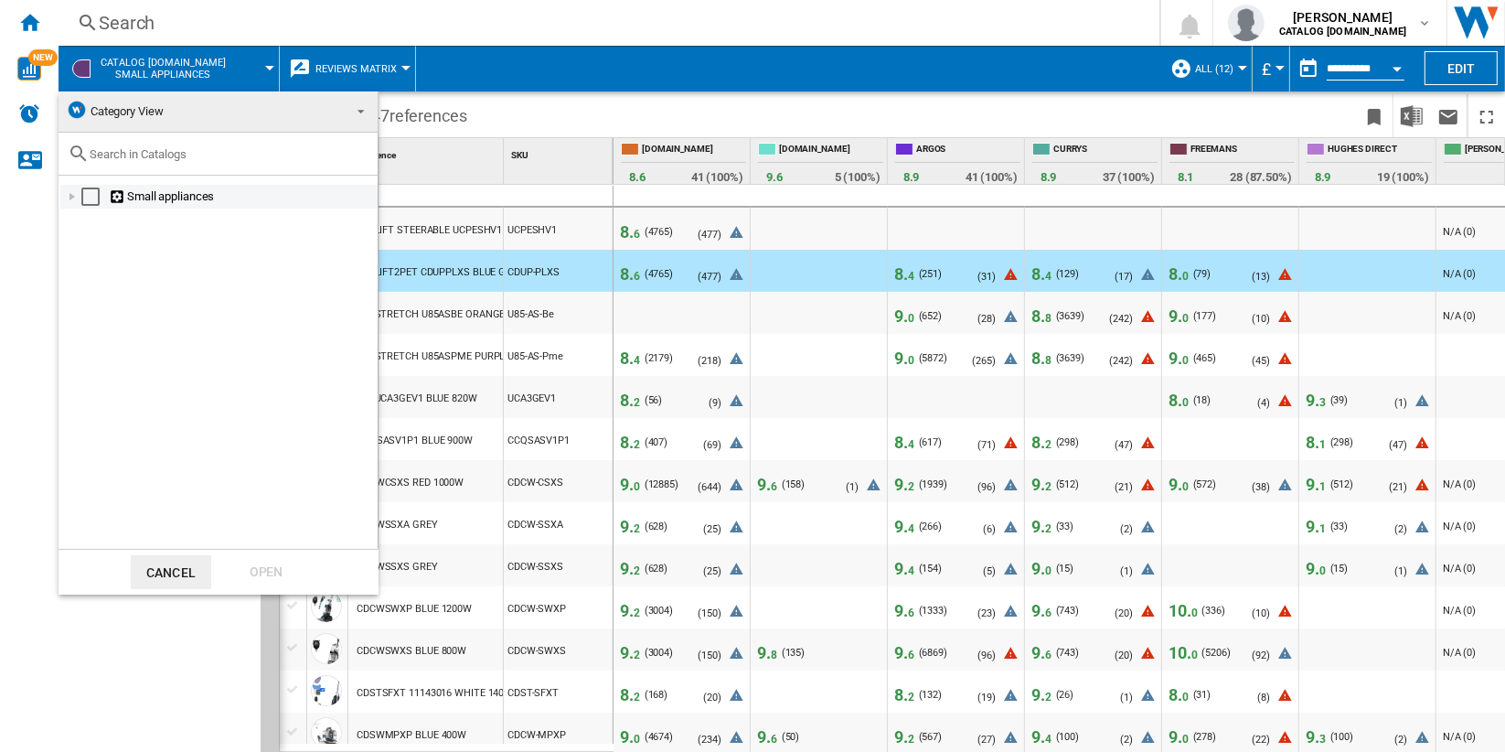
click at [90, 195] on div "Select" at bounding box center [90, 196] width 18 height 18
click at [72, 195] on div at bounding box center [72, 196] width 18 height 18
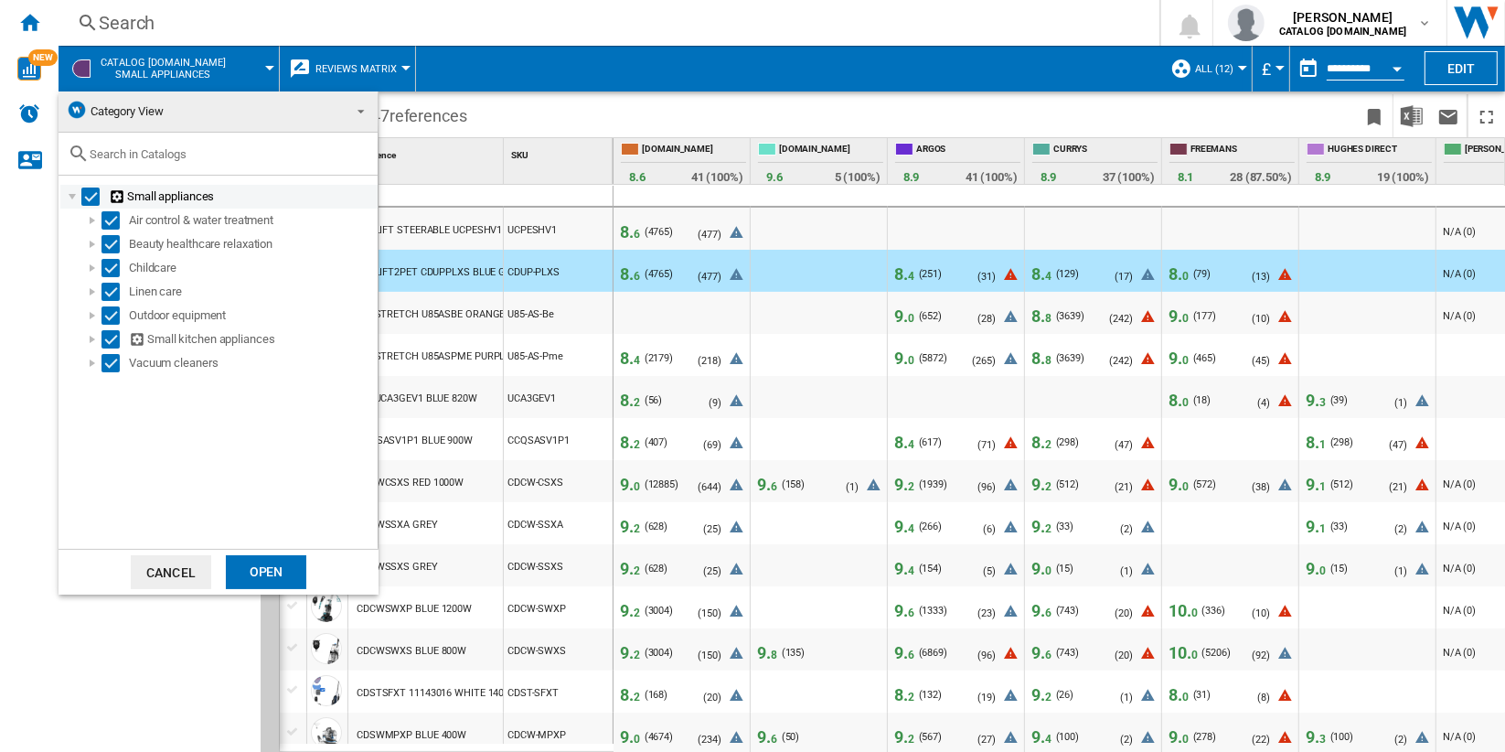
click at [91, 196] on div "Select" at bounding box center [90, 196] width 18 height 18
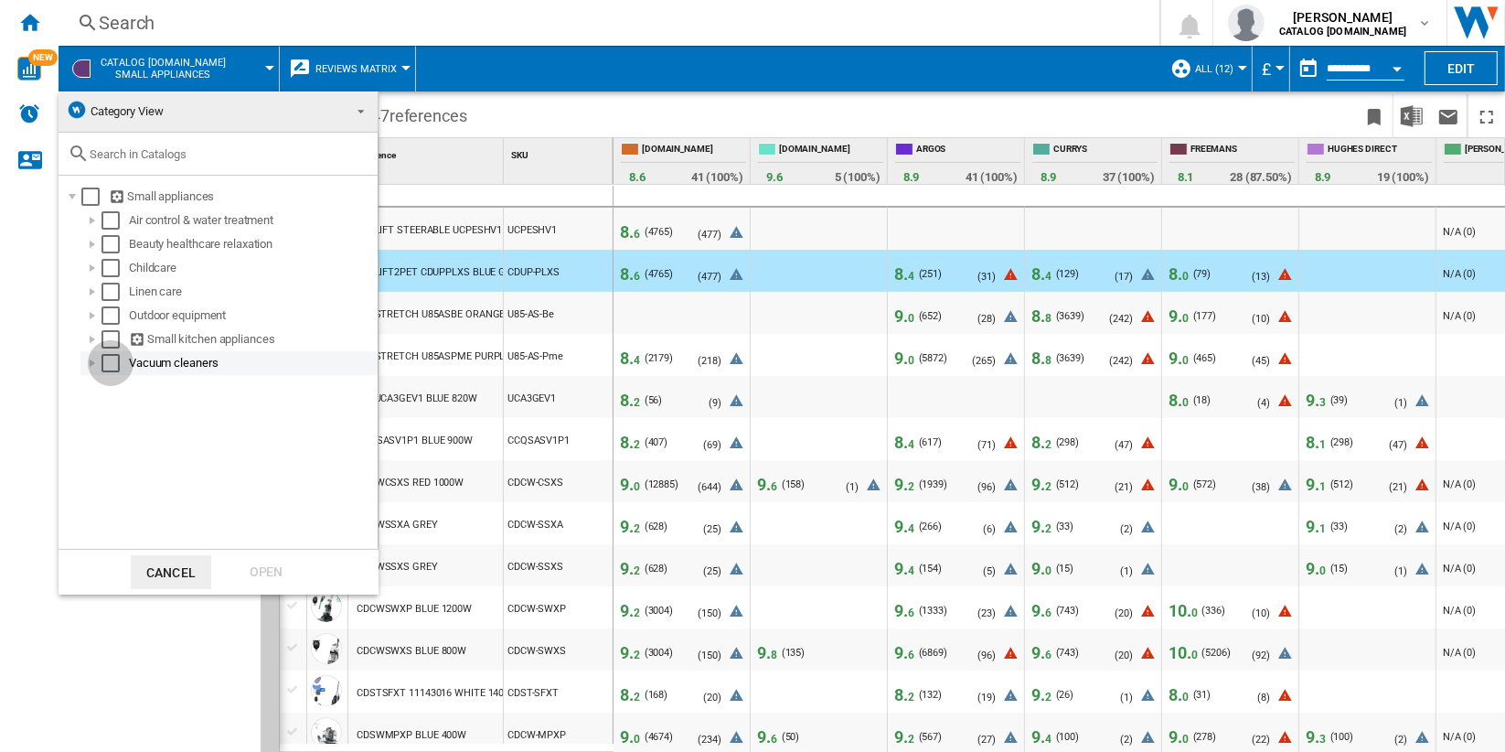
click at [112, 360] on div "Select" at bounding box center [110, 363] width 18 height 18
click at [262, 568] on div "Open" at bounding box center [266, 572] width 80 height 34
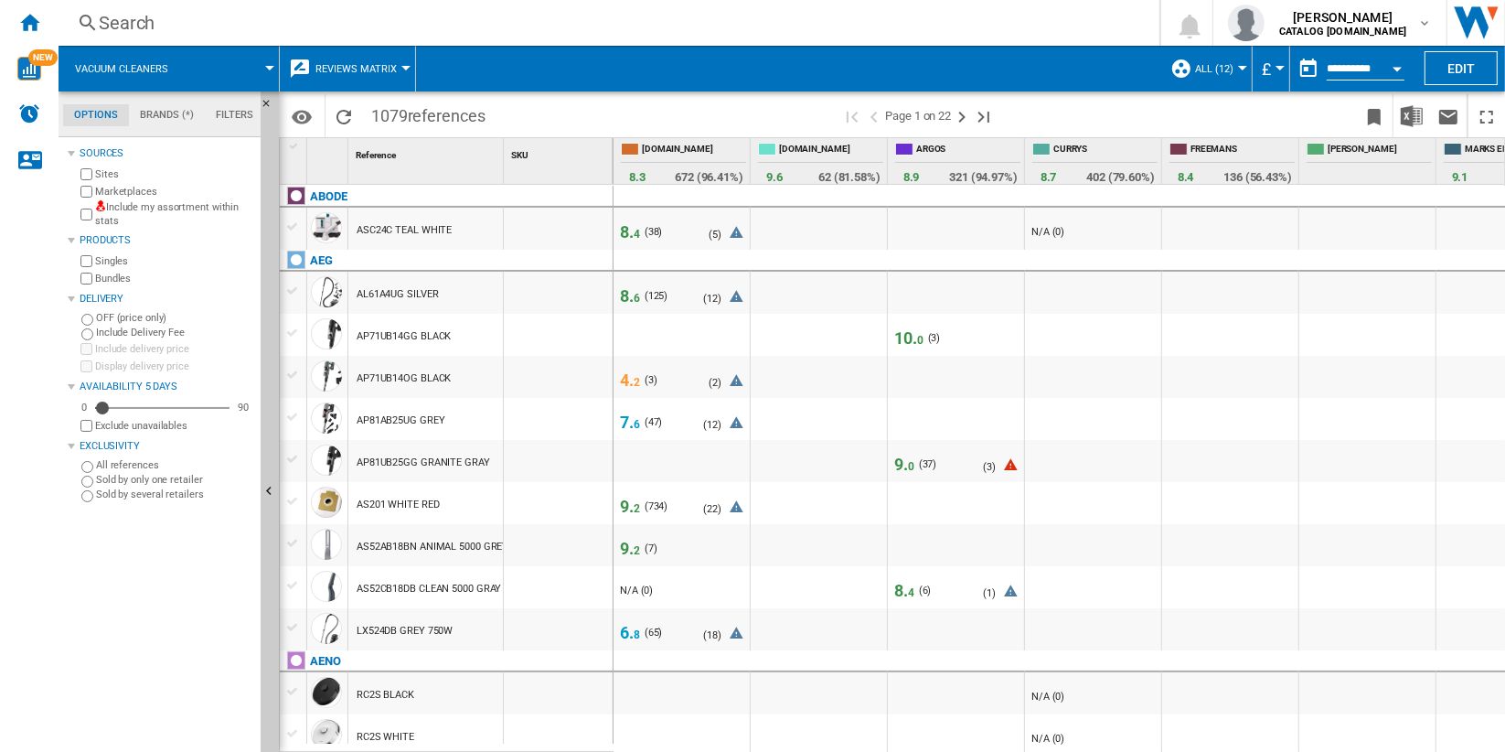
click at [378, 233] on div "ASC24C TEAL WHITE" at bounding box center [404, 230] width 95 height 42
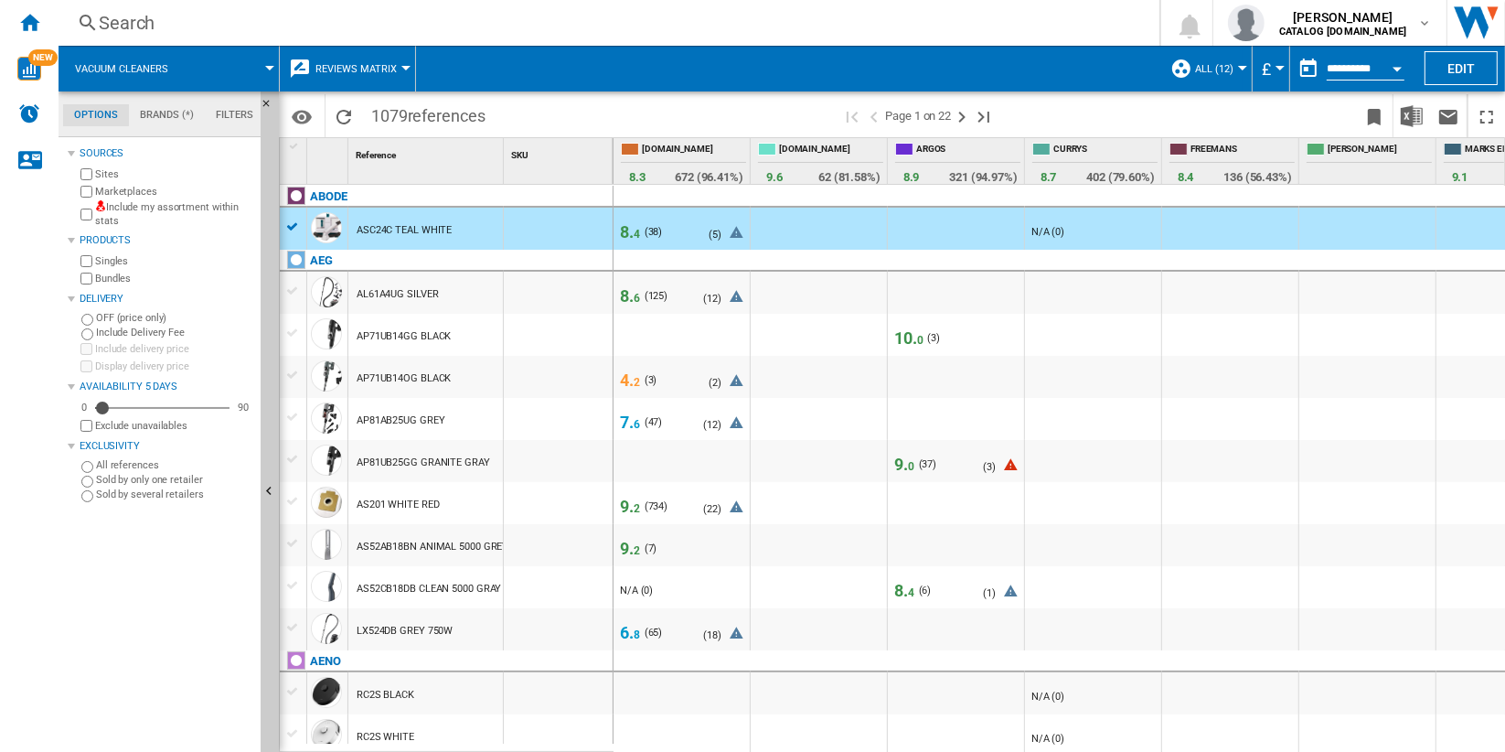
click at [397, 303] on div "AL61A4UG SILVER" at bounding box center [398, 294] width 82 height 42
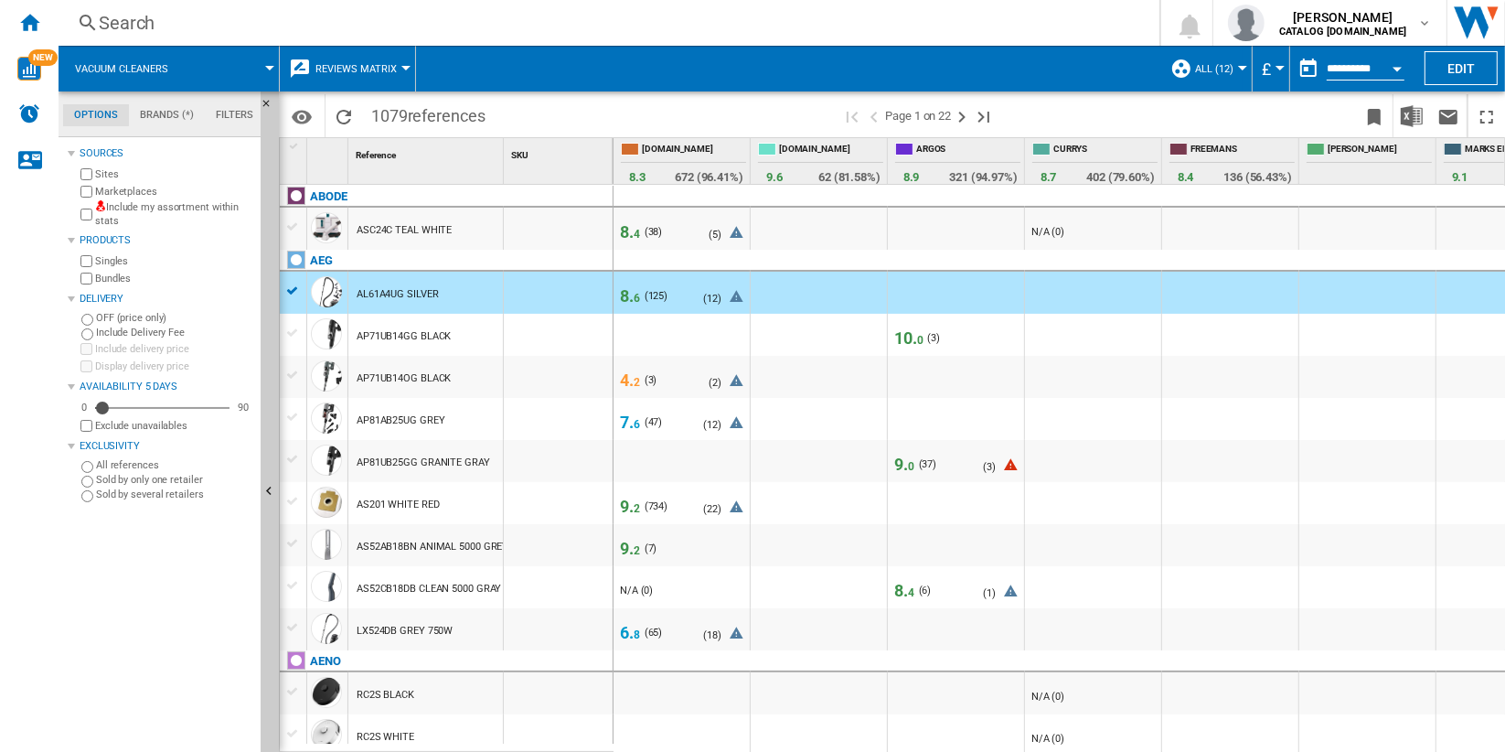
click at [419, 341] on div "AP71UB14GG BLACK" at bounding box center [404, 336] width 94 height 42
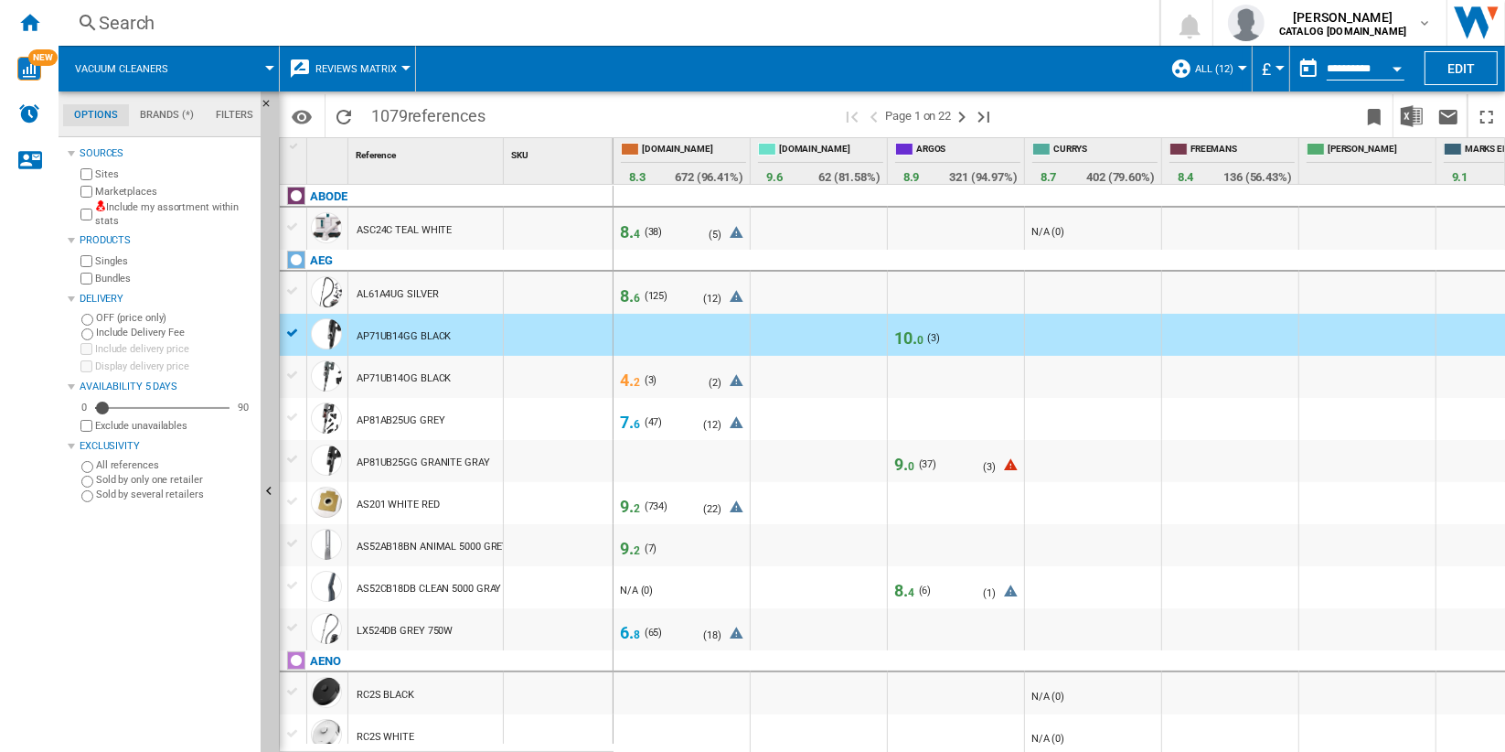
click at [470, 390] on div "AP71UB14OG BLACK" at bounding box center [425, 377] width 155 height 42
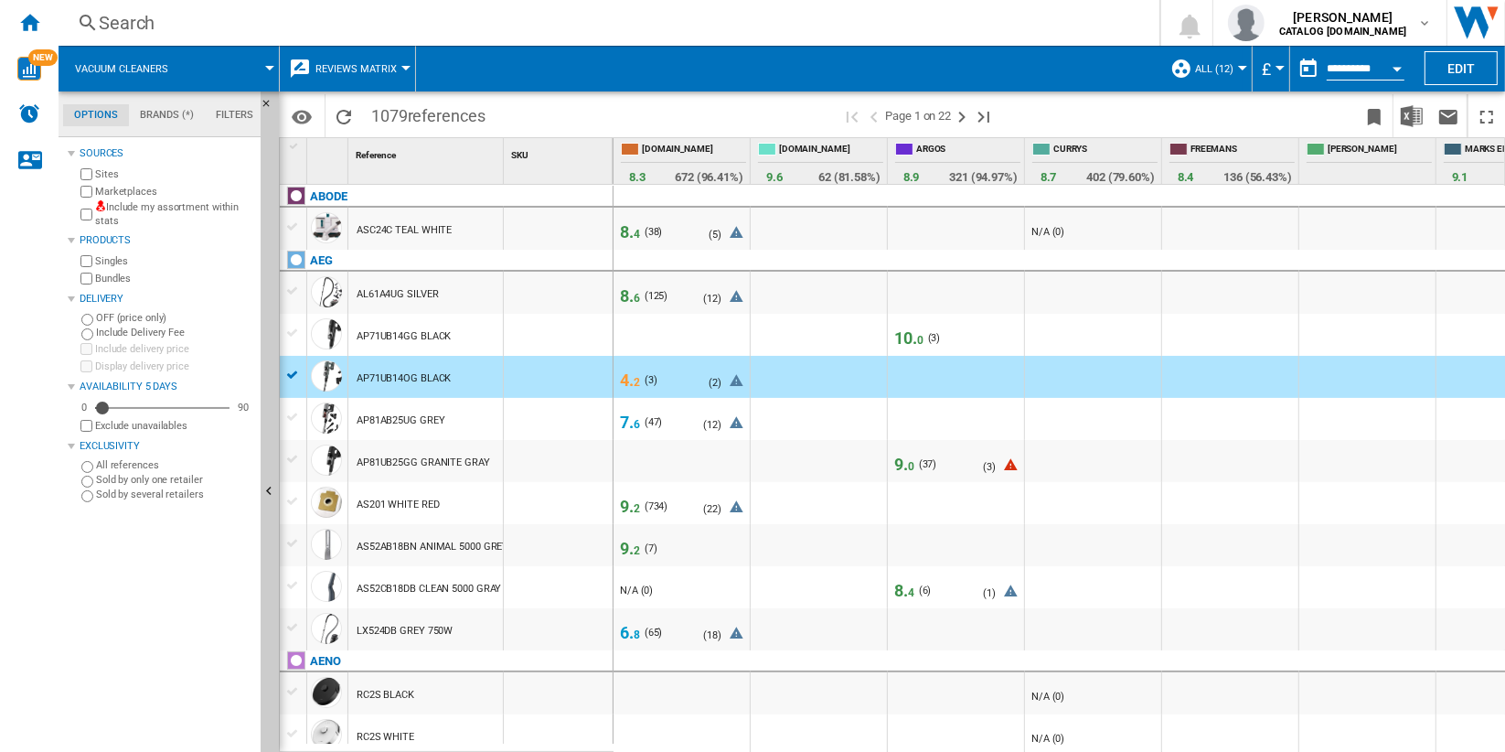
click at [474, 434] on div "AP81AB25UG GREY" at bounding box center [425, 419] width 155 height 42
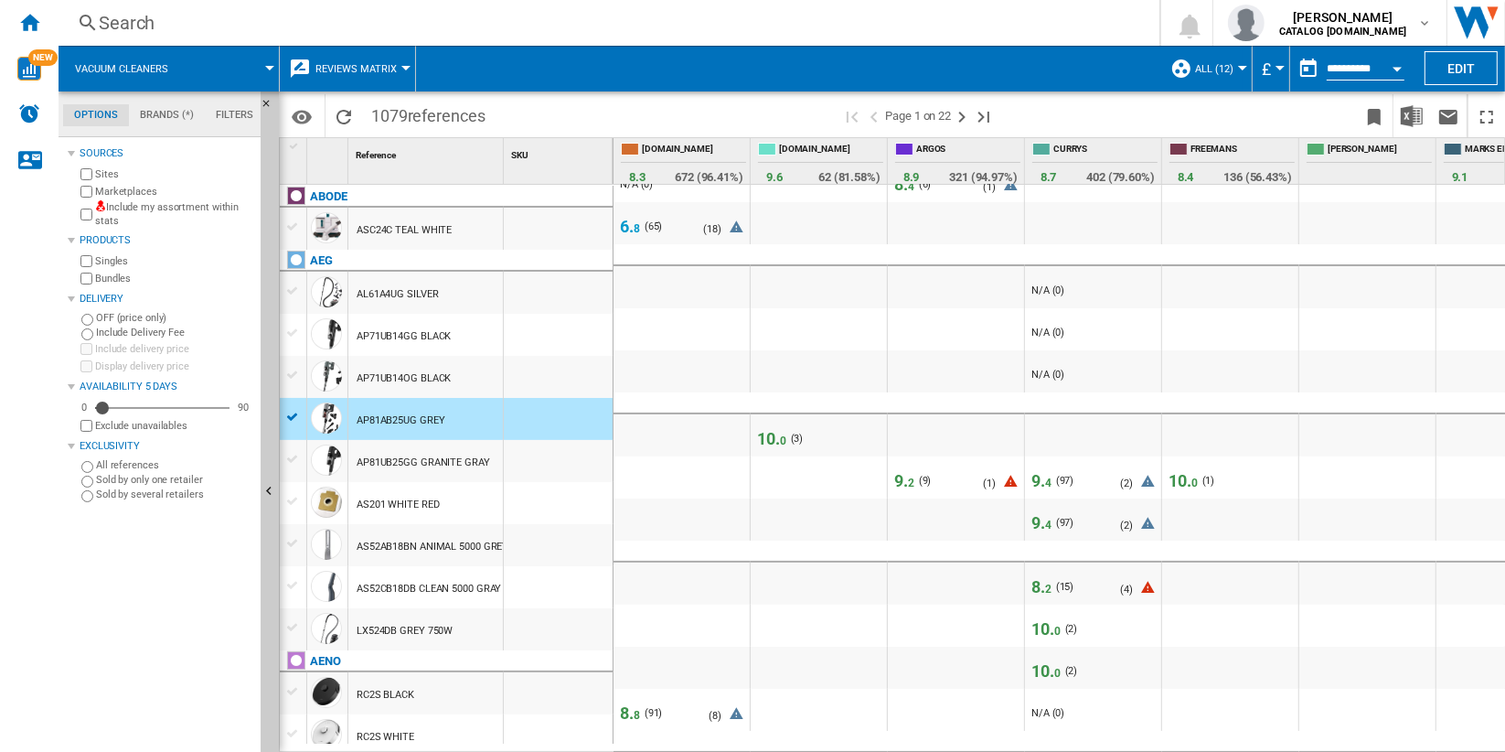
scroll to position [406, 0]
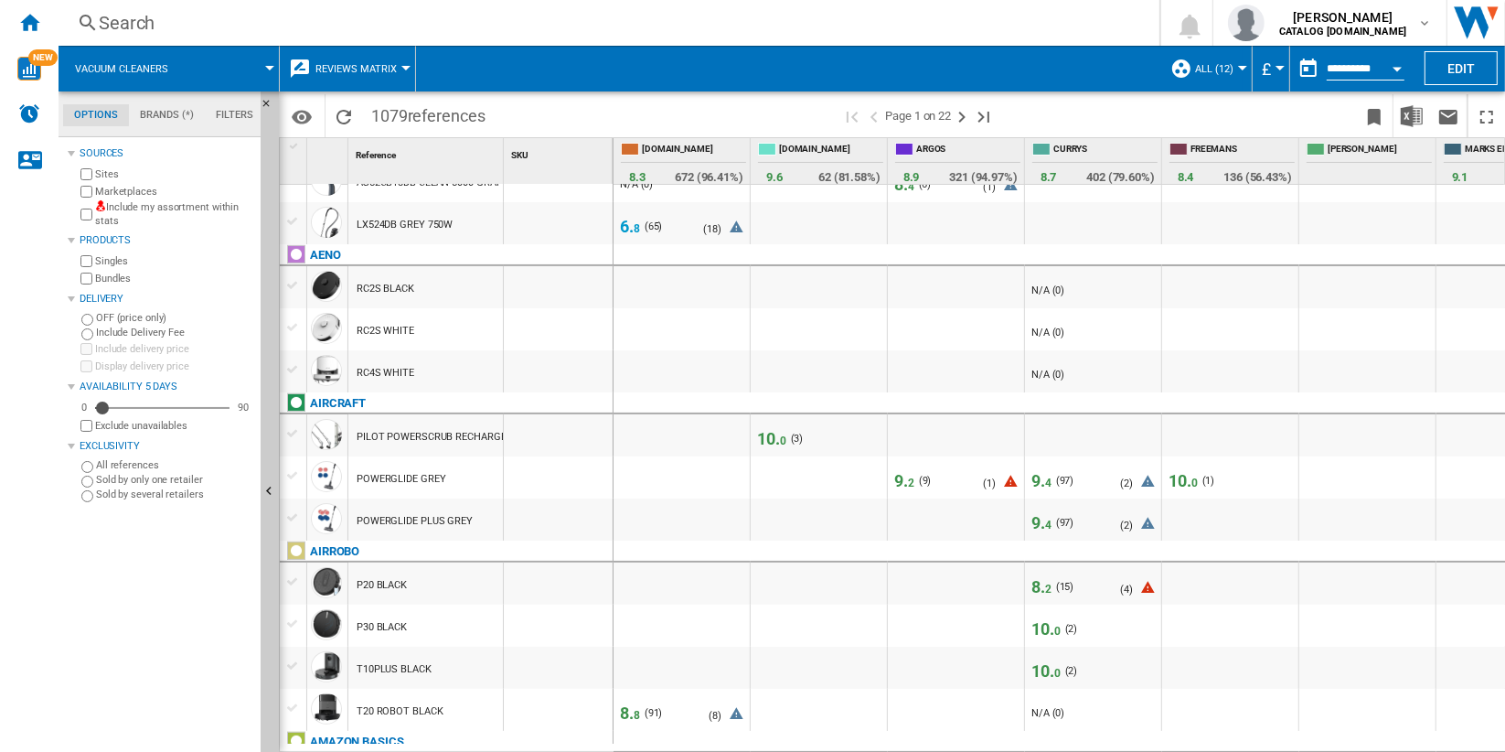
click at [904, 481] on span "9. 2" at bounding box center [904, 480] width 20 height 19
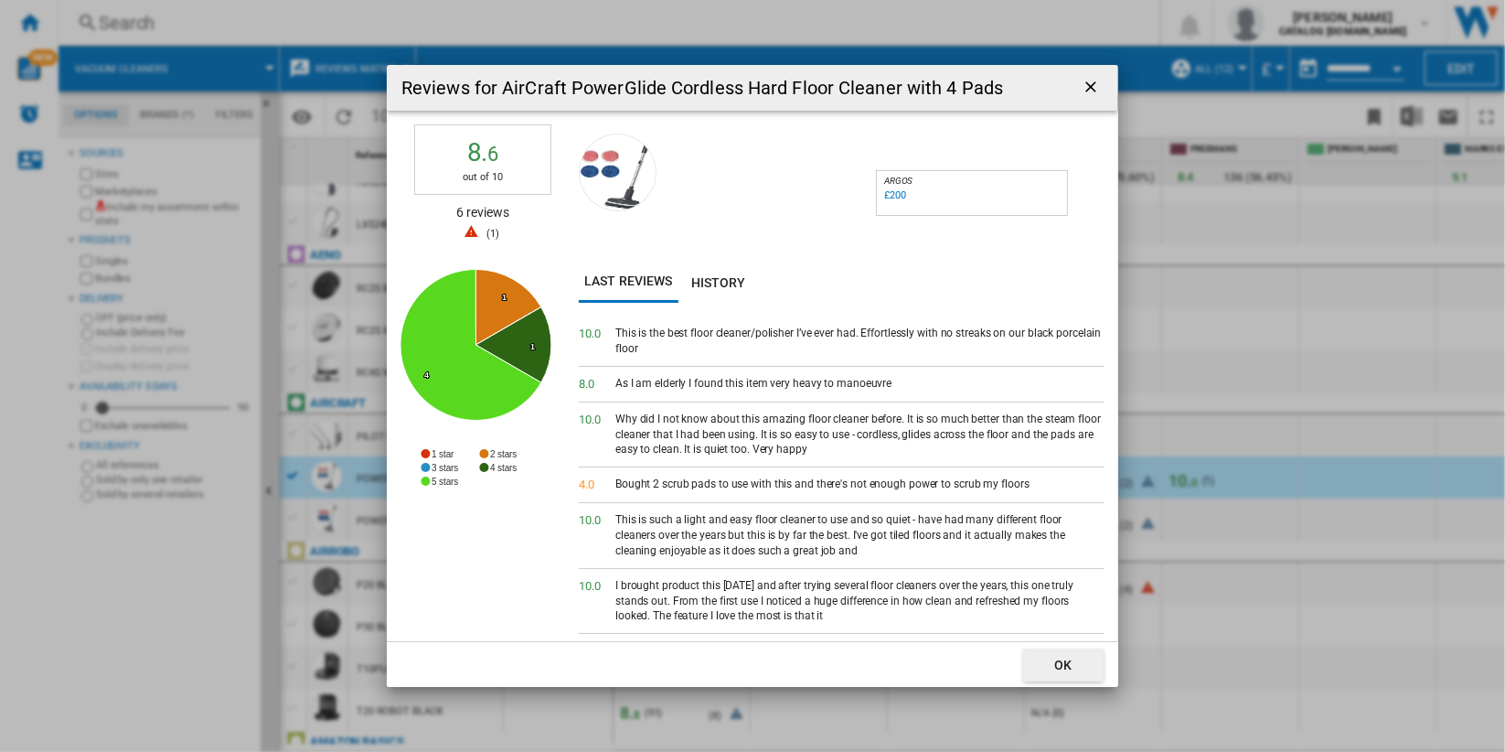
drag, startPoint x: 780, startPoint y: 615, endPoint x: 611, endPoint y: 339, distance: 323.8
click at [611, 339] on div "10. 0 This is the best floor cleaner/polisher I’ve ever had. Effortlessly with …" at bounding box center [842, 478] width 526 height 325
drag, startPoint x: 611, startPoint y: 339, endPoint x: 704, endPoint y: 282, distance: 109.6
click at [704, 281] on button "History" at bounding box center [718, 282] width 80 height 41
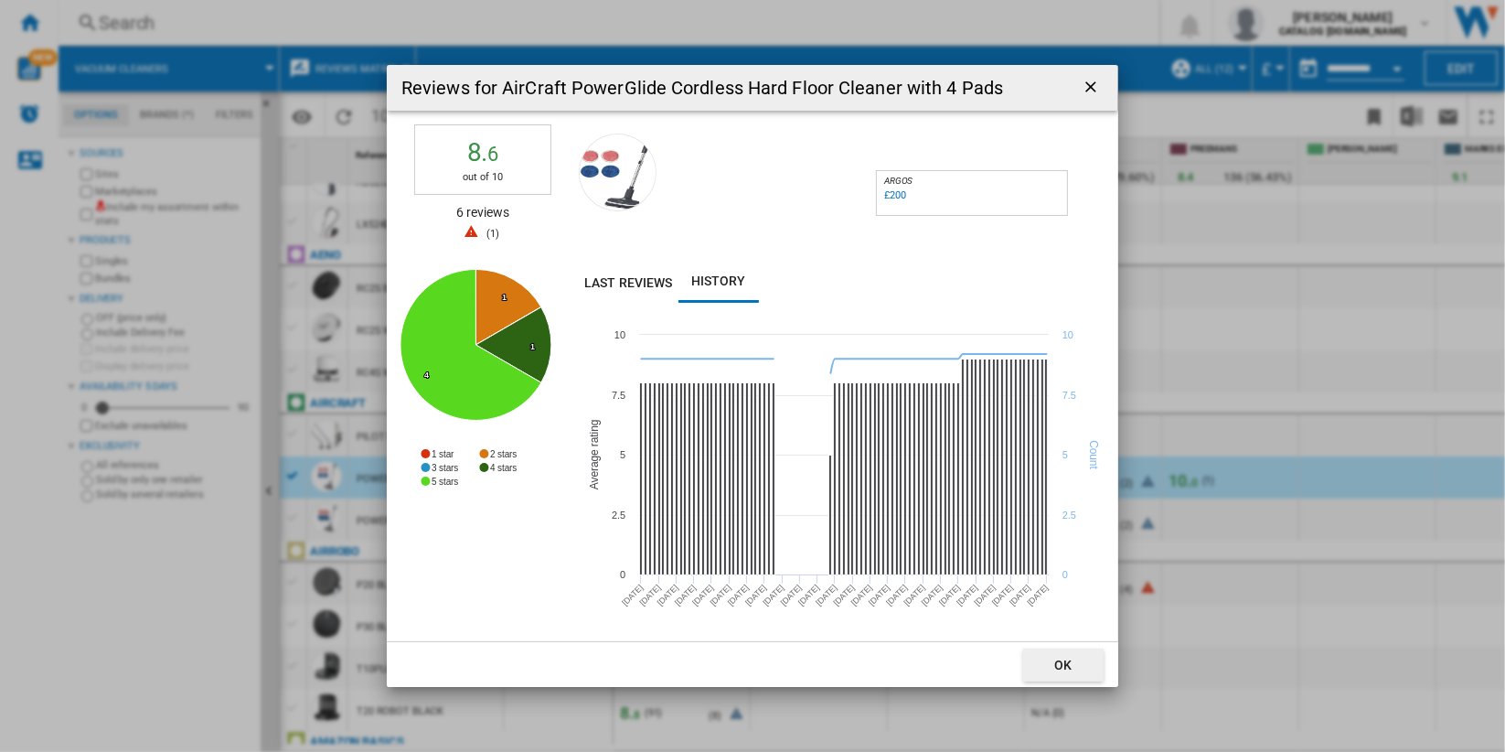
click at [1088, 87] on ng-md-icon "getI18NText('BUTTONS.CLOSE_DIALOG')" at bounding box center [1093, 89] width 22 height 22
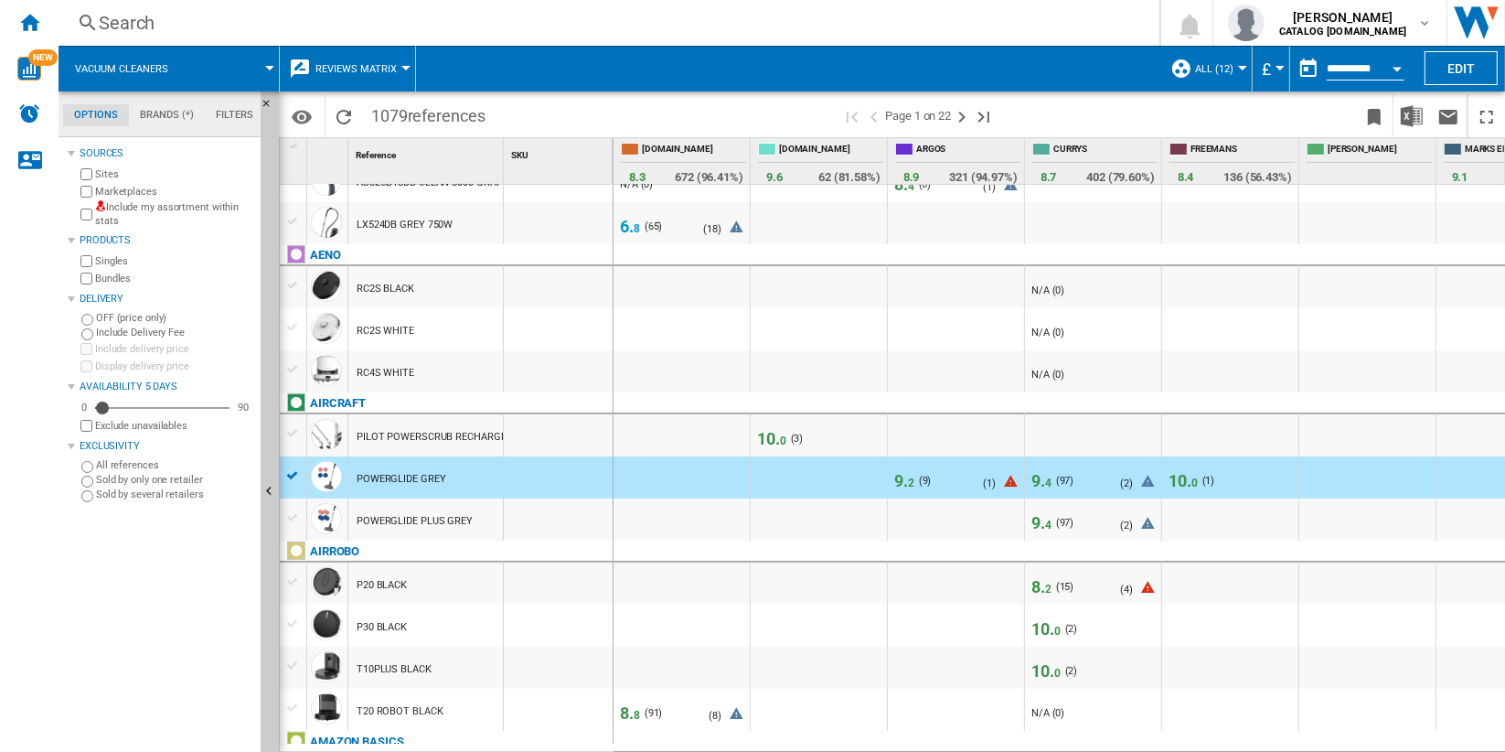
scroll to position [0, 0]
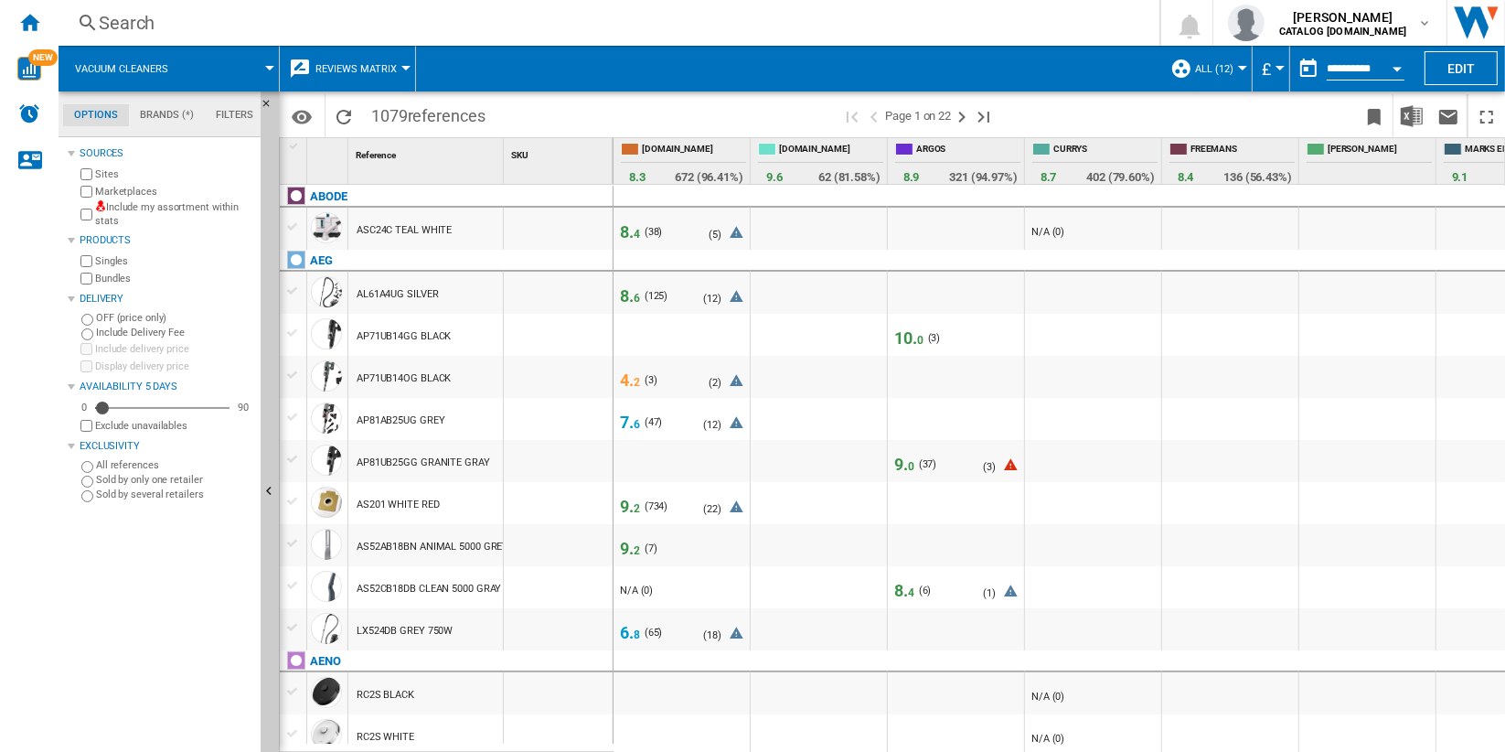
click at [361, 67] on span "Reviews Matrix" at bounding box center [355, 69] width 81 height 12
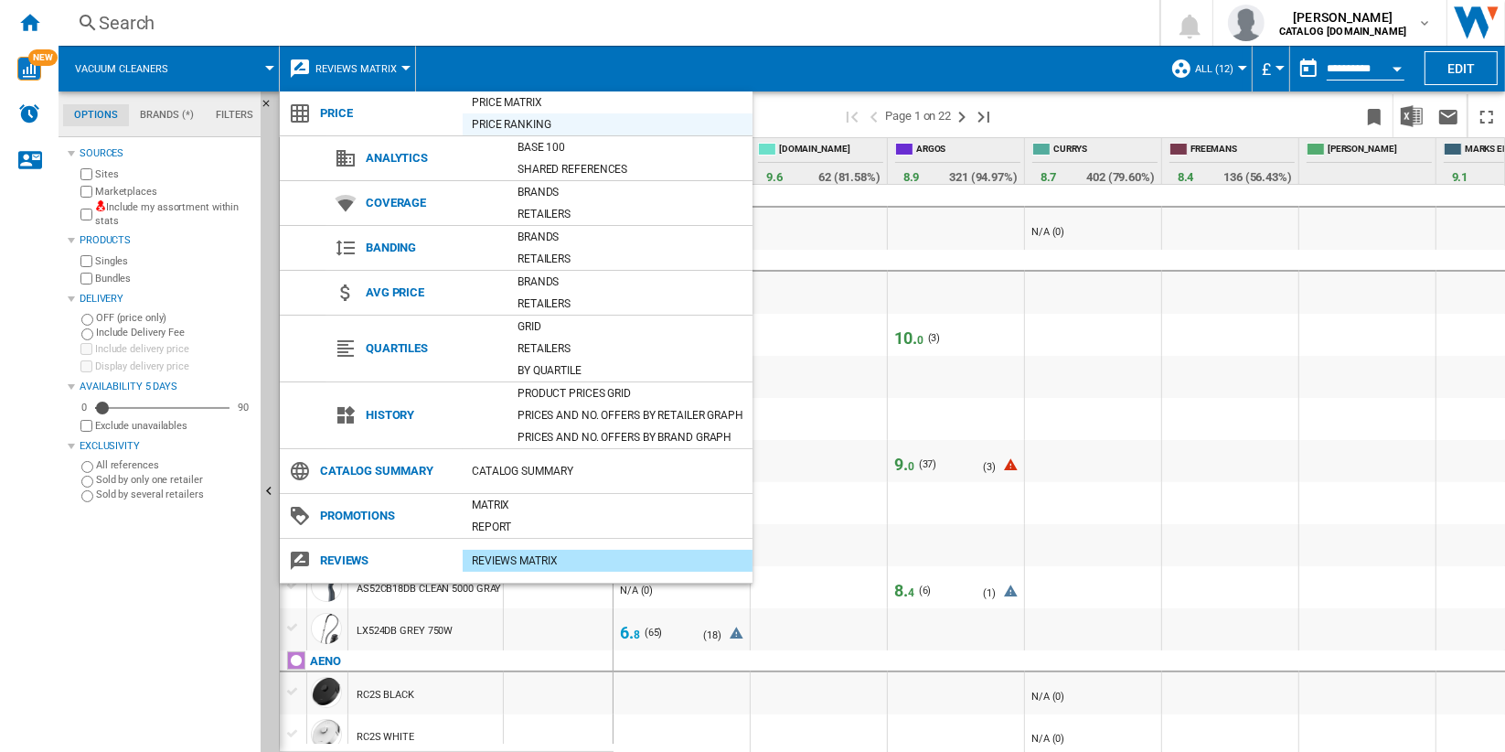
click at [577, 113] on div "Price Ranking" at bounding box center [608, 124] width 290 height 22
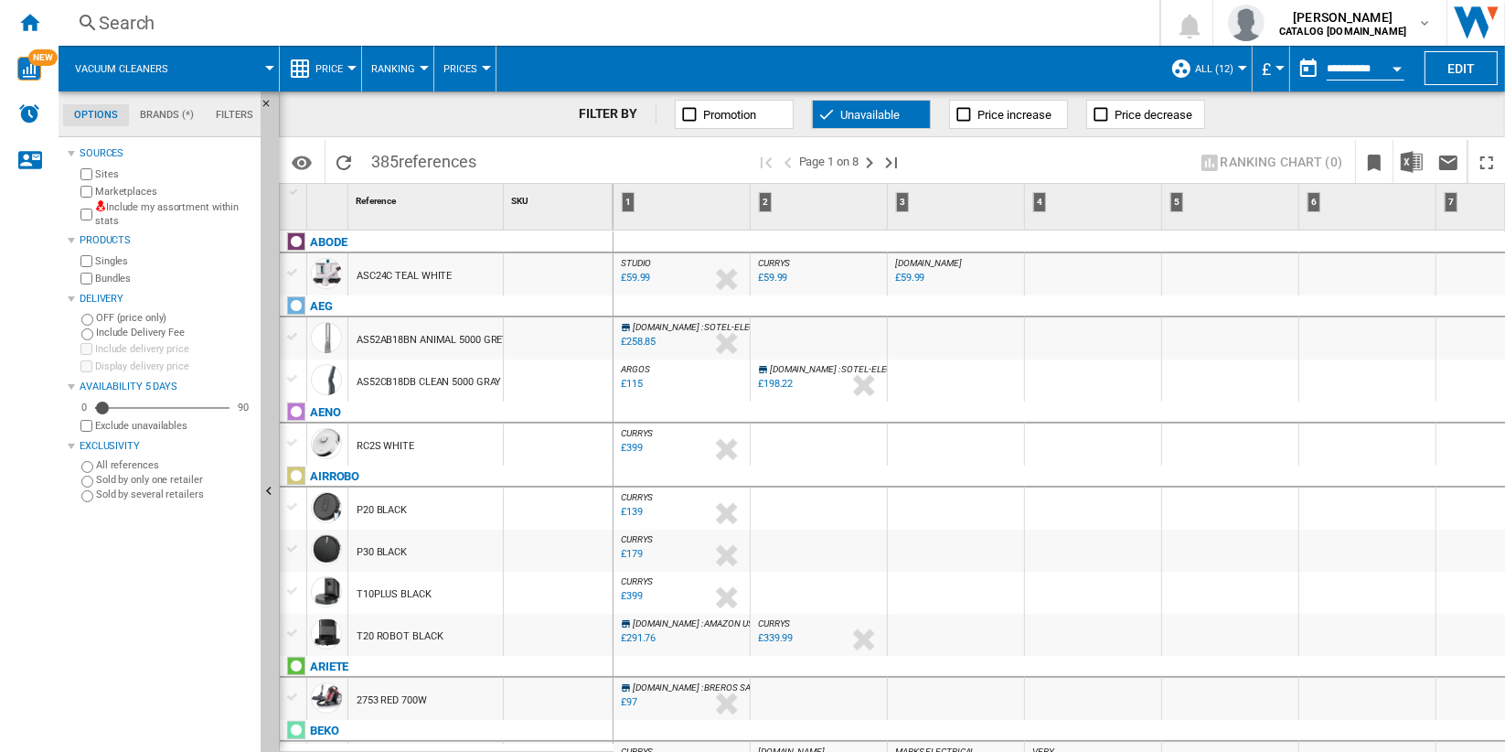
scroll to position [203, 0]
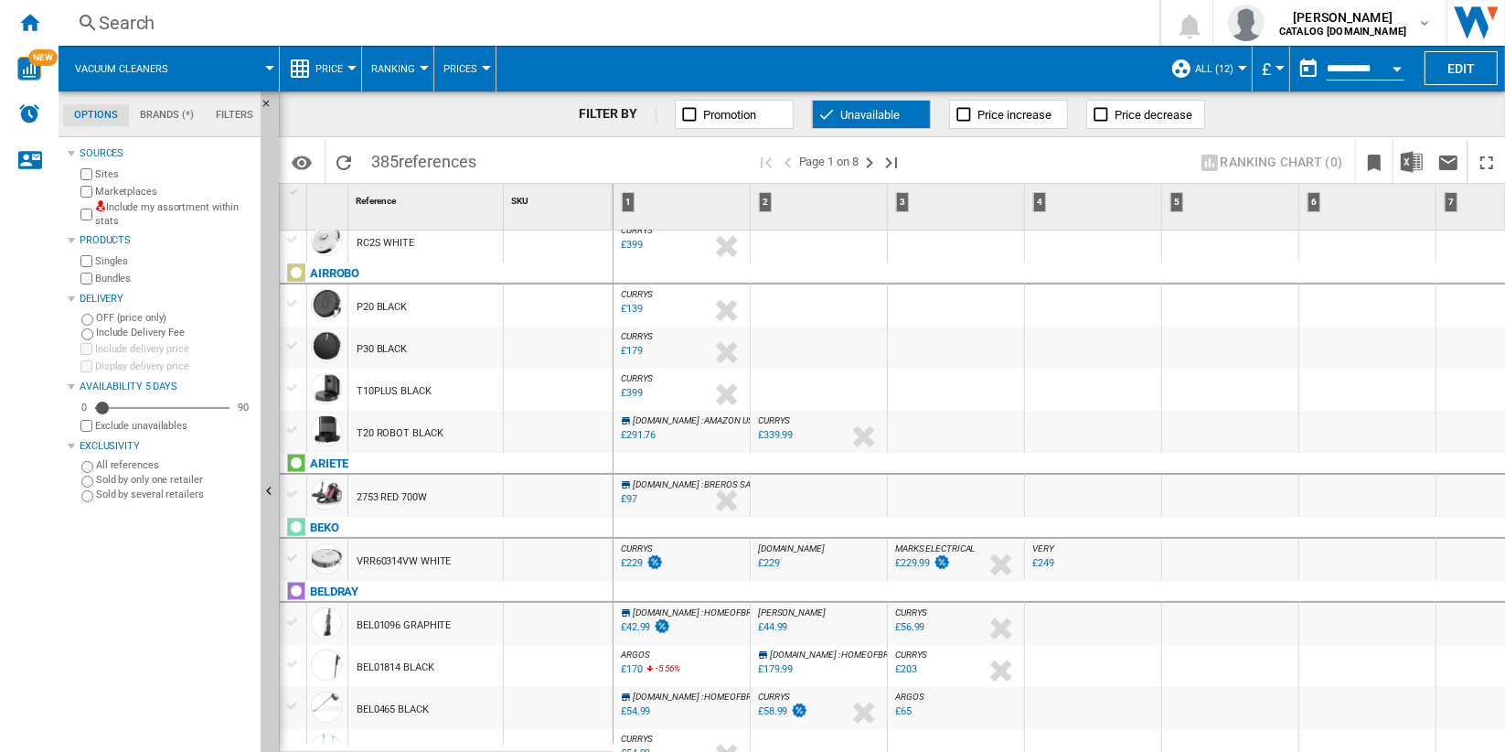
click at [401, 70] on span "Ranking" at bounding box center [393, 69] width 44 height 12
click at [413, 105] on button "Matrix" at bounding box center [405, 113] width 88 height 44
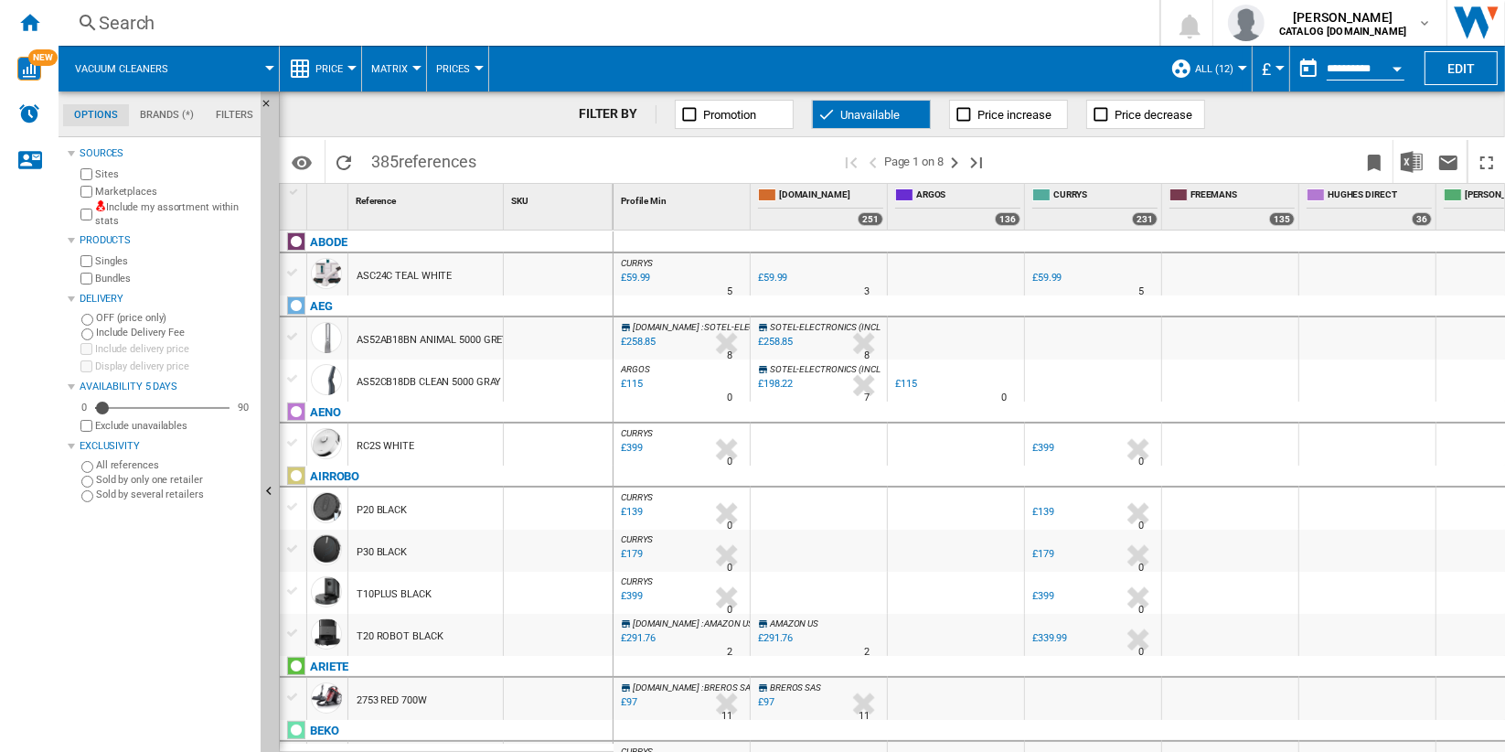
click at [872, 112] on span "Unavailable" at bounding box center [869, 115] width 59 height 14
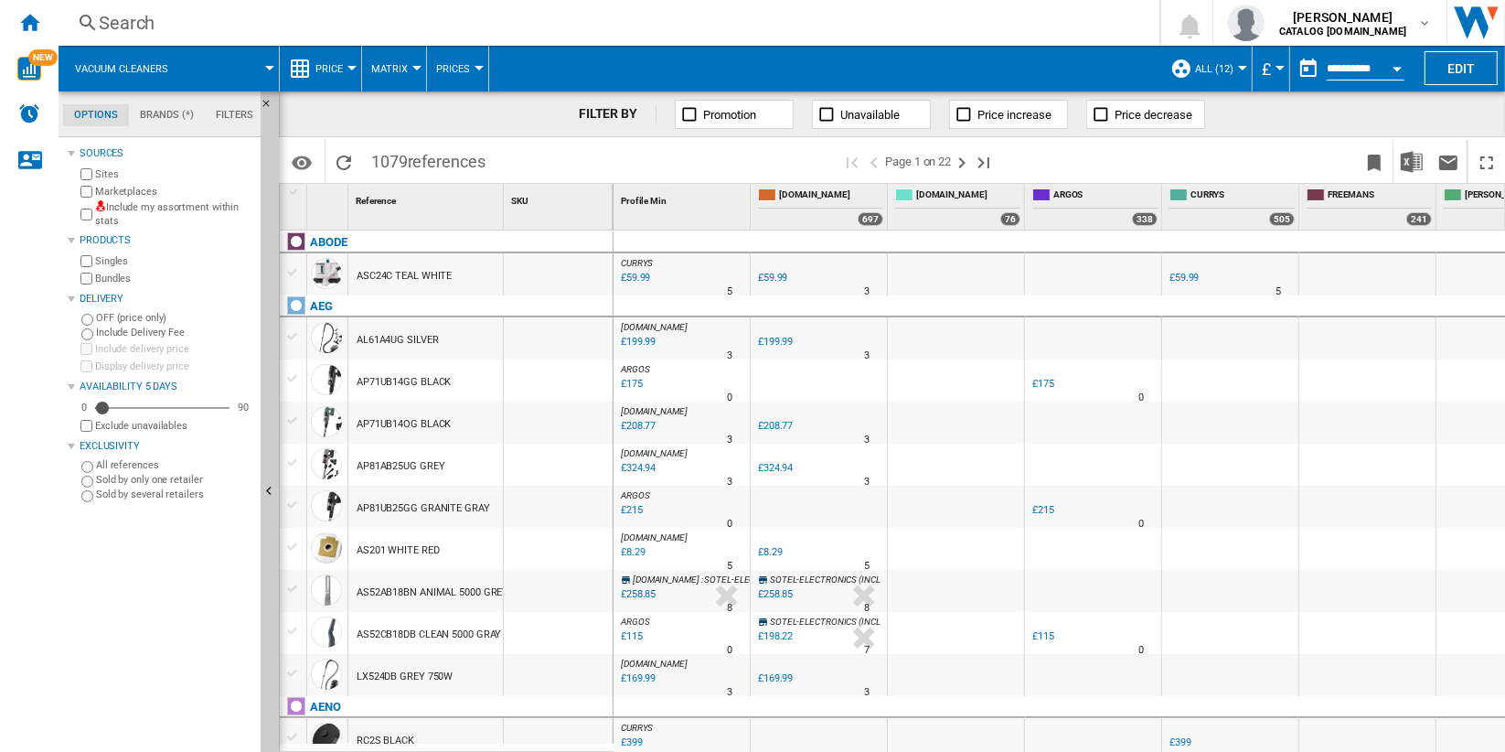
click at [468, 271] on div "ASC24C TEAL WHITE" at bounding box center [425, 274] width 155 height 42
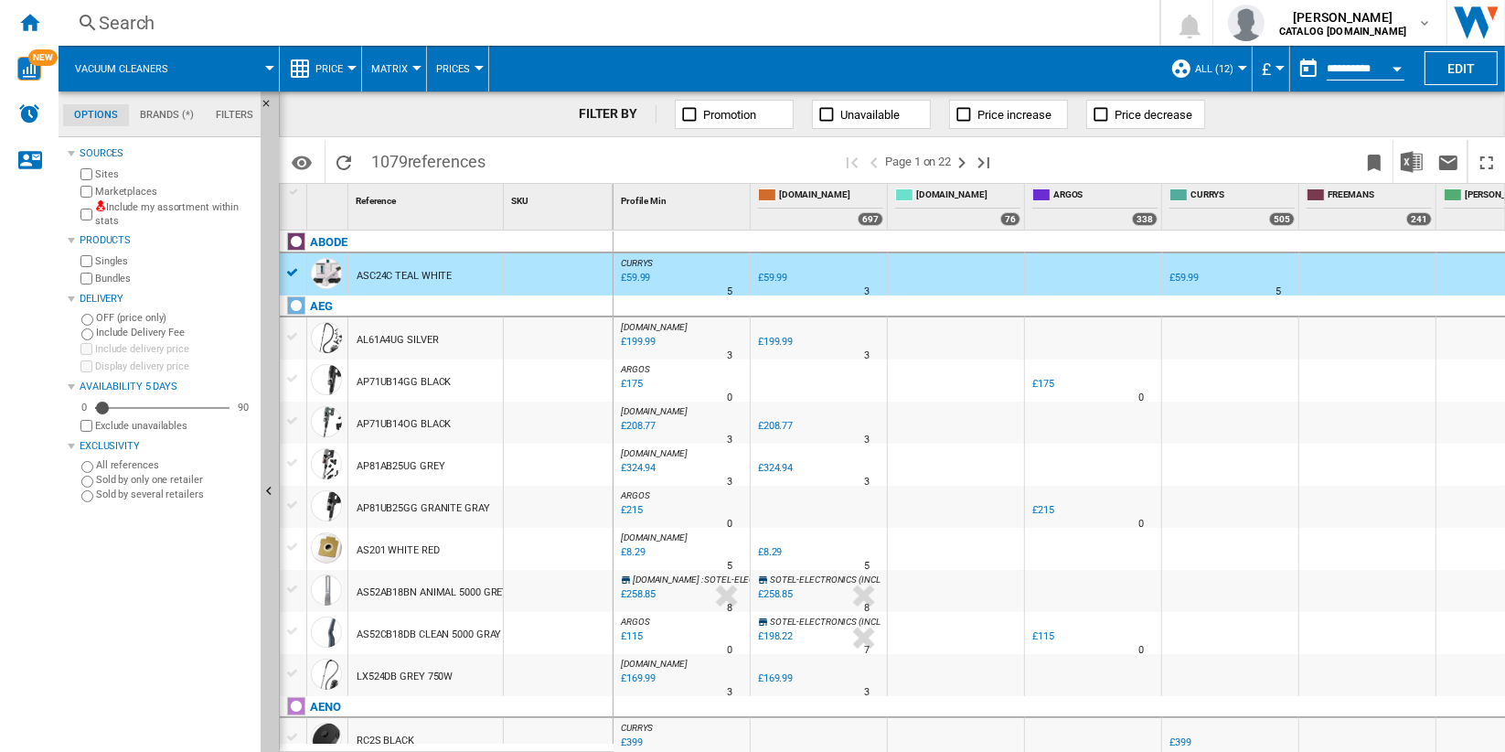
click at [770, 274] on div "£59.99" at bounding box center [772, 278] width 29 height 12
click at [348, 66] on div at bounding box center [351, 68] width 9 height 5
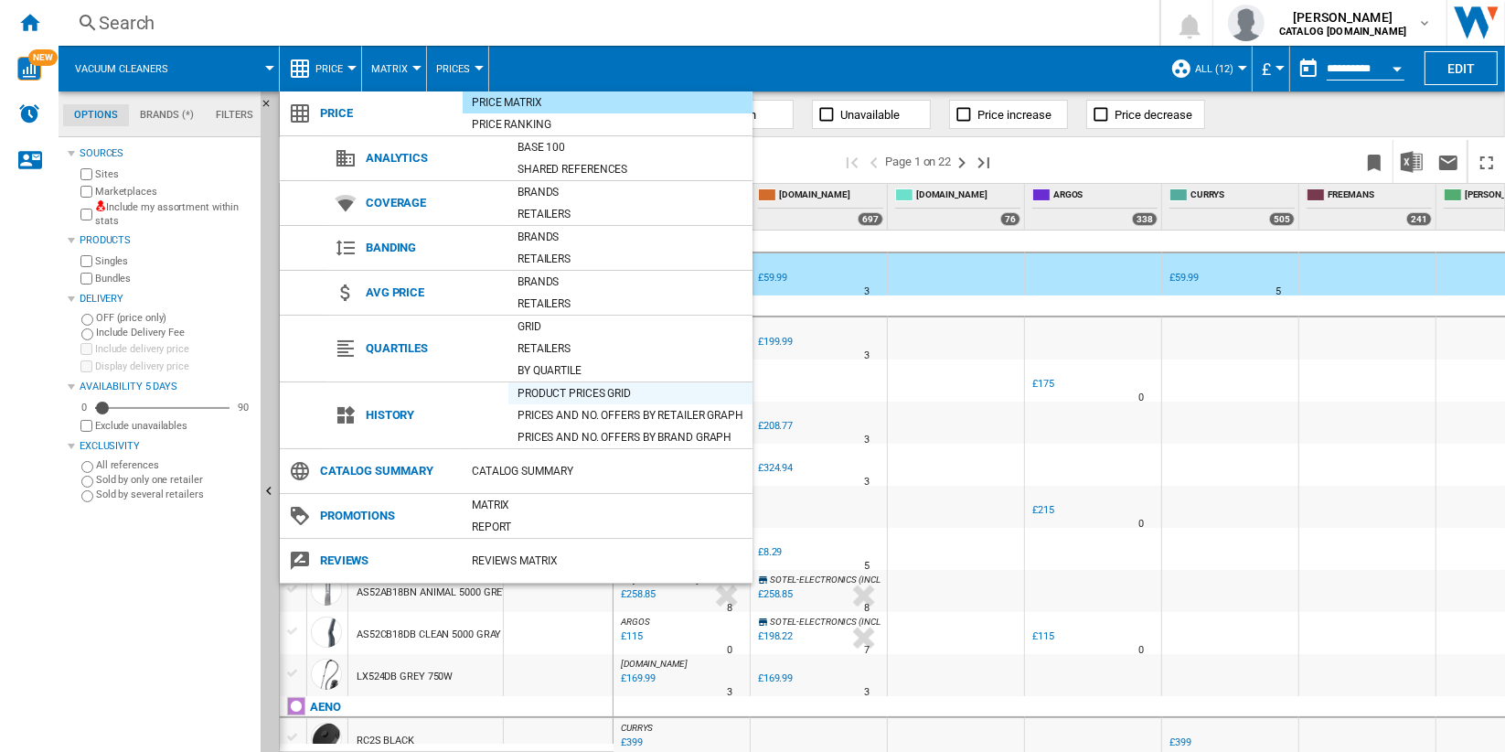
click at [616, 389] on div "Product prices grid" at bounding box center [630, 393] width 244 height 18
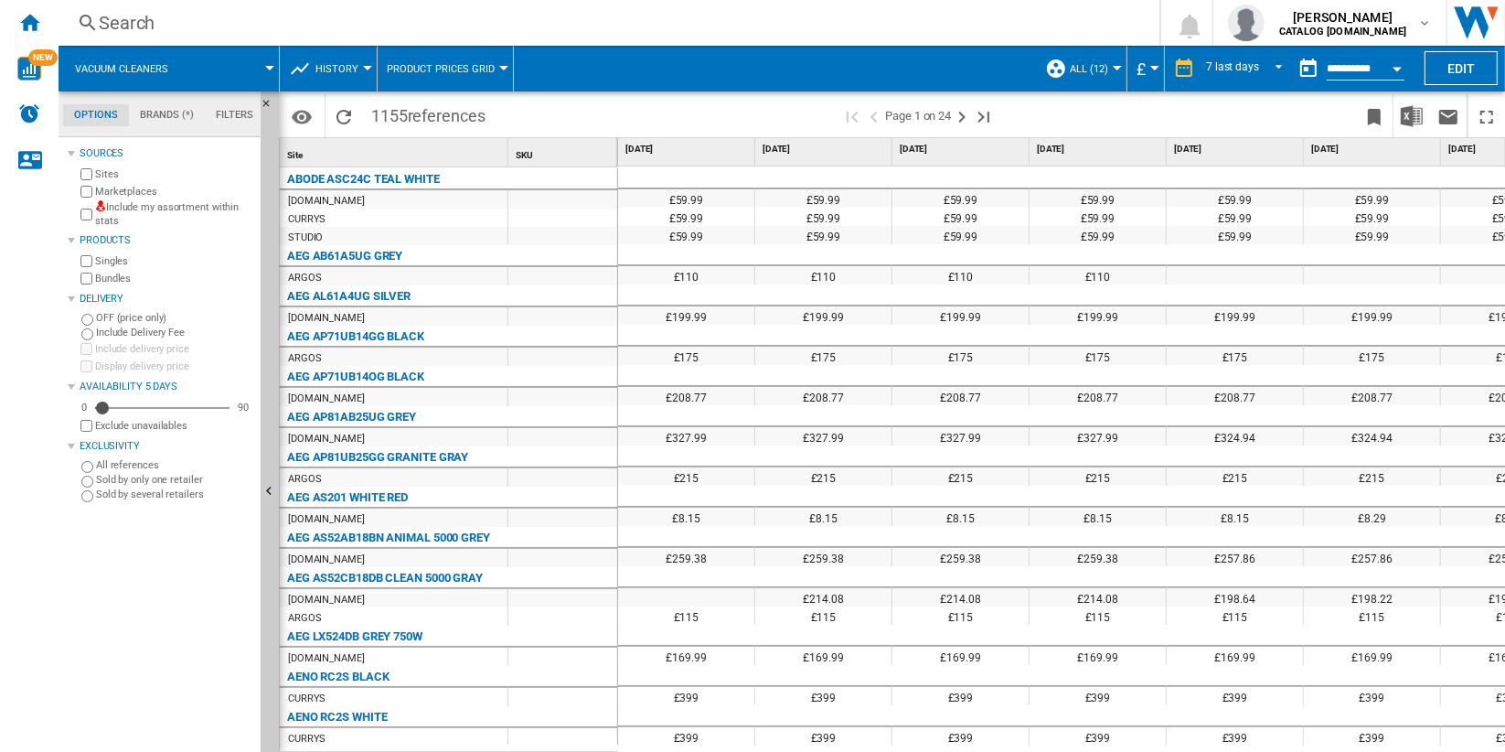
click at [401, 204] on div "[DOMAIN_NAME]" at bounding box center [394, 199] width 228 height 18
click at [1238, 68] on div "7 last days" at bounding box center [1232, 68] width 53 height 13
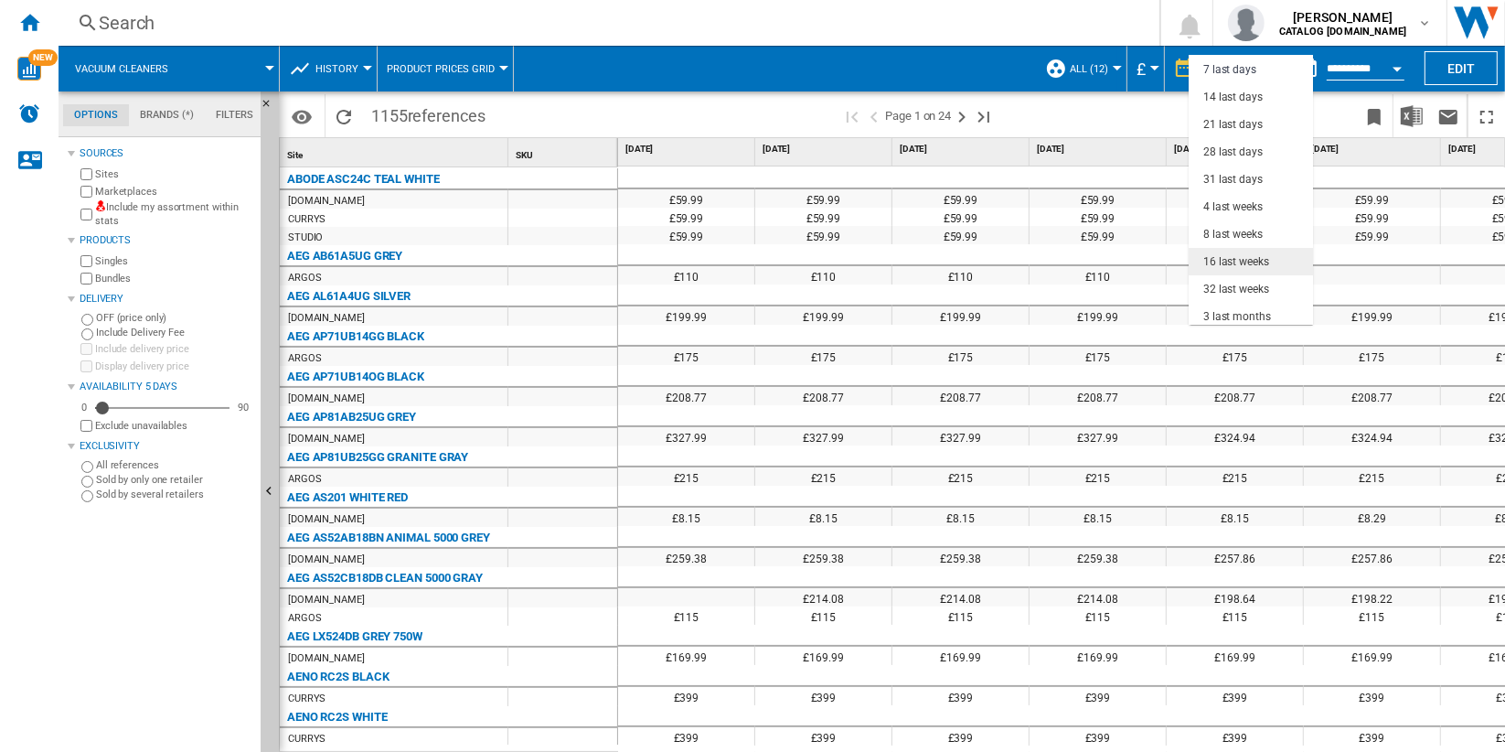
scroll to position [114, 0]
click at [705, 117] on md-backdrop at bounding box center [752, 376] width 1505 height 752
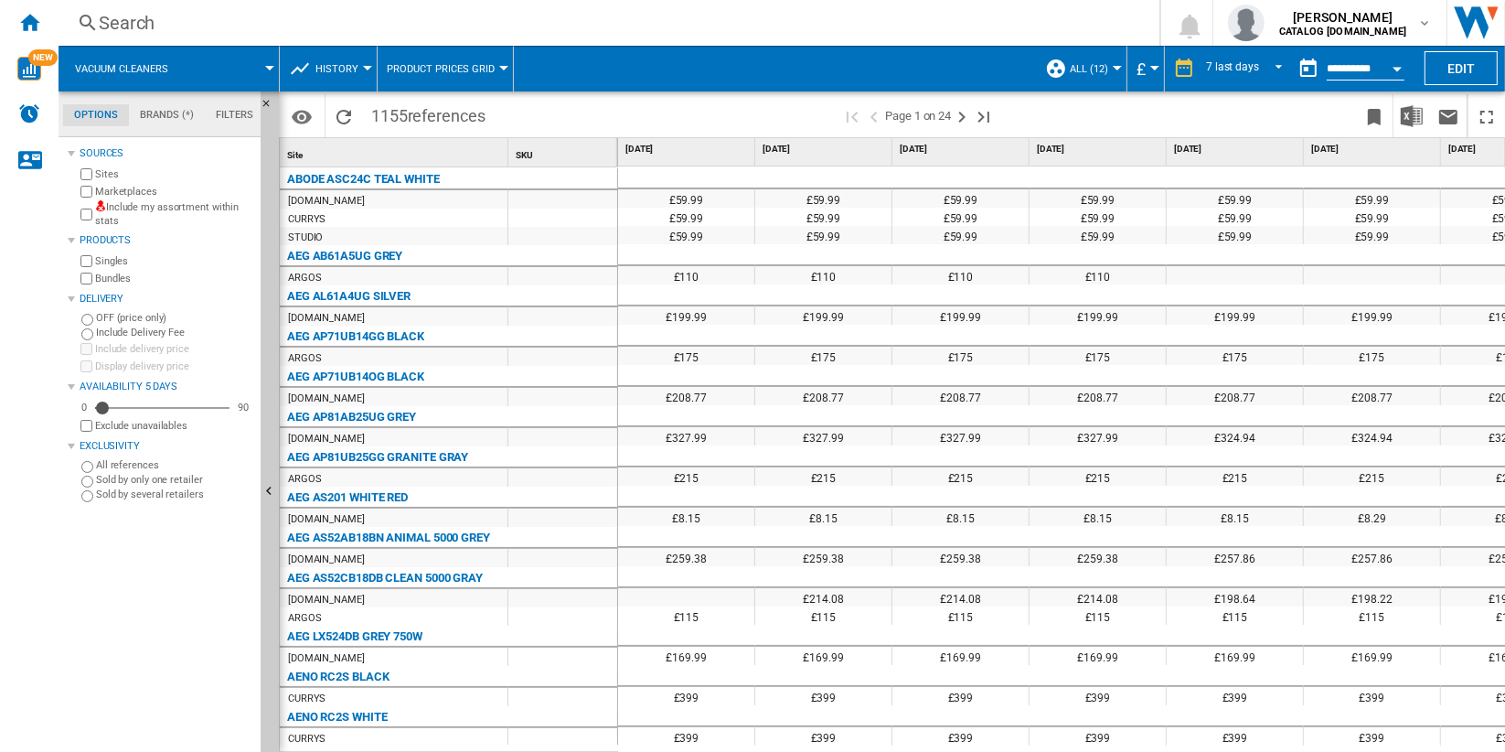
click at [352, 66] on span "History" at bounding box center [336, 69] width 43 height 12
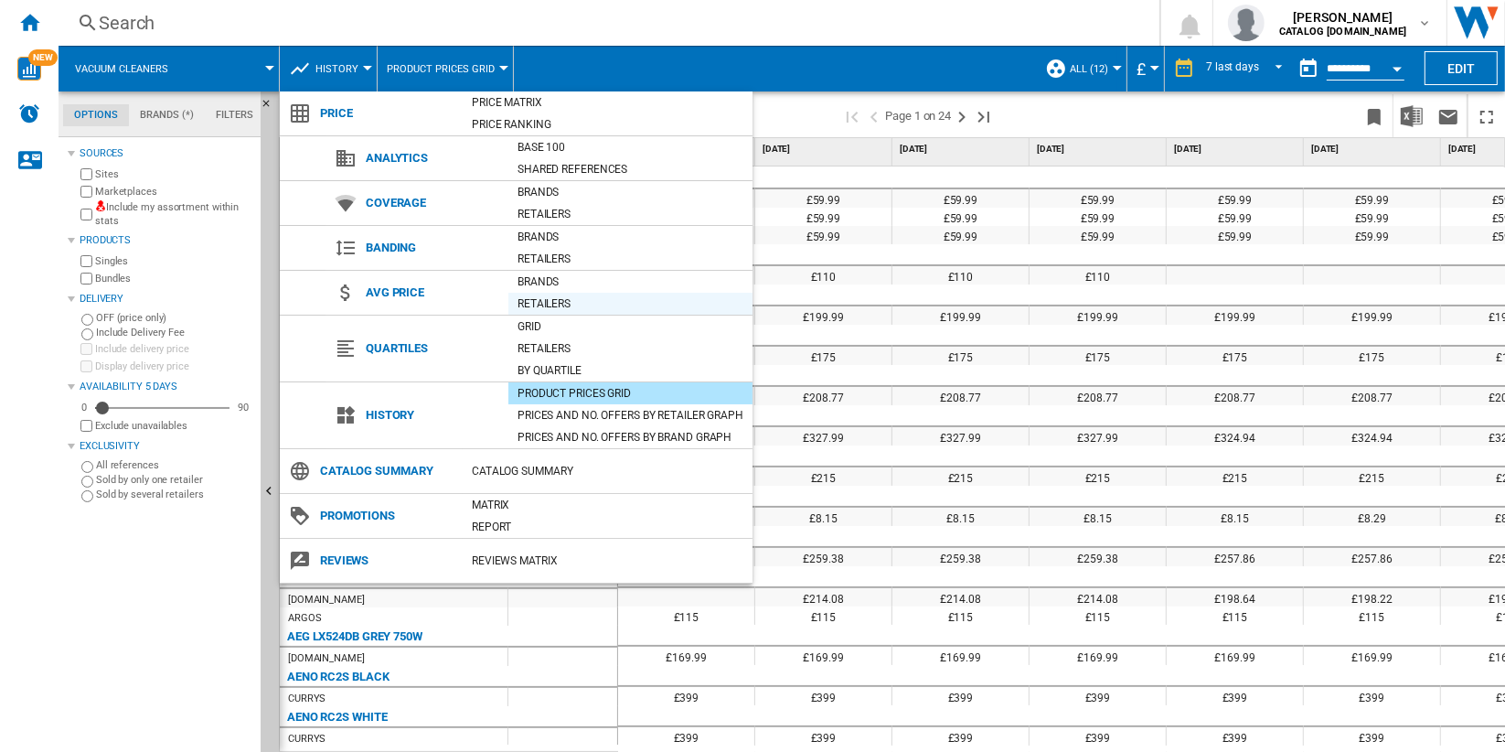
click at [625, 304] on div "Retailers" at bounding box center [630, 303] width 244 height 18
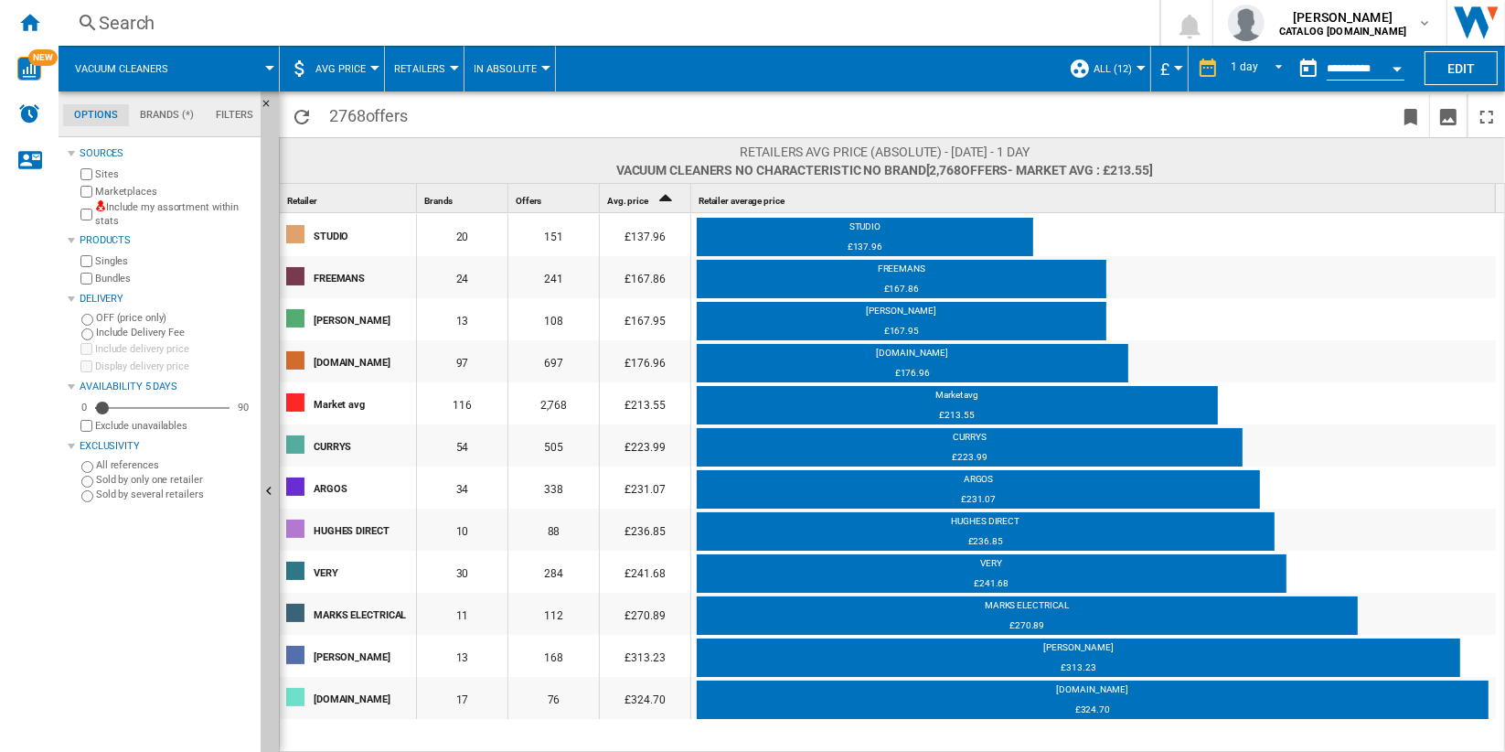
click at [522, 67] on span "In Absolute" at bounding box center [505, 69] width 63 height 12
click at [513, 154] on span "In Relative" at bounding box center [507, 157] width 65 height 16
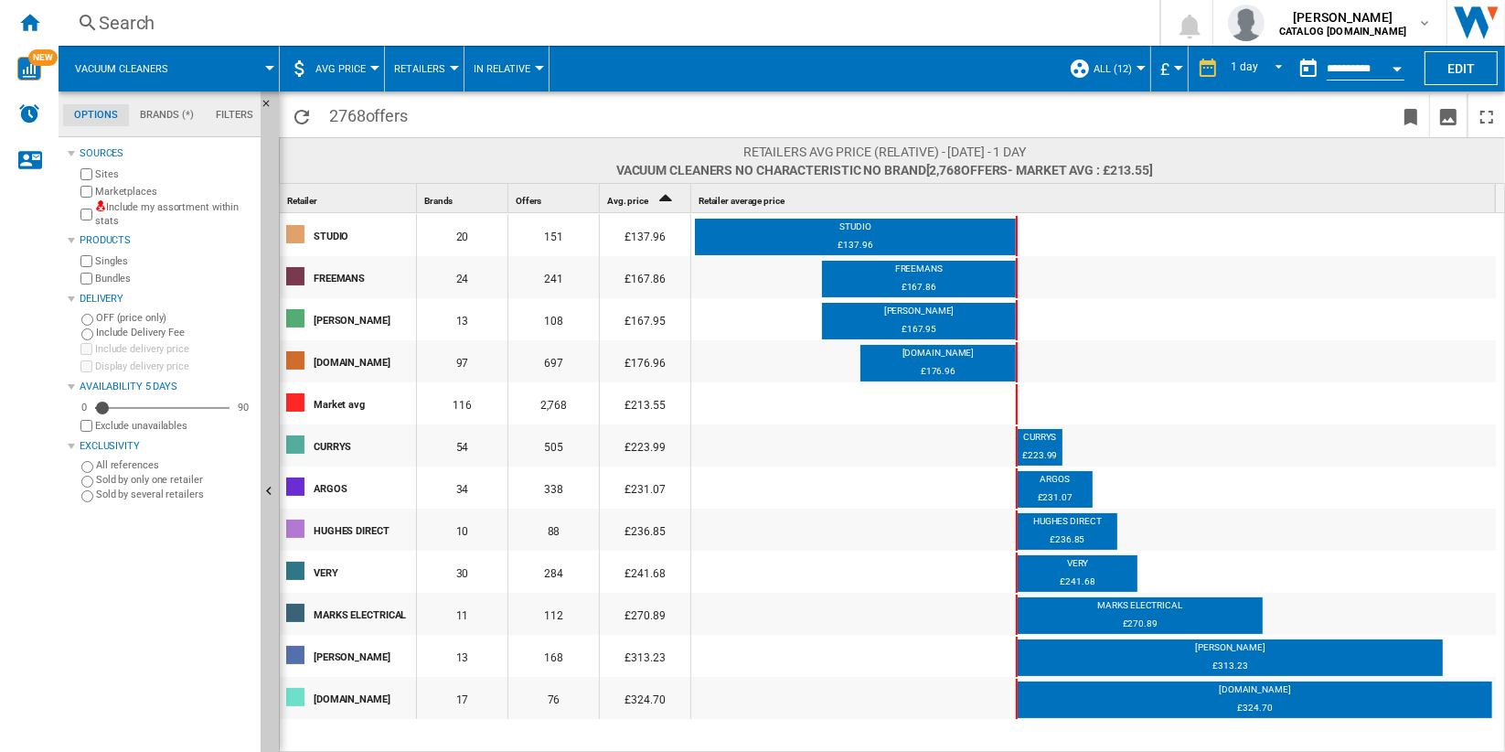
click at [206, 73] on span at bounding box center [232, 69] width 76 height 46
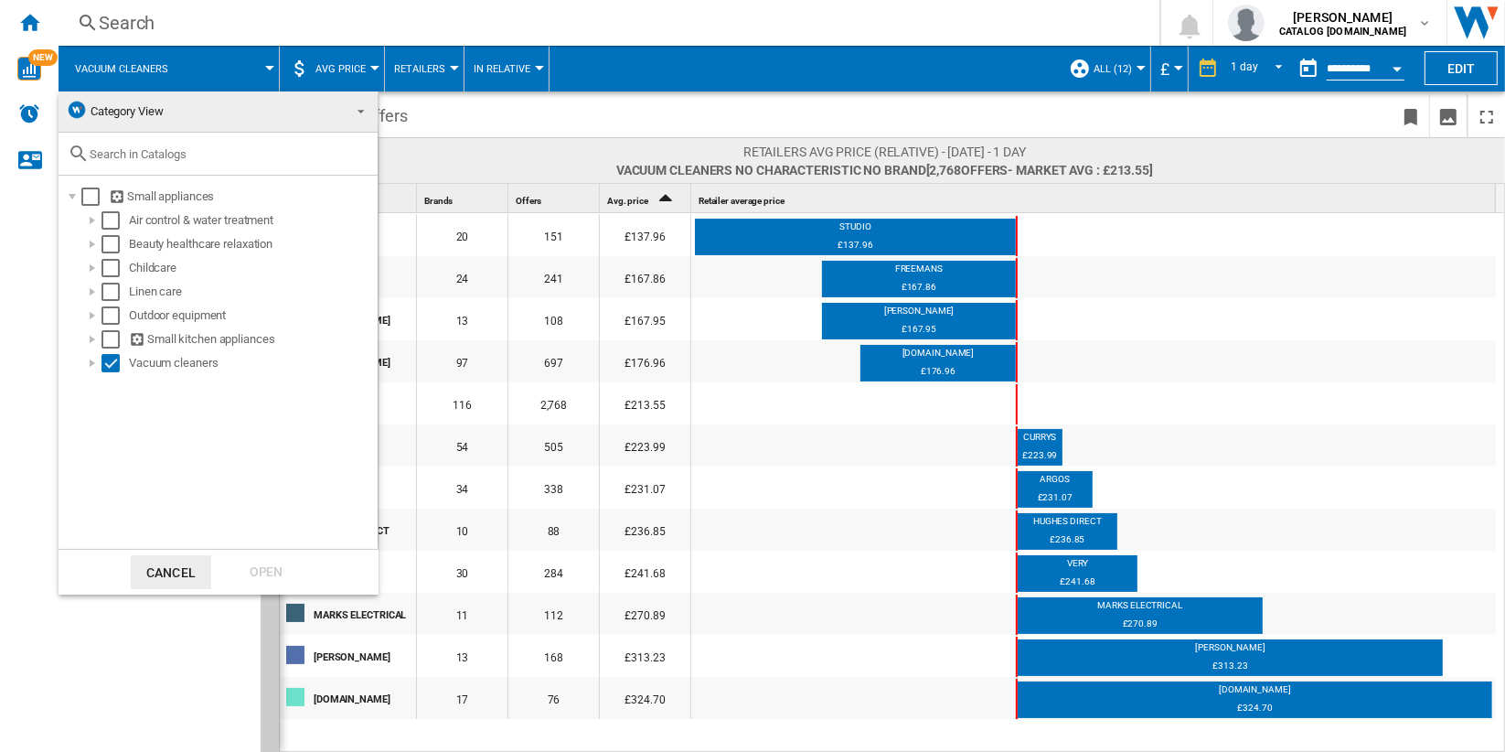
click at [754, 117] on md-backdrop at bounding box center [752, 376] width 1505 height 752
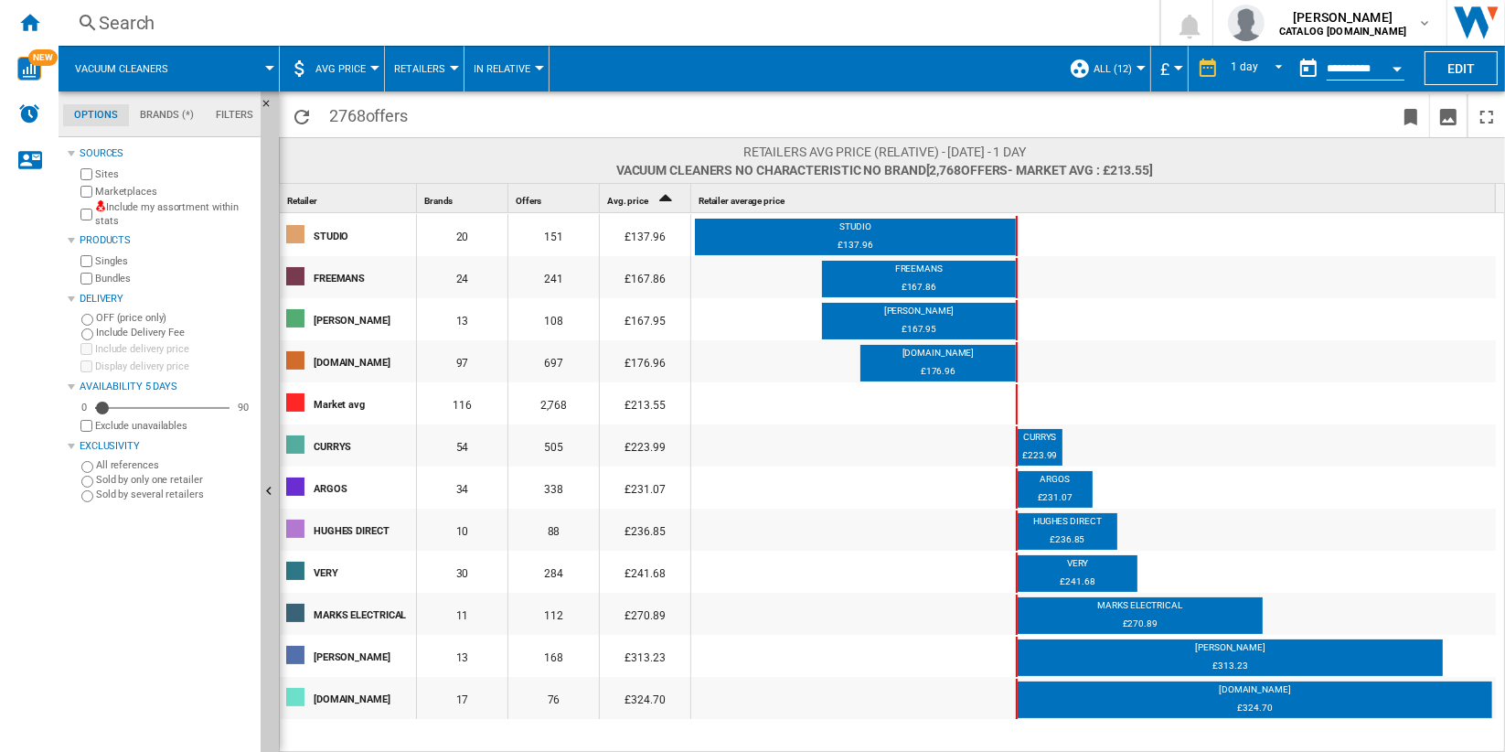
click at [433, 77] on button "Retailers" at bounding box center [424, 69] width 60 height 46
click at [448, 114] on button "Brands" at bounding box center [428, 113] width 88 height 44
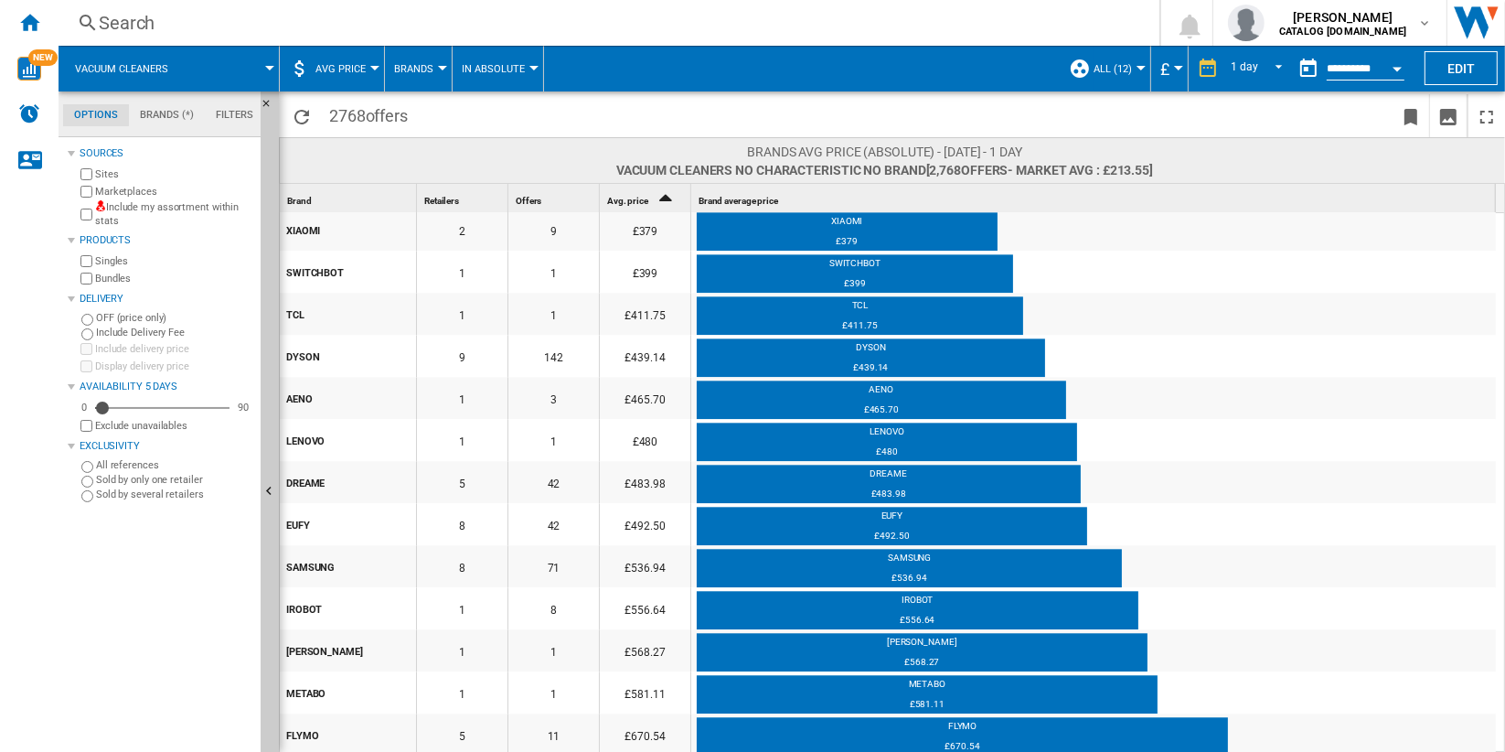
scroll to position [4382, 0]
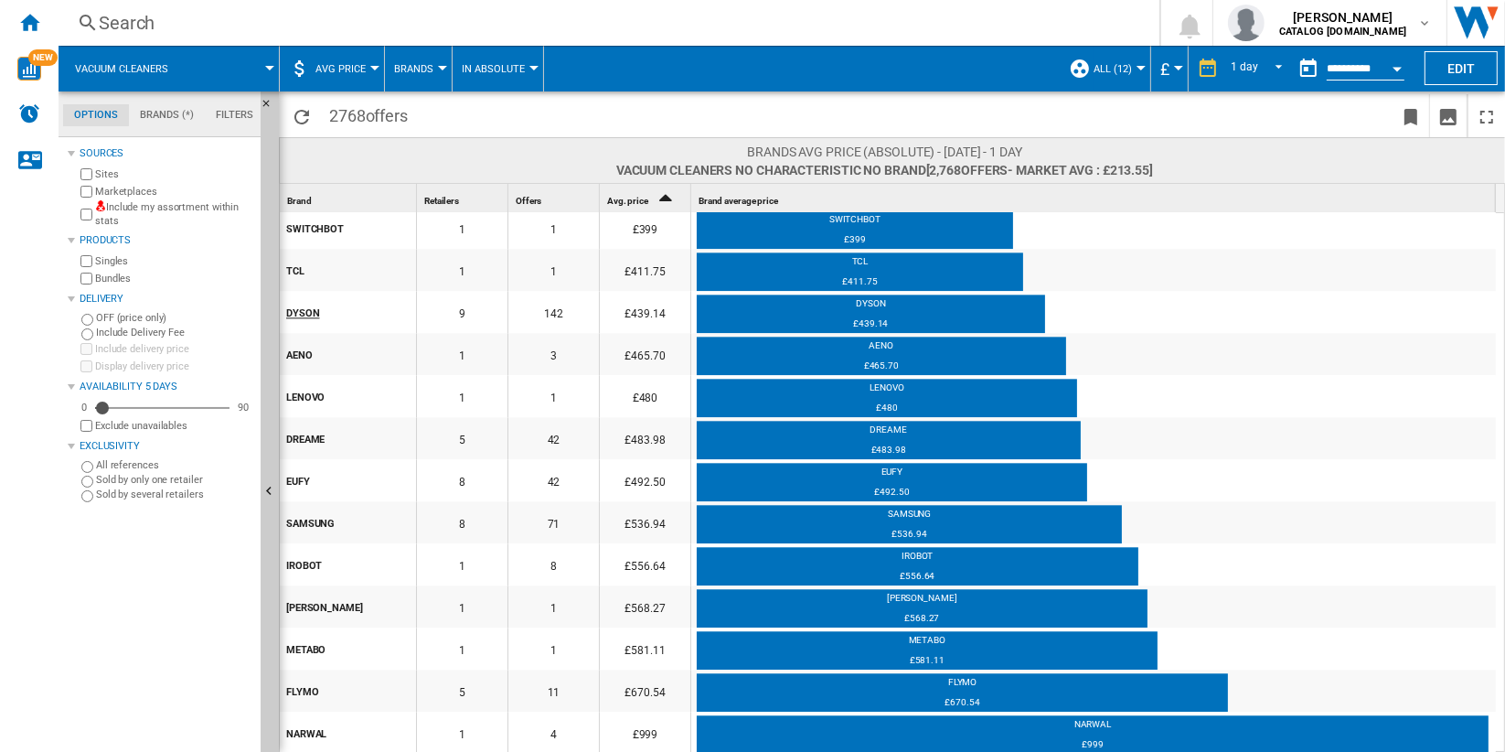
click at [382, 315] on div "DYSON" at bounding box center [350, 312] width 129 height 38
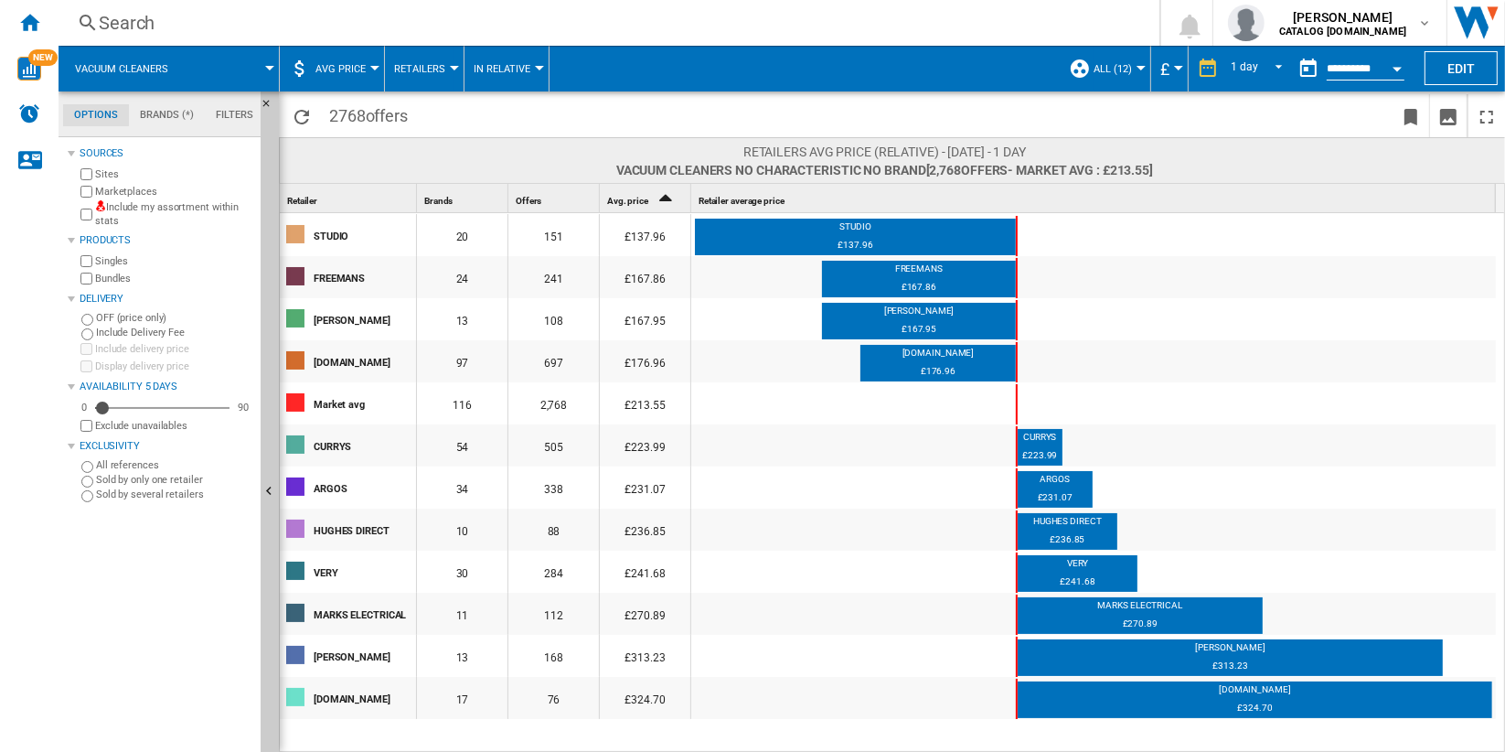
click at [422, 59] on button "Retailers" at bounding box center [424, 69] width 60 height 46
click at [441, 153] on span "Retailers" at bounding box center [426, 157] width 55 height 16
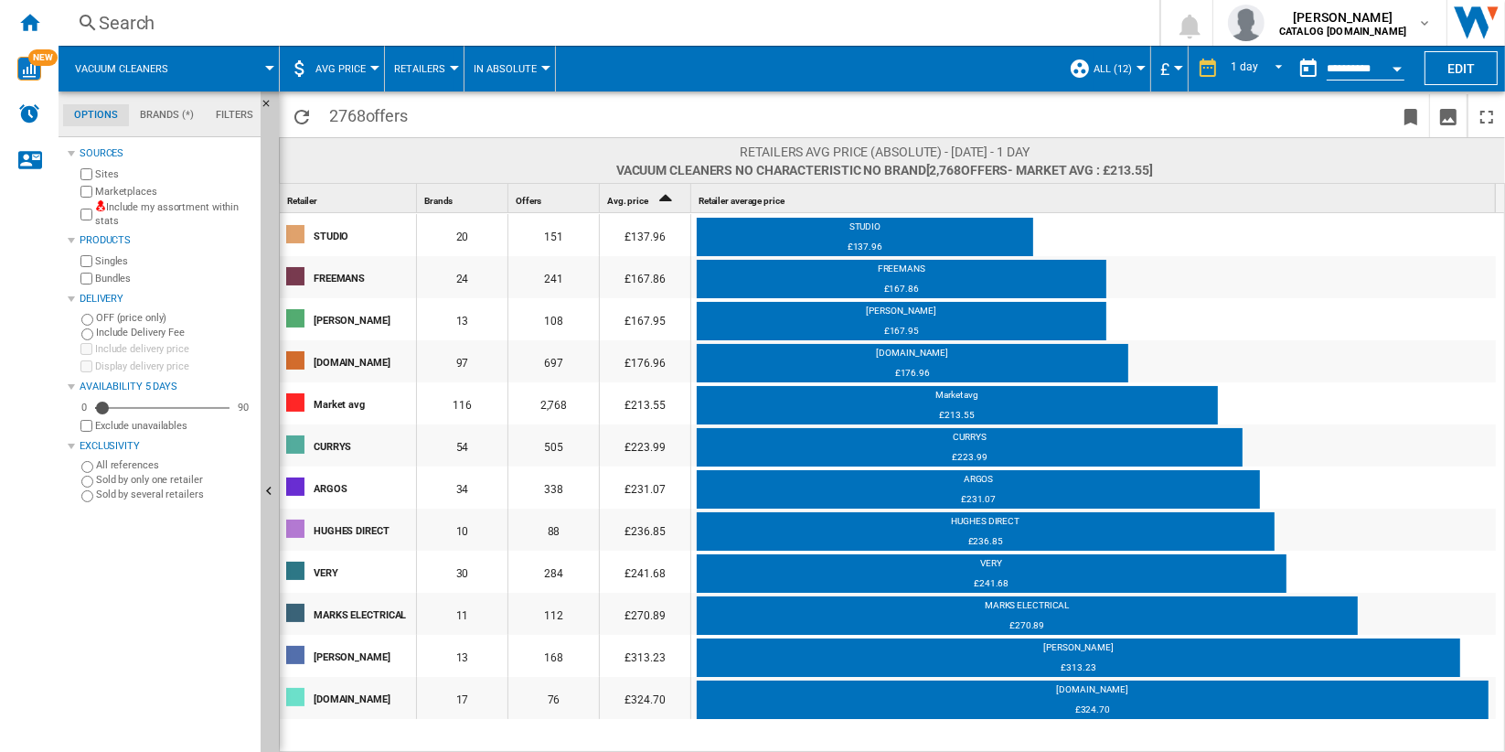
click at [416, 70] on span "Retailers" at bounding box center [419, 69] width 51 height 12
click at [428, 112] on span "Brands" at bounding box center [420, 113] width 43 height 16
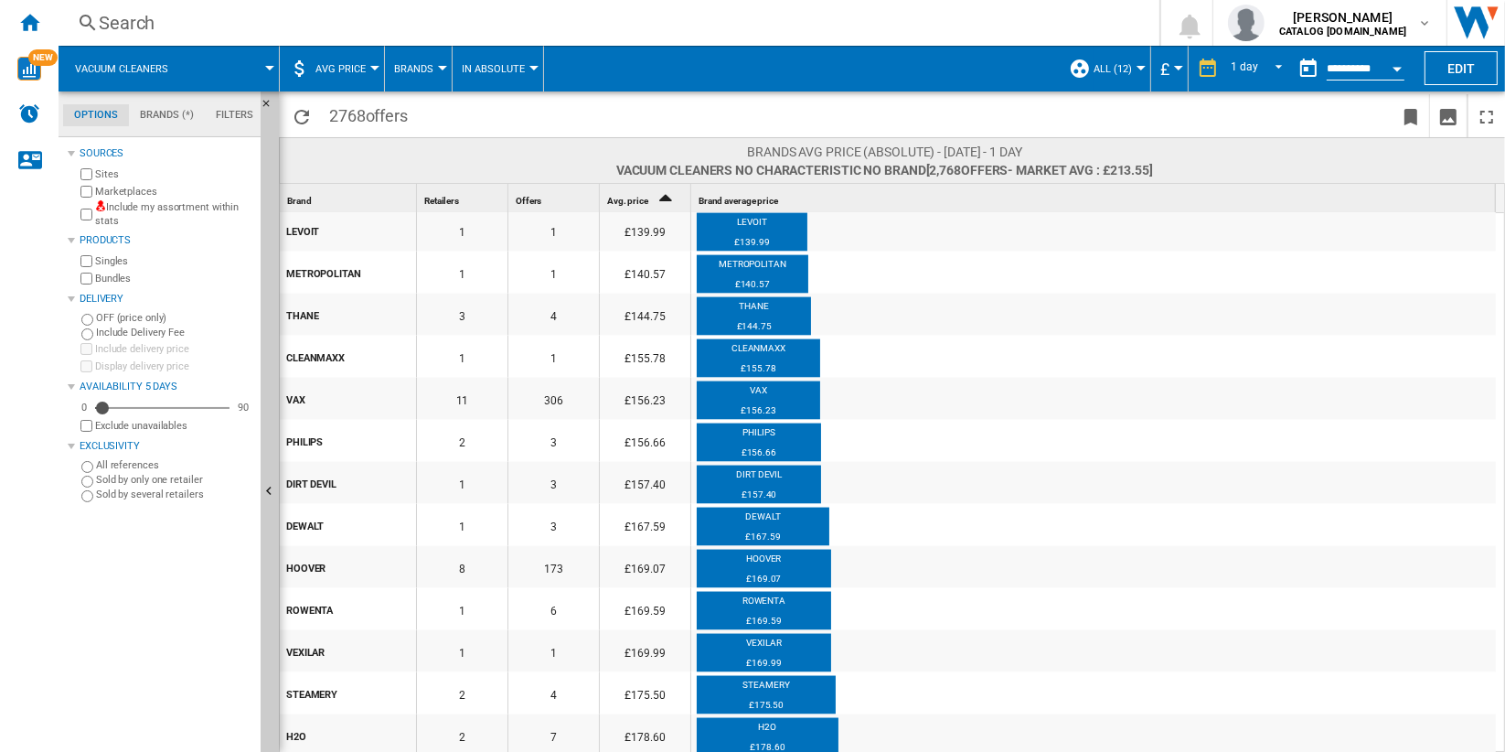
scroll to position [2756, 0]
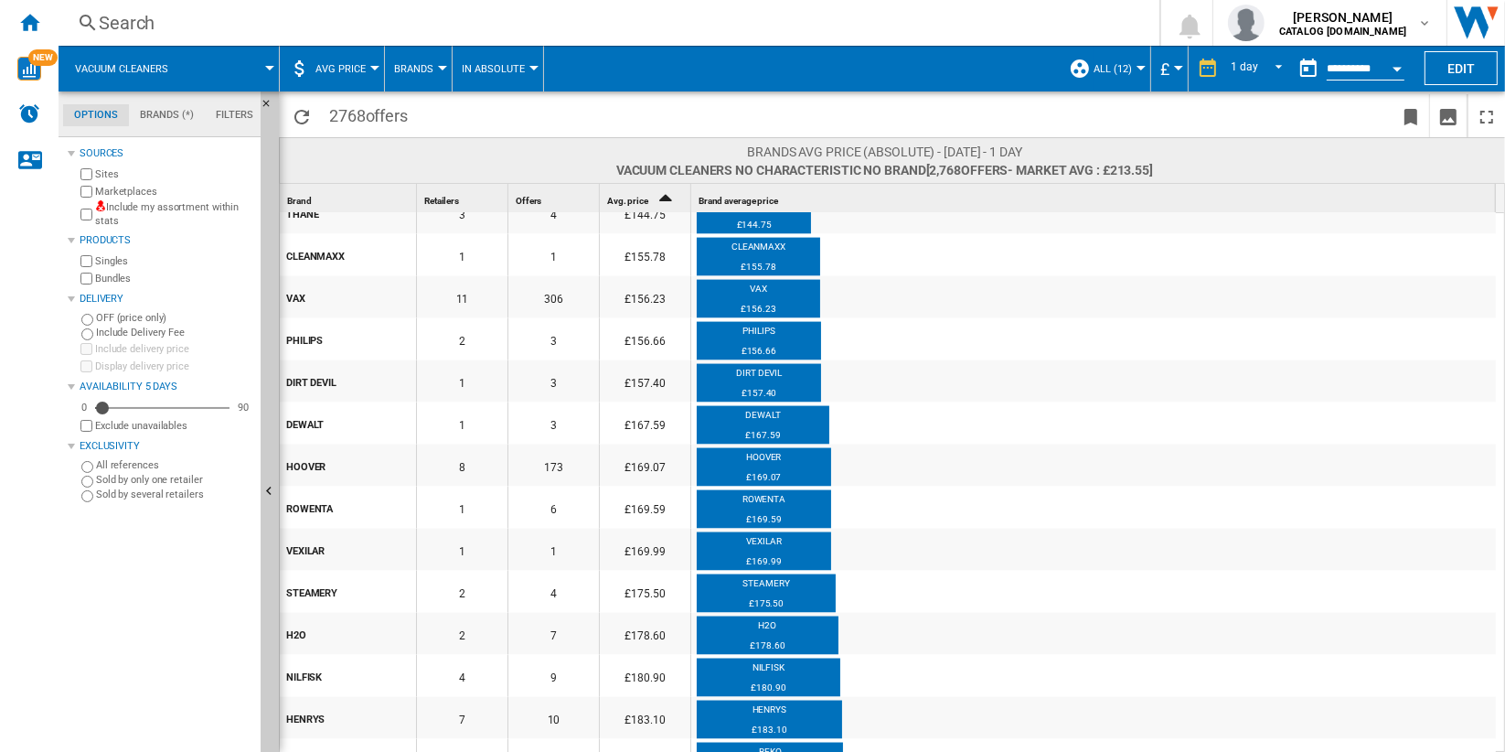
click at [170, 114] on md-tab-item "Brands (*)" at bounding box center [167, 115] width 76 height 22
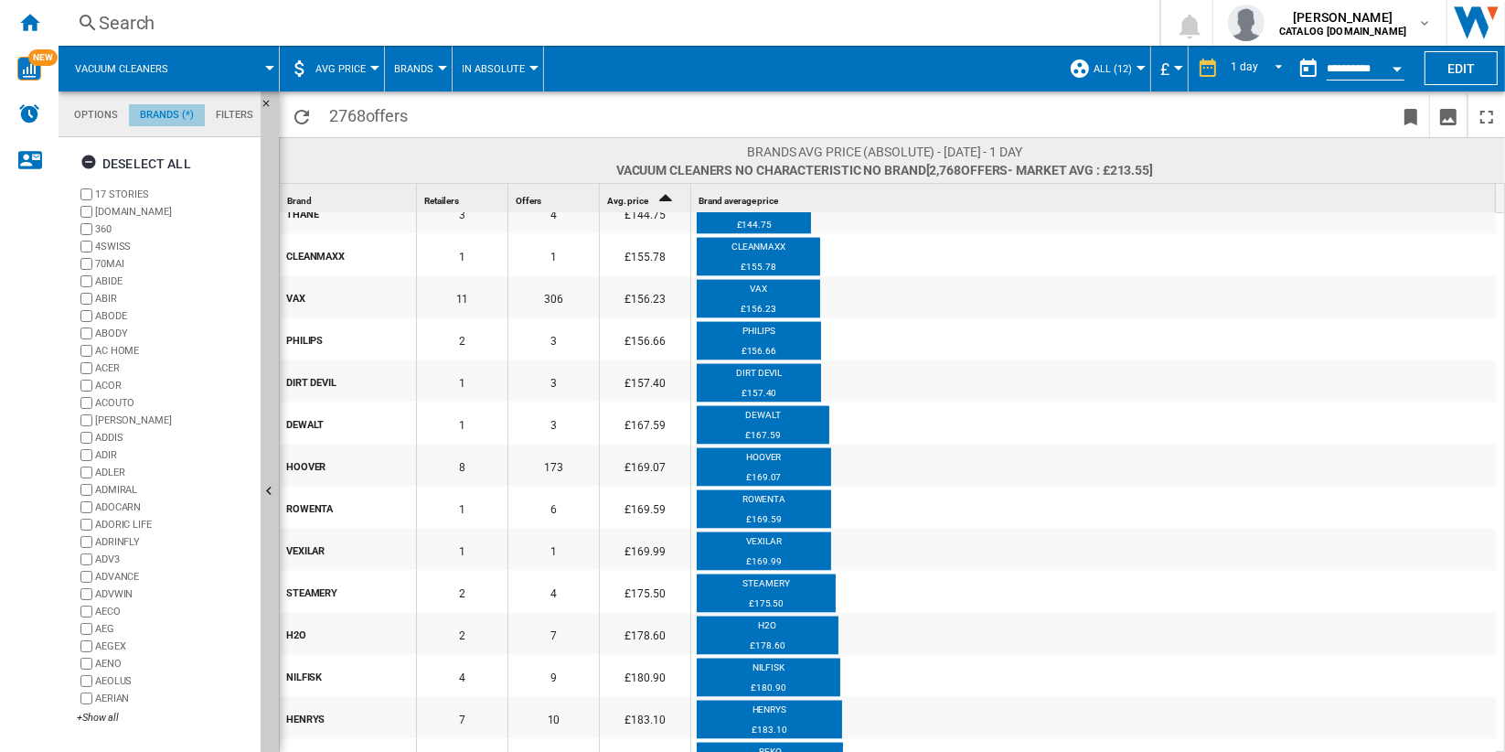
scroll to position [70, 0]
click at [103, 721] on div "+Show all" at bounding box center [165, 717] width 176 height 14
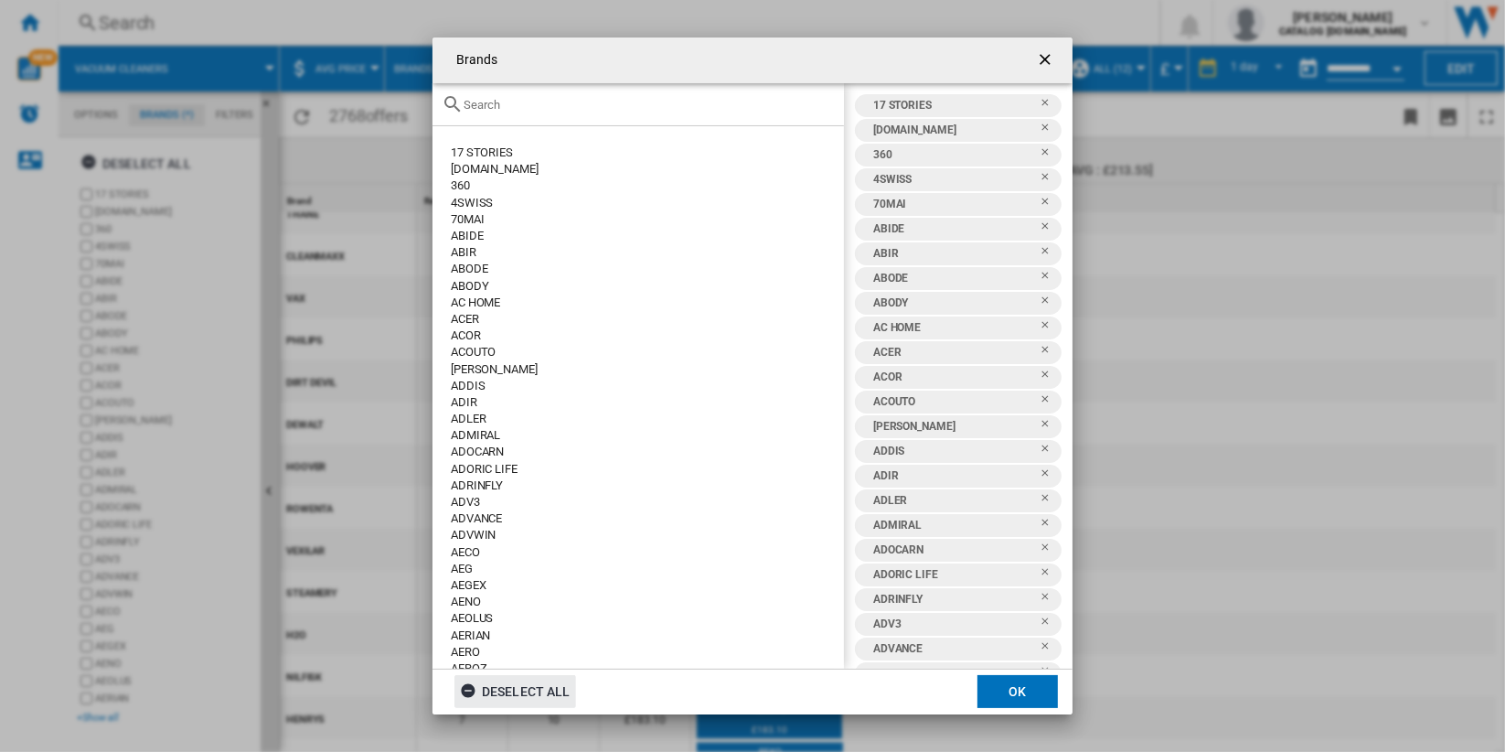
click at [542, 694] on div "Deselect all" at bounding box center [515, 691] width 111 height 33
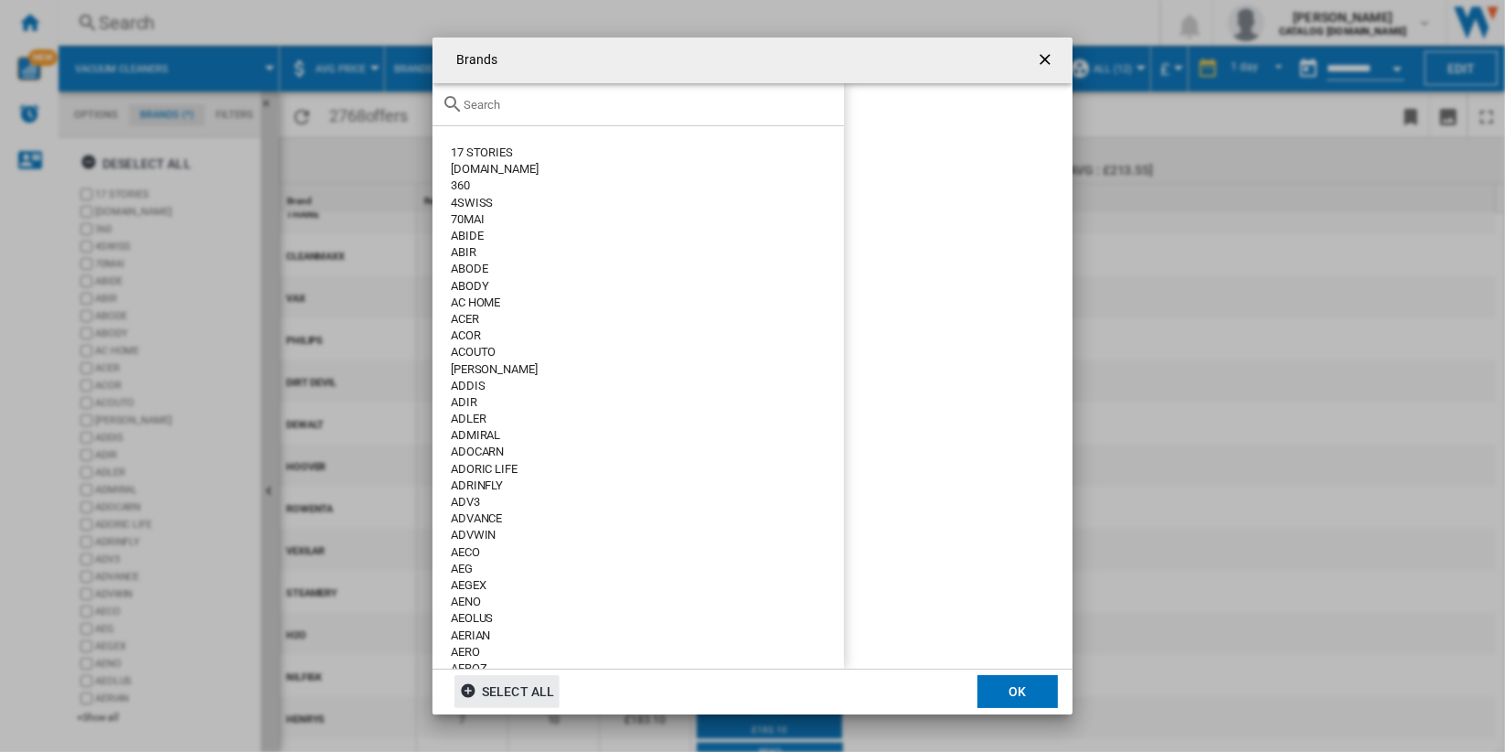
click at [596, 108] on input "text" at bounding box center [649, 105] width 371 height 14
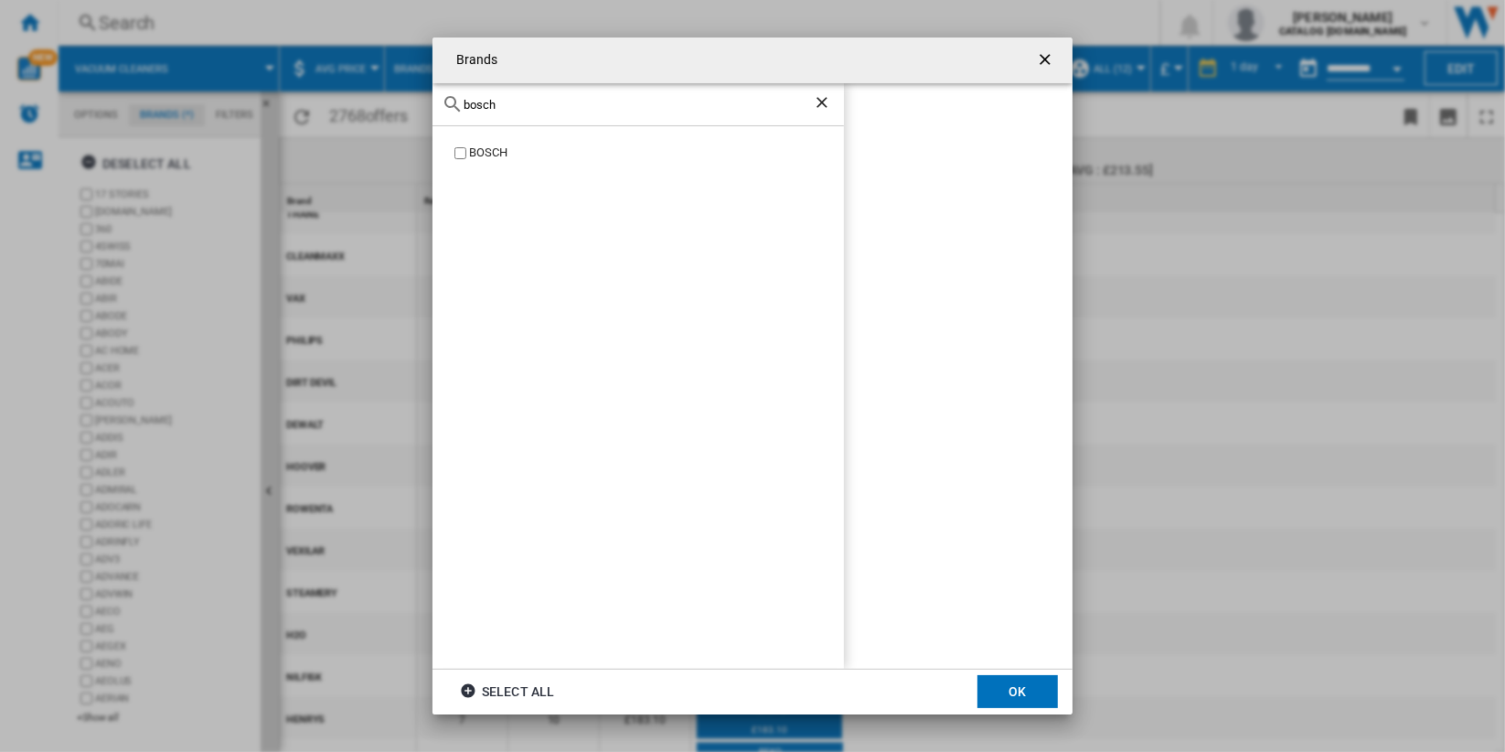
type input "bosch"
click at [499, 155] on div "BOSCH" at bounding box center [656, 152] width 375 height 17
click at [582, 104] on input "bosch" at bounding box center [638, 105] width 349 height 14
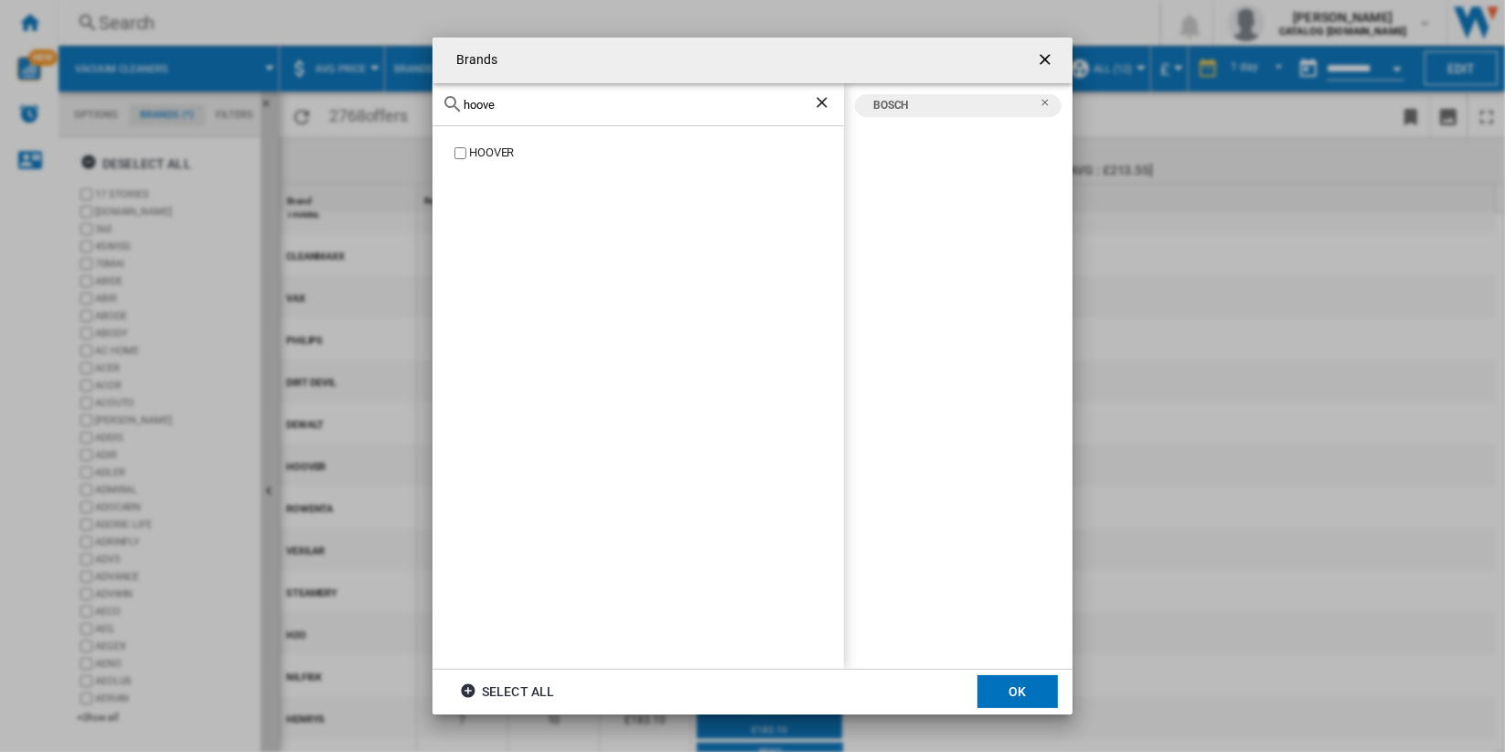
click at [505, 151] on div "HOOVER" at bounding box center [656, 152] width 375 height 17
click at [564, 103] on input "hoove" at bounding box center [638, 105] width 349 height 14
click at [564, 104] on input "hoove" at bounding box center [638, 105] width 349 height 14
type input "haier"
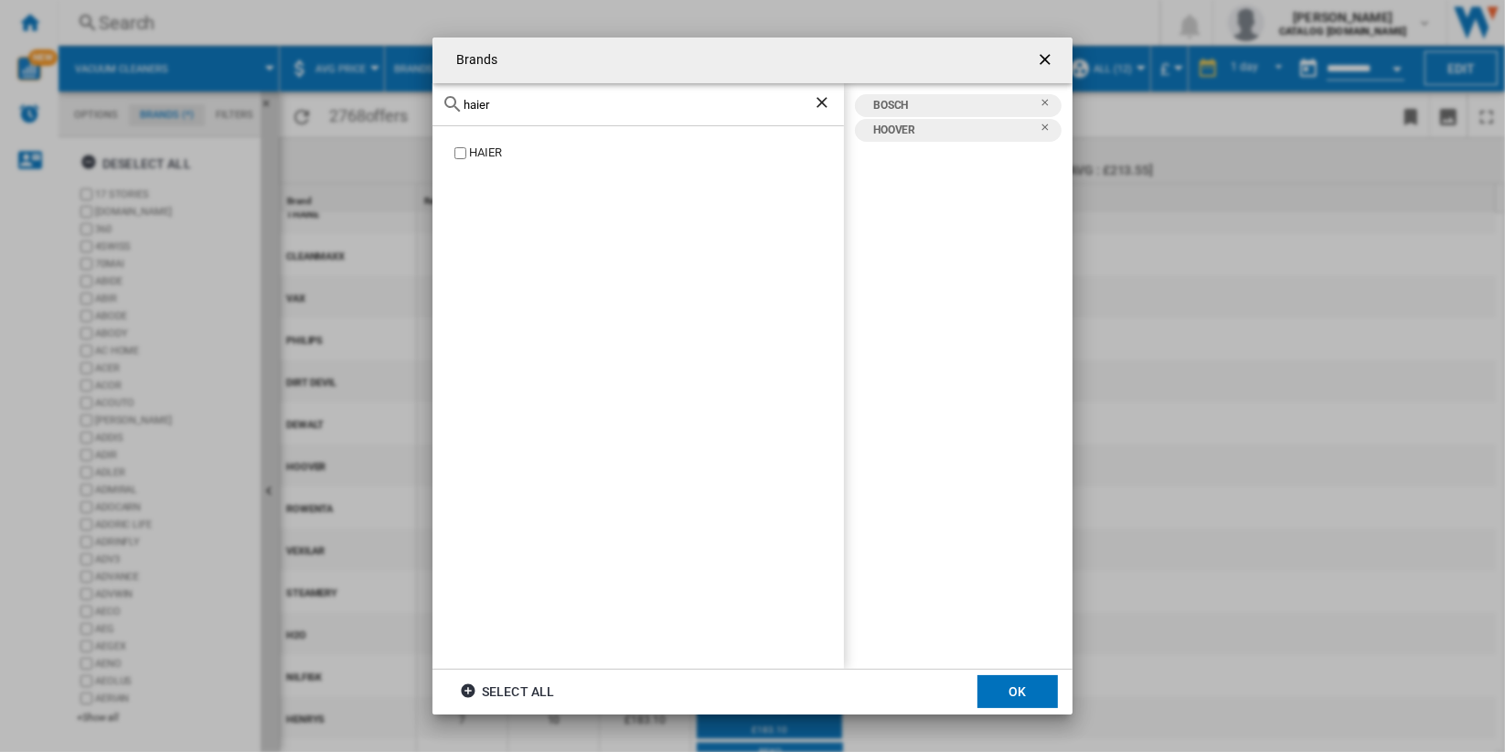
click at [560, 154] on div "HAIER" at bounding box center [656, 152] width 375 height 17
click at [1035, 689] on button "OK" at bounding box center [1017, 691] width 80 height 33
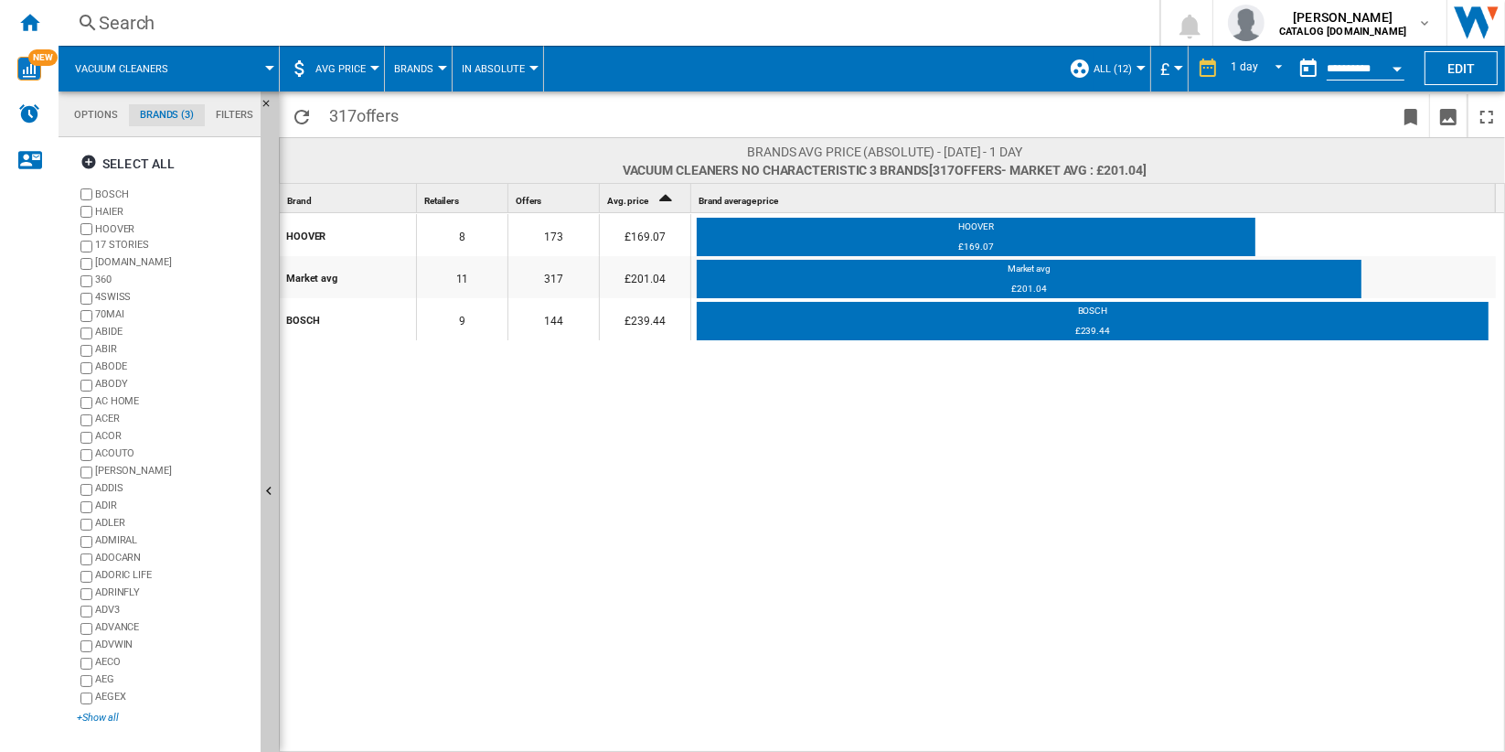
click at [106, 717] on div "+Show all" at bounding box center [165, 717] width 176 height 14
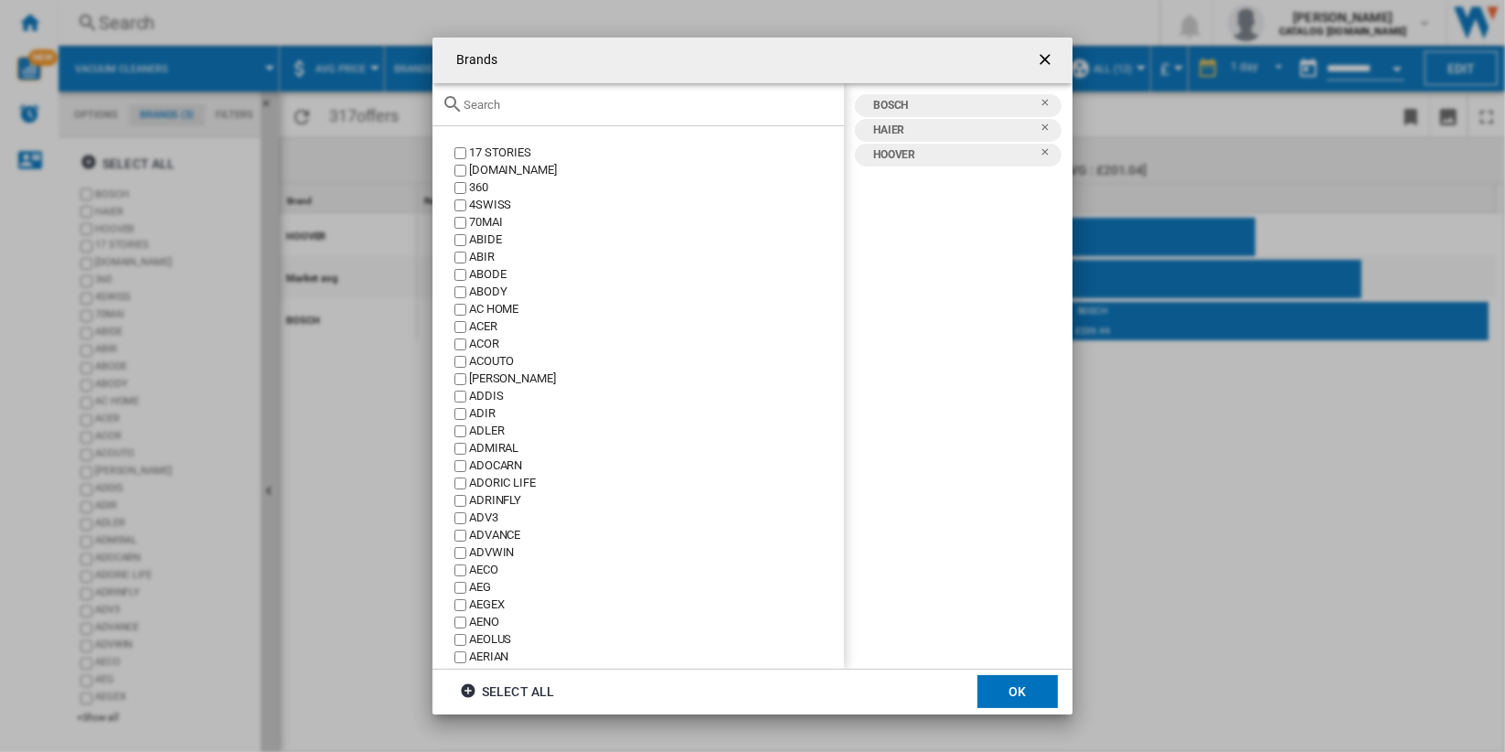
click at [579, 105] on input "Brands 17 ..." at bounding box center [649, 105] width 371 height 14
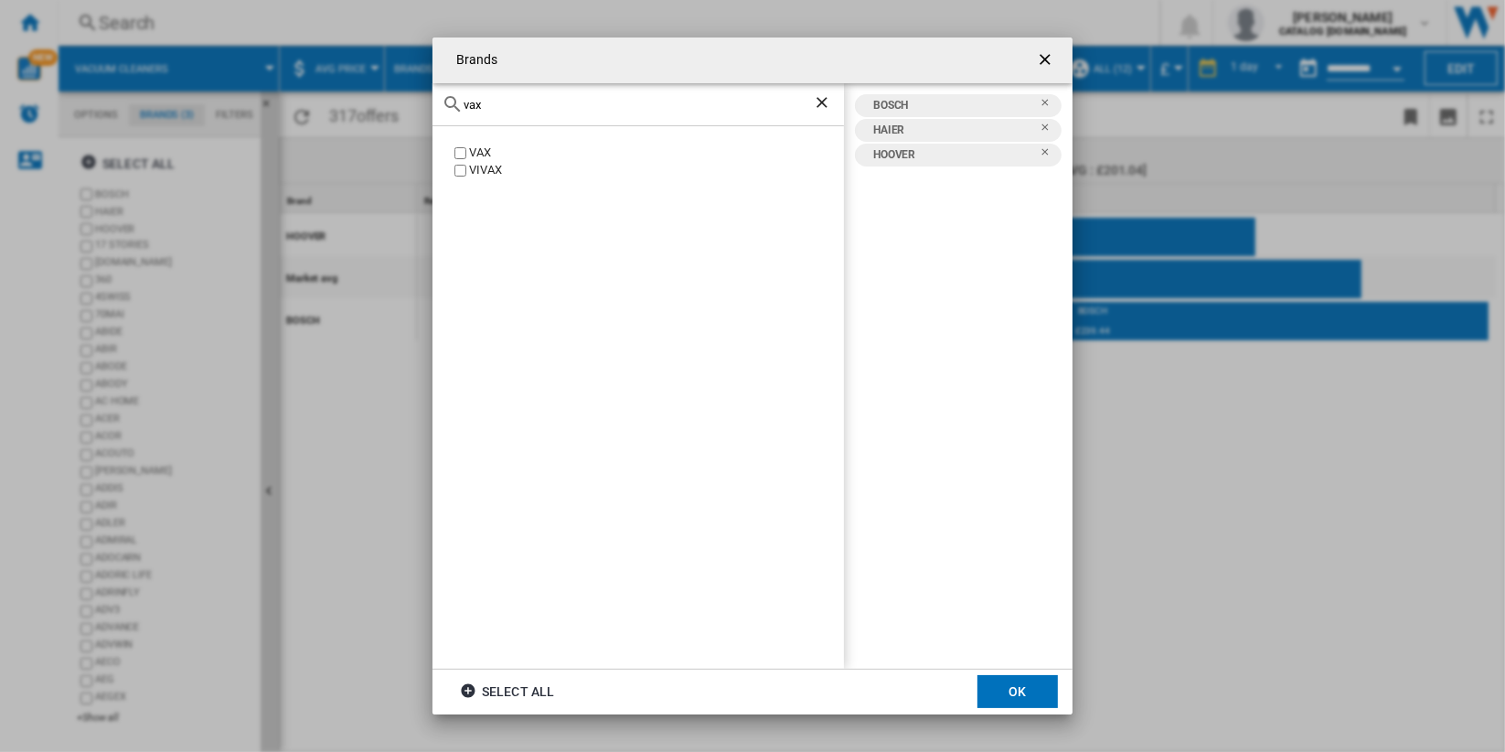
type input "vax"
click at [476, 148] on div "VAX" at bounding box center [656, 152] width 375 height 17
click at [1001, 688] on button "OK" at bounding box center [1017, 691] width 80 height 33
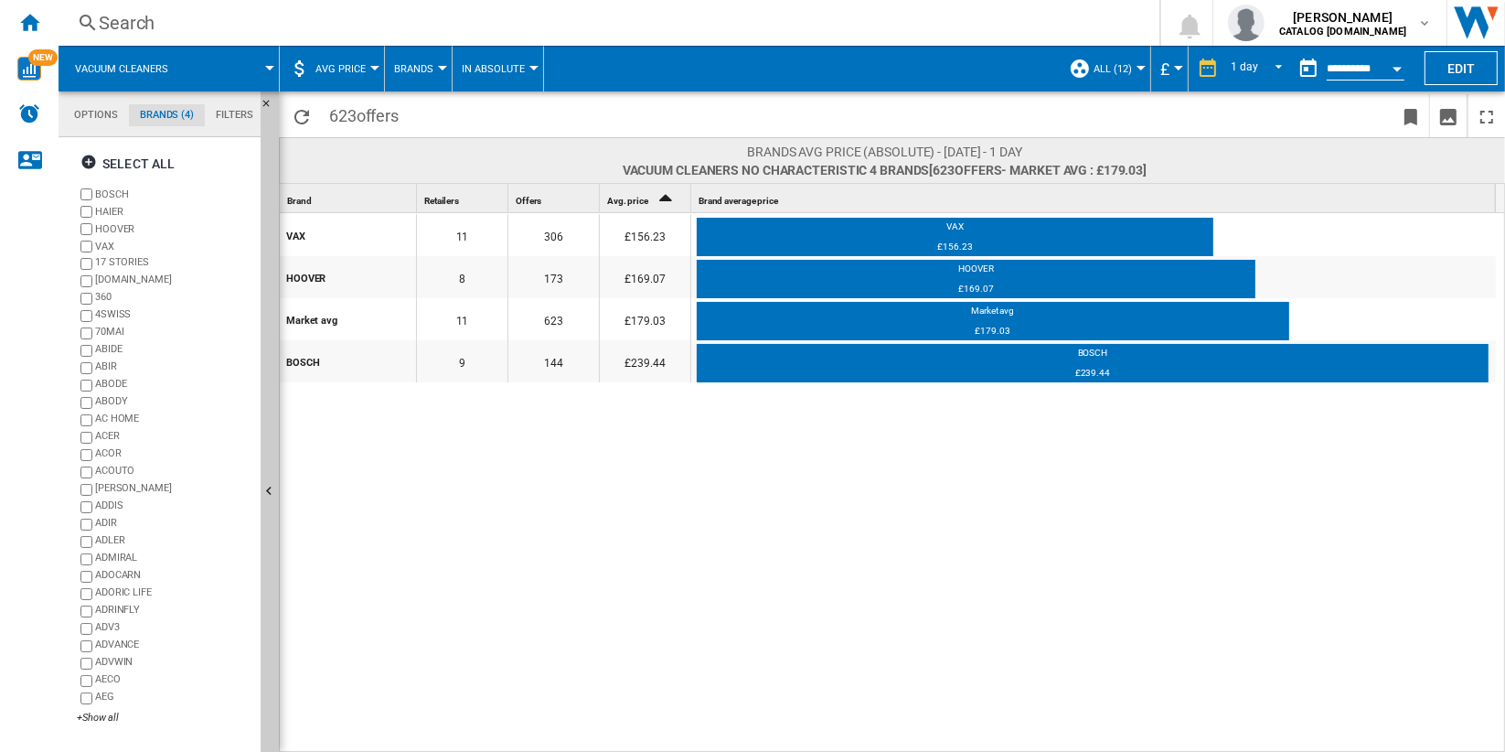
click at [355, 68] on span "AVG Price" at bounding box center [340, 69] width 50 height 12
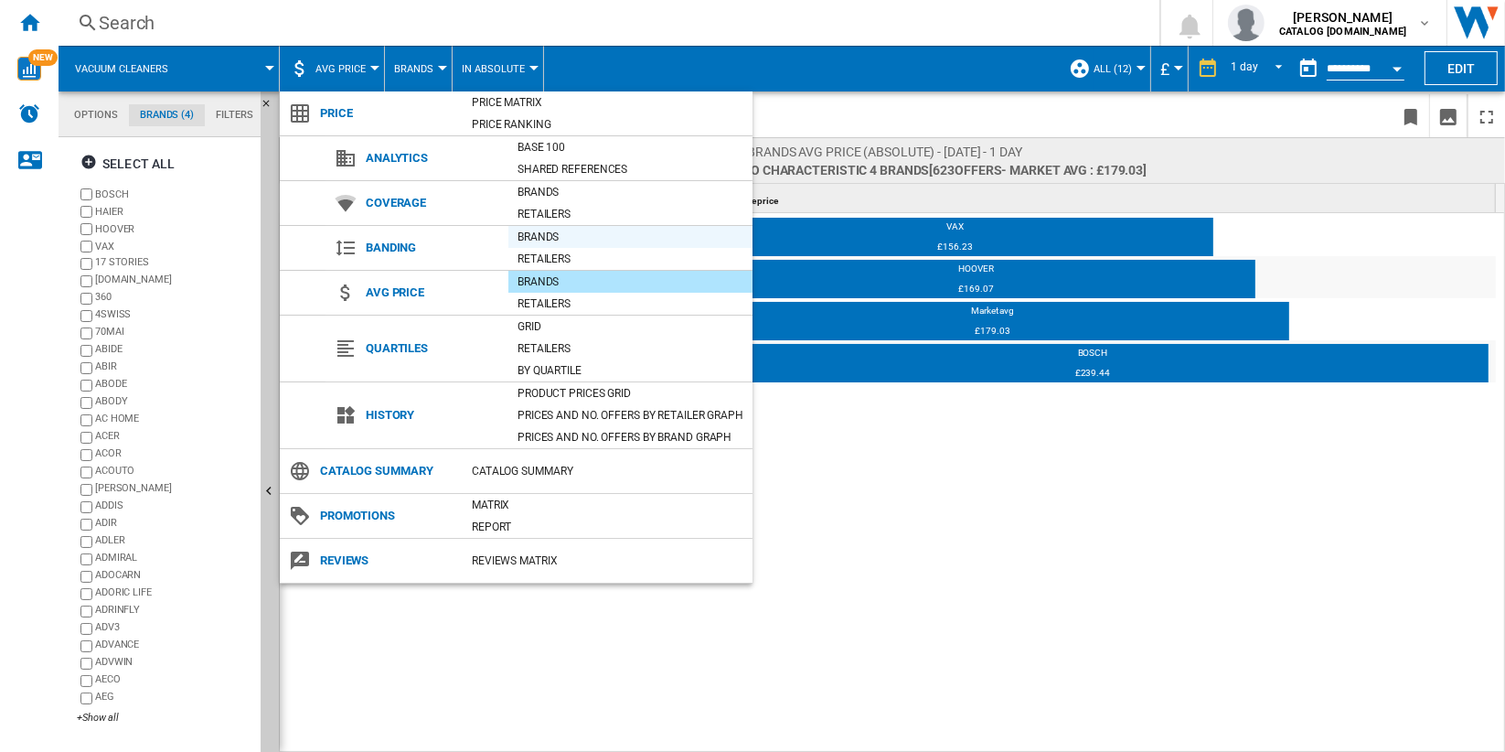
click at [620, 240] on div "Brands" at bounding box center [630, 237] width 244 height 18
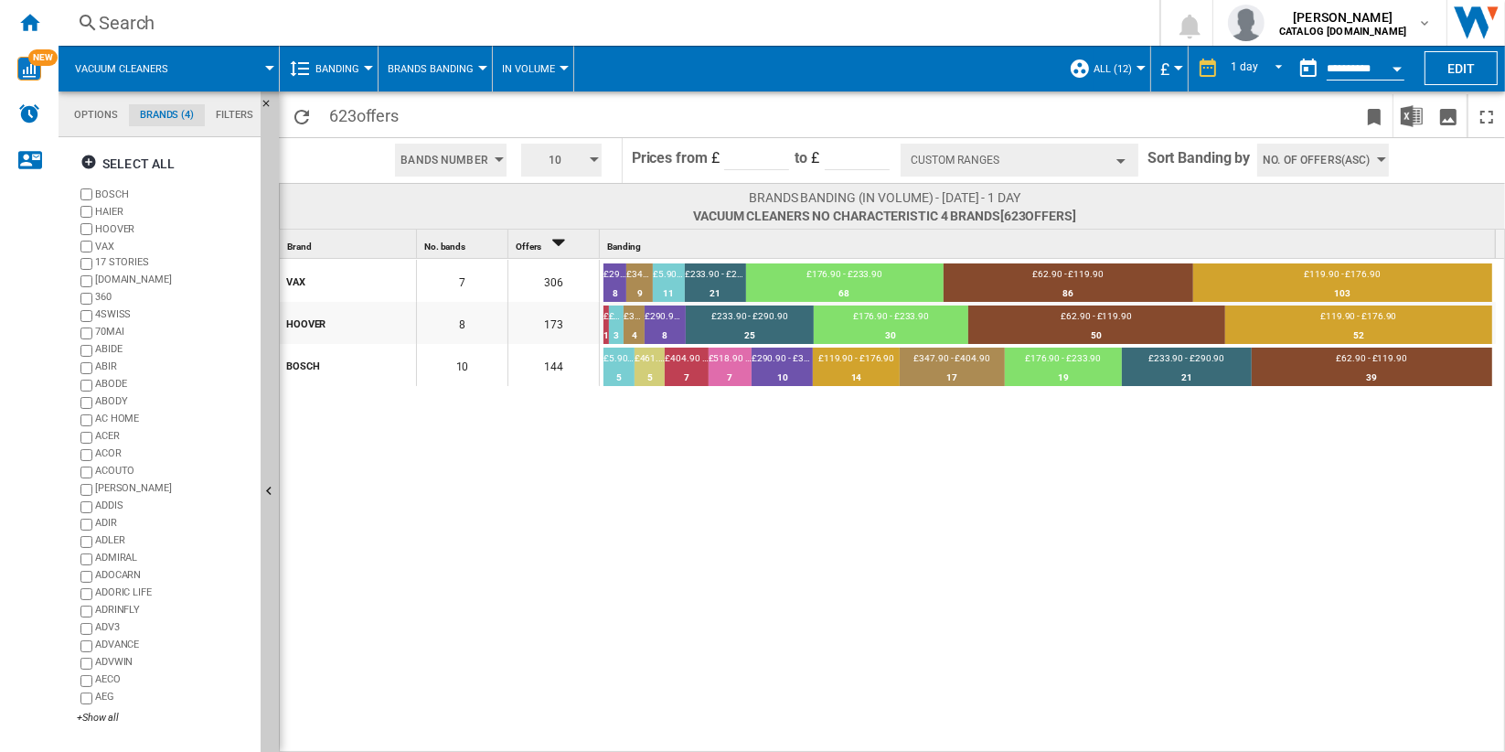
click at [575, 155] on span "10" at bounding box center [555, 160] width 57 height 33
click at [748, 573] on md-backdrop at bounding box center [752, 376] width 1505 height 752
click at [572, 166] on span "10" at bounding box center [555, 160] width 57 height 33
click at [574, 220] on button "5" at bounding box center [563, 229] width 88 height 18
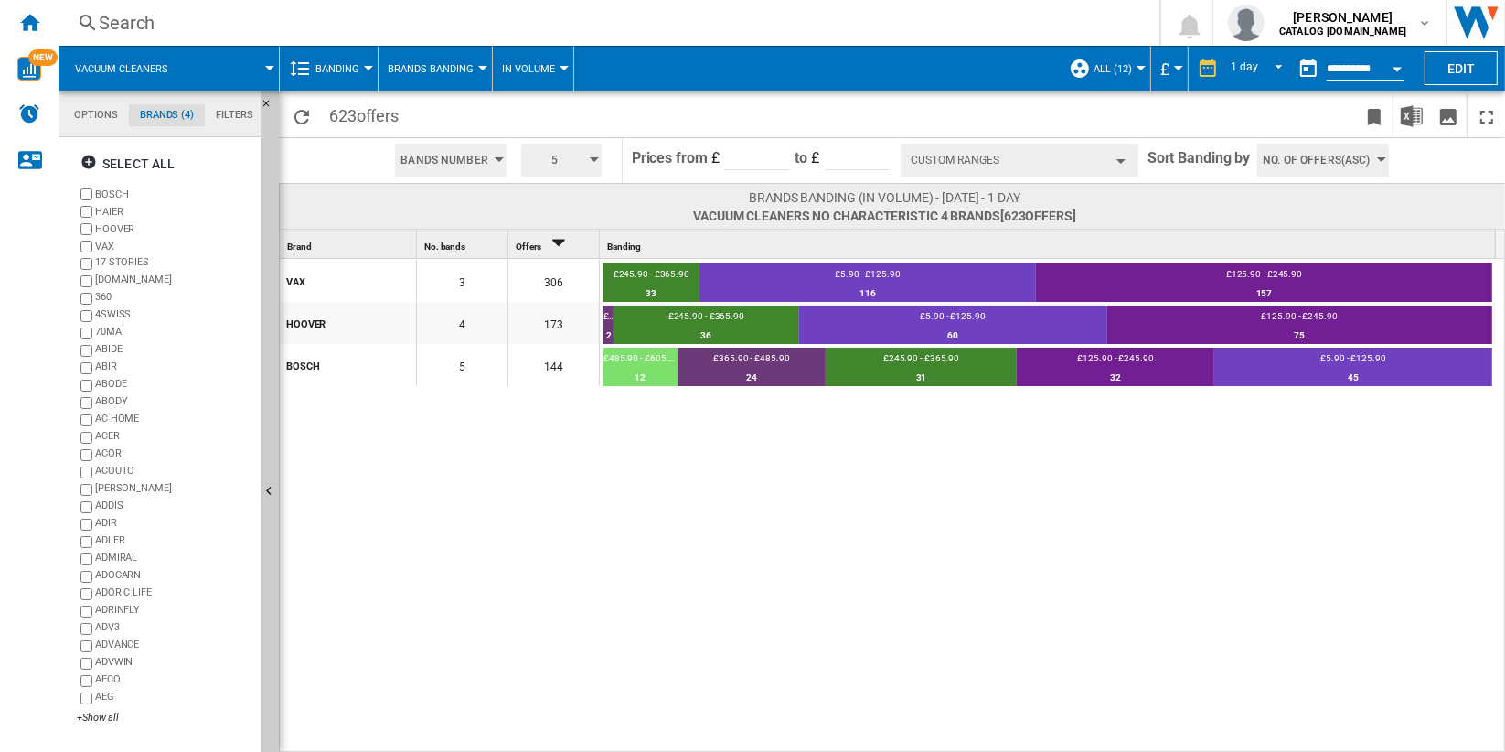
click at [1001, 174] on button "Custom Ranges" at bounding box center [1020, 160] width 238 height 33
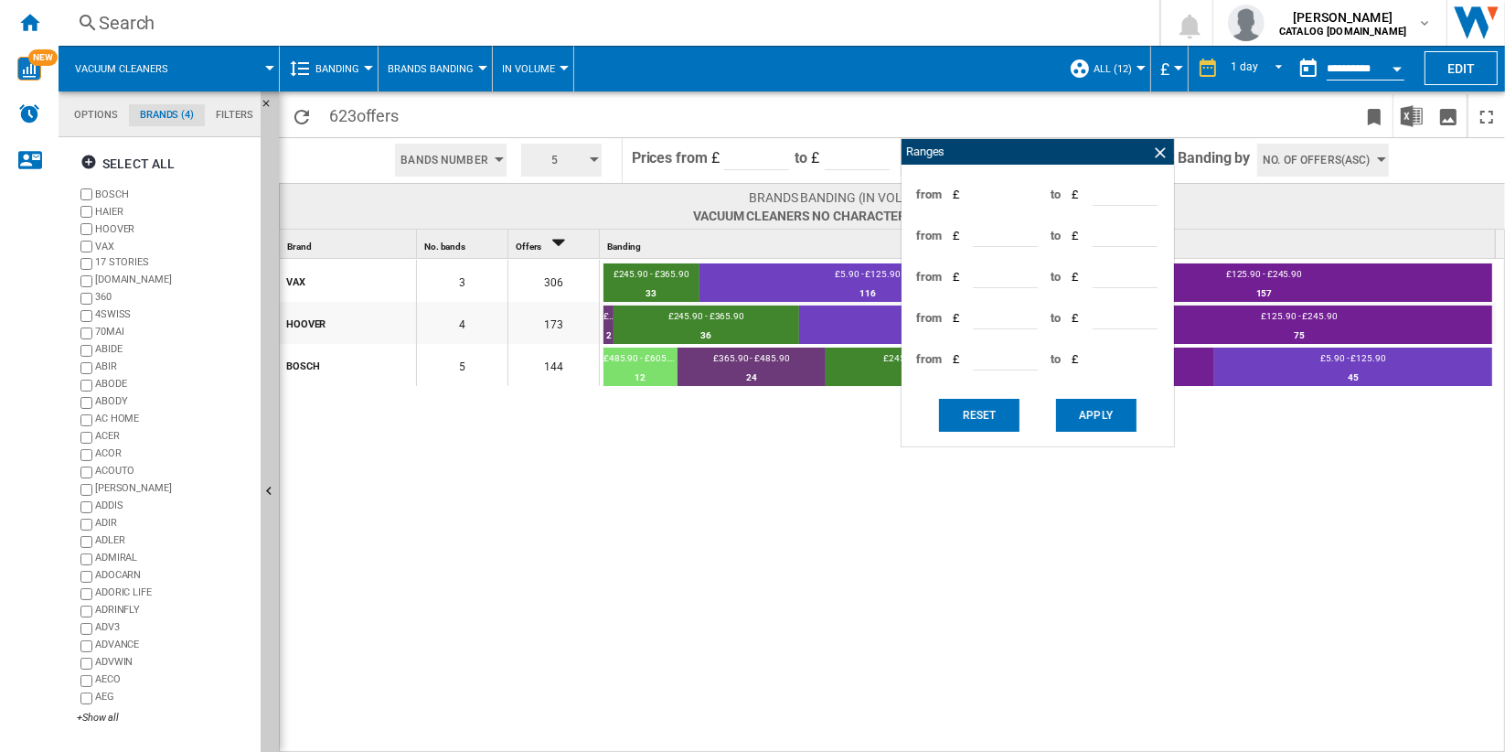
click at [1105, 189] on input "*****" at bounding box center [1125, 191] width 65 height 27
type input "**"
click at [1007, 241] on input "*****" at bounding box center [1005, 232] width 65 height 27
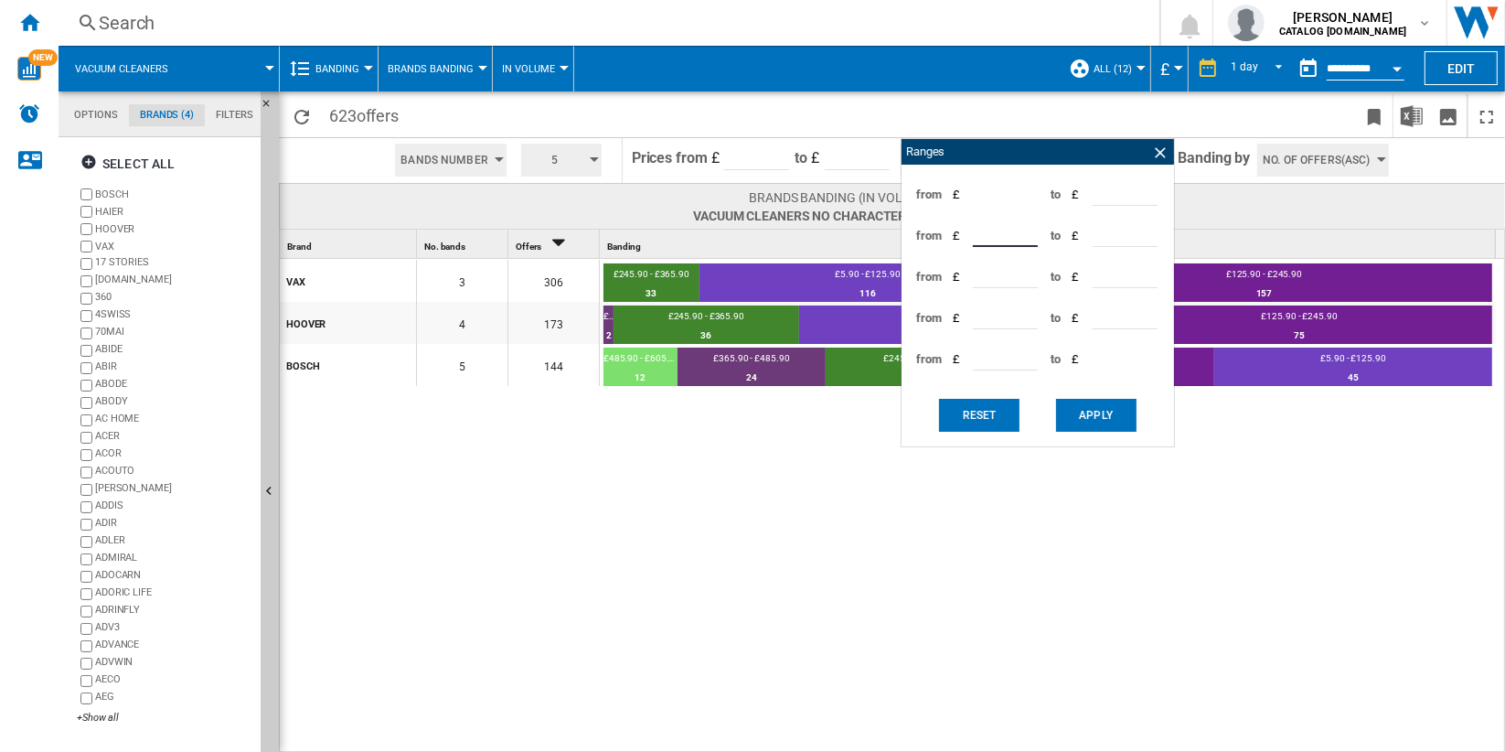
click at [1007, 241] on input "*****" at bounding box center [1005, 232] width 65 height 27
type input "**"
click at [1120, 235] on input "*****" at bounding box center [1125, 232] width 65 height 27
click at [1116, 233] on input "*****" at bounding box center [1125, 232] width 65 height 27
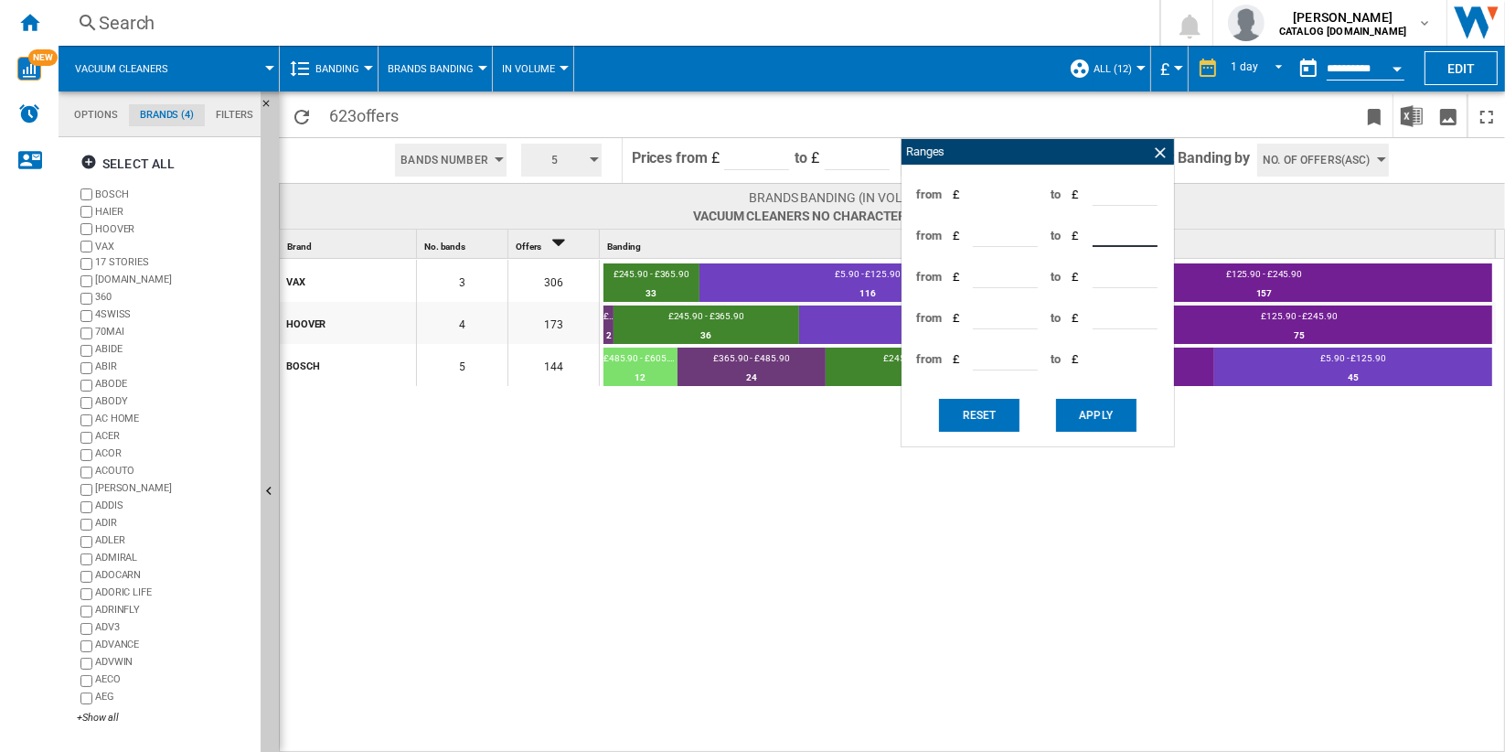
click at [1116, 234] on input "*****" at bounding box center [1125, 232] width 65 height 27
type input "***"
click at [1001, 272] on input "*****" at bounding box center [1005, 274] width 65 height 27
type input "***"
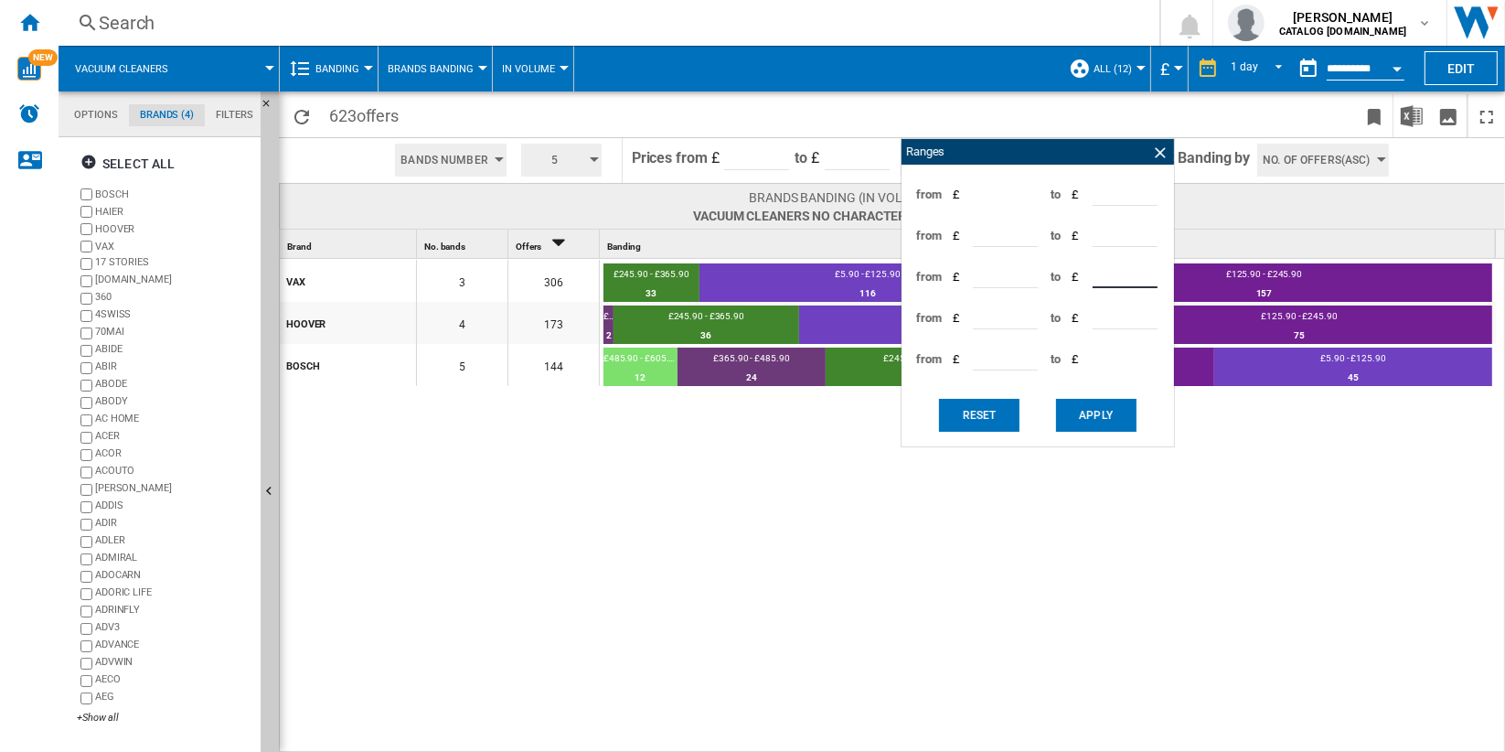
click at [1121, 271] on input "*****" at bounding box center [1125, 274] width 65 height 27
type input "***"
click at [995, 315] on input "*****" at bounding box center [1005, 315] width 65 height 27
type input "***"
click at [1094, 411] on button "Apply" at bounding box center [1096, 415] width 80 height 33
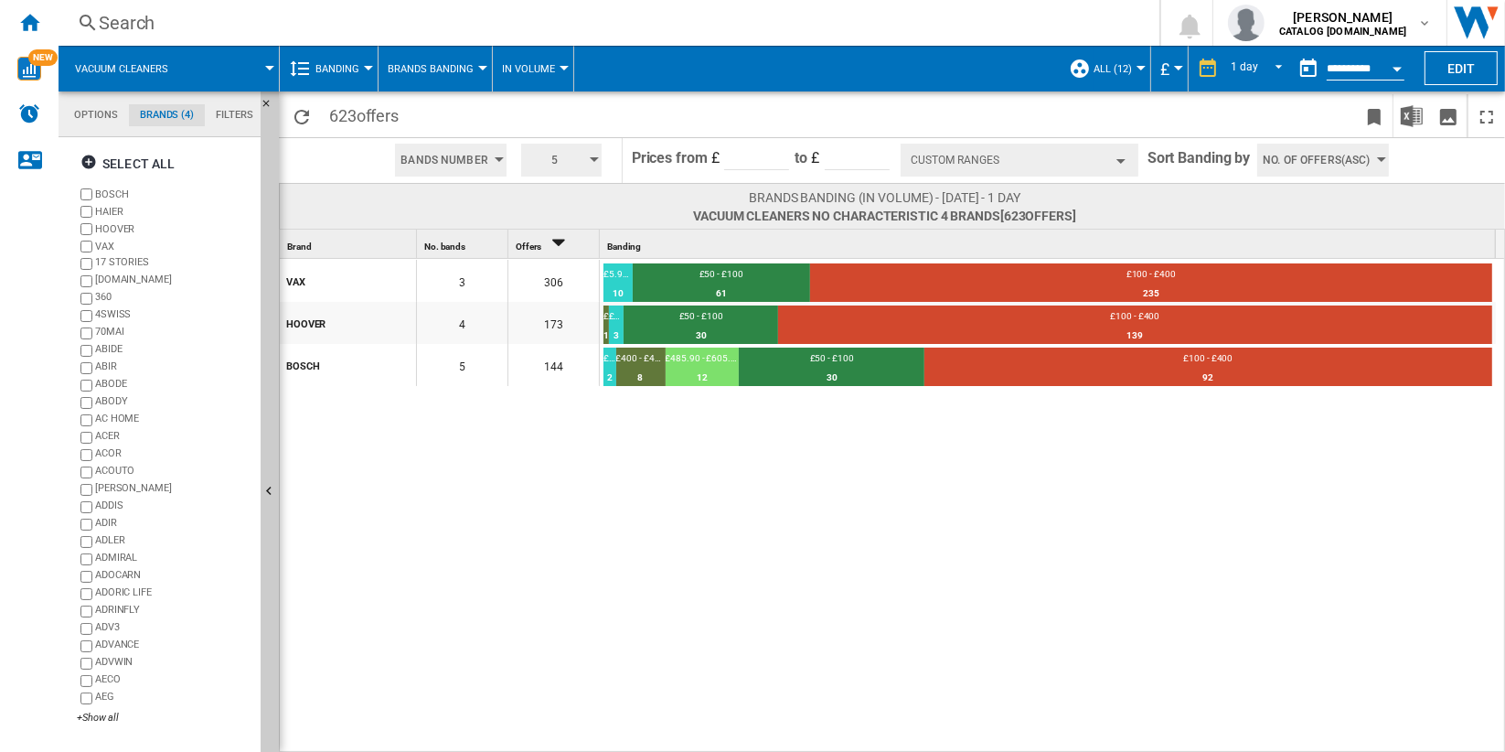
click at [1104, 160] on button "Custom Ranges" at bounding box center [1020, 160] width 238 height 33
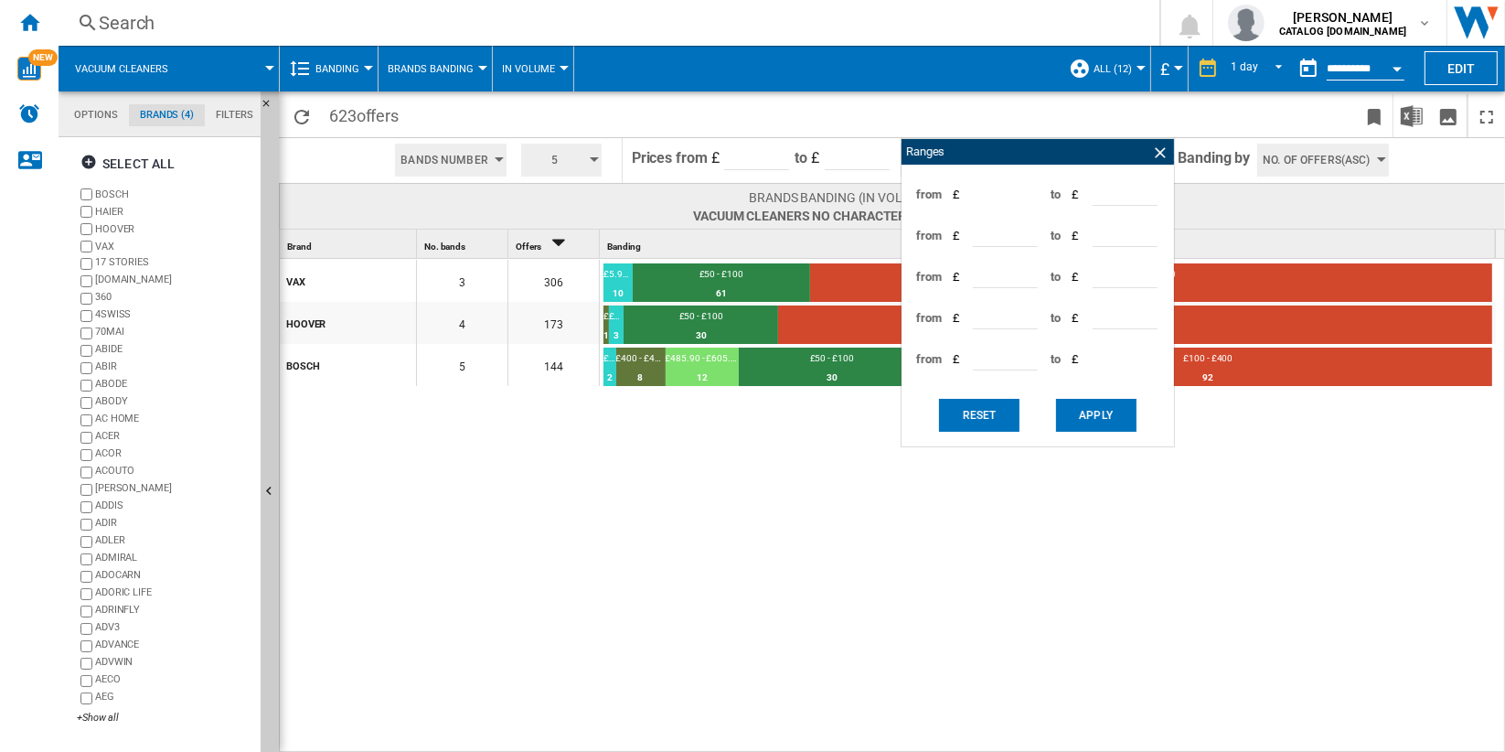
click at [817, 507] on div "VAX 3 306 £5.90 - £50 10 3.27% £50 - £100 61 19.93% £100 - £400 235 76.8% HOOVE…" at bounding box center [893, 506] width 1226 height 495
click at [1153, 147] on ng-md-icon at bounding box center [1160, 153] width 18 height 18
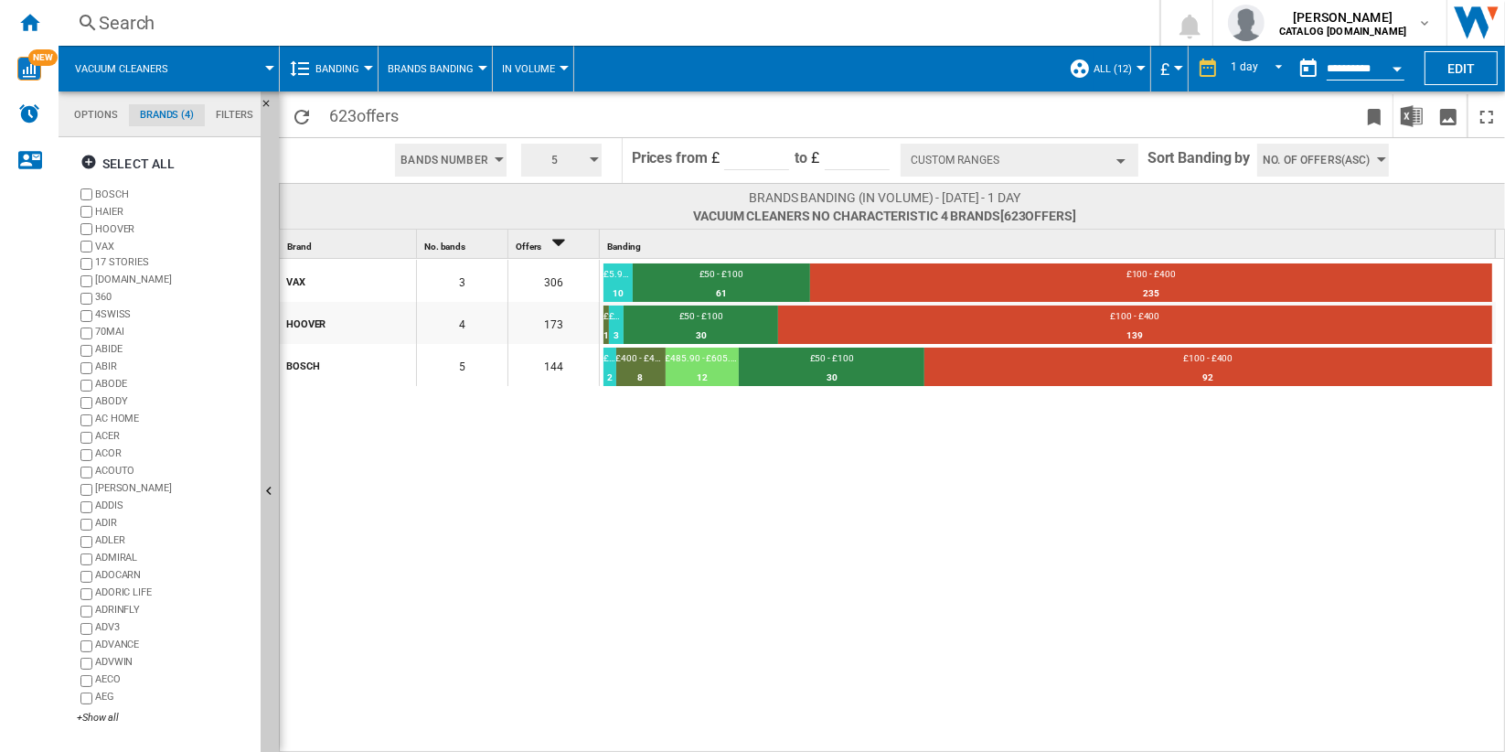
click at [199, 67] on span at bounding box center [232, 69] width 76 height 46
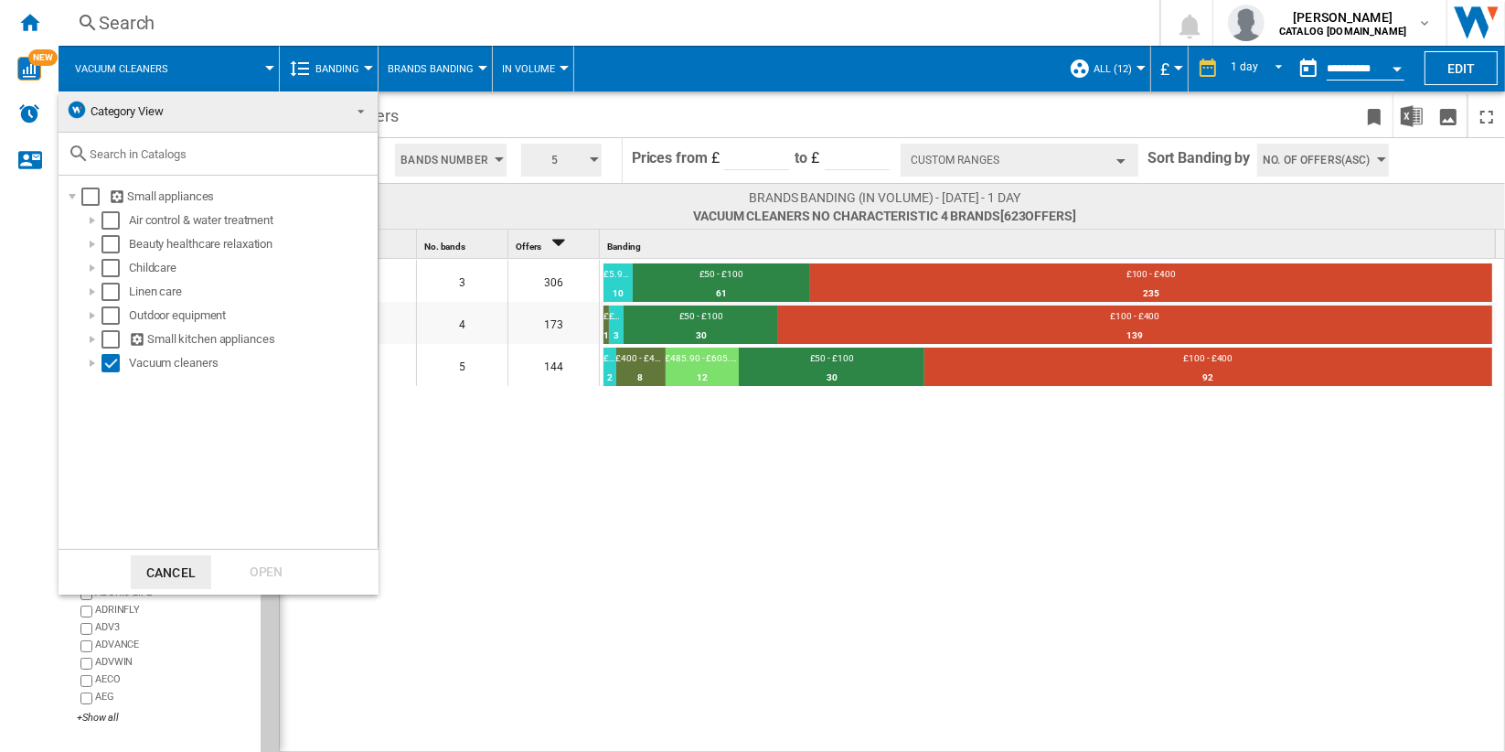
click at [504, 488] on md-backdrop at bounding box center [752, 376] width 1505 height 752
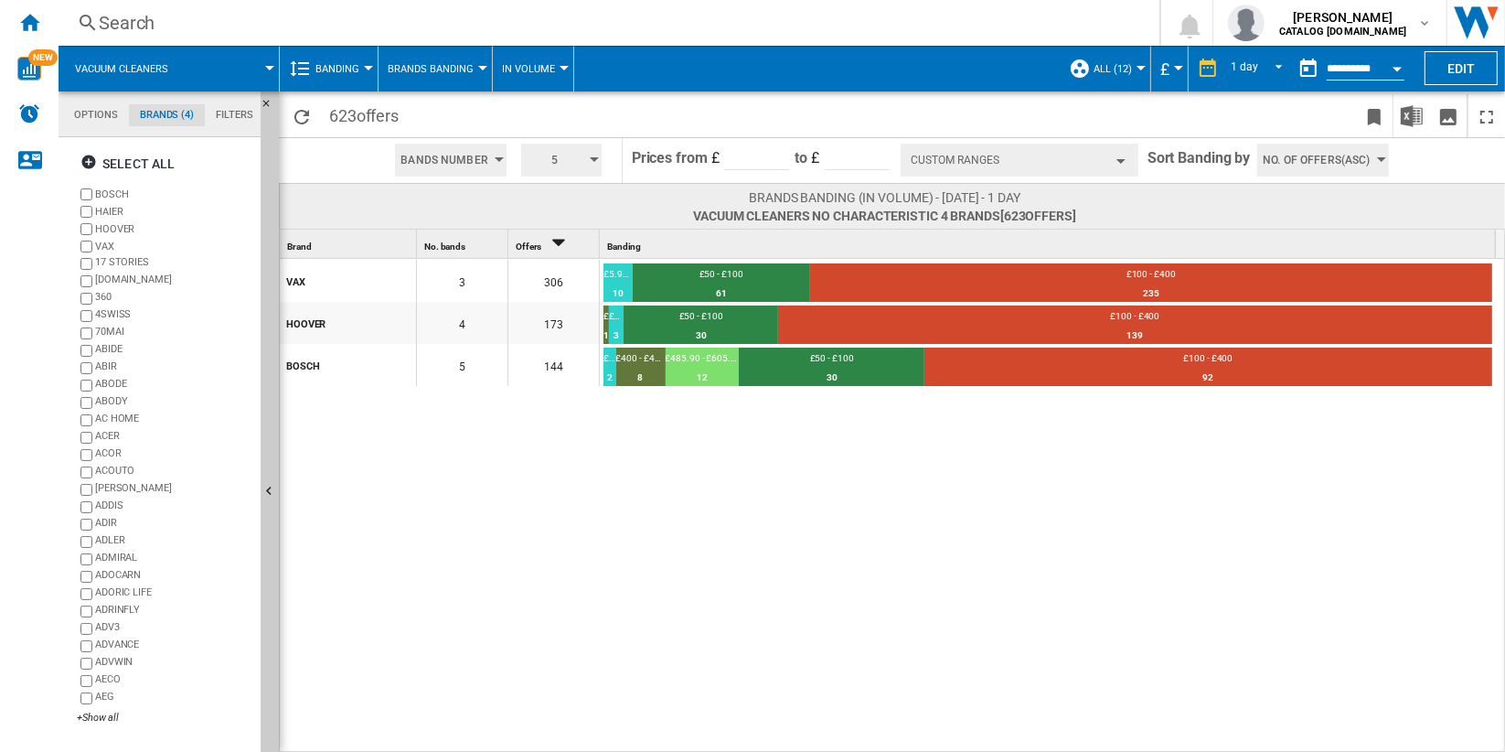
click at [367, 69] on div at bounding box center [368, 68] width 9 height 5
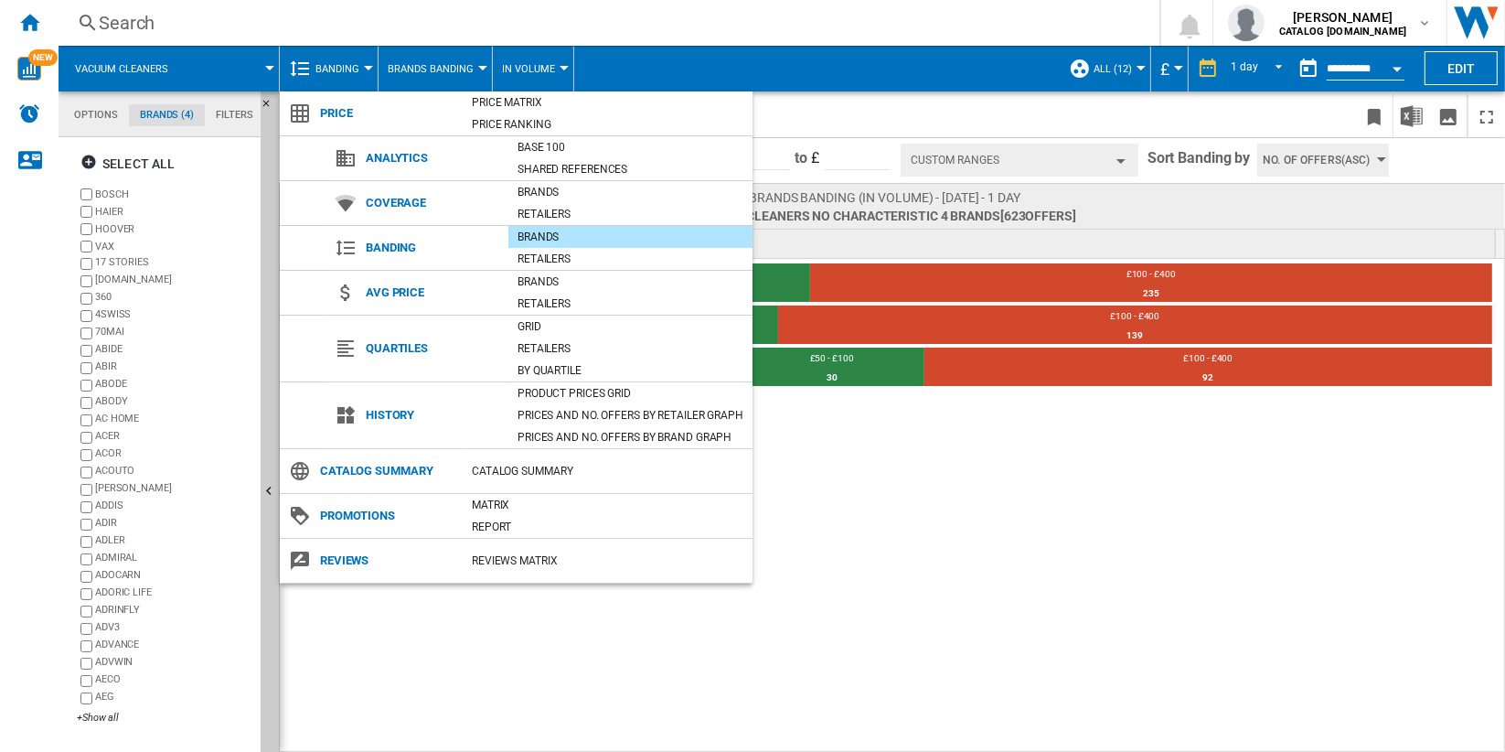
click at [1055, 522] on md-backdrop at bounding box center [752, 376] width 1505 height 752
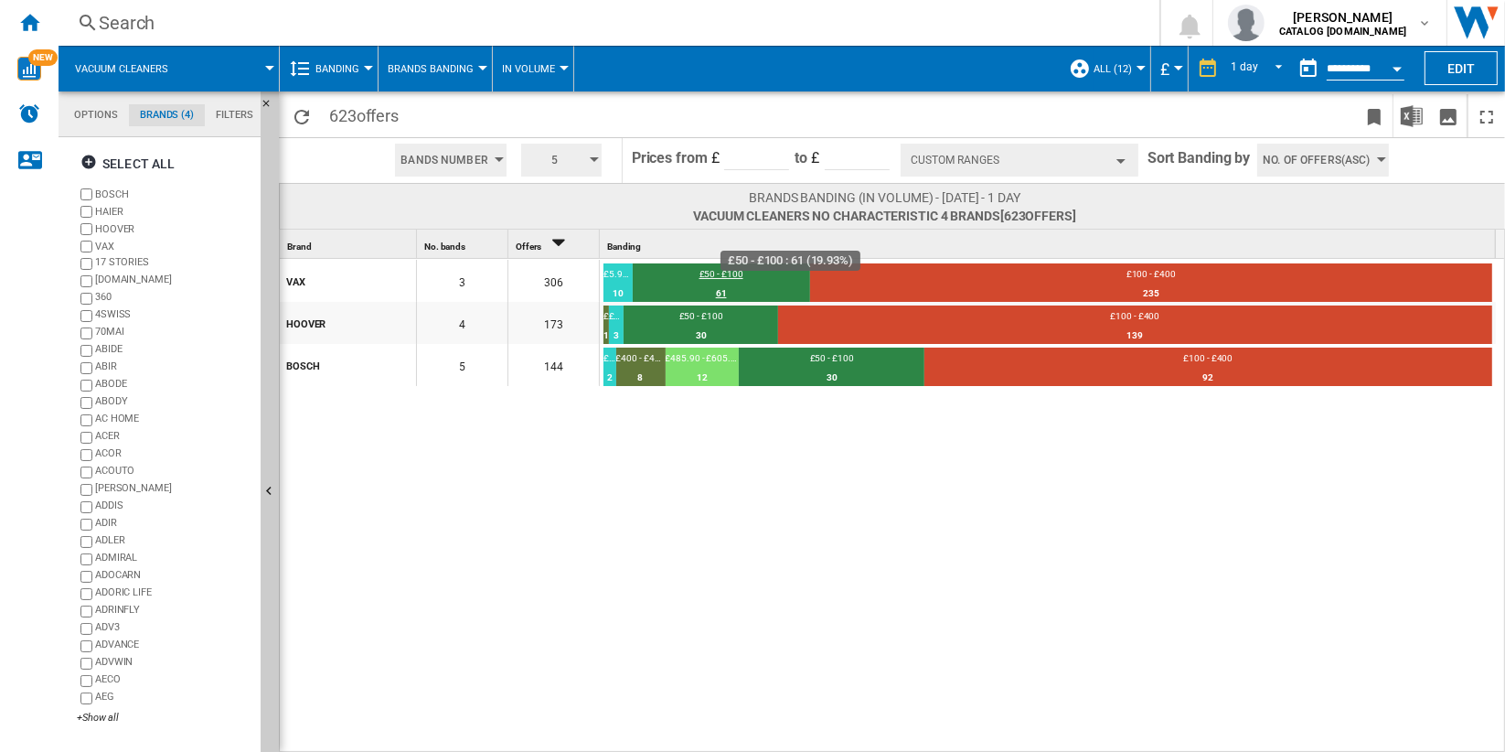
click at [726, 275] on div "£50 - £100" at bounding box center [721, 276] width 177 height 16
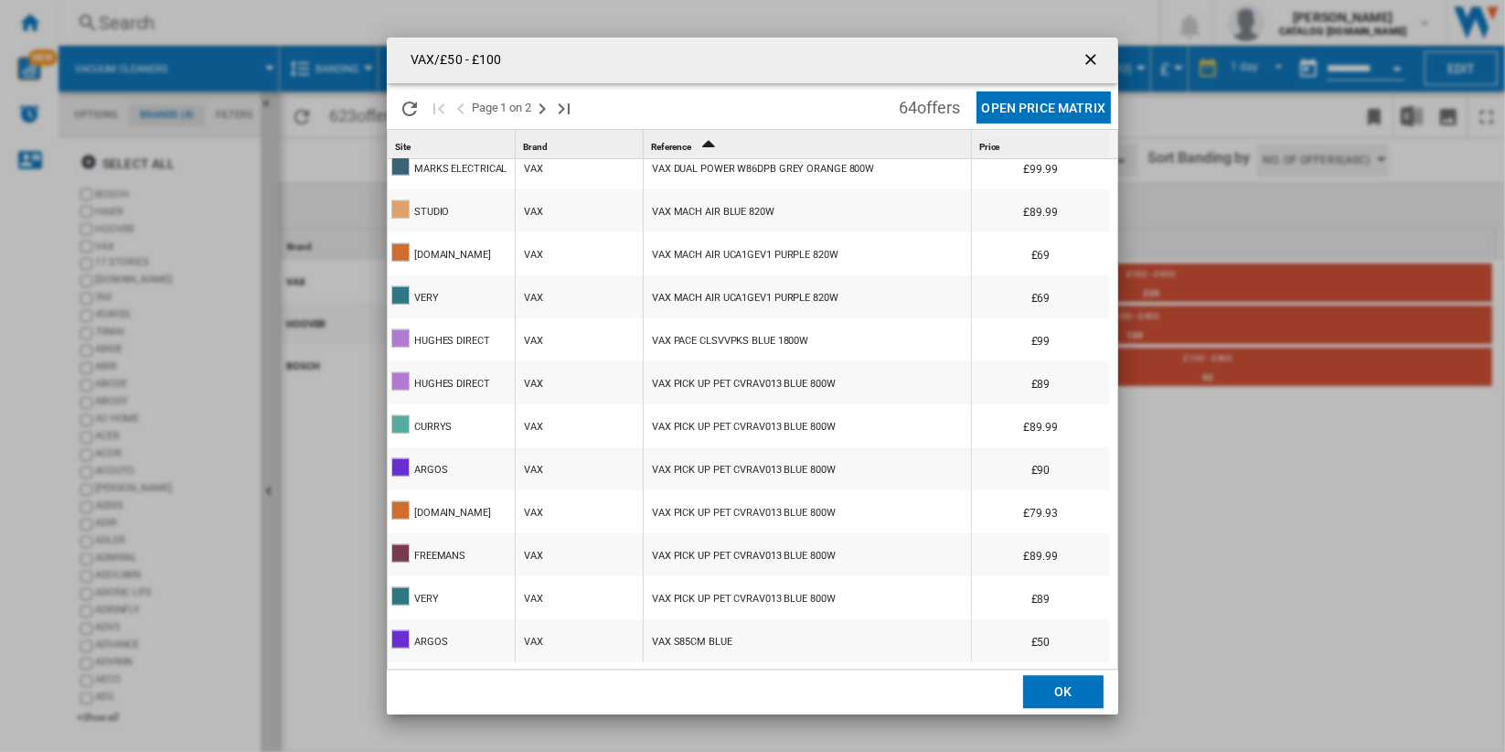
scroll to position [3, 0]
click at [1094, 51] on ng-md-icon "getI18NText('BUTTONS.CLOSE_DIALOG')" at bounding box center [1093, 61] width 22 height 22
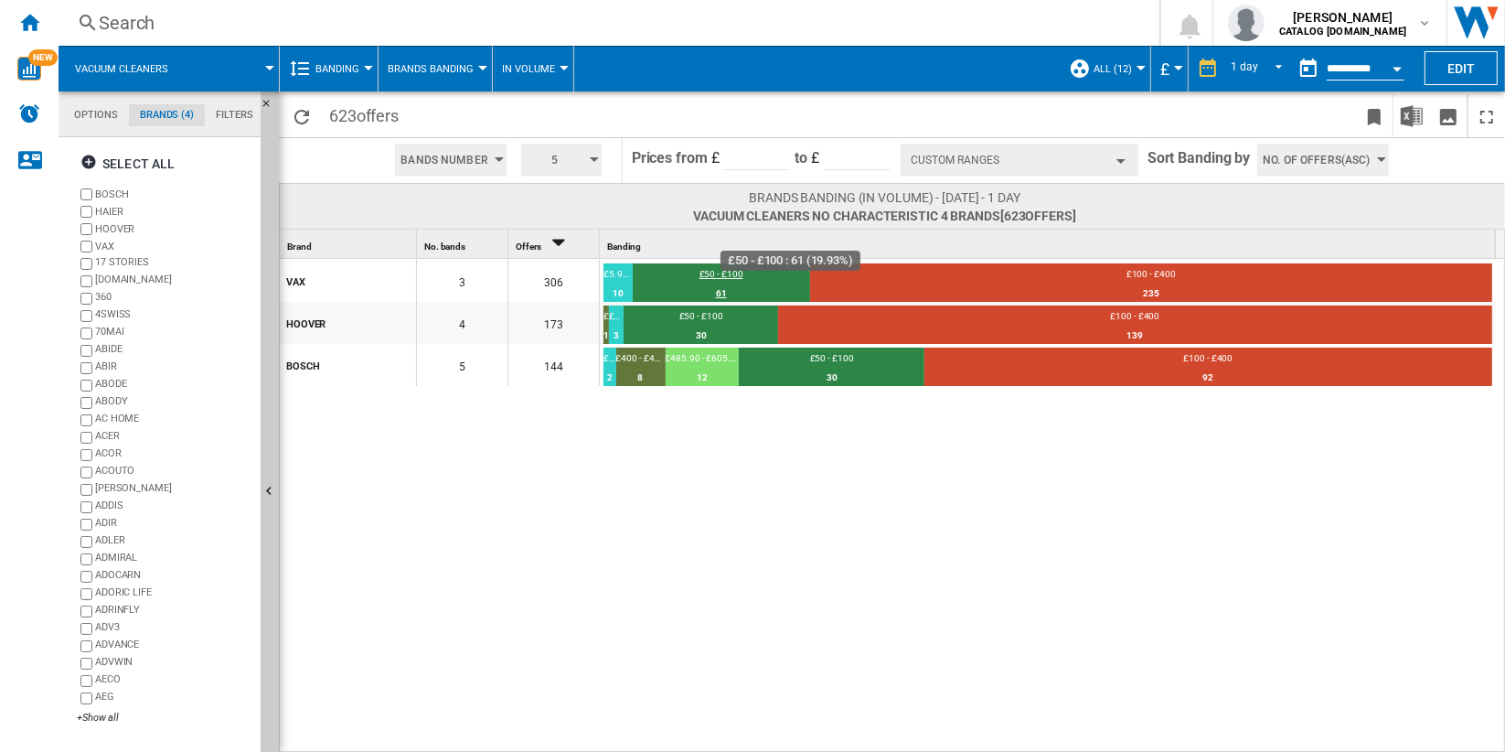
click at [747, 284] on div "61" at bounding box center [721, 293] width 177 height 18
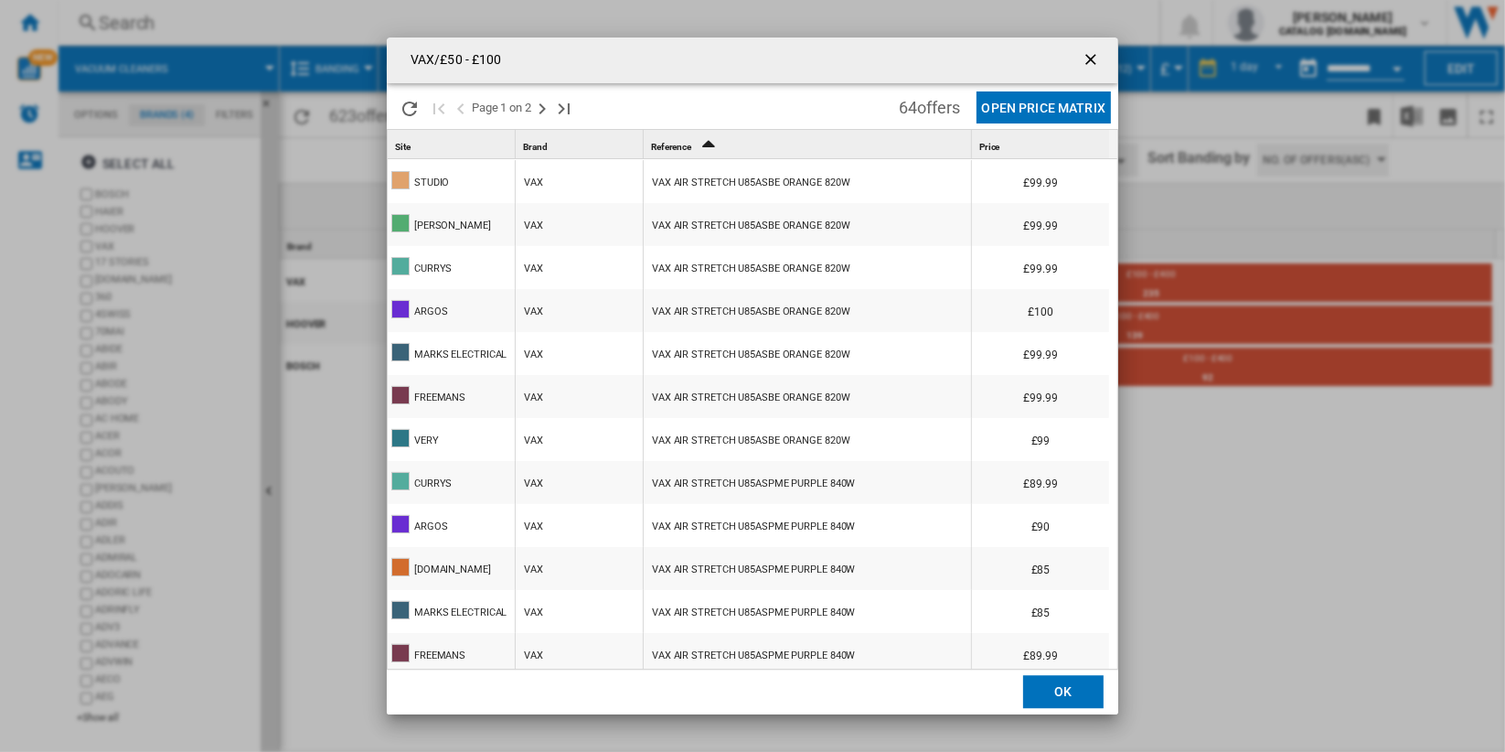
click at [1070, 101] on button "Open Price Matrix" at bounding box center [1044, 107] width 134 height 32
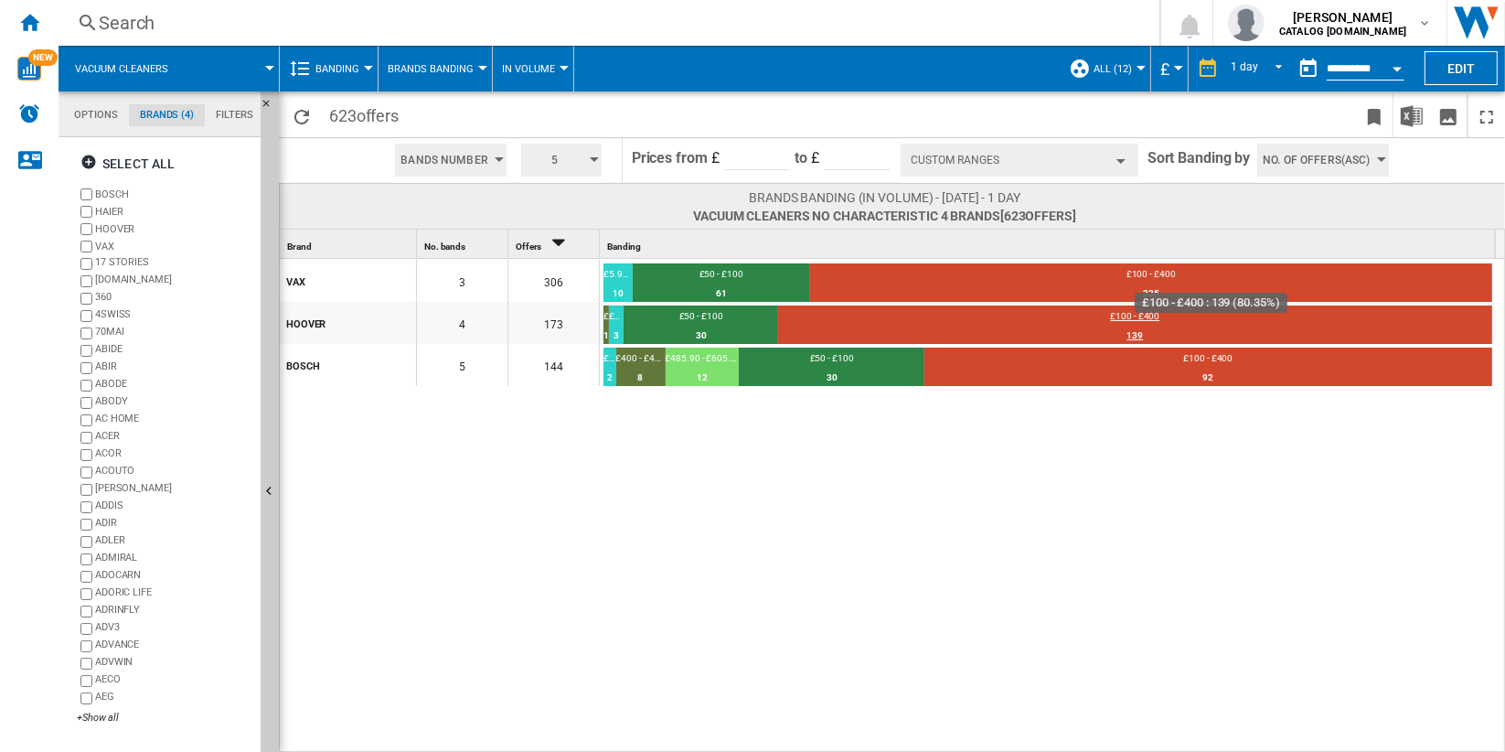
click at [1206, 328] on div "139" at bounding box center [1135, 335] width 714 height 18
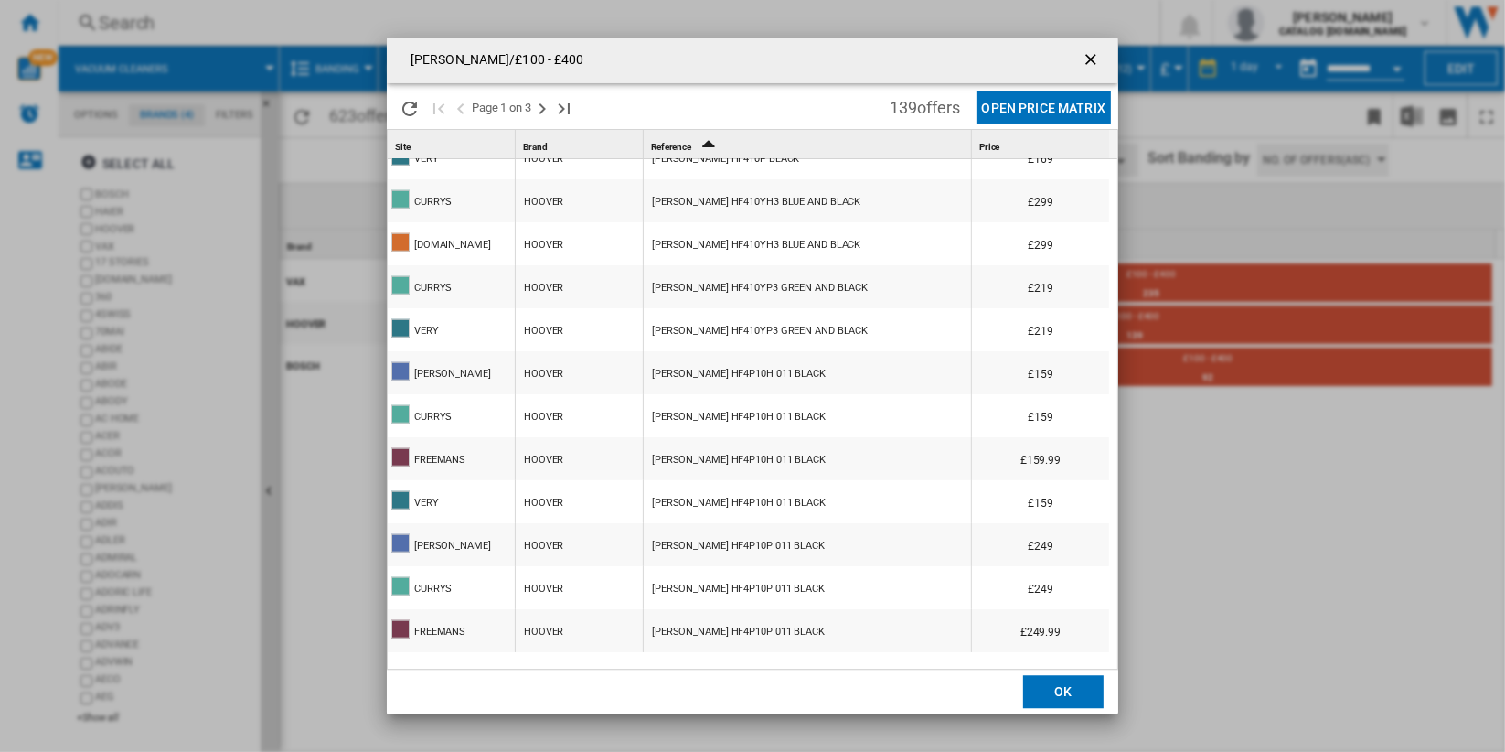
scroll to position [1702, 0]
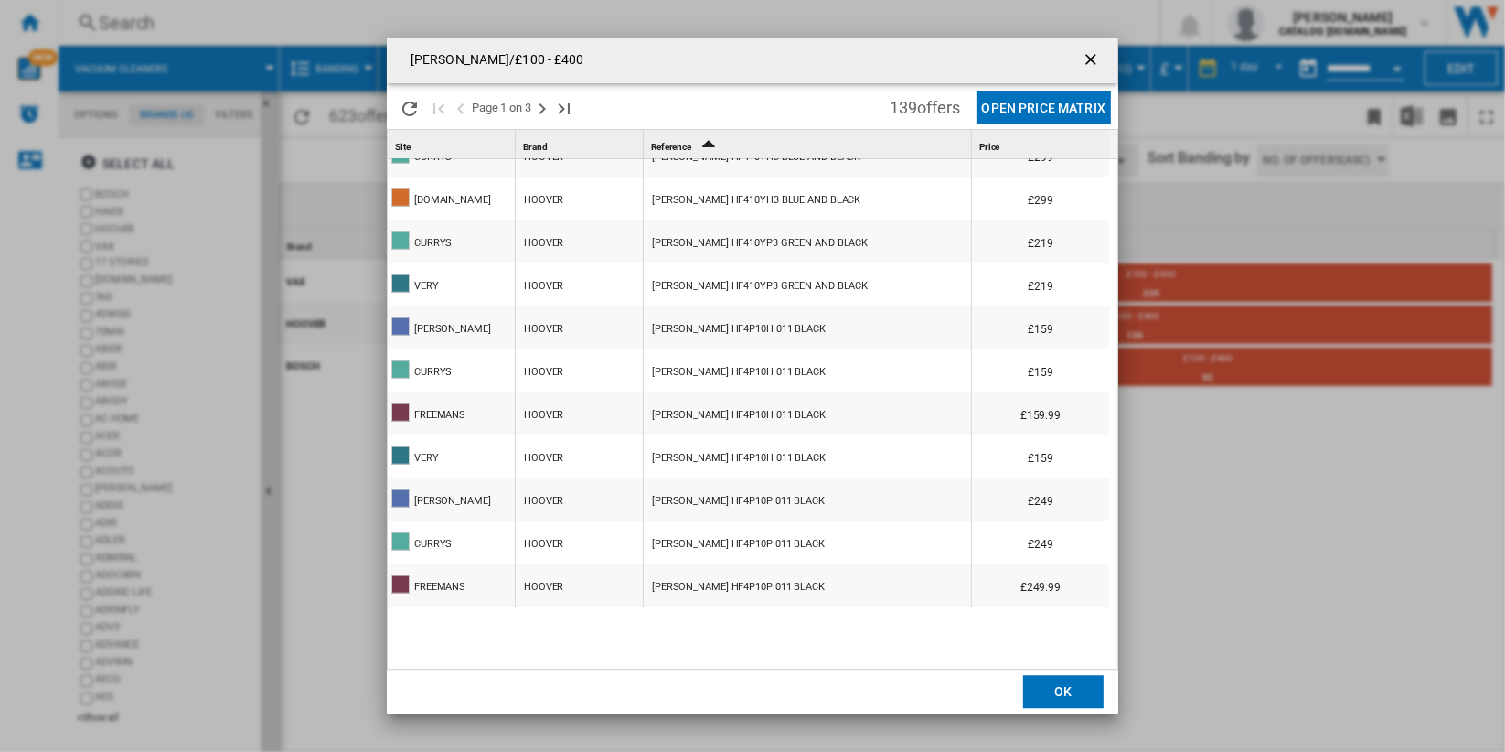
click at [1070, 110] on button "Open Price Matrix" at bounding box center [1044, 107] width 134 height 32
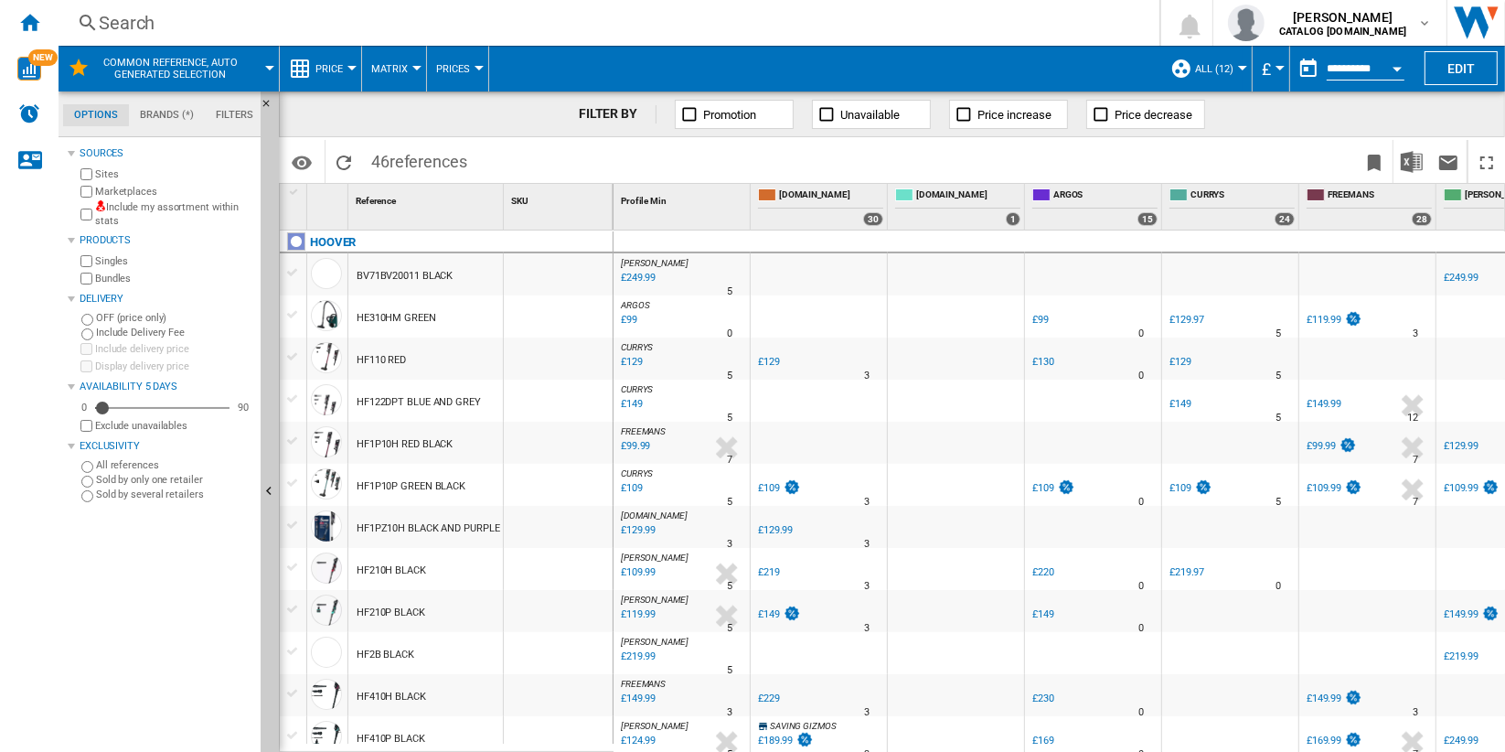
click at [699, 276] on div "[PERSON_NAME] : [PERSON_NAME] -1.0 % £249.99 % N/A 5 [PERSON_NAME] : [PERSON_NA…" at bounding box center [681, 279] width 129 height 42
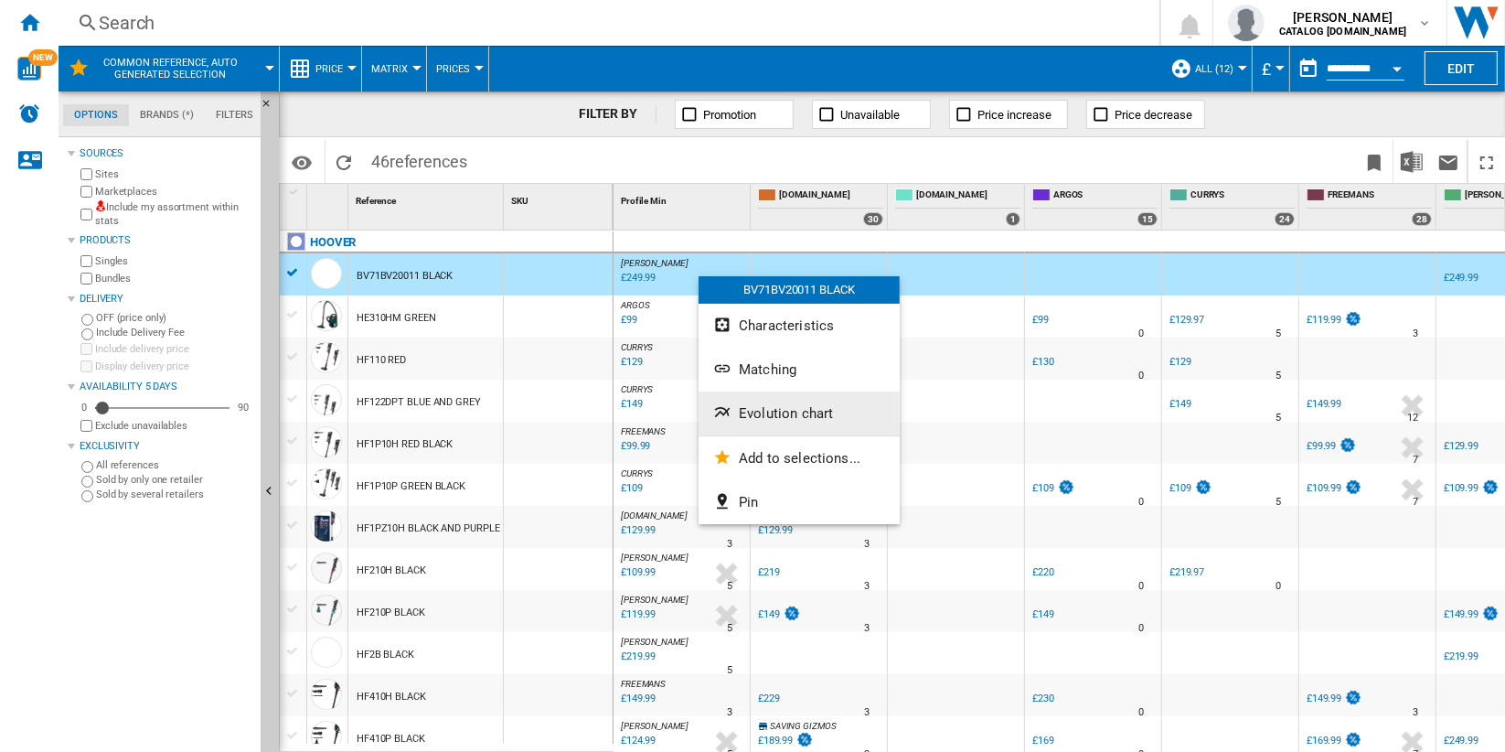
click at [842, 412] on button "Evolution chart" at bounding box center [799, 413] width 201 height 44
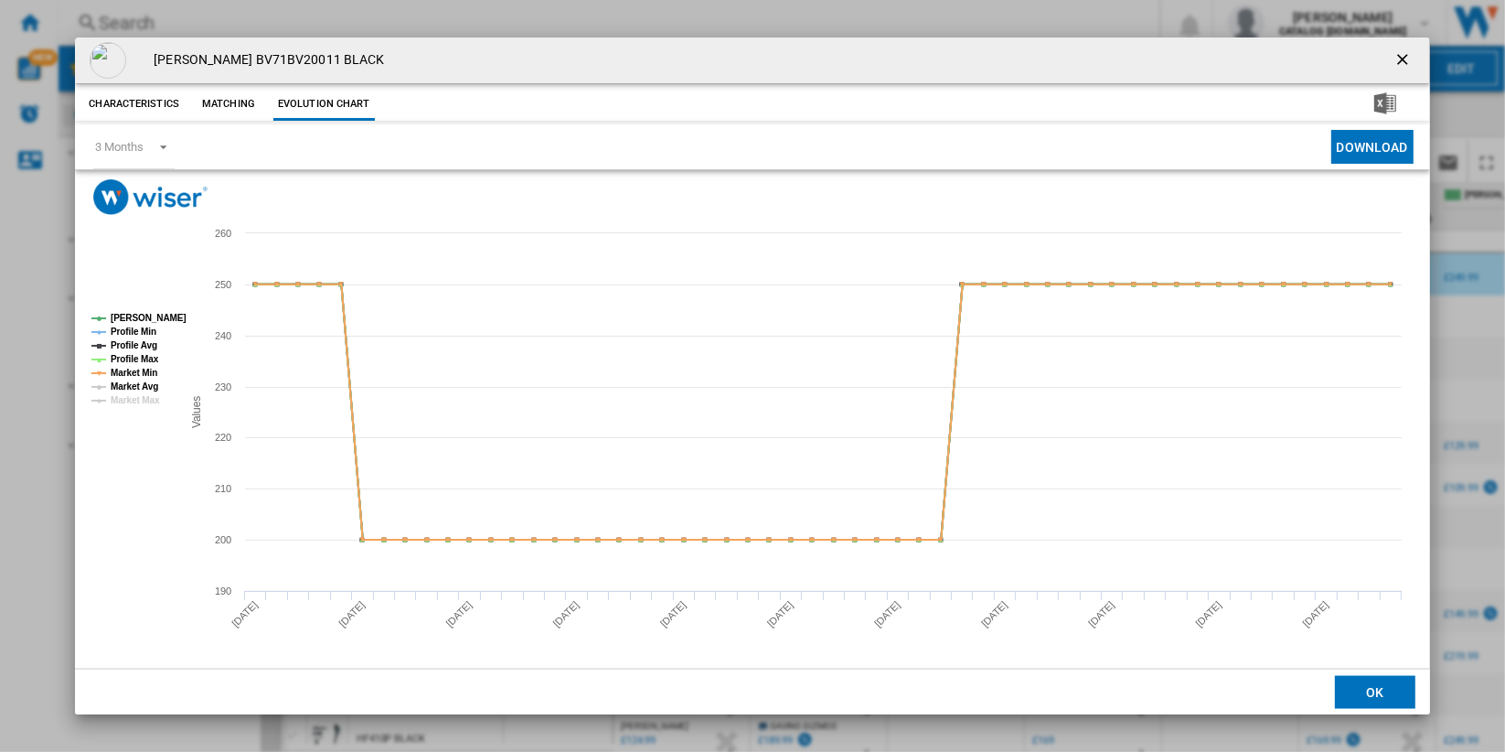
click at [142, 390] on tspan "Market Avg" at bounding box center [135, 386] width 48 height 10
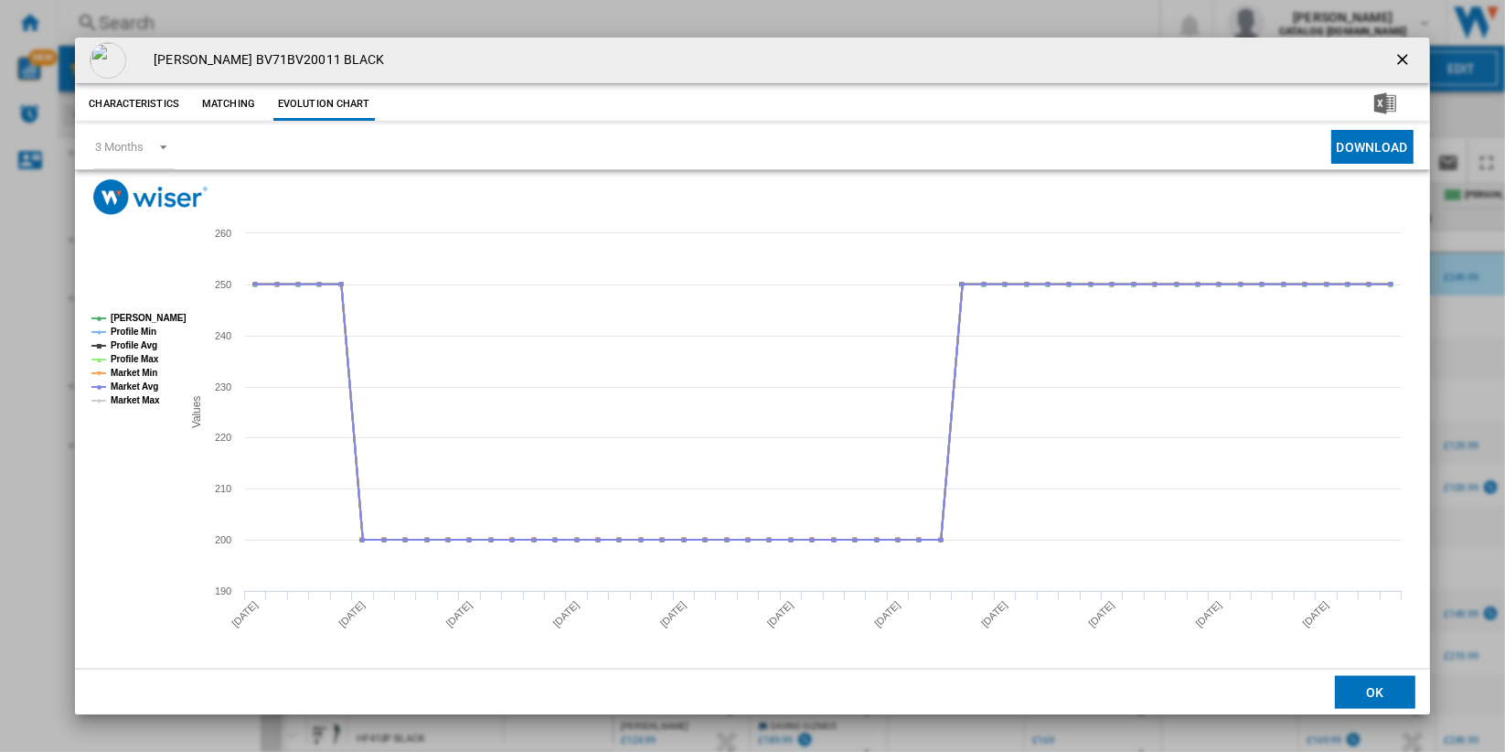
click at [144, 402] on tspan "Market Max" at bounding box center [135, 400] width 49 height 10
click at [140, 145] on div "3 Months" at bounding box center [119, 147] width 48 height 14
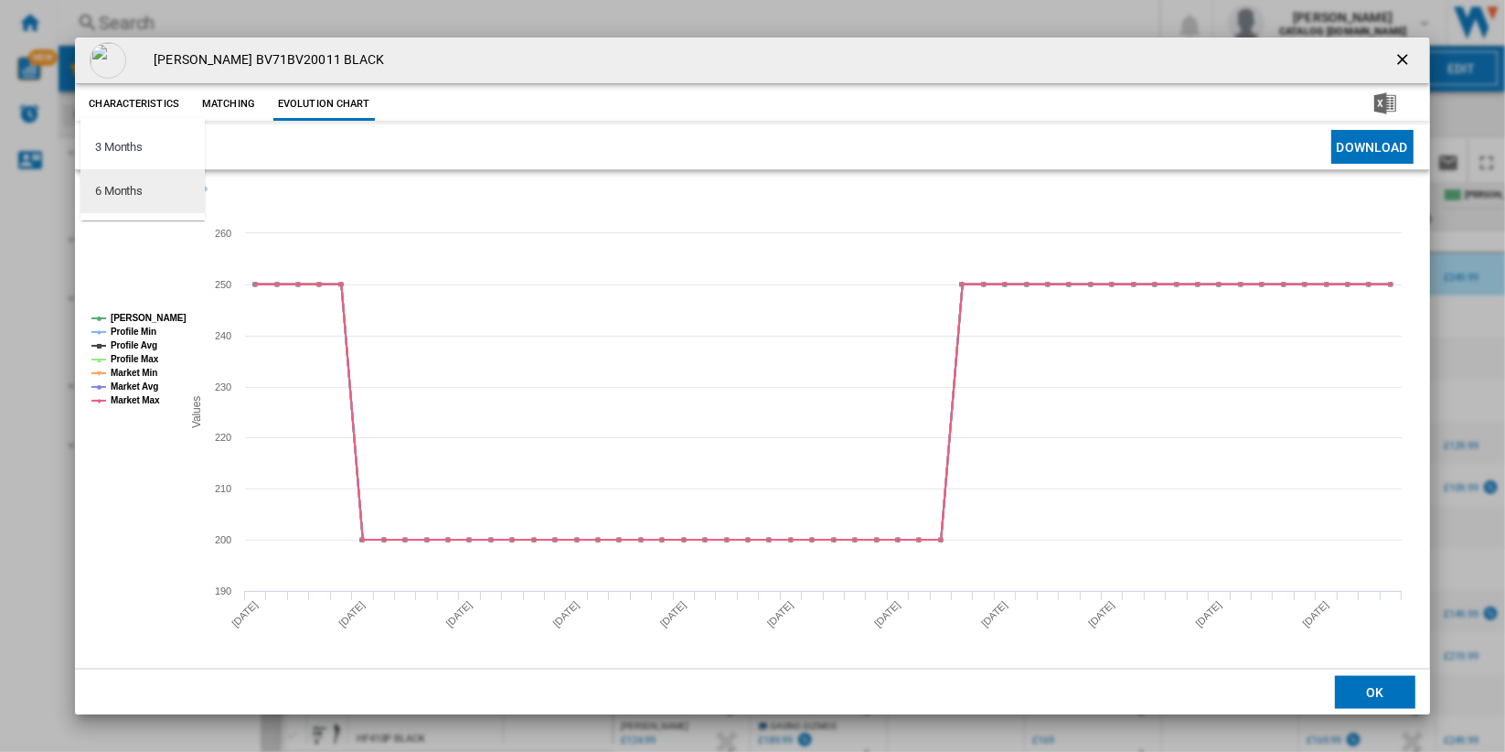
click at [152, 192] on md-option "6 Months" at bounding box center [142, 191] width 124 height 44
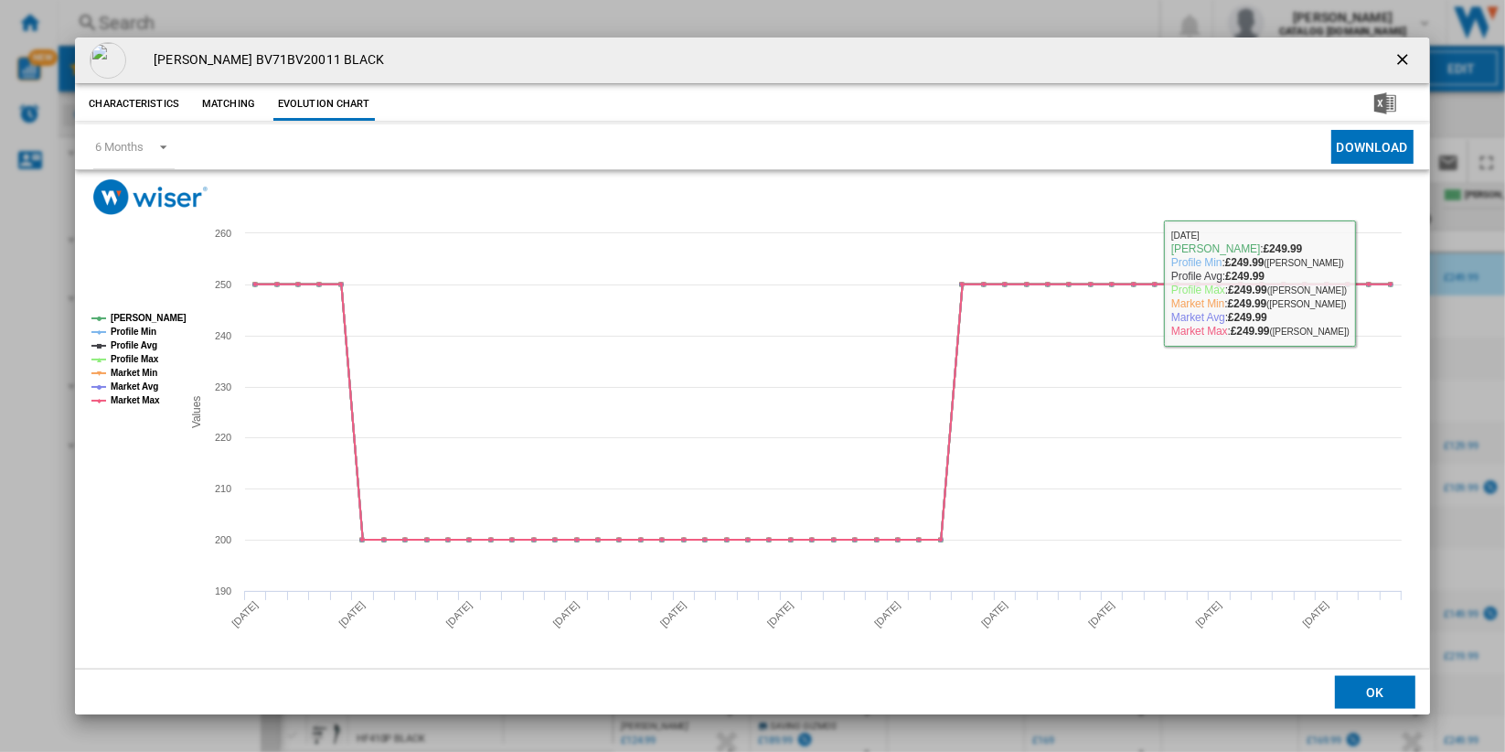
click at [1386, 52] on button "Product popup" at bounding box center [1404, 60] width 37 height 37
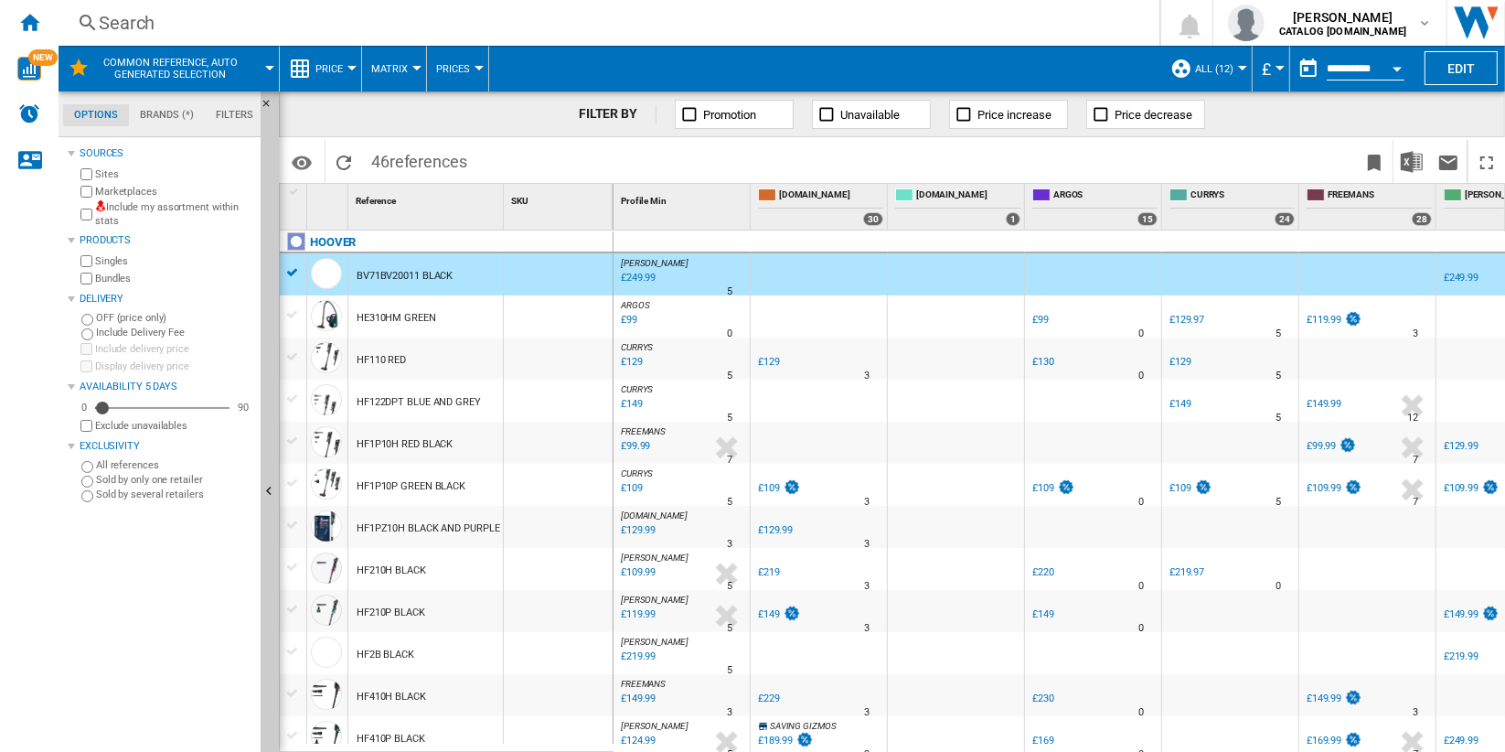
click at [921, 495] on div at bounding box center [956, 485] width 136 height 42
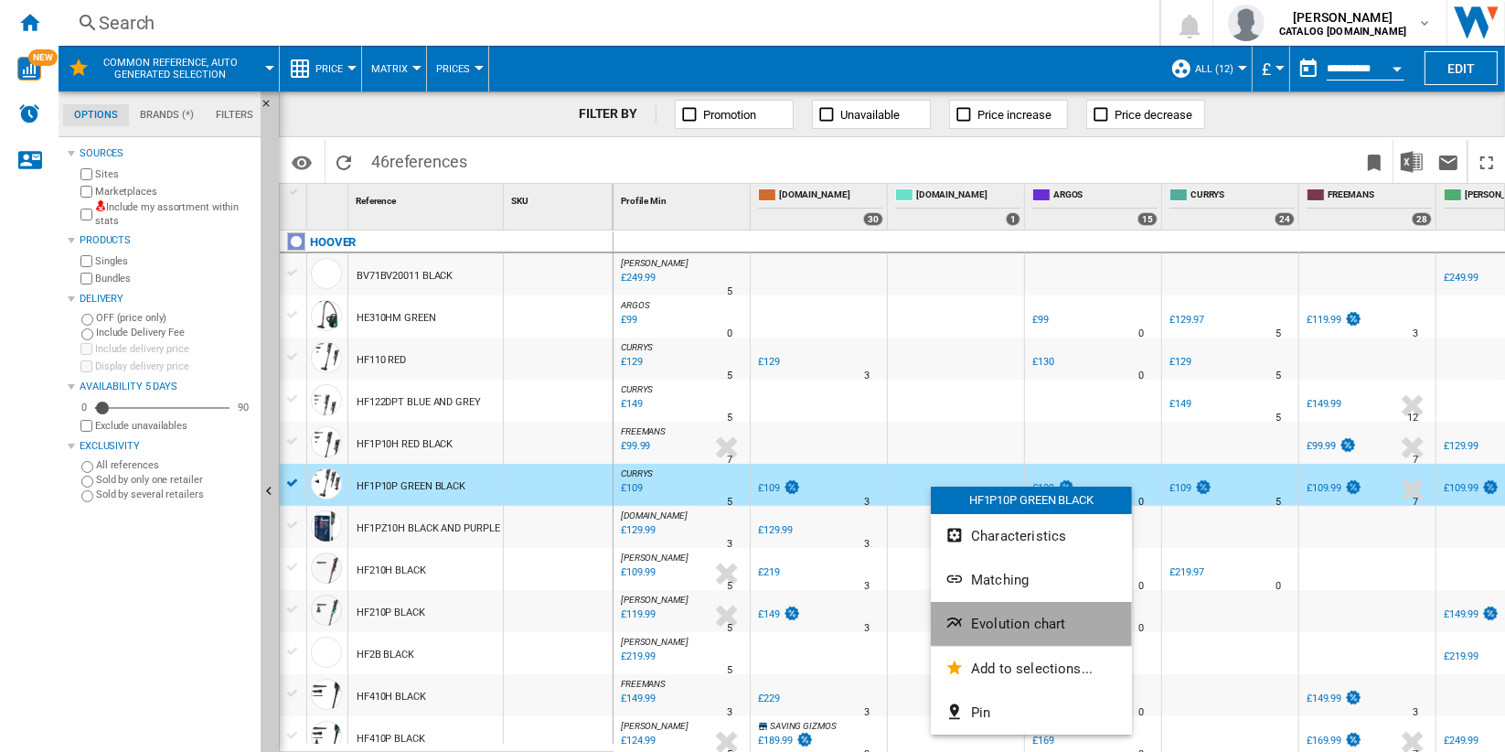
click at [1063, 623] on button "Evolution chart" at bounding box center [1031, 624] width 201 height 44
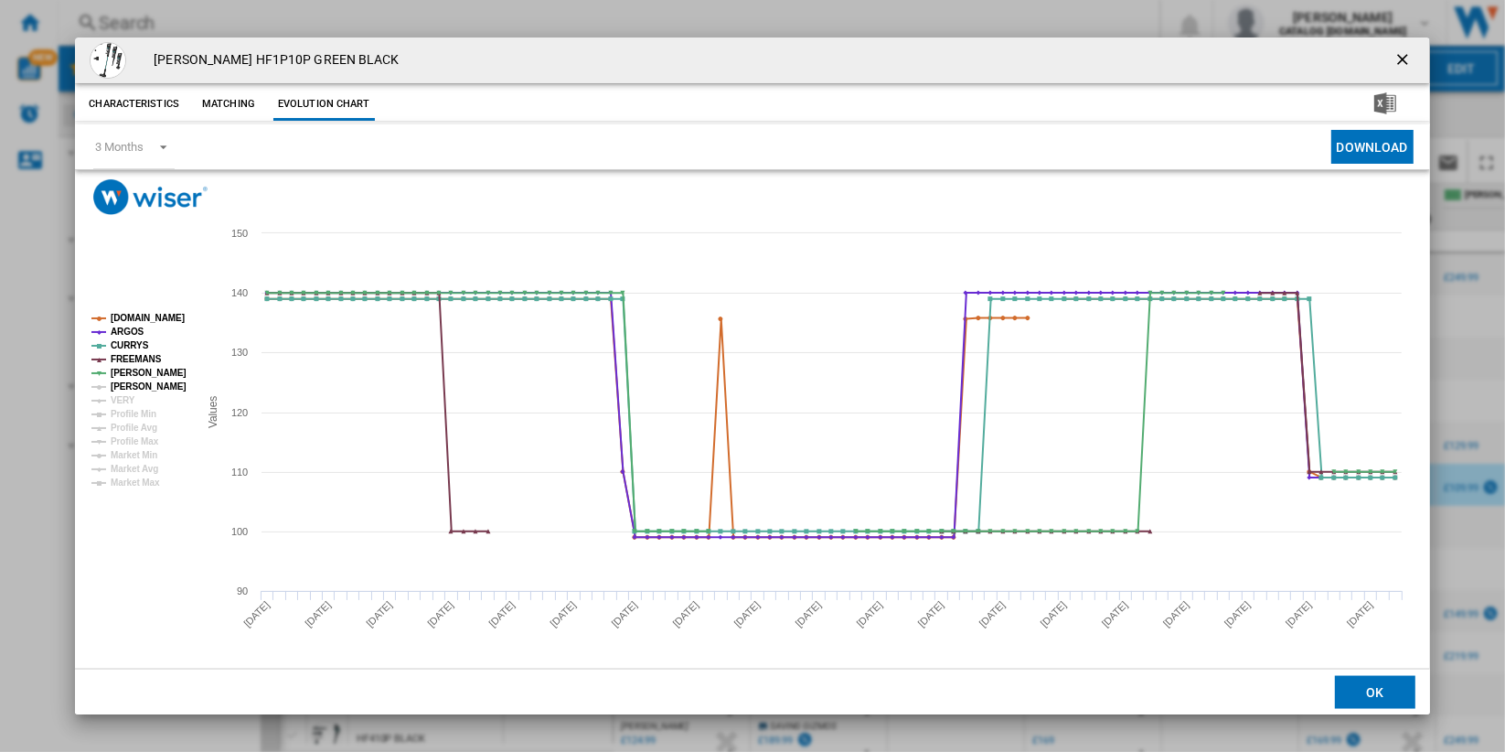
click at [140, 389] on tspan "[PERSON_NAME]" at bounding box center [149, 386] width 76 height 10
click at [123, 405] on tspan "VERY" at bounding box center [123, 400] width 25 height 10
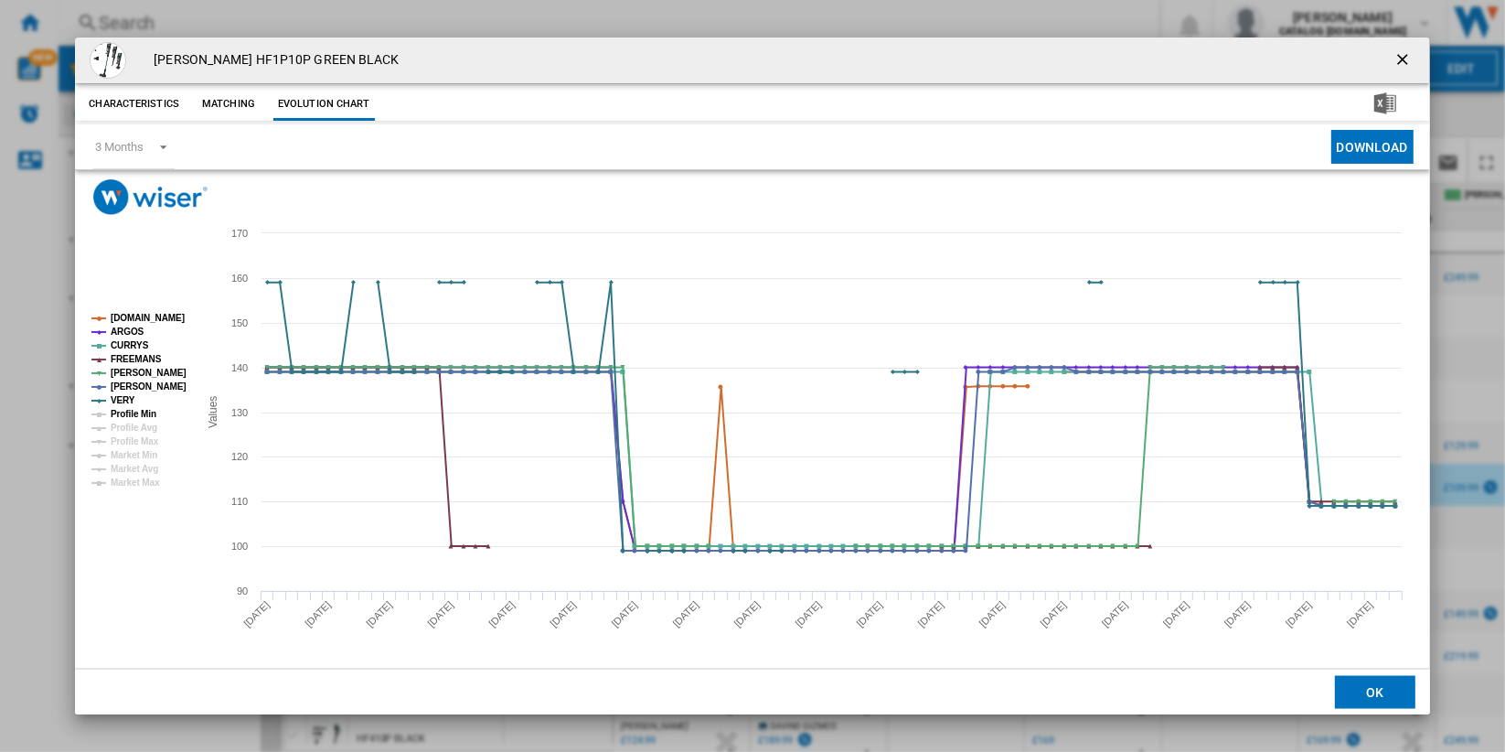
click at [126, 419] on tspan "Profile Min" at bounding box center [134, 414] width 46 height 10
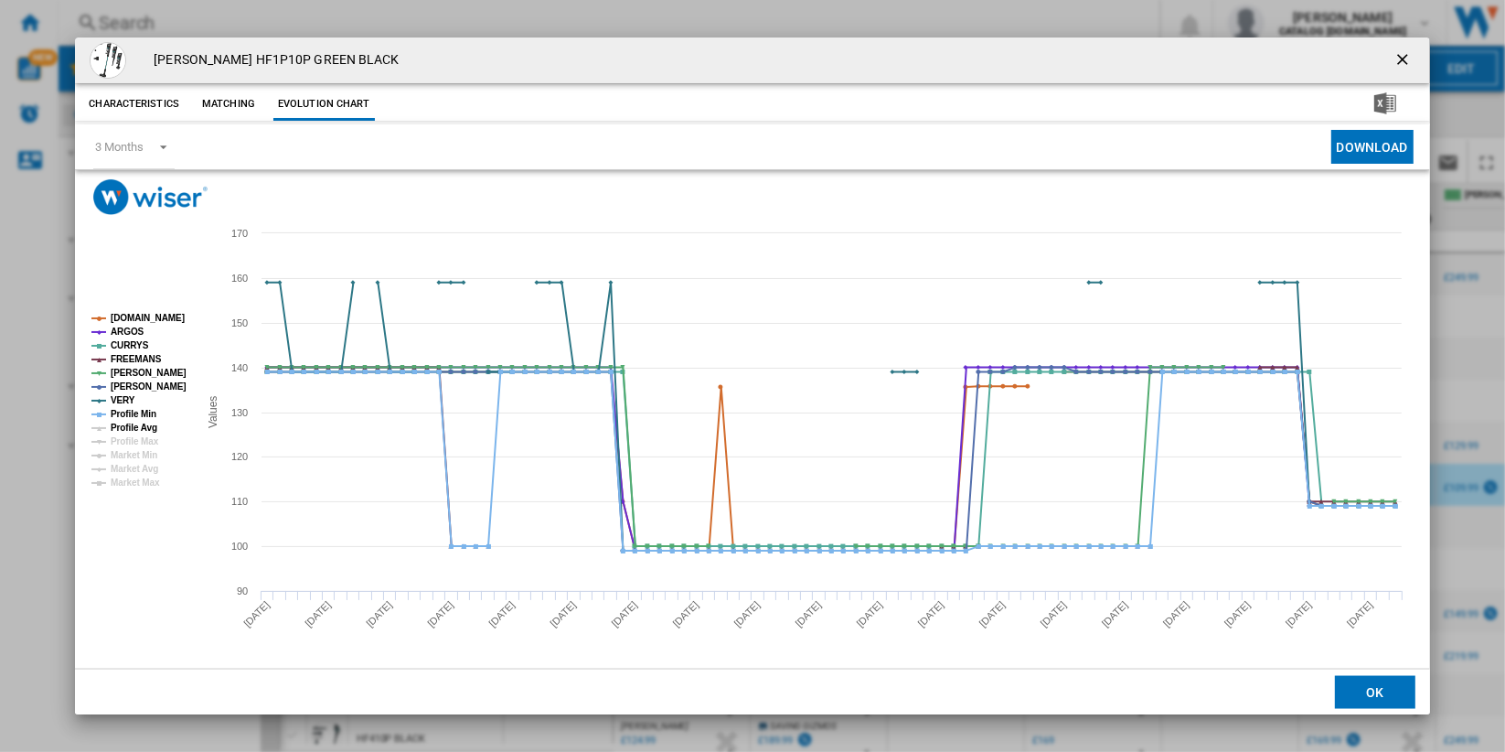
click at [126, 421] on g "[DOMAIN_NAME] ARGOS CURRYS [PERSON_NAME] [PERSON_NAME] [PERSON_NAME] VERY Profi…" at bounding box center [138, 400] width 95 height 175
click at [126, 431] on tspan "Profile Avg" at bounding box center [134, 427] width 47 height 10
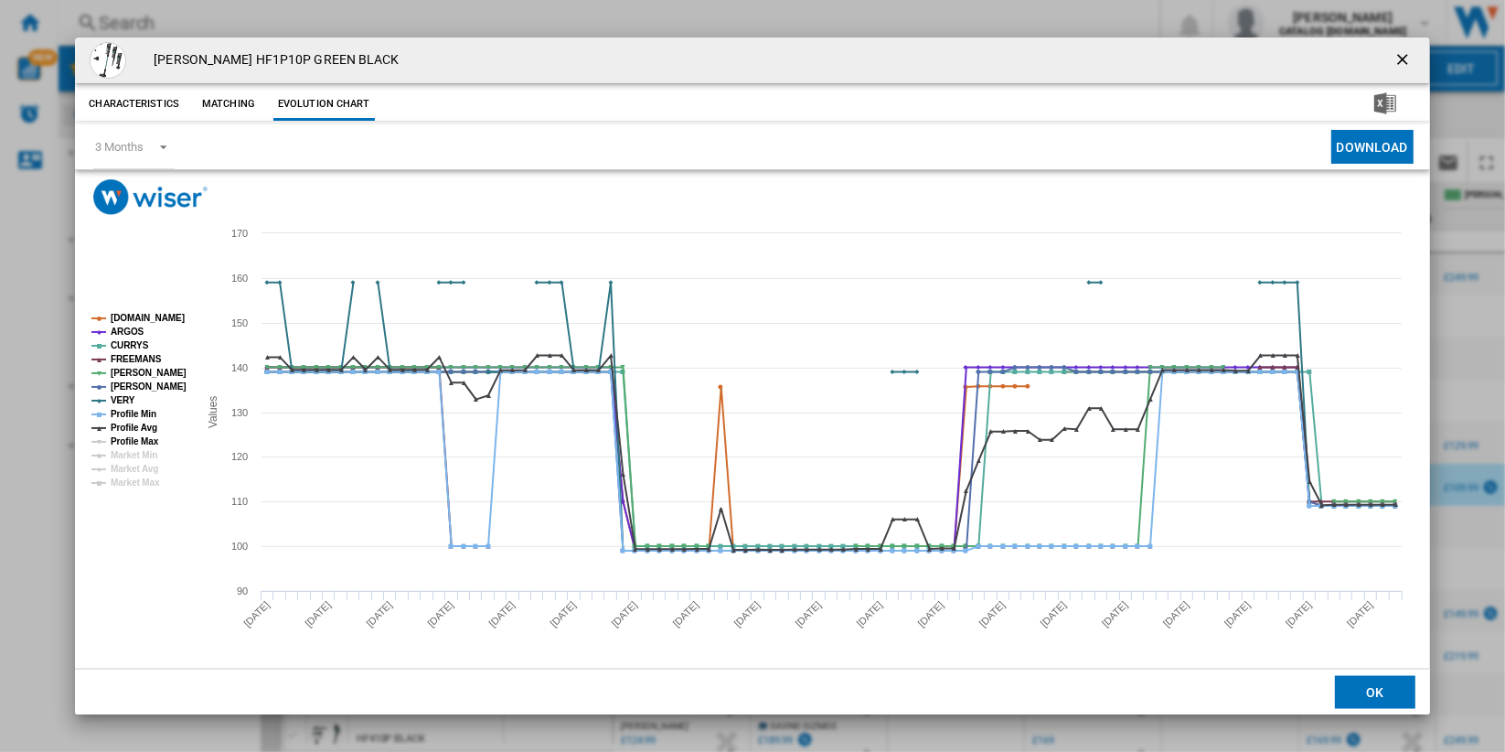
click at [126, 441] on tspan "Profile Max" at bounding box center [135, 441] width 48 height 10
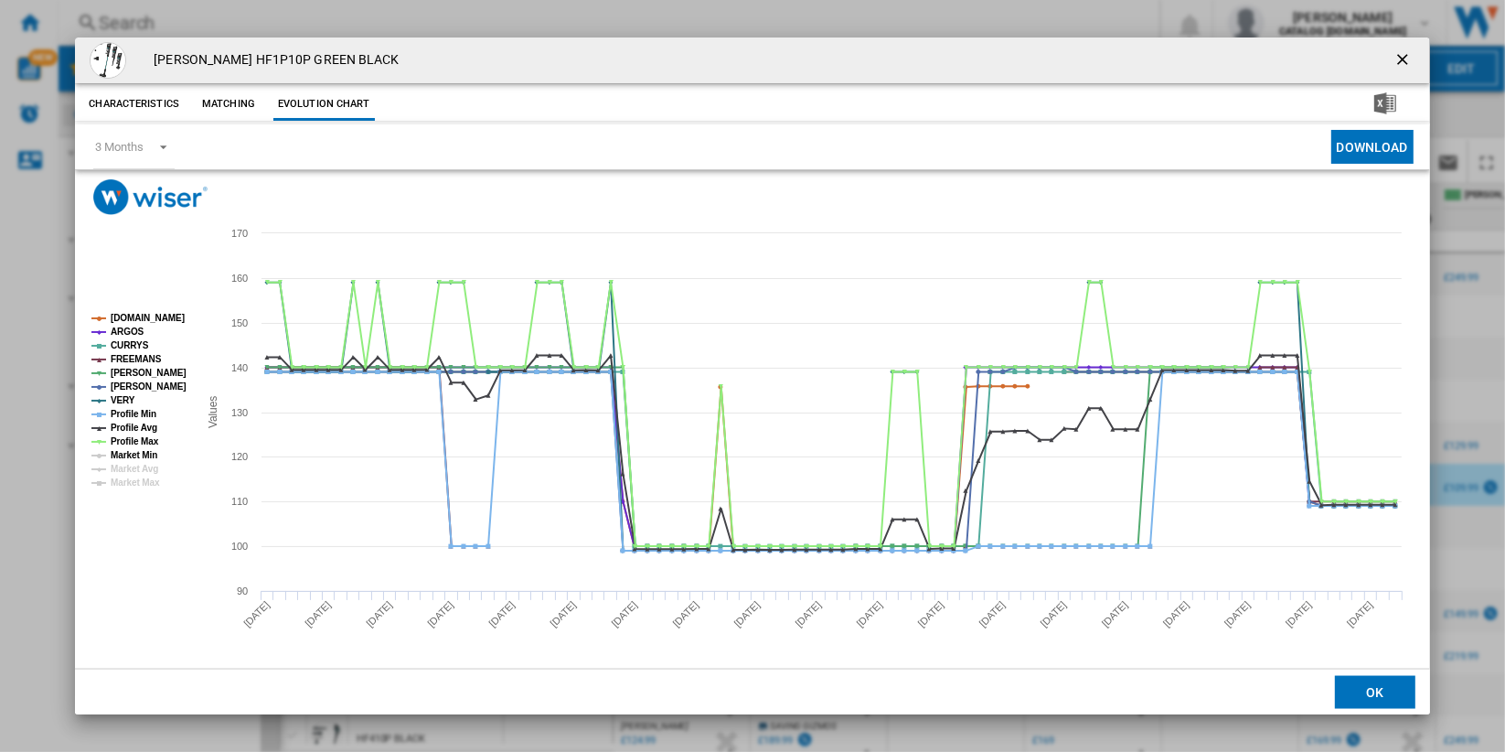
click at [128, 454] on tspan "Market Min" at bounding box center [134, 455] width 47 height 10
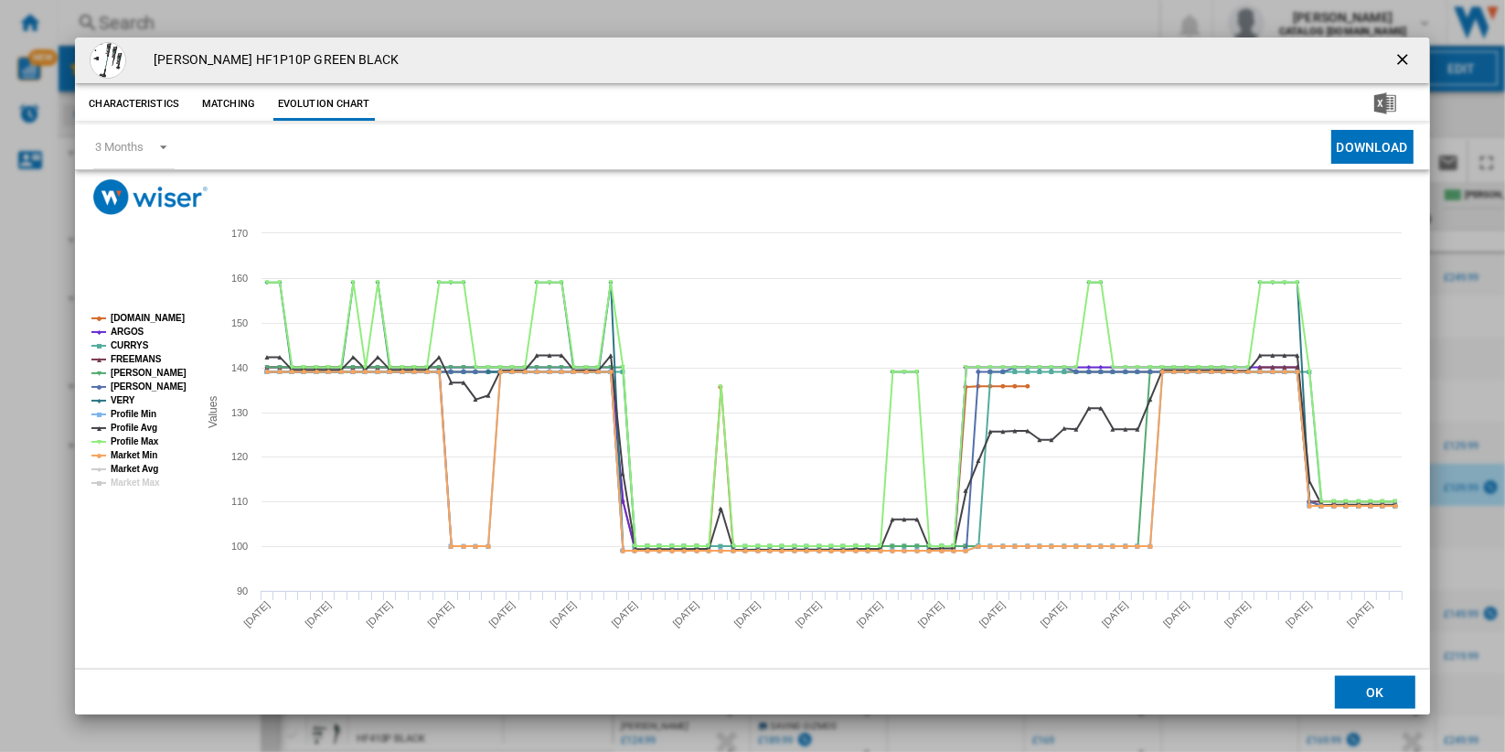
click at [129, 464] on tspan "Market Avg" at bounding box center [135, 469] width 48 height 10
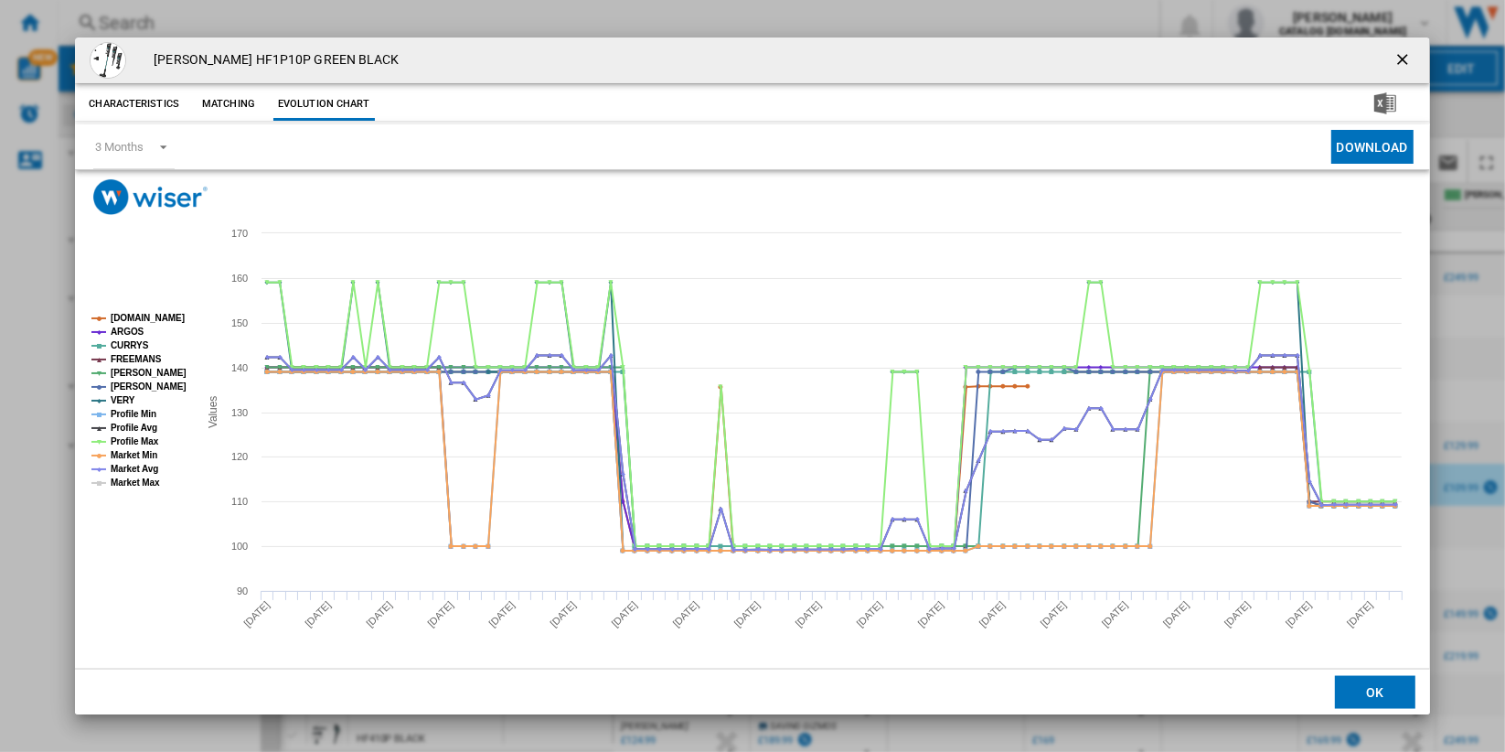
click at [136, 485] on tspan "Market Max" at bounding box center [135, 482] width 49 height 10
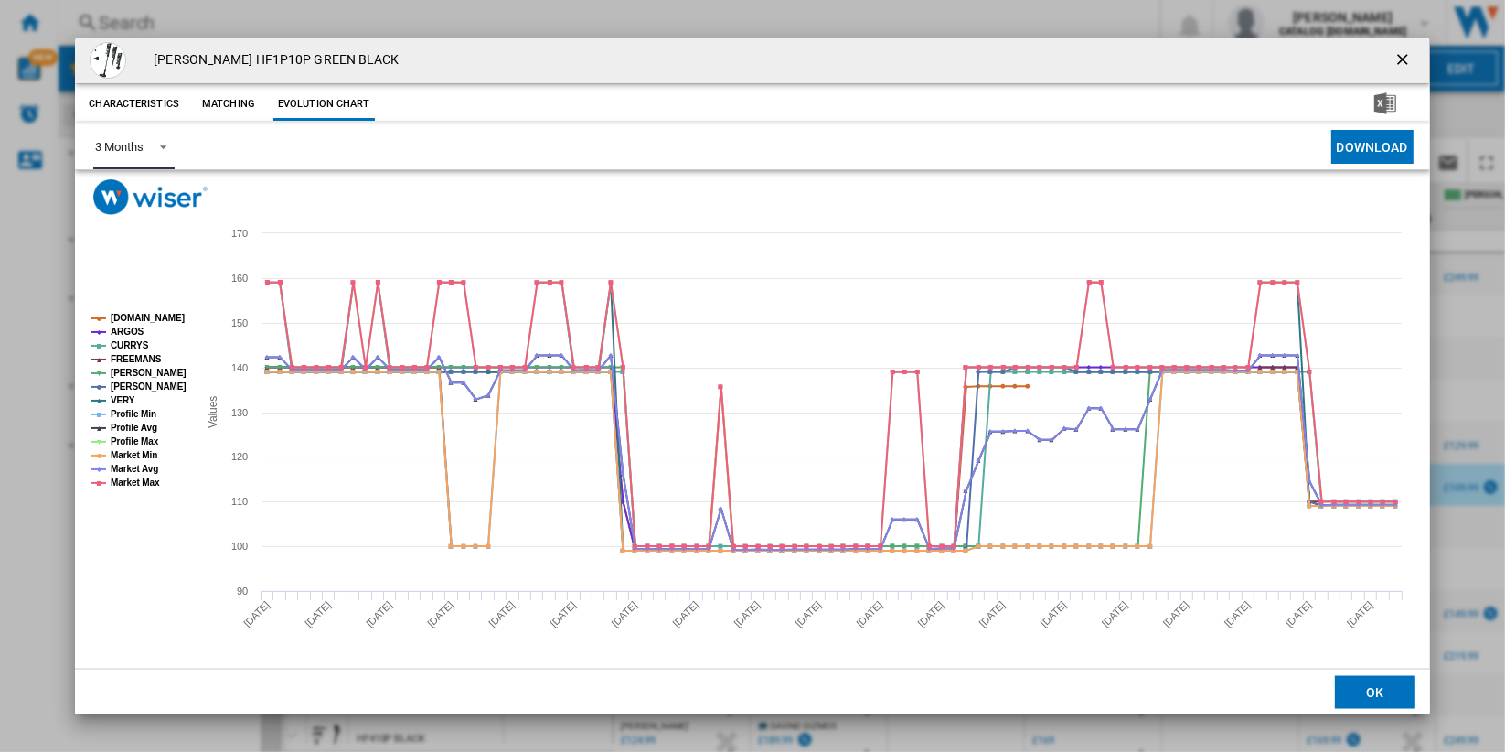
click at [119, 145] on div "3 Months" at bounding box center [119, 147] width 48 height 14
click at [163, 188] on md-option "6 Months" at bounding box center [142, 191] width 124 height 44
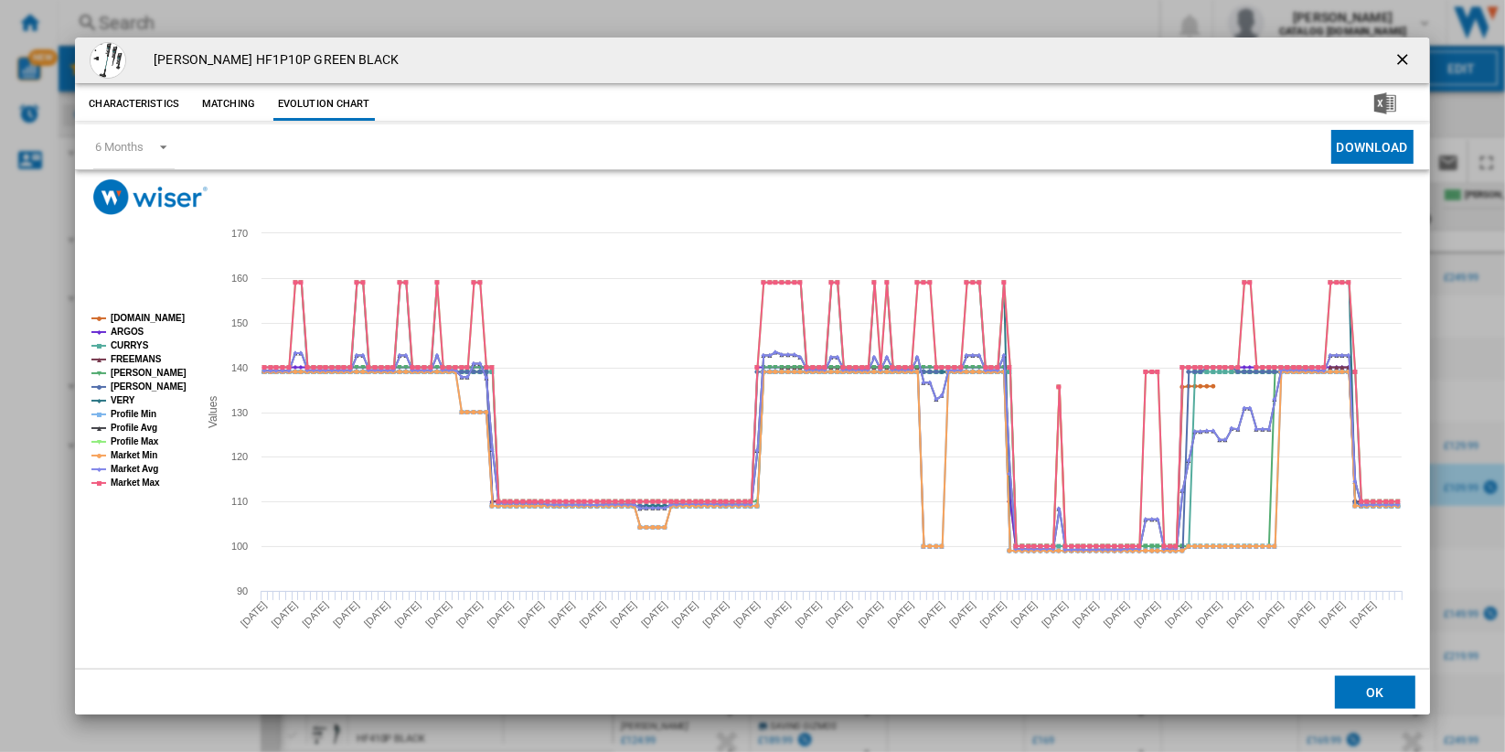
click at [1394, 64] on ng-md-icon "getI18NText('BUTTONS.CLOSE_DIALOG')" at bounding box center [1405, 61] width 22 height 22
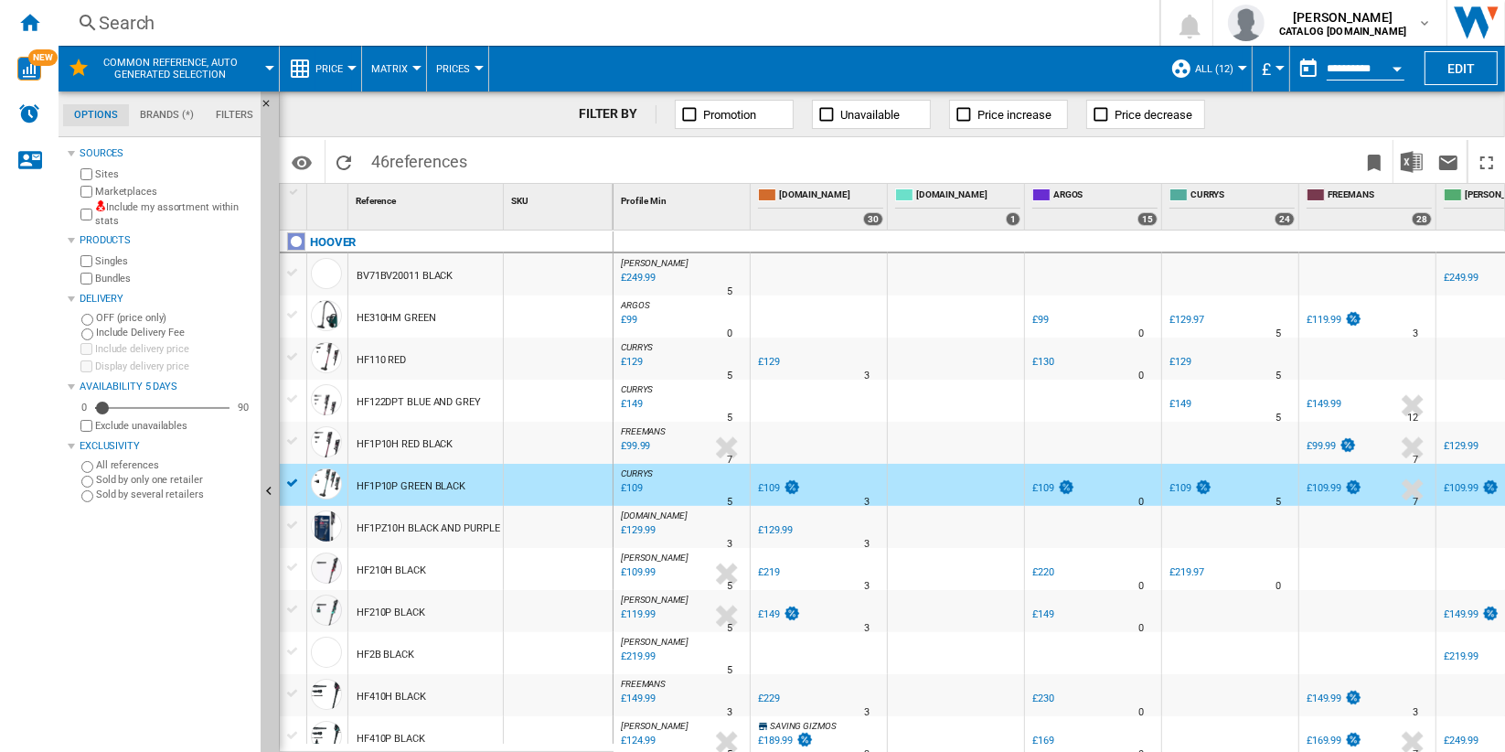
click at [345, 69] on button "Price" at bounding box center [333, 69] width 37 height 46
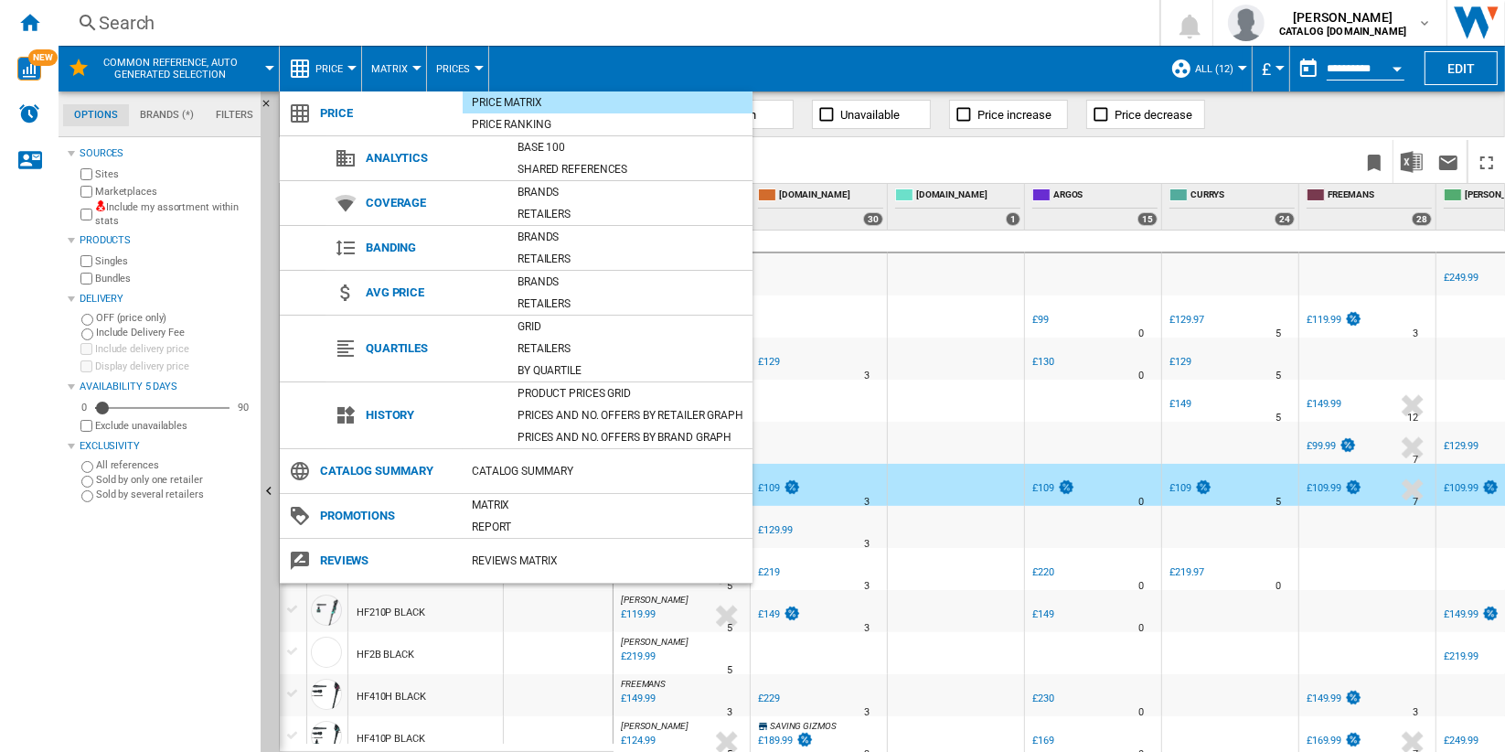
click at [129, 603] on md-backdrop at bounding box center [752, 376] width 1505 height 752
